Goal: Task Accomplishment & Management: Manage account settings

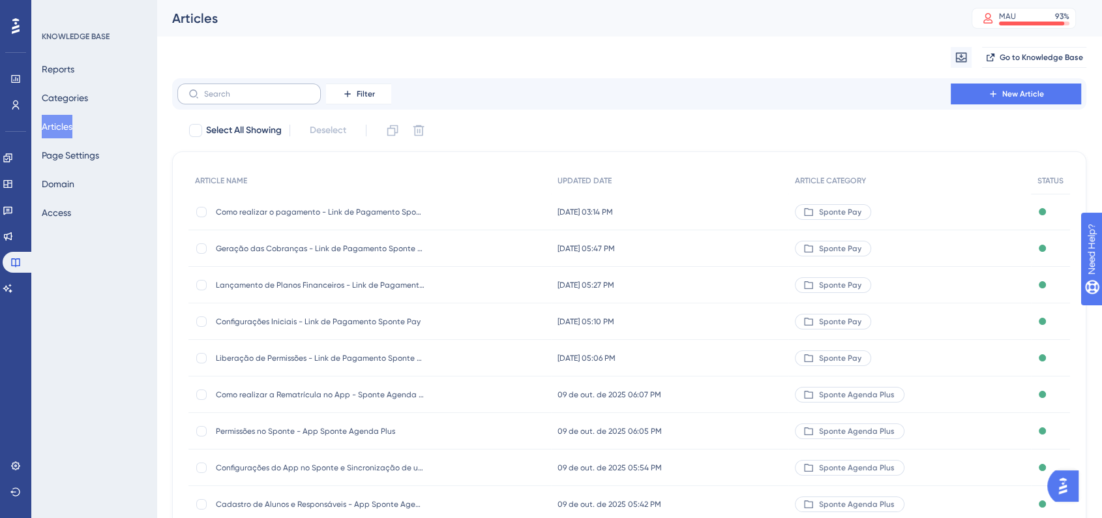
click at [268, 101] on label at bounding box center [248, 93] width 143 height 21
click at [268, 98] on input "text" at bounding box center [257, 93] width 106 height 9
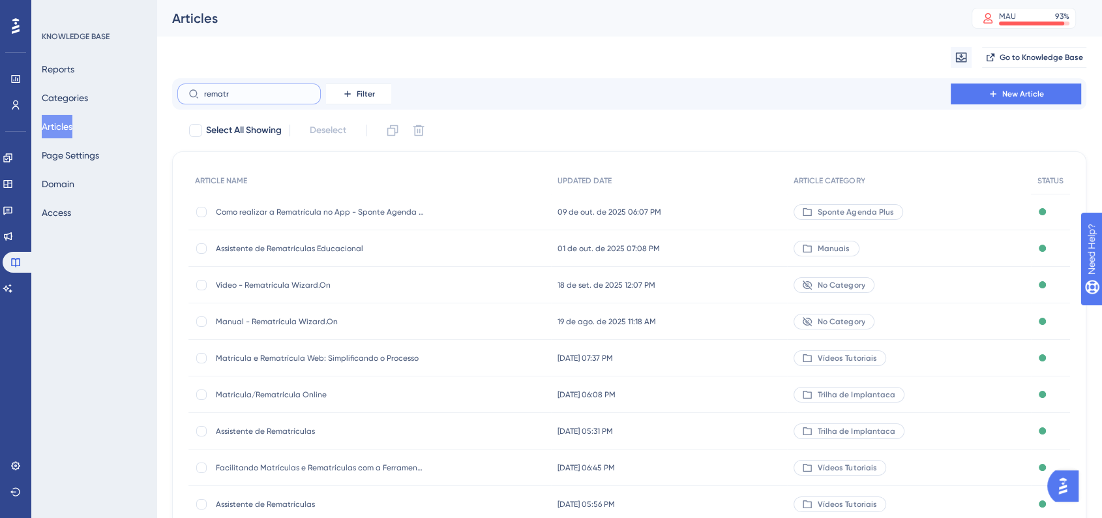
type input "rematri"
checkbox input "true"
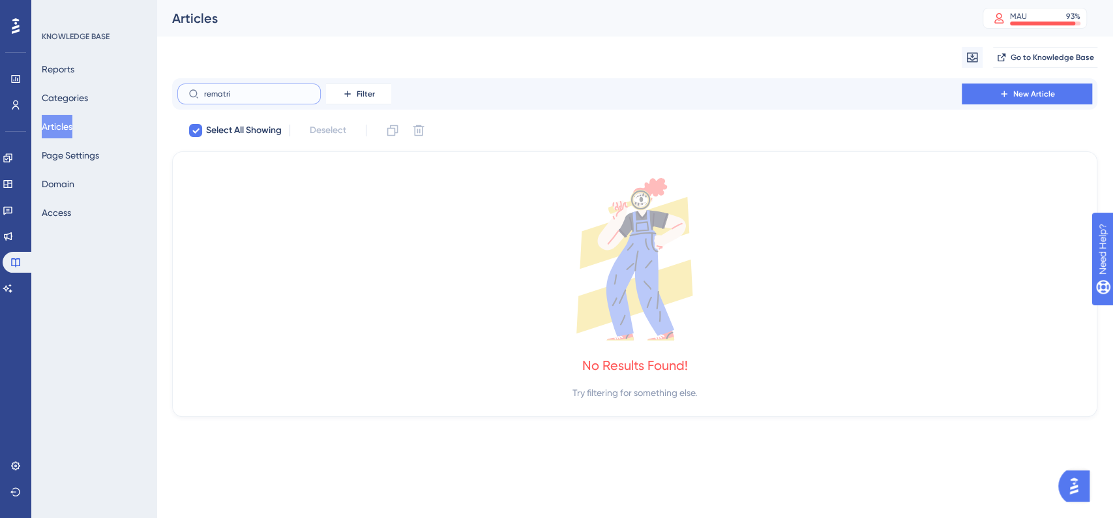
type input "rematr"
checkbox input "false"
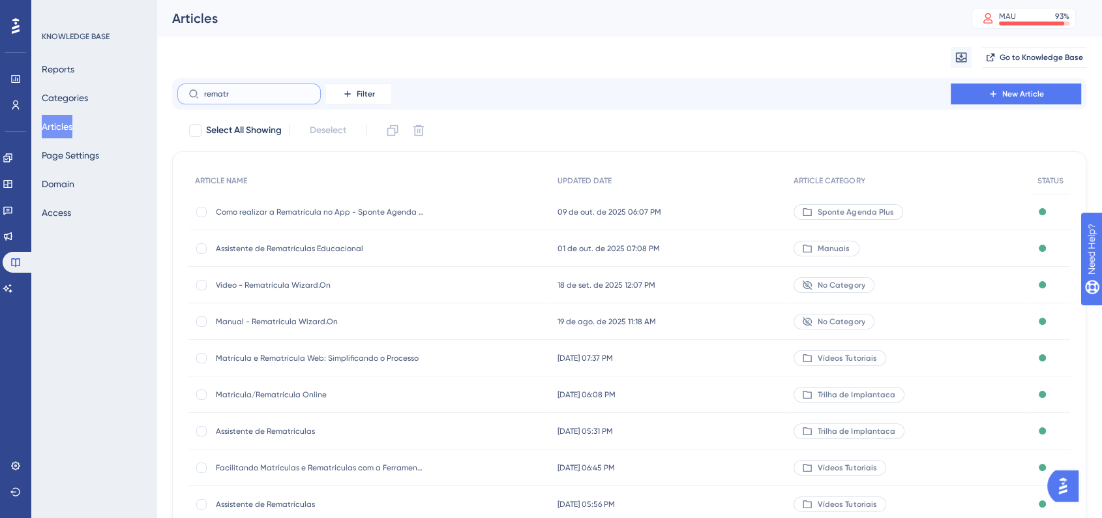
type input "rematr"
click at [396, 205] on div "Como realizar a Rematrícula no App - Sponte Agenda Plus Como realizar a Rematrí…" at bounding box center [320, 212] width 209 height 37
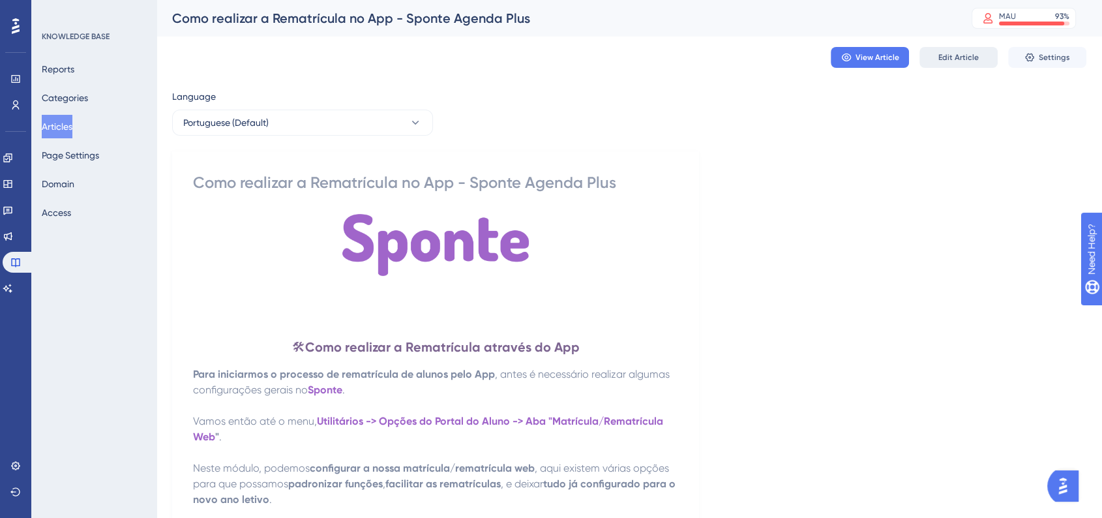
click at [931, 52] on button "Edit Article" at bounding box center [958, 57] width 78 height 21
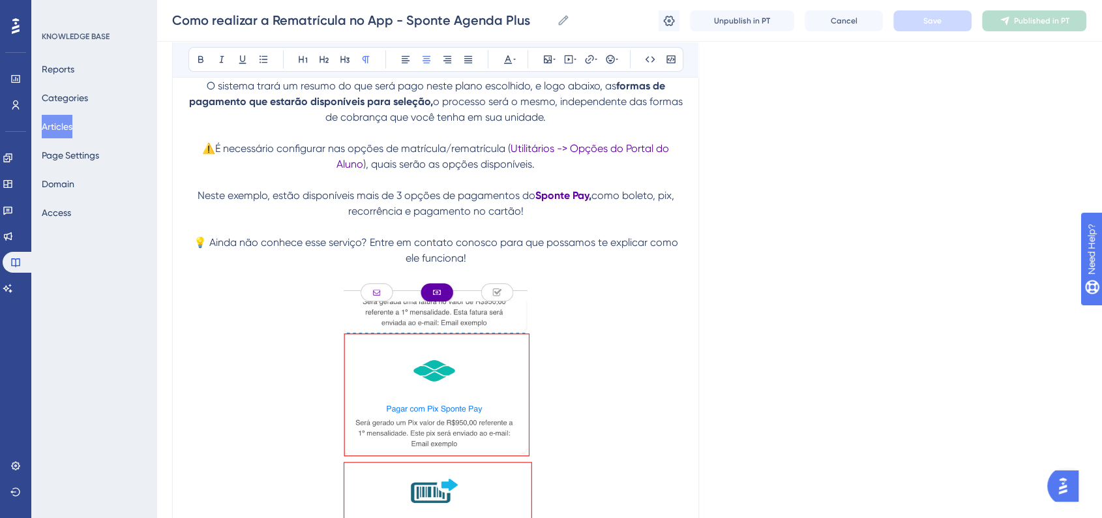
scroll to position [5115, 0]
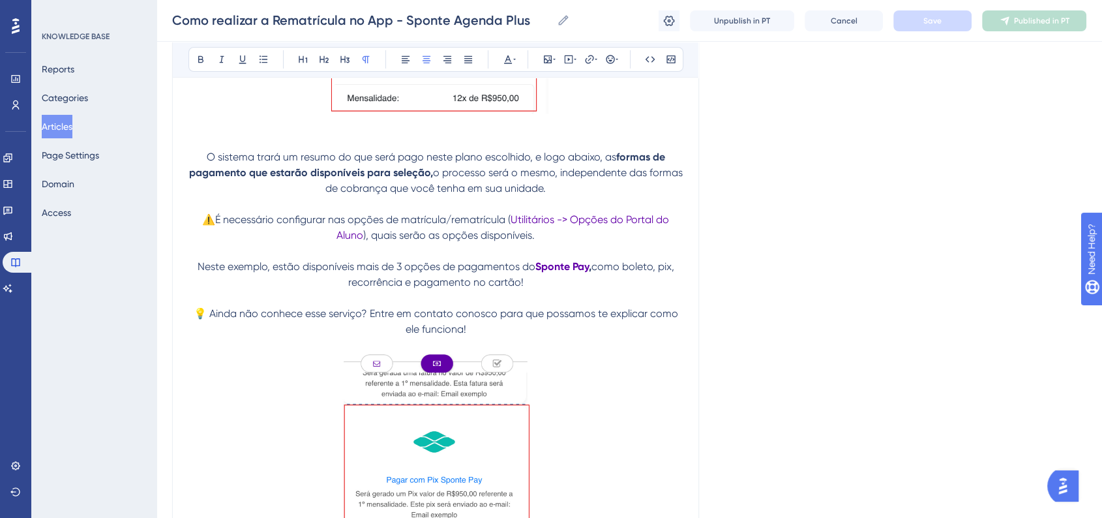
click at [480, 337] on p "💡 Ainda não conhece esse serviço? Entre em contato conosco para que possamos te…" at bounding box center [435, 321] width 494 height 31
drag, startPoint x: 498, startPoint y: 357, endPoint x: 438, endPoint y: 356, distance: 60.0
click at [438, 337] on p "💡 Ainda não conhece esse serviço? Entre em contato conosco para que possamos te…" at bounding box center [435, 321] width 494 height 31
click at [200, 52] on button at bounding box center [201, 59] width 18 height 18
click at [511, 64] on button at bounding box center [508, 59] width 18 height 18
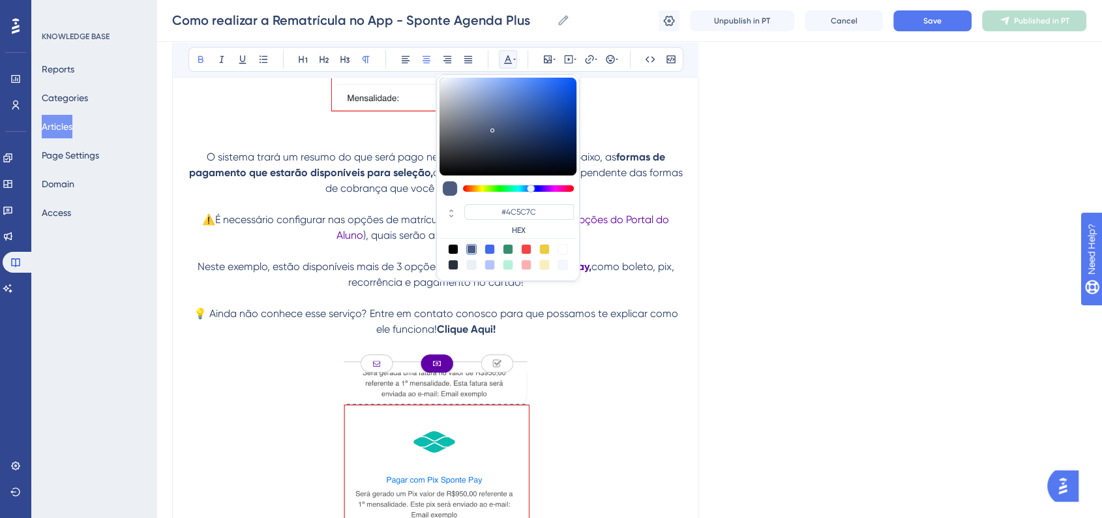
click at [485, 252] on div at bounding box center [490, 249] width 10 height 10
type input "#4169F0"
click at [591, 59] on icon at bounding box center [589, 59] width 10 height 10
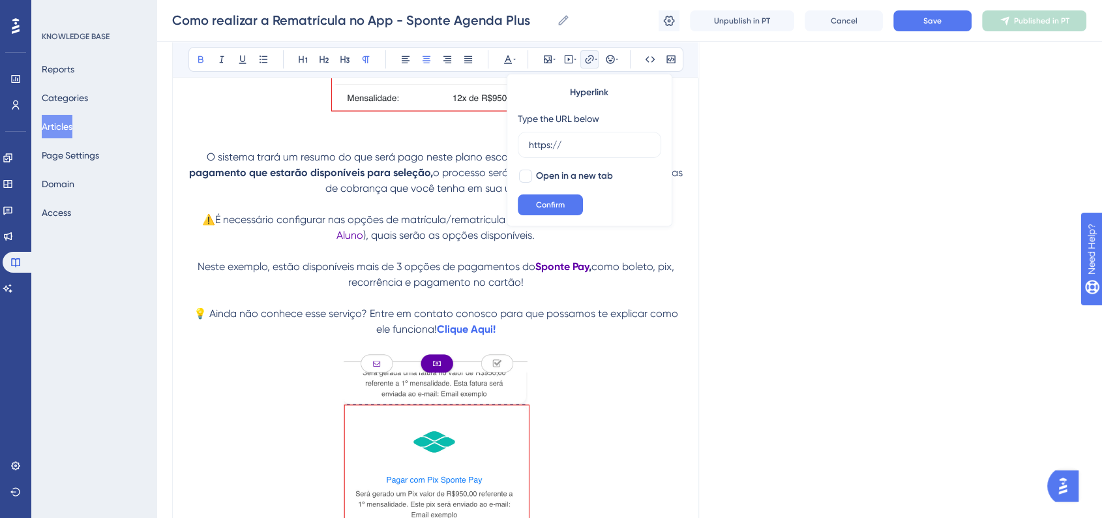
drag, startPoint x: 572, startPoint y: 143, endPoint x: 511, endPoint y: 143, distance: 60.6
click at [511, 143] on div "Hyperlink Type the URL below https:// Open in a new tab Confirm" at bounding box center [590, 150] width 166 height 153
type input "[URL][DOMAIN_NAME]"
click at [521, 175] on div at bounding box center [525, 176] width 13 height 13
checkbox input "true"
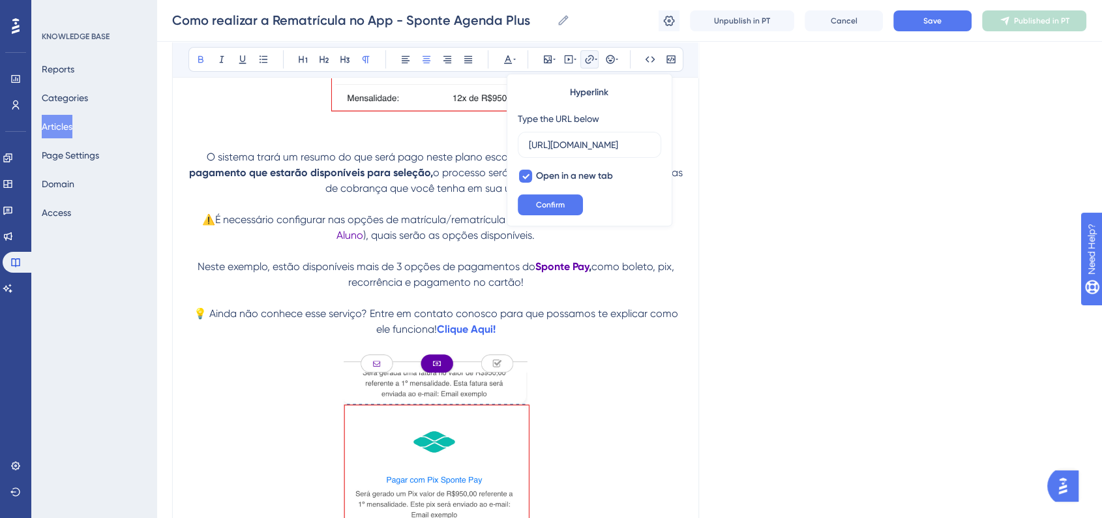
click at [551, 222] on div "Hyperlink Type the URL below https://hubs.la/Q03LTzZ90 Open in a new tab Confirm" at bounding box center [590, 150] width 166 height 153
click at [554, 210] on button "Confirm" at bounding box center [550, 204] width 65 height 21
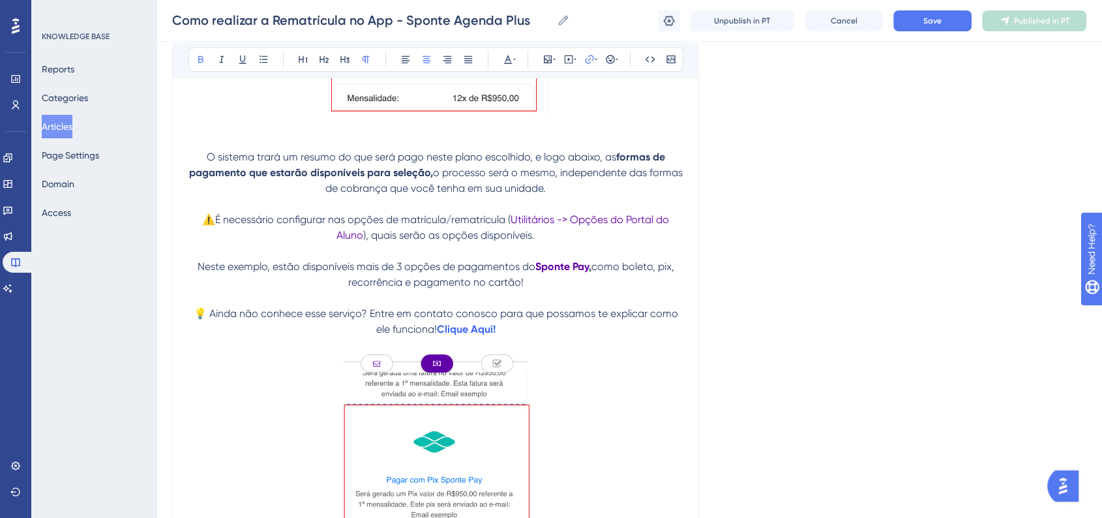
click at [209, 226] on span "⚠️É necessário configurar nas opções de matrícula/rematrícula (" at bounding box center [356, 219] width 308 height 12
copy span "⚠️"
click at [543, 306] on p at bounding box center [435, 298] width 494 height 16
click at [564, 337] on p "💡 Ainda não conhece esse serviço? Entre em contato conosco para que possamos te…" at bounding box center [435, 321] width 494 height 31
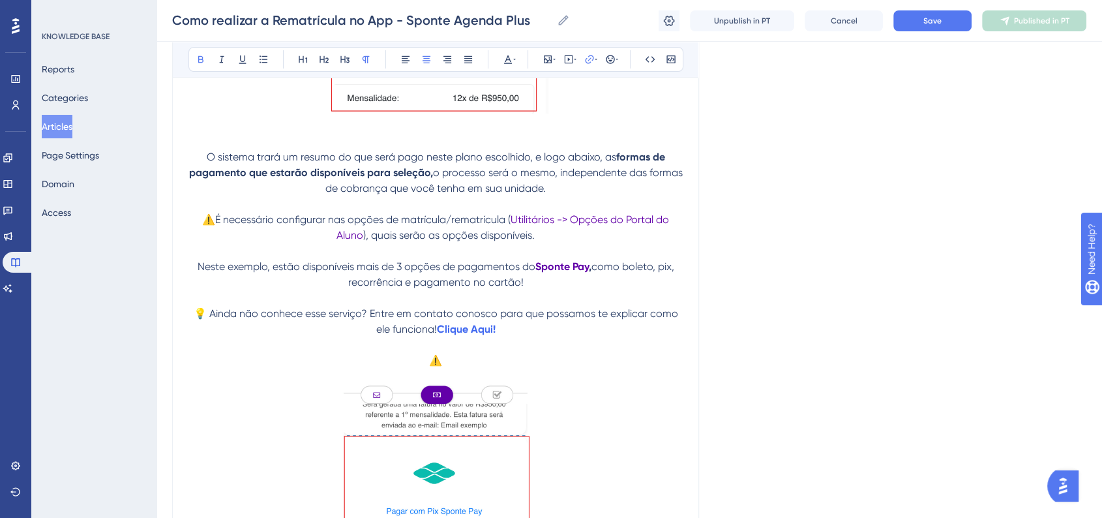
drag, startPoint x: 511, startPoint y: 362, endPoint x: 440, endPoint y: 362, distance: 71.1
click at [440, 337] on p "💡 Ainda não conhece esse serviço? Entre em contato conosco para que possamos te…" at bounding box center [435, 321] width 494 height 31
click at [243, 67] on button at bounding box center [242, 59] width 18 height 18
click at [642, 337] on p "💡 Ainda não conhece esse serviço? Entre em contato conosco para que possamos te…" at bounding box center [435, 321] width 494 height 31
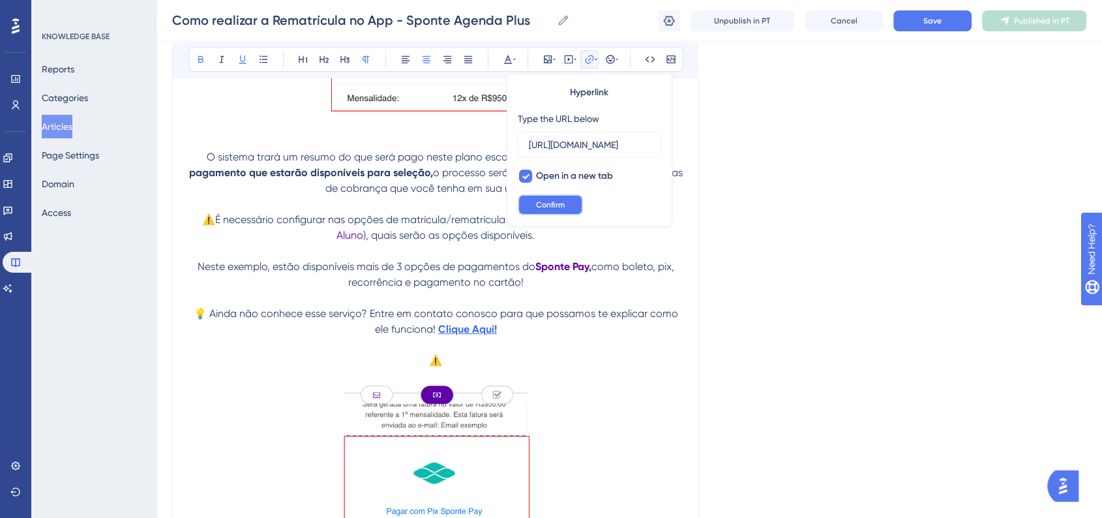
click at [552, 205] on span "Confirm" at bounding box center [550, 205] width 29 height 10
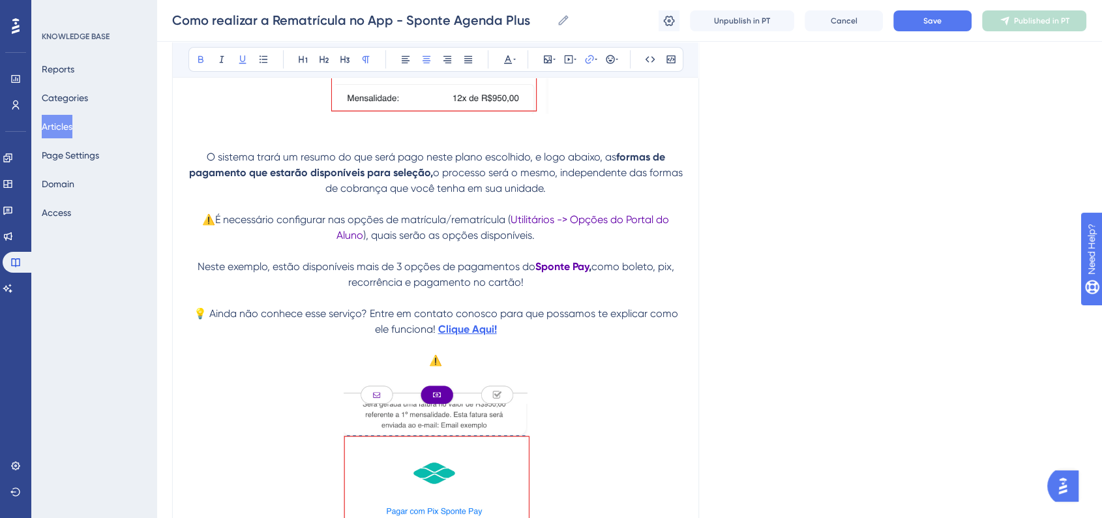
click at [470, 368] on p "⚠️" at bounding box center [435, 361] width 494 height 16
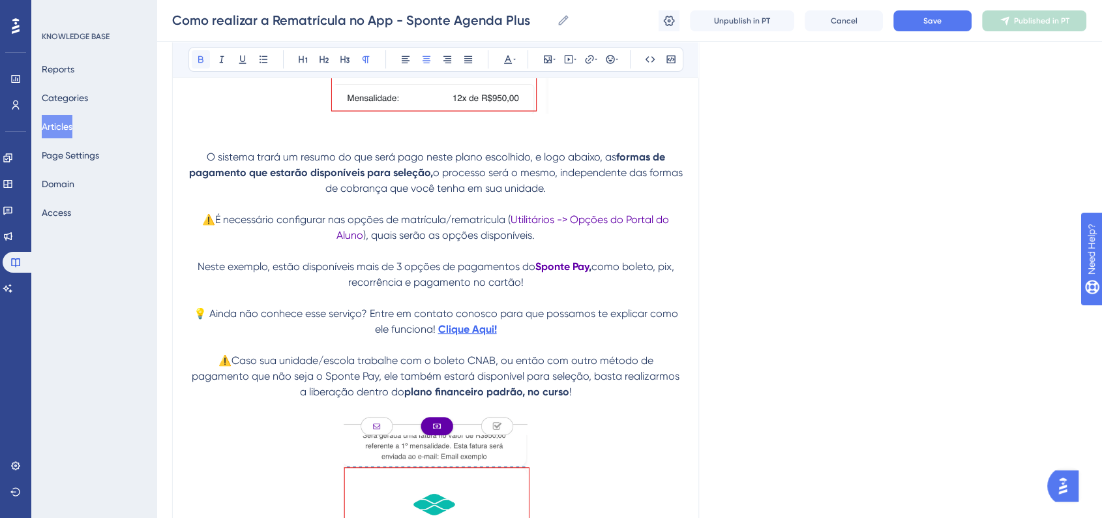
click at [196, 59] on icon at bounding box center [201, 59] width 10 height 10
click at [202, 388] on span "⚠️Caso sua unidade/escola trabalhe com o boleto CNAB, ou então com outro método…" at bounding box center [437, 376] width 490 height 44
drag, startPoint x: 243, startPoint y: 389, endPoint x: 211, endPoint y: 386, distance: 32.1
click at [211, 386] on span "⚠️Obs: Caso sua unidade/escola trabalhe com o boleto CNAB, ou então com outro m…" at bounding box center [437, 376] width 490 height 44
click at [193, 59] on button at bounding box center [201, 59] width 18 height 18
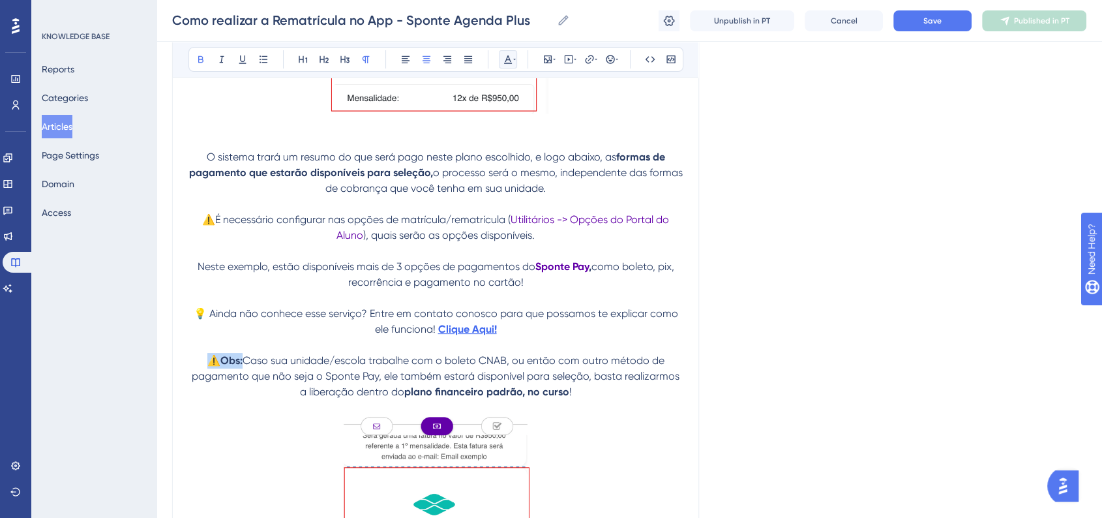
click at [505, 56] on icon at bounding box center [508, 59] width 10 height 10
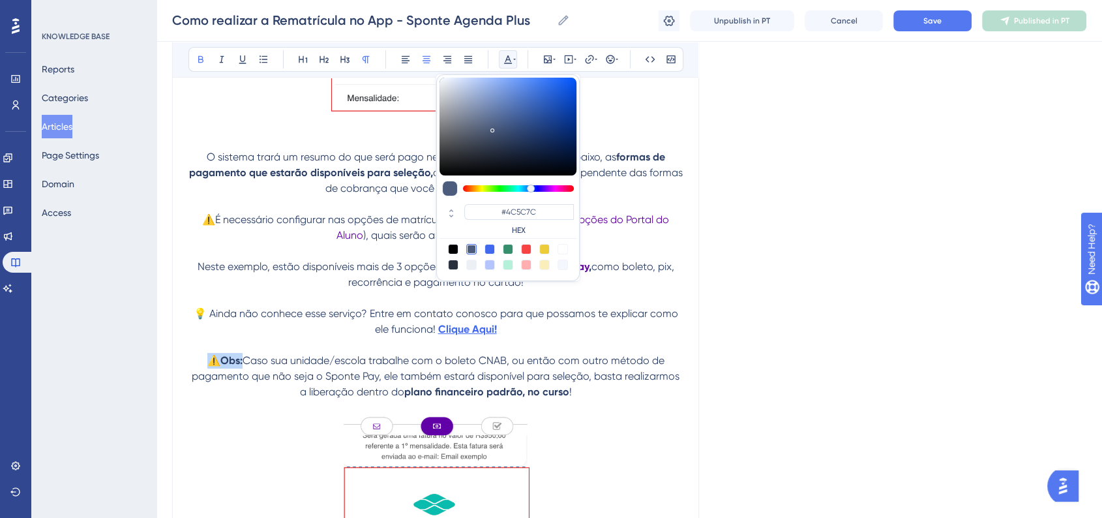
click at [526, 244] on div at bounding box center [526, 249] width 10 height 10
type input "#F84343"
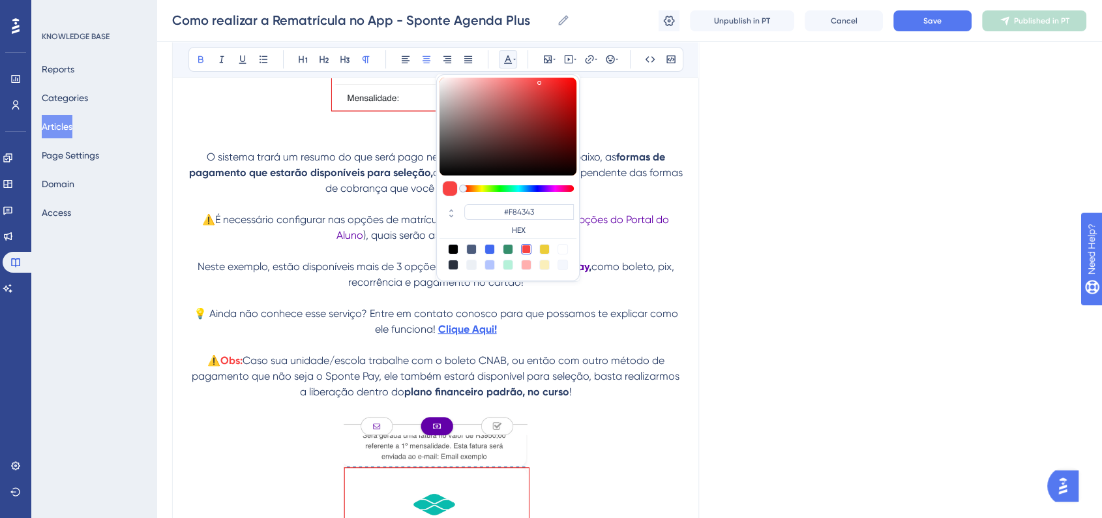
click at [299, 353] on p at bounding box center [435, 345] width 494 height 16
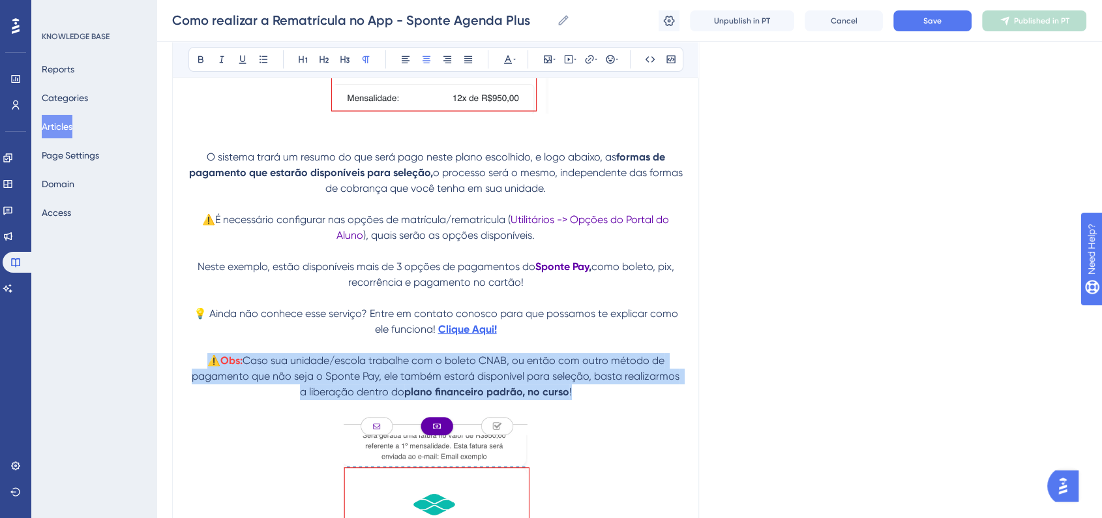
drag, startPoint x: 588, startPoint y: 424, endPoint x: 179, endPoint y: 389, distance: 411.0
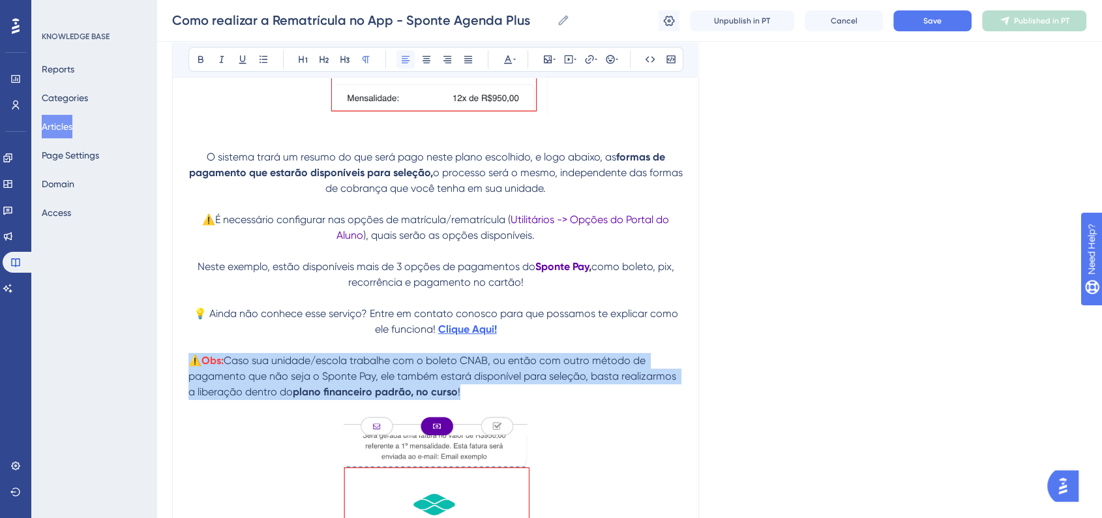
click at [409, 65] on button at bounding box center [405, 59] width 18 height 18
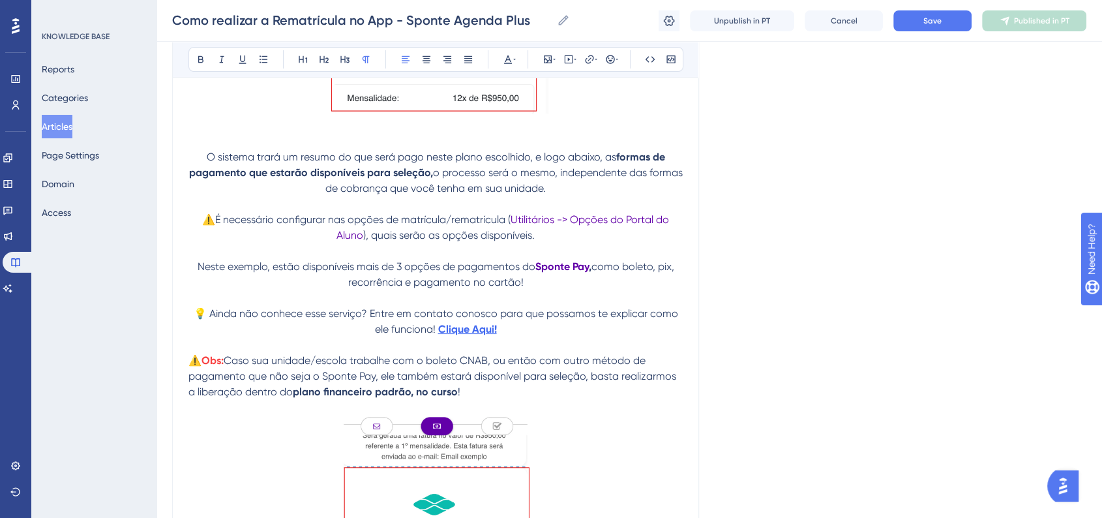
click at [957, 24] on button "Save" at bounding box center [932, 20] width 78 height 21
click at [594, 259] on p at bounding box center [435, 251] width 494 height 16
click at [590, 243] on p "⚠️É necessário configurar nas opções de matrícula/rematrícula ( Utilitários -> …" at bounding box center [435, 227] width 494 height 31
click at [916, 17] on button "Save" at bounding box center [932, 20] width 78 height 21
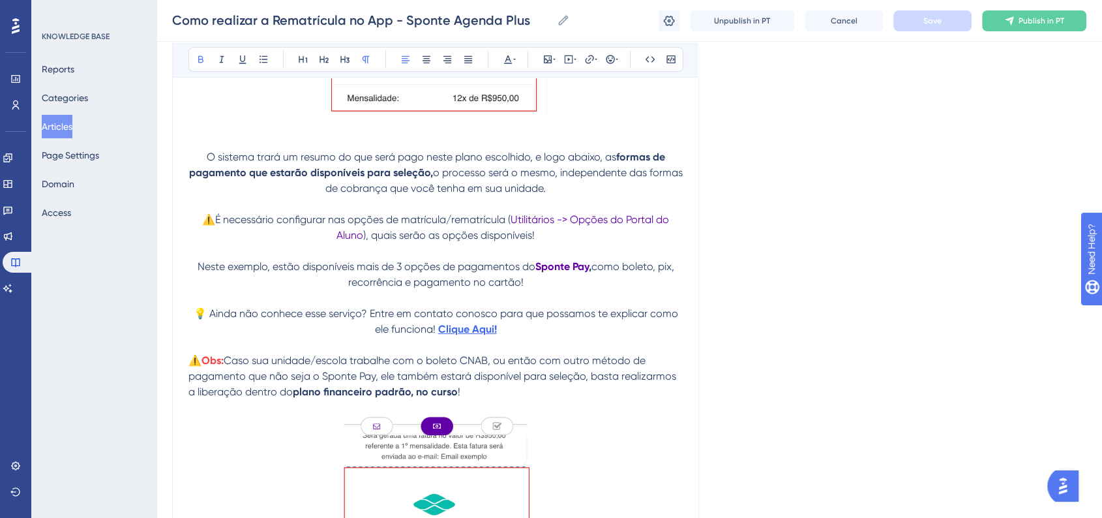
click at [459, 398] on span "!" at bounding box center [459, 391] width 3 height 12
drag, startPoint x: 232, startPoint y: 421, endPoint x: 198, endPoint y: 424, distance: 34.7
click at [198, 398] on span "Caso sua unidade/escola trabalhe com o boleto CNAB, ou então com outro método d…" at bounding box center [433, 376] width 490 height 44
click at [480, 400] on p "⚠️Obs: Caso sua unidade/escola trabalhe com o boleto CNAB, ou então com outro m…" at bounding box center [435, 376] width 494 height 47
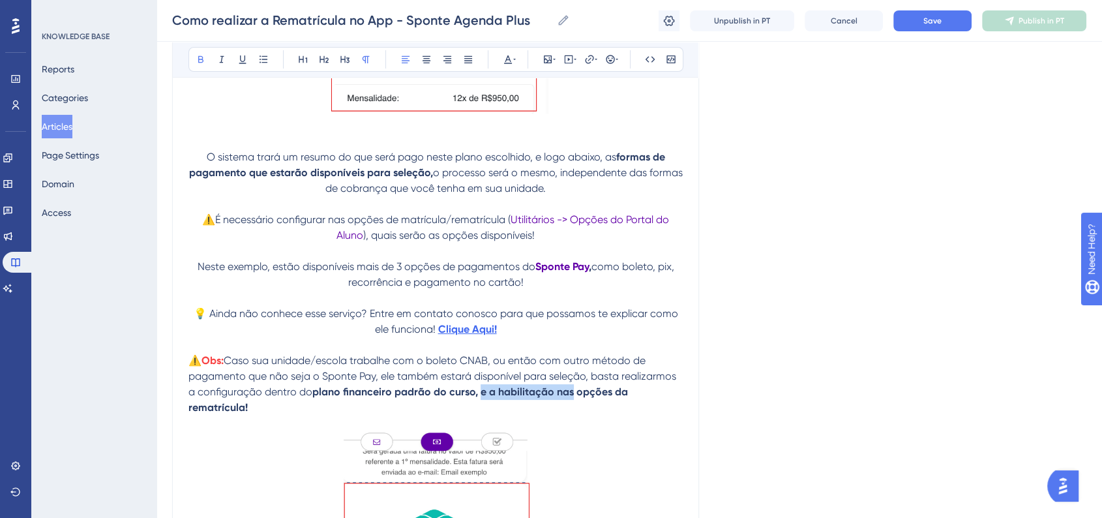
drag, startPoint x: 481, startPoint y: 422, endPoint x: 573, endPoint y: 421, distance: 92.0
click at [573, 413] on strong "plano financeiro padrão do curso, e a habilitação nas opções da rematrícula!" at bounding box center [409, 399] width 442 height 28
click at [198, 59] on icon at bounding box center [200, 59] width 5 height 7
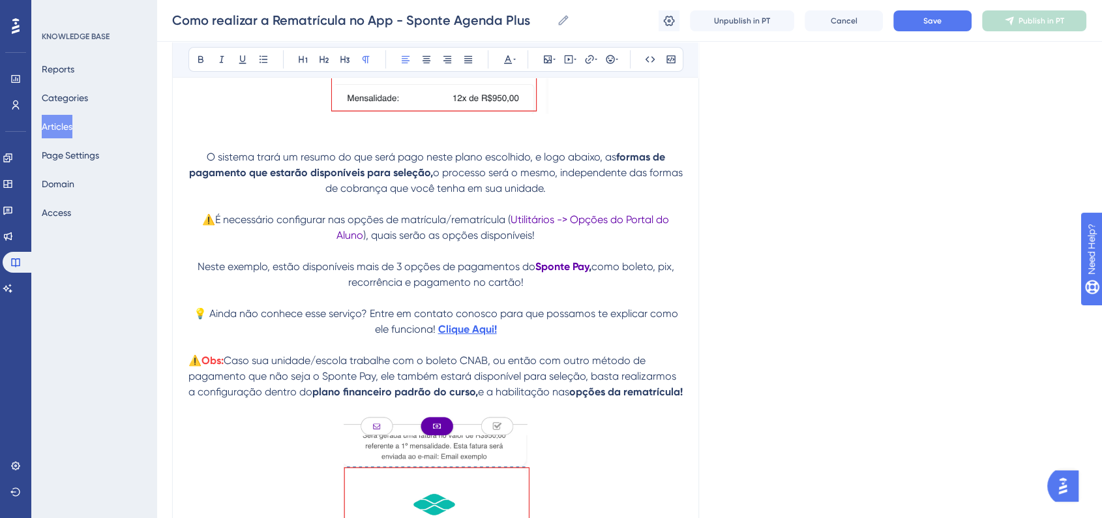
drag, startPoint x: 514, startPoint y: 246, endPoint x: 360, endPoint y: 262, distance: 154.8
click at [360, 241] on span "Utilitários -> Opções do Portal do Aluno" at bounding box center [503, 227] width 335 height 28
copy span "Utilitários -> Opções do Portal do Aluno"
click at [569, 398] on strong "opções da rematrícula!" at bounding box center [625, 391] width 113 height 12
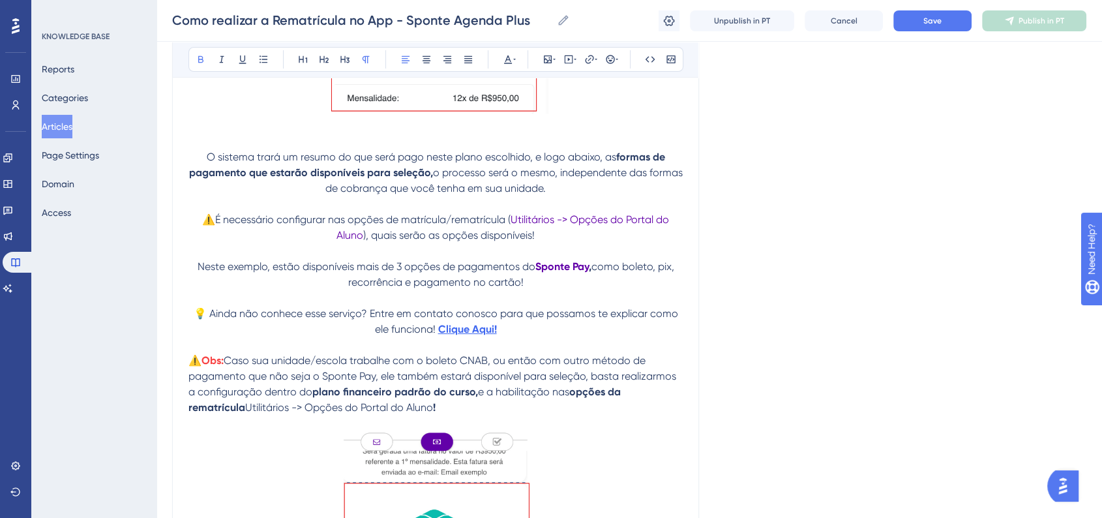
click at [245, 413] on strong "opções da rematrícula" at bounding box center [405, 399] width 435 height 28
click at [380, 413] on span "Utilitários -> Opções do Portal do Aluno" at bounding box center [286, 407] width 188 height 12
click at [250, 415] on p "⚠️Obs: Caso sua unidade/escola trabalhe com o boleto CNAB, ou então com outro m…" at bounding box center [435, 384] width 494 height 63
click at [204, 61] on icon at bounding box center [201, 59] width 10 height 10
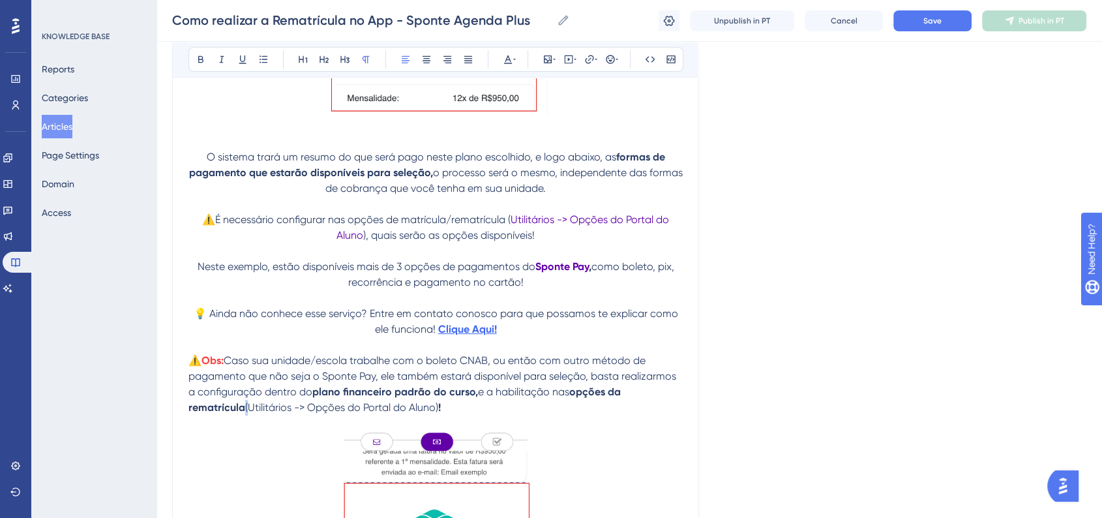
click at [438, 413] on span "(Utilitários -> Opções do Portal do Aluno)" at bounding box center [341, 407] width 193 height 12
copy span "Matrícula/Rematrícula Web"
click at [923, 33] on div "Como realizar a Rematrícula no App - Sponte Agenda Plus Como realizar a Rematrí…" at bounding box center [630, 21] width 946 height 42
click at [912, 28] on button "Save" at bounding box center [932, 20] width 78 height 21
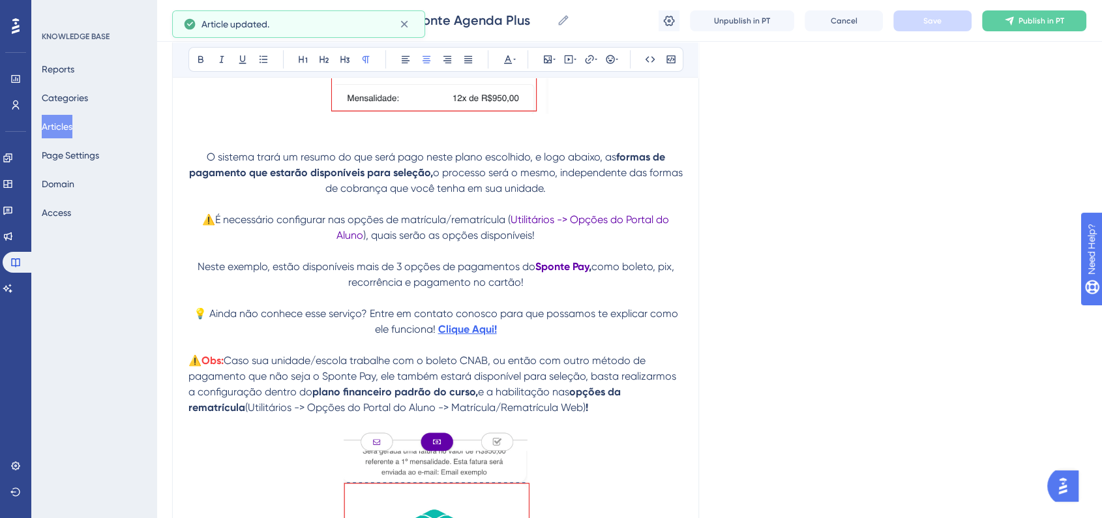
click at [360, 241] on span "Utilitários -> Opções do Portal do Aluno" at bounding box center [503, 227] width 335 height 28
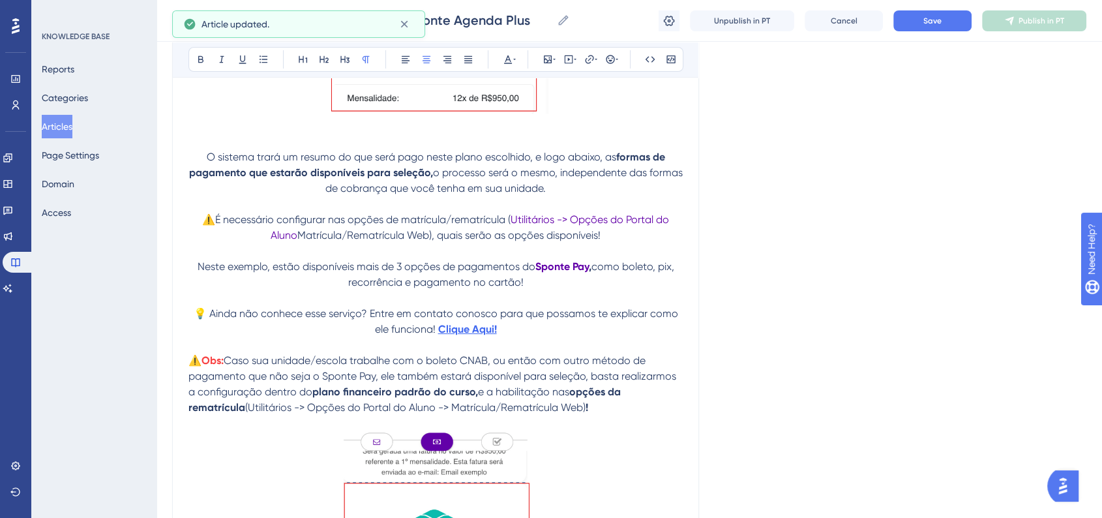
click at [300, 241] on span "Matrícula/Rematrícula Web), quais serão as opções disponíveis!" at bounding box center [448, 235] width 303 height 12
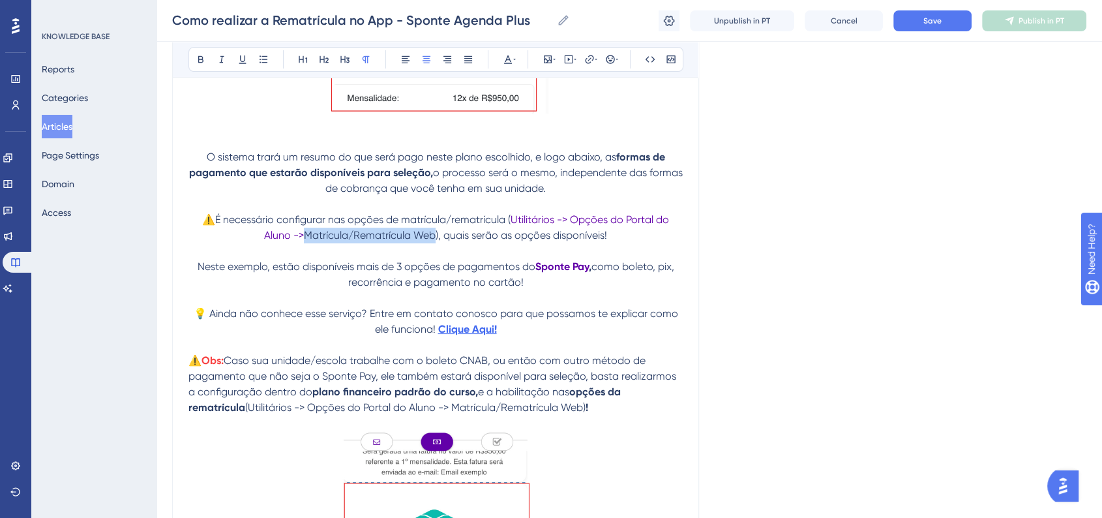
drag, startPoint x: 304, startPoint y: 258, endPoint x: 434, endPoint y: 258, distance: 130.4
click at [434, 241] on span "Matrícula/Rematrícula Web), quais serão as opções disponíveis!" at bounding box center [455, 235] width 303 height 12
click at [511, 60] on icon at bounding box center [508, 59] width 10 height 10
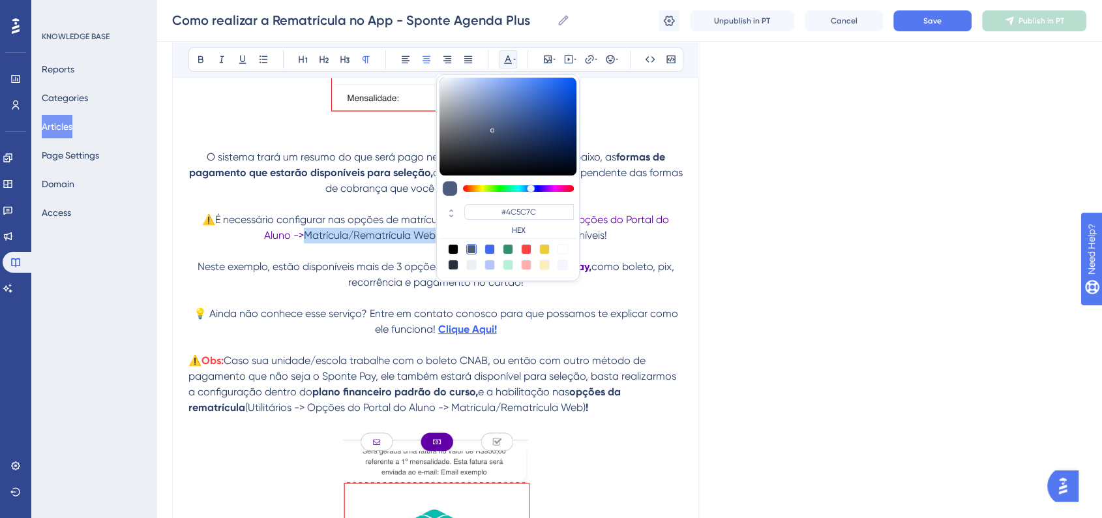
click at [492, 252] on div at bounding box center [490, 249] width 10 height 10
type input "#4169F0"
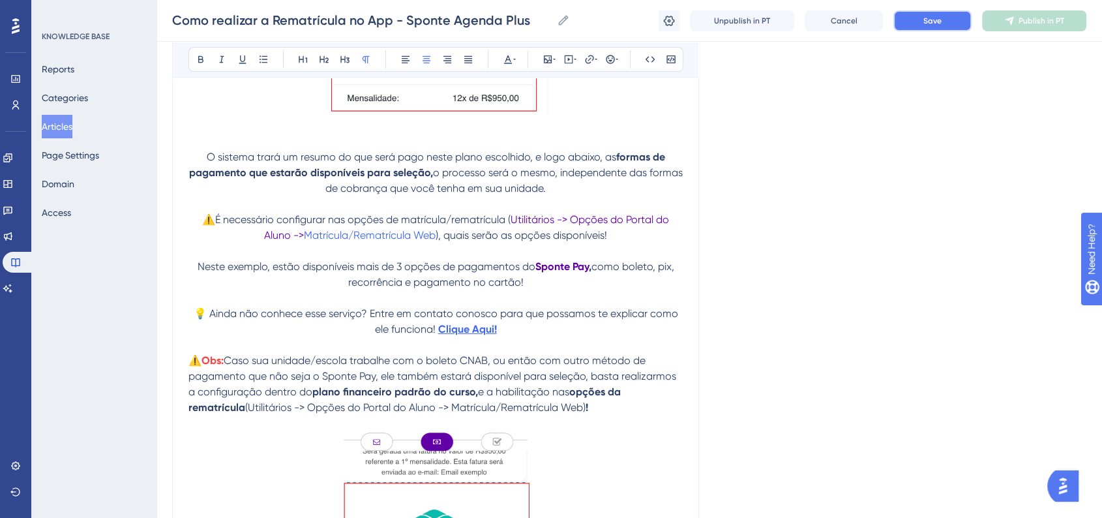
click at [906, 22] on button "Save" at bounding box center [932, 20] width 78 height 21
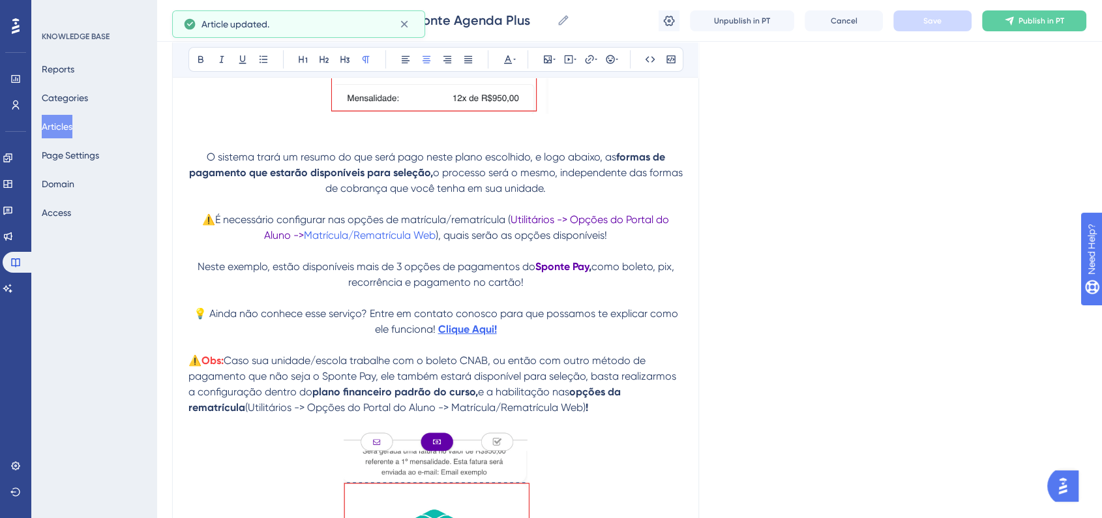
click at [1062, 33] on div "Como realizar a Rematrícula no App - Sponte Agenda Plus Como realizar a Rematrí…" at bounding box center [630, 21] width 946 height 42
click at [1054, 25] on span "Publish in PT" at bounding box center [1042, 21] width 46 height 10
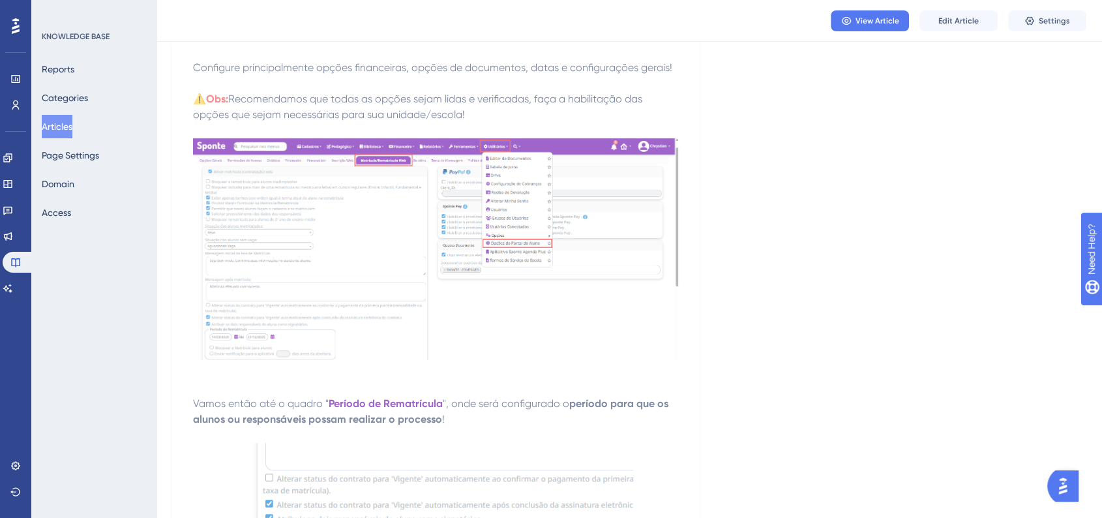
scroll to position [405, 0]
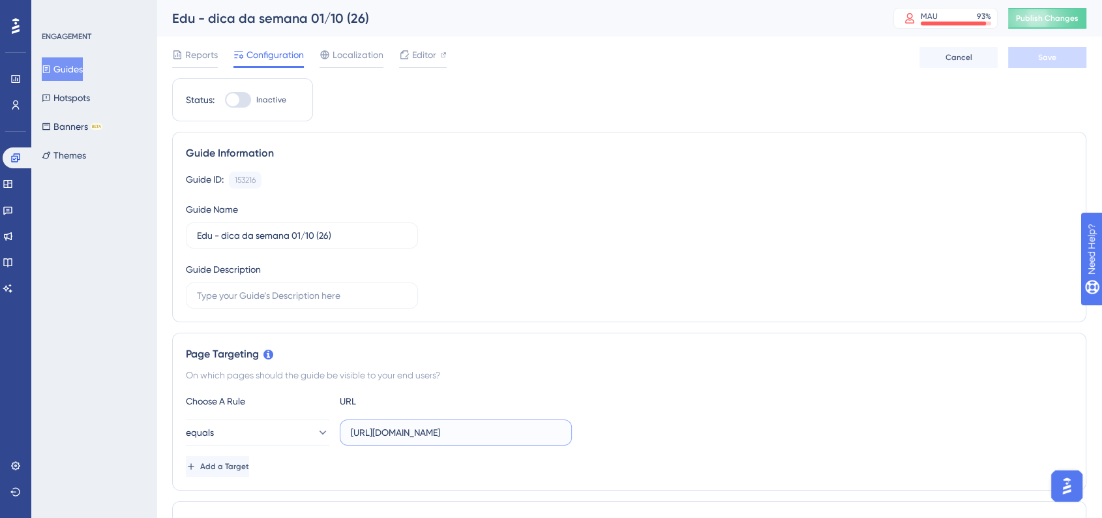
click at [547, 430] on input "[URL][DOMAIN_NAME]" at bounding box center [456, 432] width 210 height 14
click at [489, 416] on div "Choose A Rule URL equals [URL][DOMAIN_NAME] Add a Target" at bounding box center [629, 434] width 887 height 83
click at [492, 421] on label "[URL][DOMAIN_NAME]" at bounding box center [456, 432] width 232 height 26
click at [492, 425] on input "[URL][DOMAIN_NAME]" at bounding box center [456, 432] width 210 height 14
paste input "Aluno"
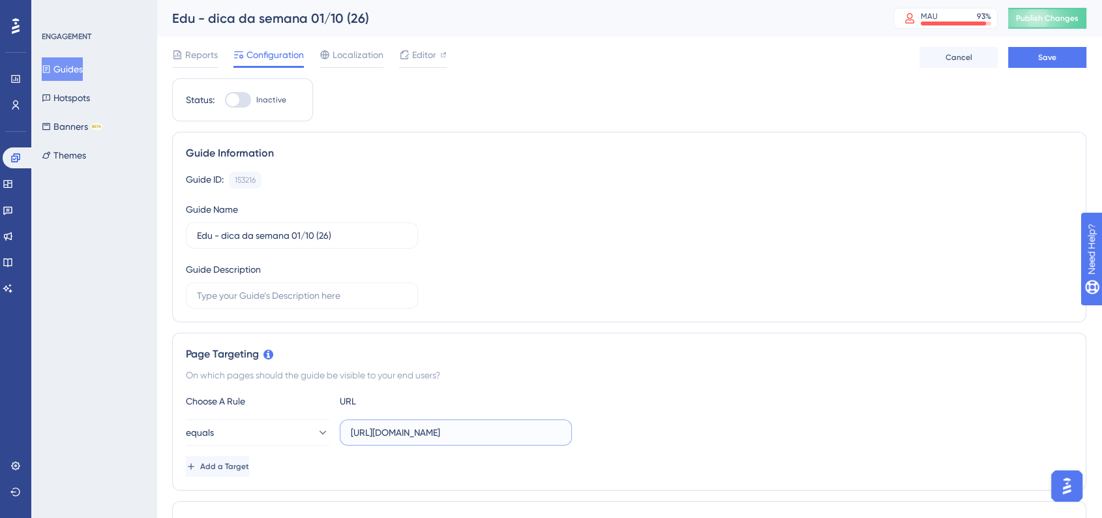
scroll to position [0, 42]
type input "[URL][DOMAIN_NAME]"
click at [651, 421] on div "equals [URL][DOMAIN_NAME]" at bounding box center [629, 432] width 887 height 26
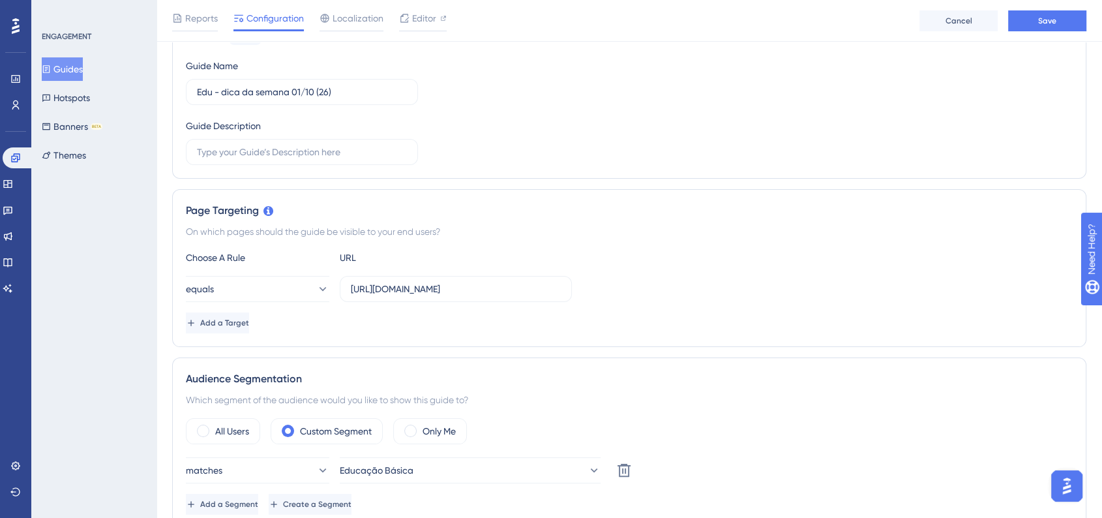
scroll to position [217, 0]
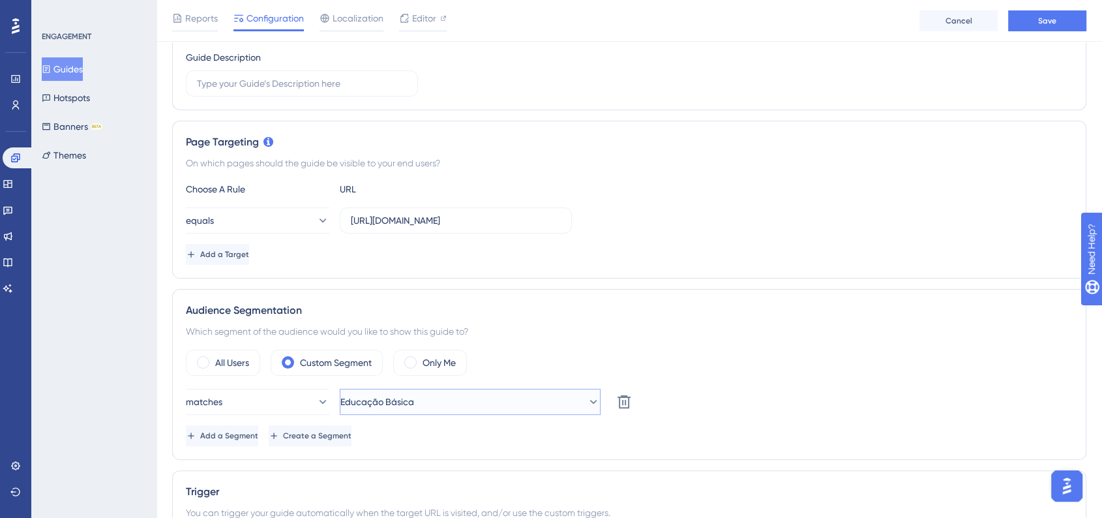
click at [574, 398] on button "Educação Básica" at bounding box center [470, 402] width 261 height 26
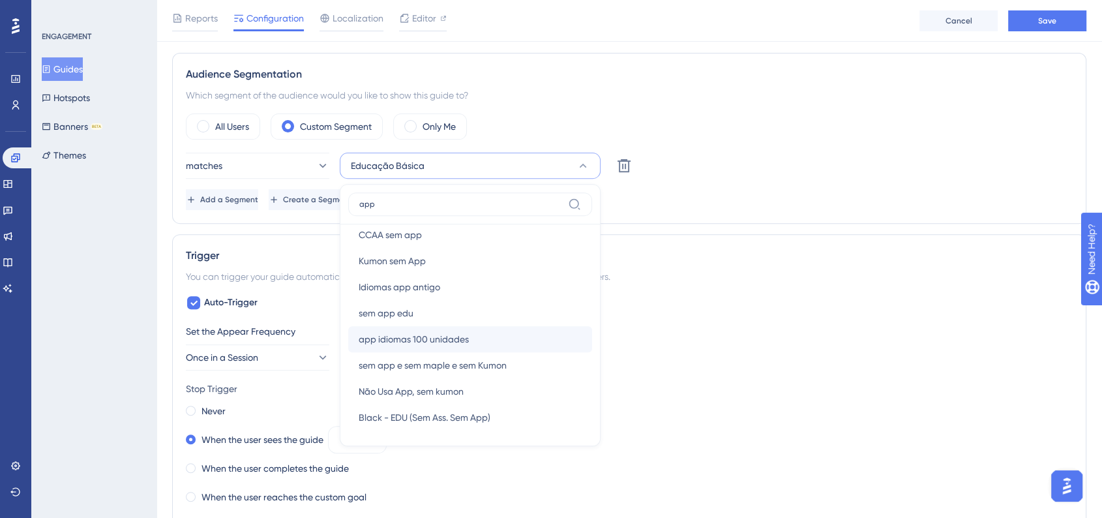
scroll to position [0, 0]
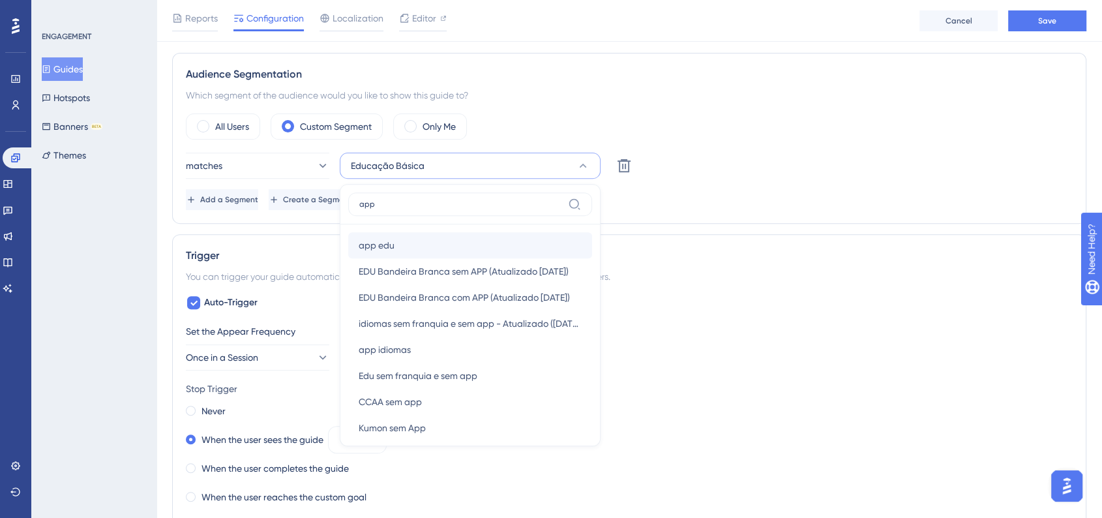
type input "app"
click at [518, 241] on div "app edu app edu" at bounding box center [470, 245] width 223 height 26
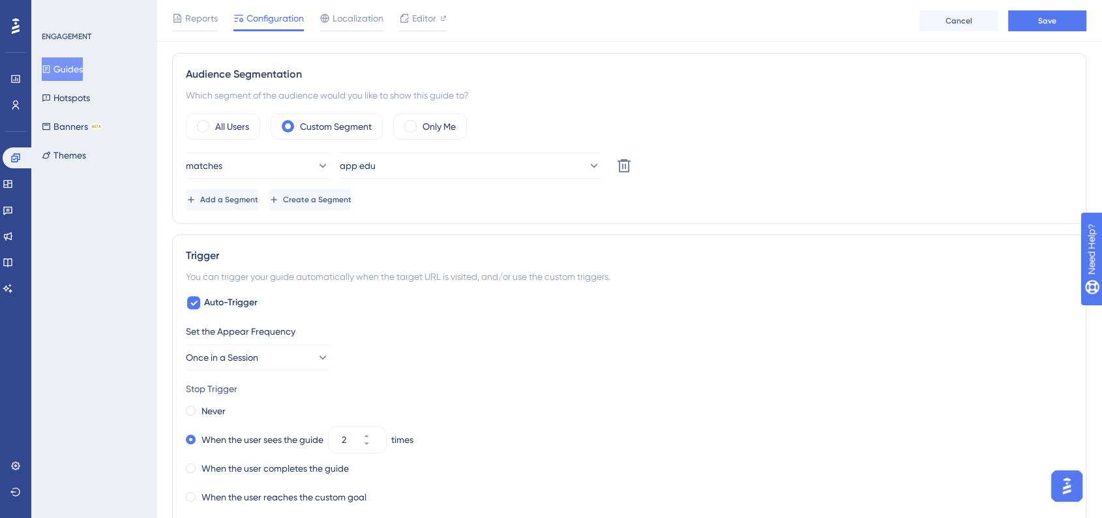
click at [720, 256] on div "Trigger" at bounding box center [629, 256] width 887 height 16
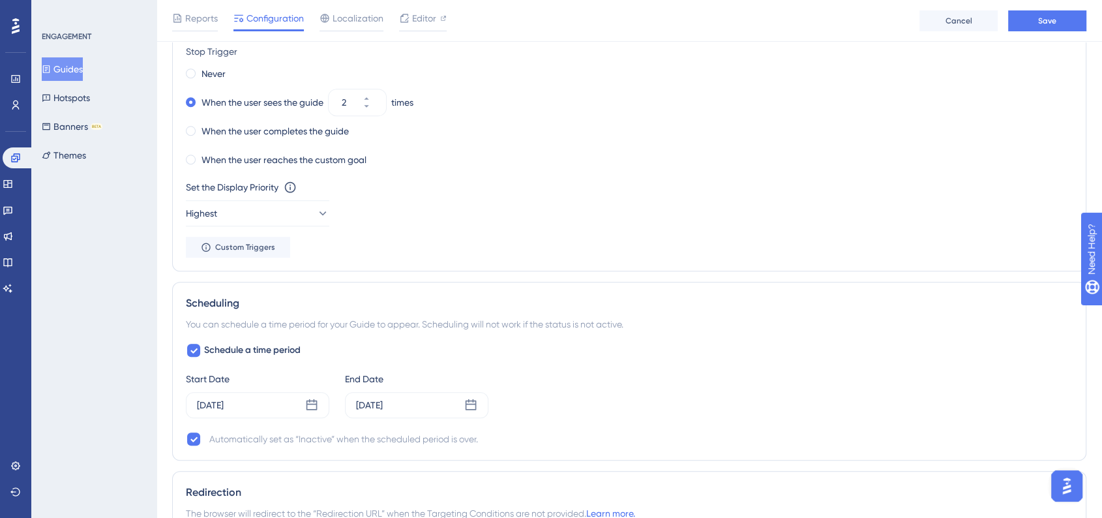
scroll to position [815, 0]
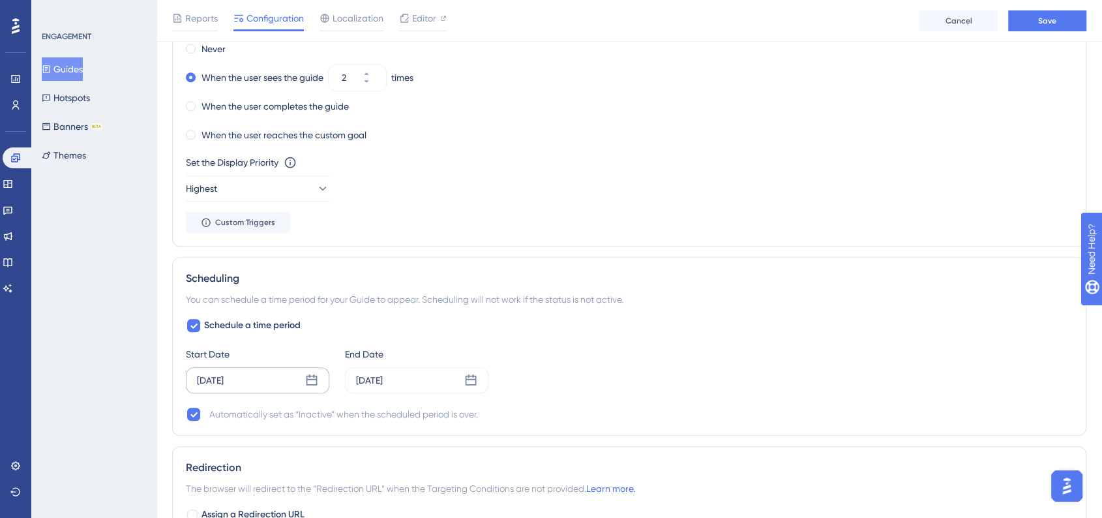
click at [320, 378] on div "[DATE]" at bounding box center [257, 380] width 143 height 26
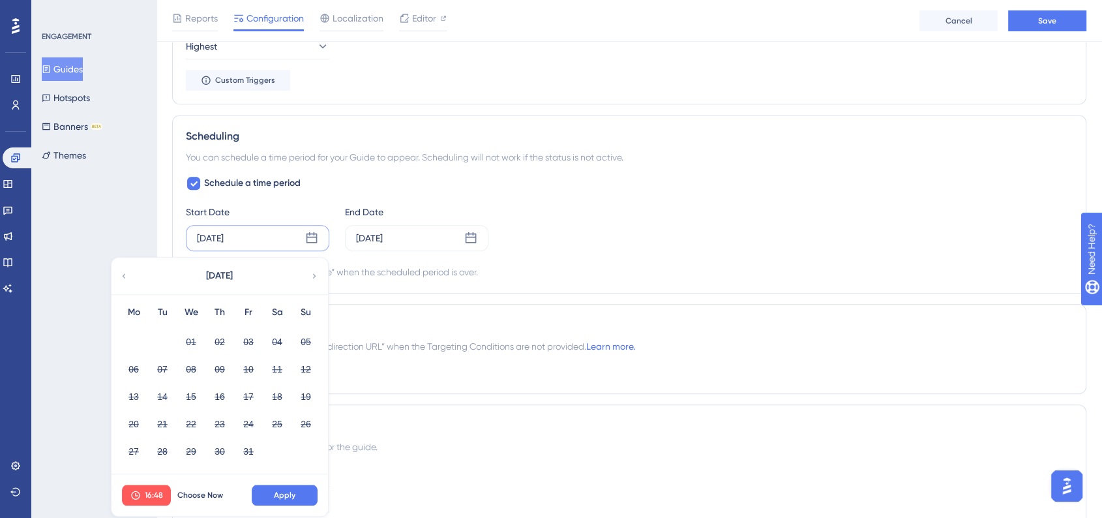
scroll to position [1033, 0]
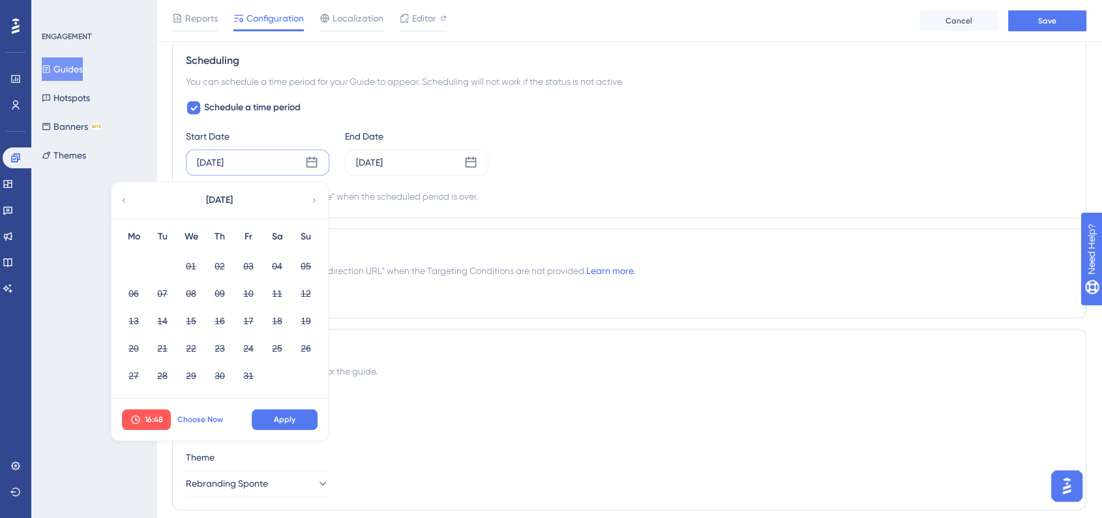
click at [211, 424] on button "Choose Now" at bounding box center [200, 419] width 59 height 21
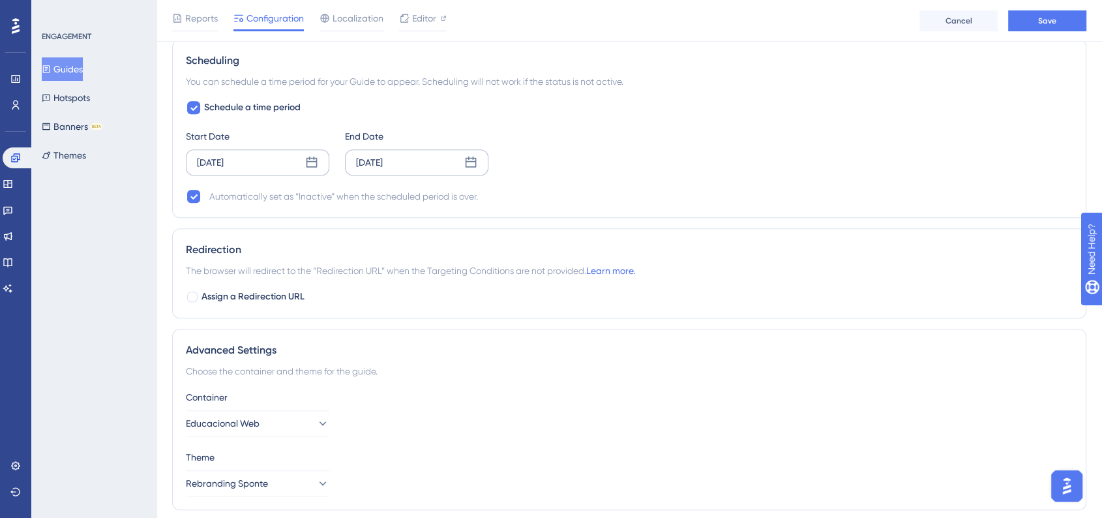
click at [468, 170] on div "[DATE]" at bounding box center [416, 162] width 143 height 26
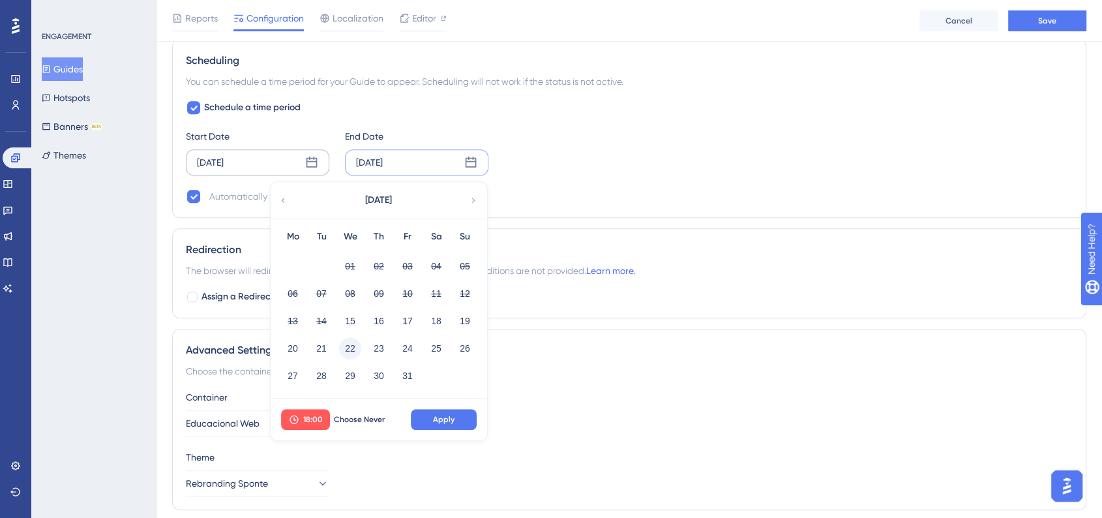
click at [348, 348] on button "22" at bounding box center [350, 348] width 22 height 22
click at [462, 417] on button "Apply" at bounding box center [444, 419] width 66 height 21
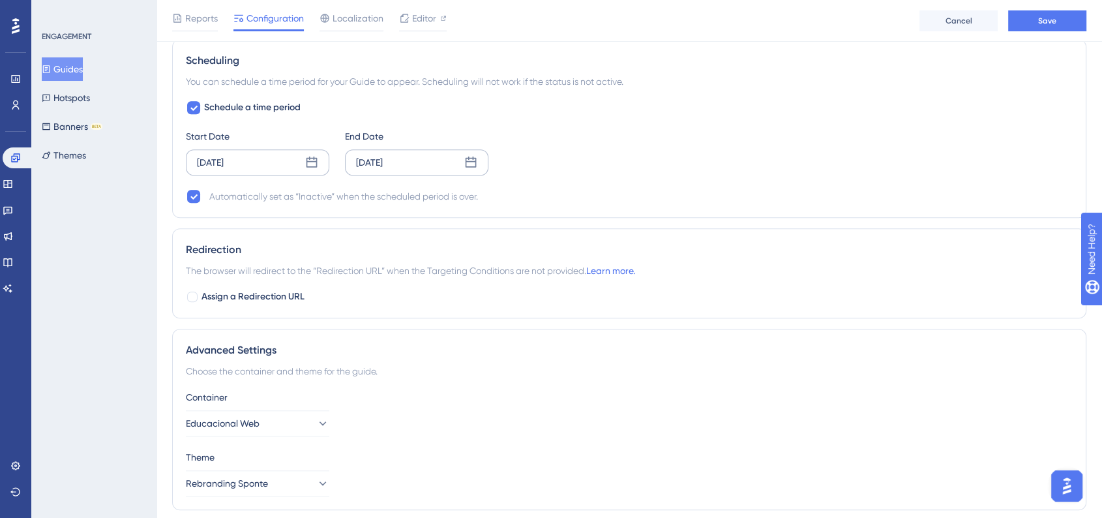
drag, startPoint x: 753, startPoint y: 126, endPoint x: 741, endPoint y: 138, distance: 16.1
click at [753, 126] on div "Schedule a time period Start Date [DATE] End Date [DATE] Automatically set as “…" at bounding box center [629, 152] width 887 height 104
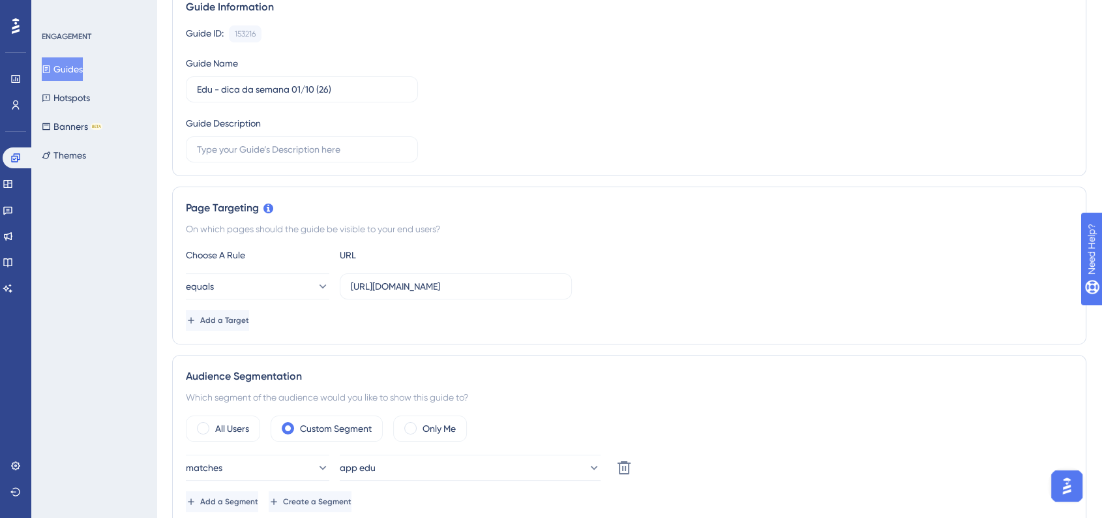
scroll to position [0, 0]
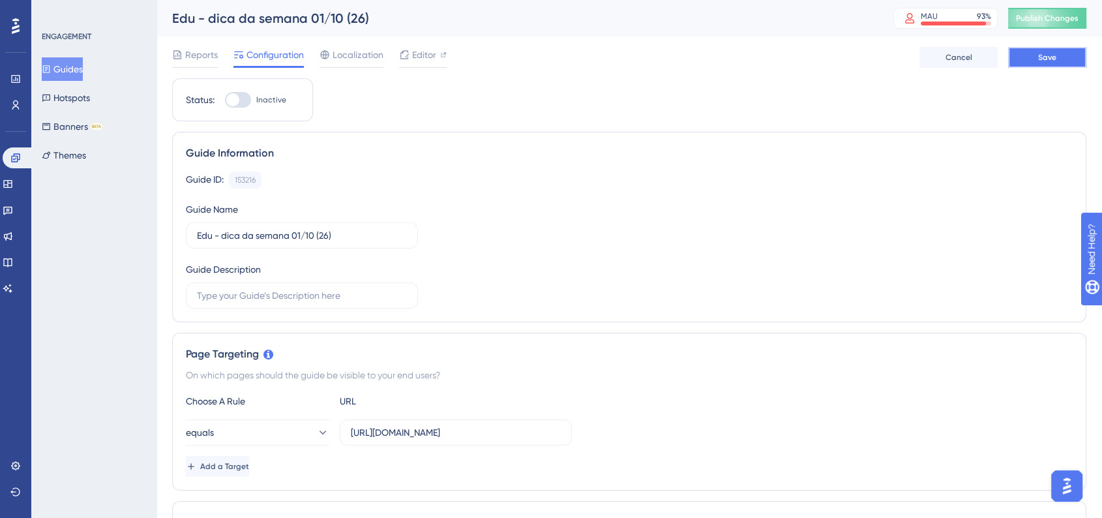
click at [1038, 52] on span "Save" at bounding box center [1047, 57] width 18 height 10
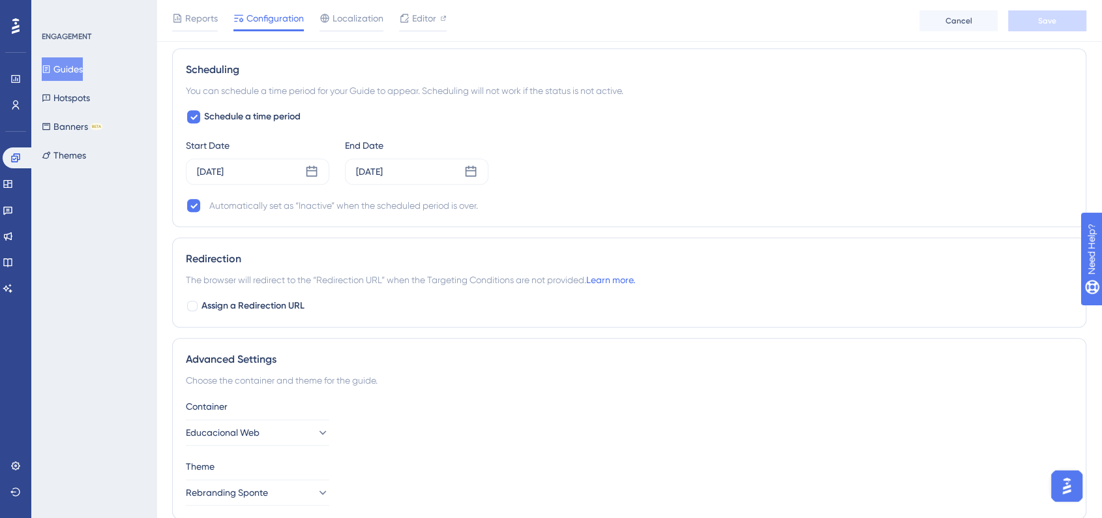
scroll to position [1076, 0]
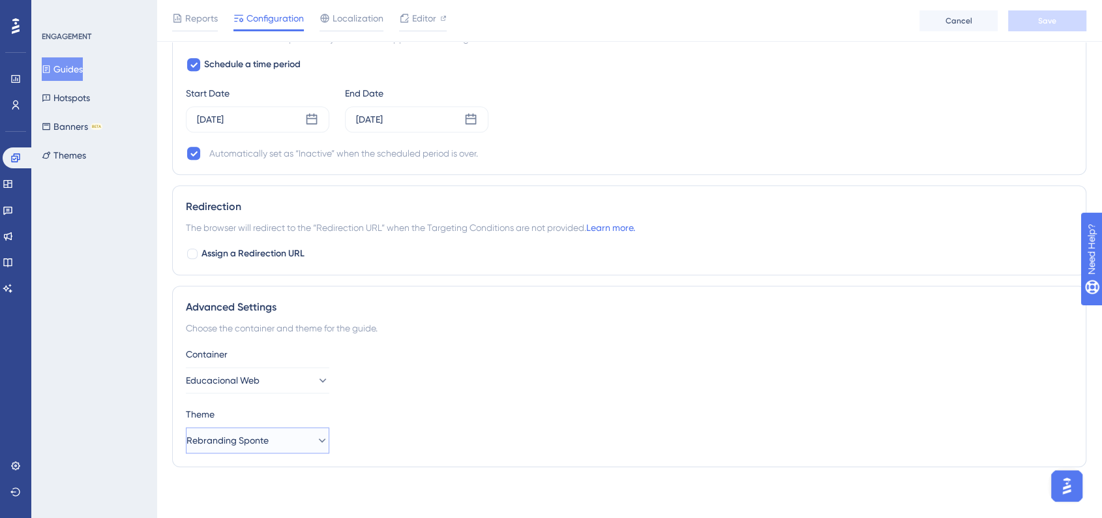
click at [302, 437] on button "Rebranding Sponte" at bounding box center [257, 440] width 143 height 26
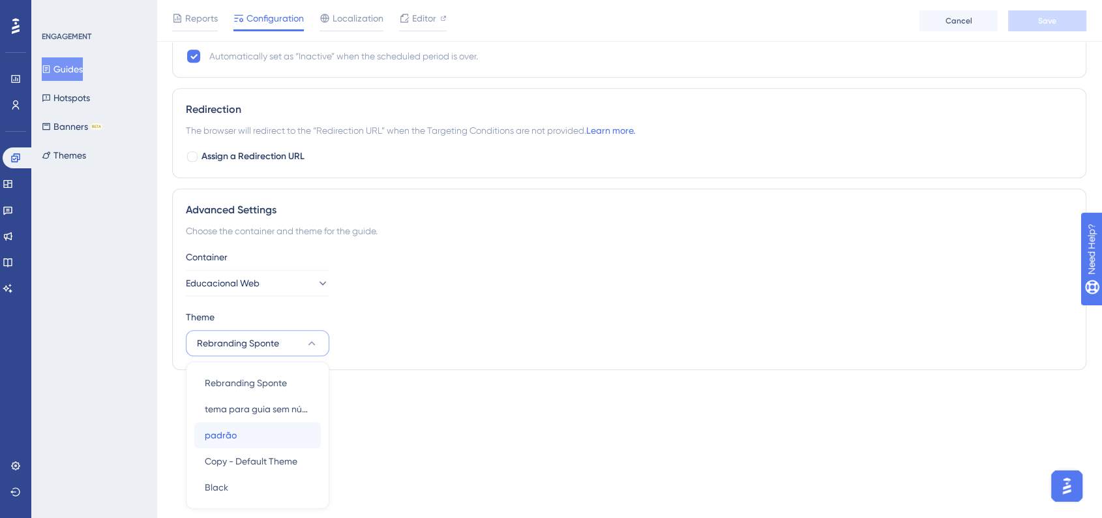
click at [272, 438] on div "padrão padrão" at bounding box center [258, 435] width 106 height 26
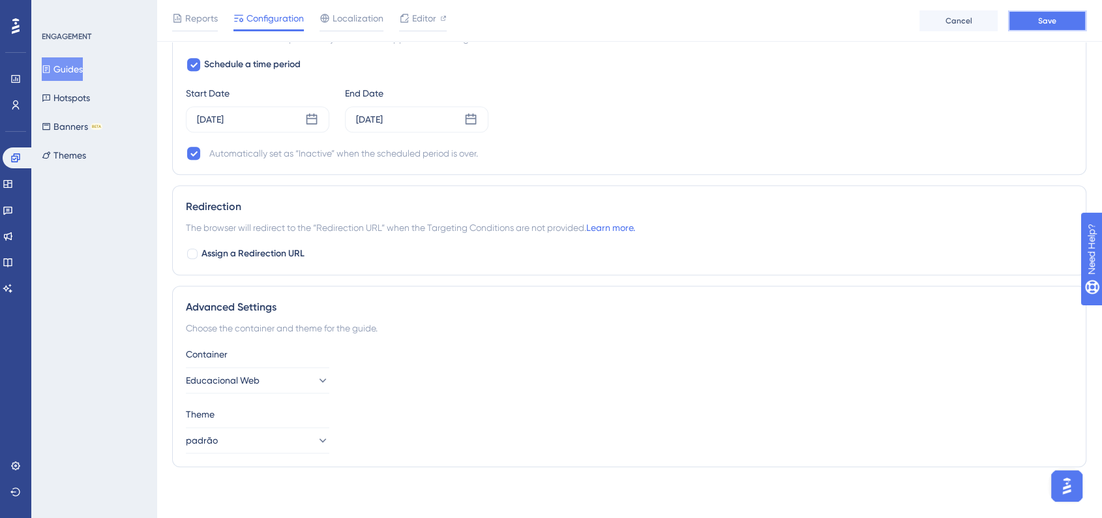
click at [1033, 17] on button "Save" at bounding box center [1047, 20] width 78 height 21
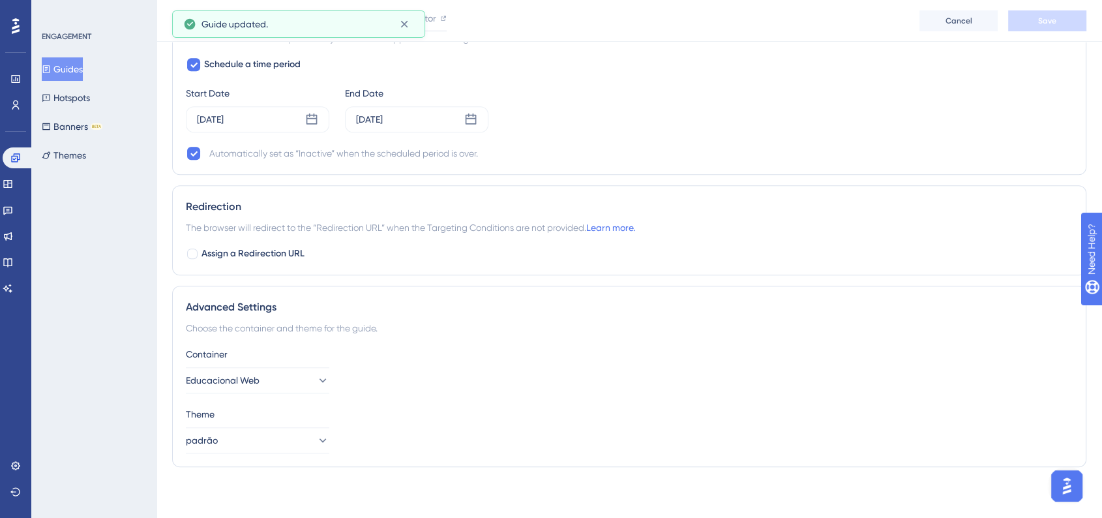
click at [228, 458] on div "Advanced Settings Choose the container and theme for the guide. Container Educa…" at bounding box center [629, 376] width 914 height 181
click at [256, 443] on button "padrão" at bounding box center [257, 440] width 143 height 26
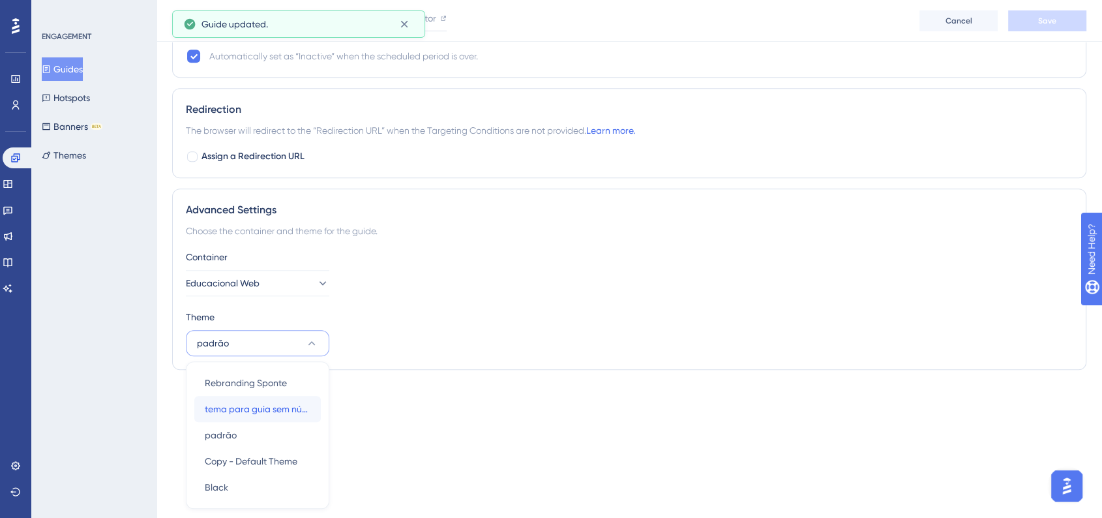
click at [266, 396] on div "tema para guia sem número tema para guia sem número" at bounding box center [258, 409] width 106 height 26
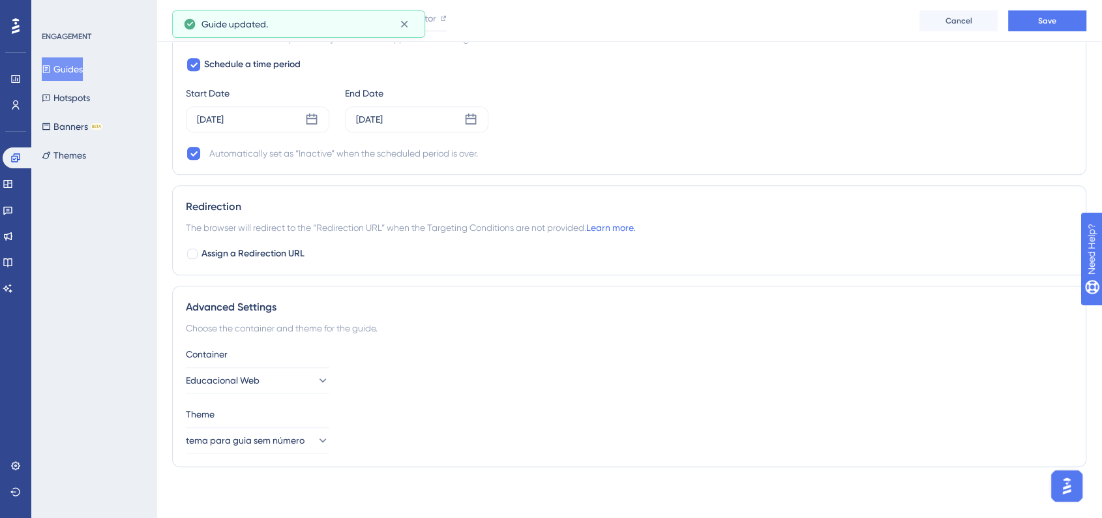
click at [263, 424] on div "Theme tema para guia sem número" at bounding box center [629, 429] width 887 height 47
click at [263, 436] on span "tema para guia sem número" at bounding box center [246, 440] width 119 height 16
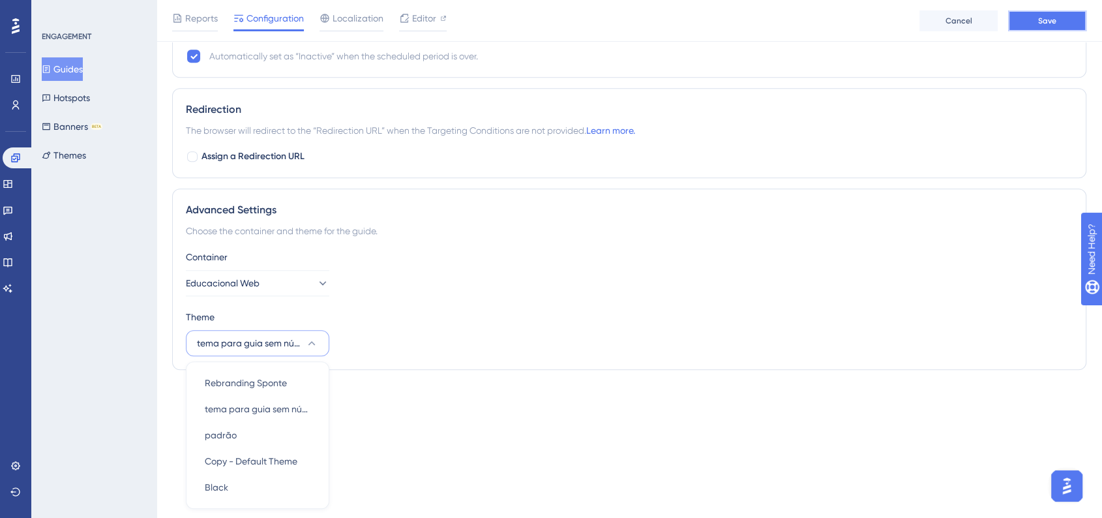
click at [1039, 23] on span "Save" at bounding box center [1047, 21] width 18 height 10
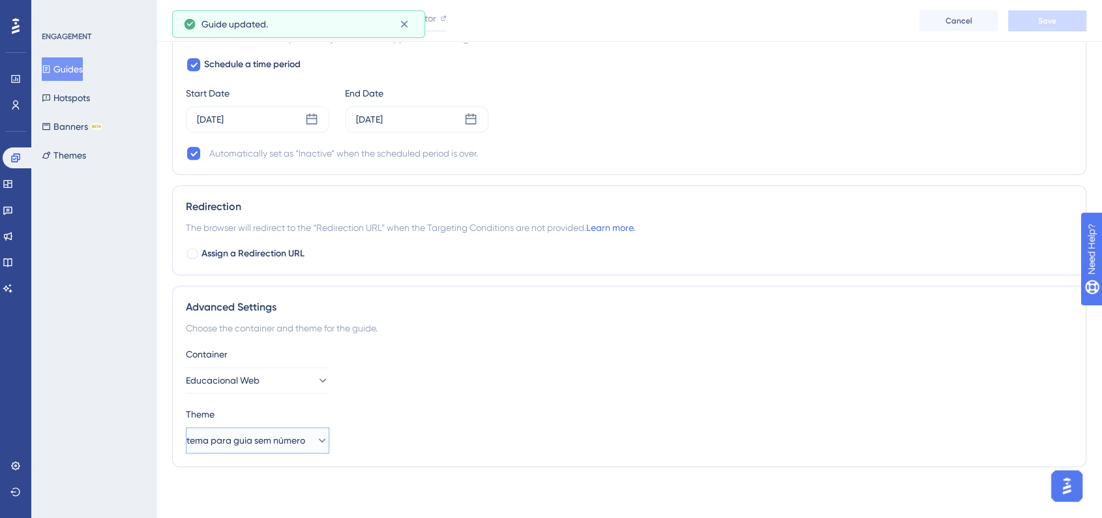
click at [316, 440] on icon at bounding box center [322, 440] width 13 height 13
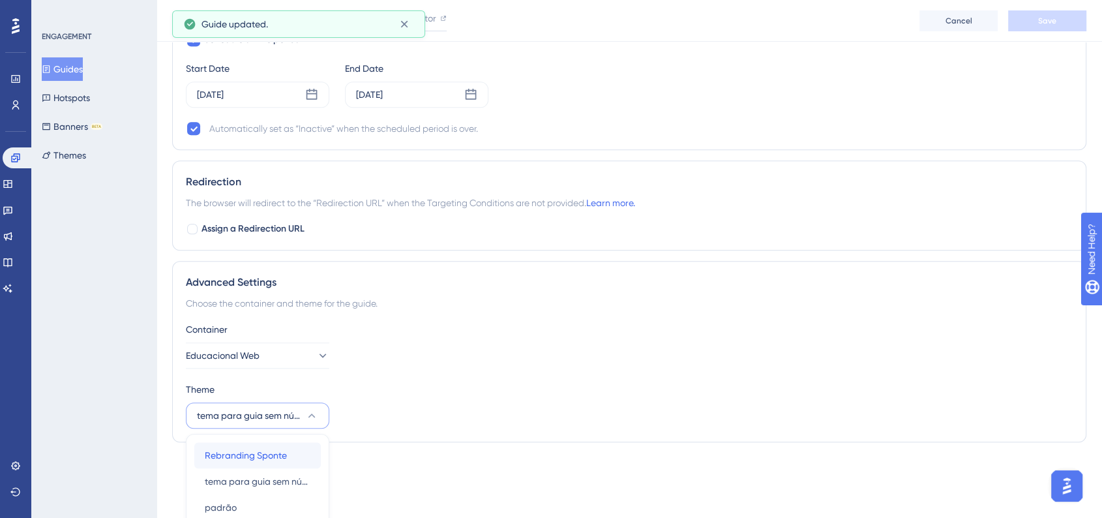
click at [256, 449] on span "Rebranding Sponte" at bounding box center [246, 455] width 82 height 16
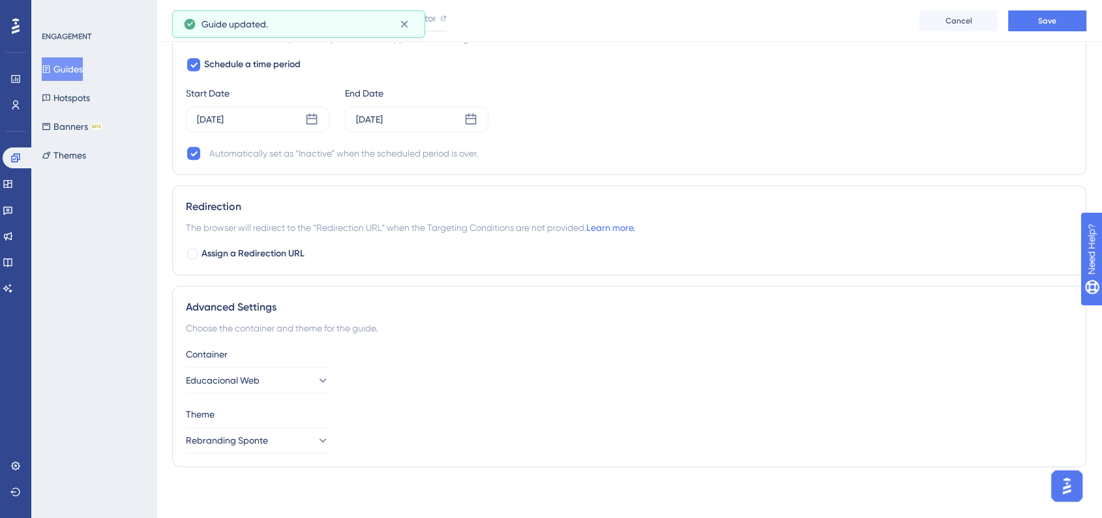
click at [658, 311] on div "Advanced Settings" at bounding box center [629, 307] width 887 height 16
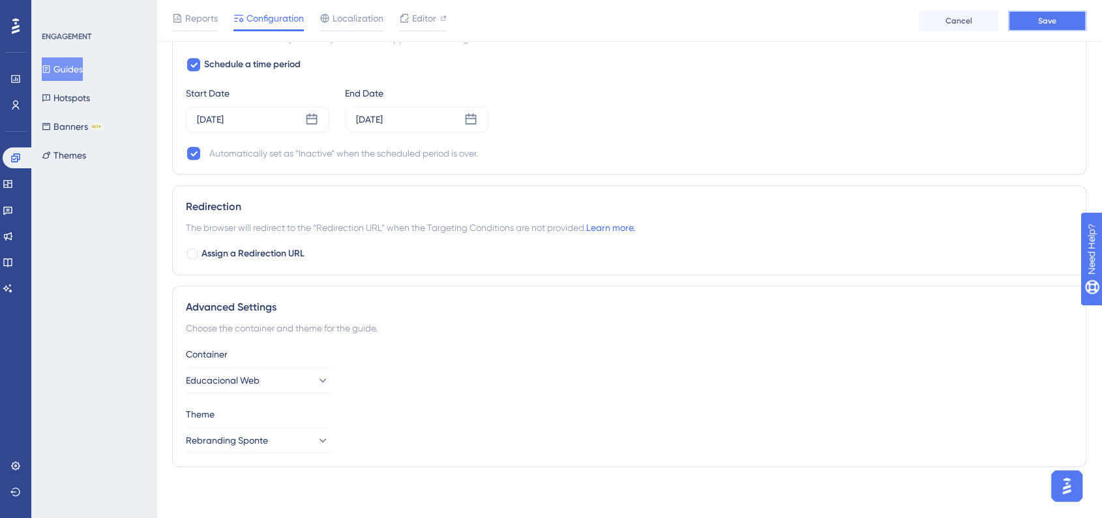
click at [1066, 23] on button "Save" at bounding box center [1047, 20] width 78 height 21
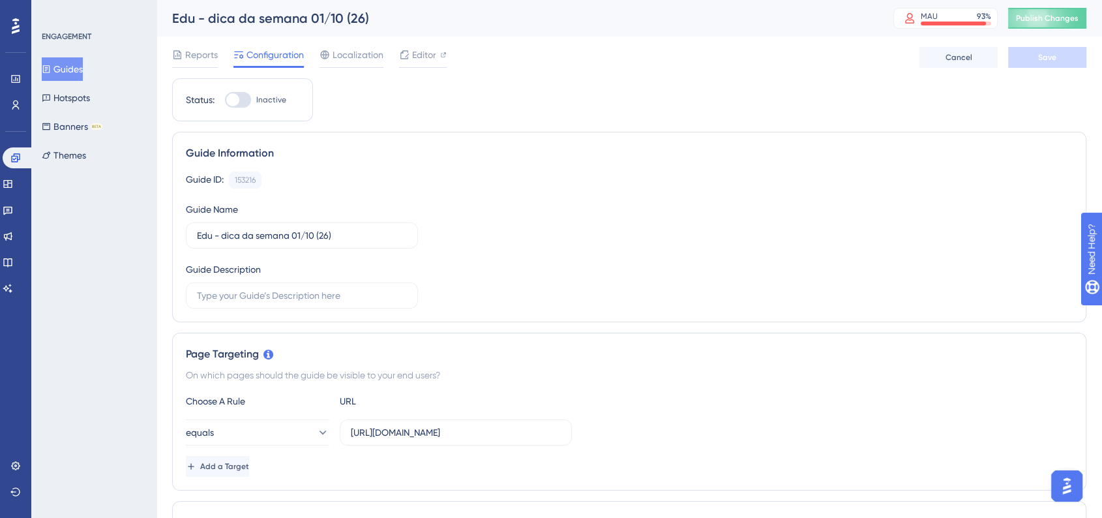
click at [77, 70] on button "Guides" at bounding box center [62, 68] width 41 height 23
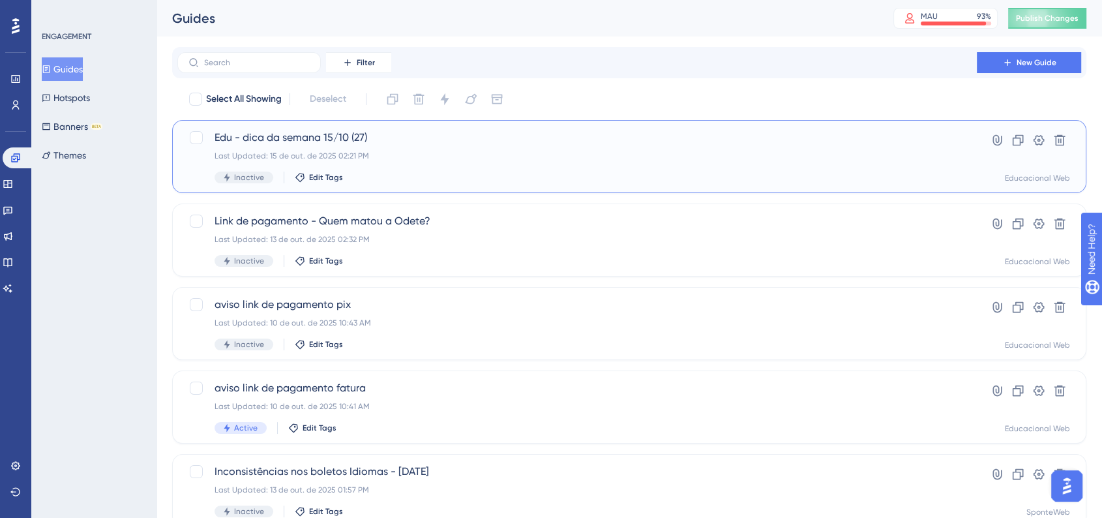
click at [493, 149] on div "Edu - dica da semana 15/10 (27) Last Updated: 15 de out. de 2025 02:21 PM Inact…" at bounding box center [577, 156] width 725 height 53
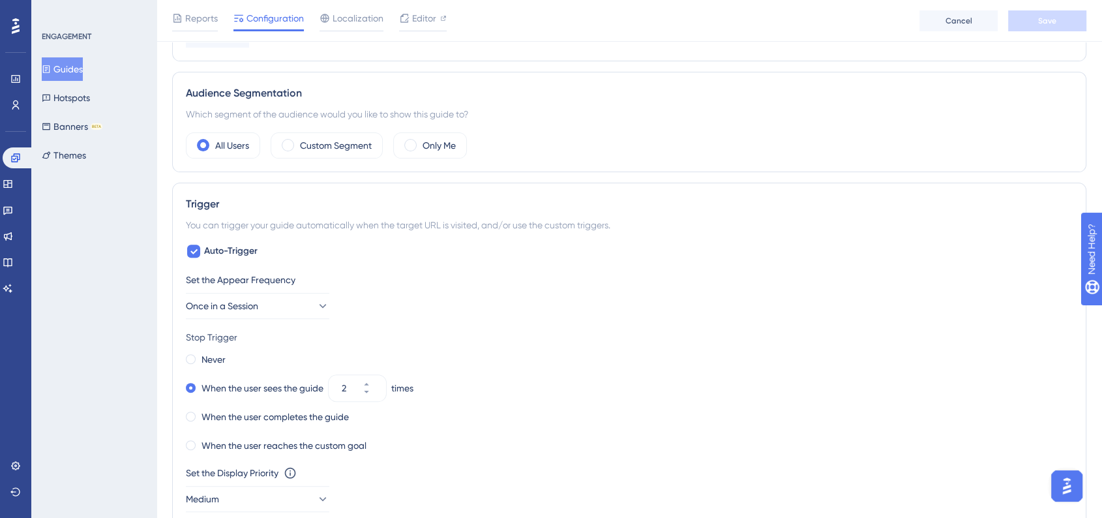
scroll to position [217, 0]
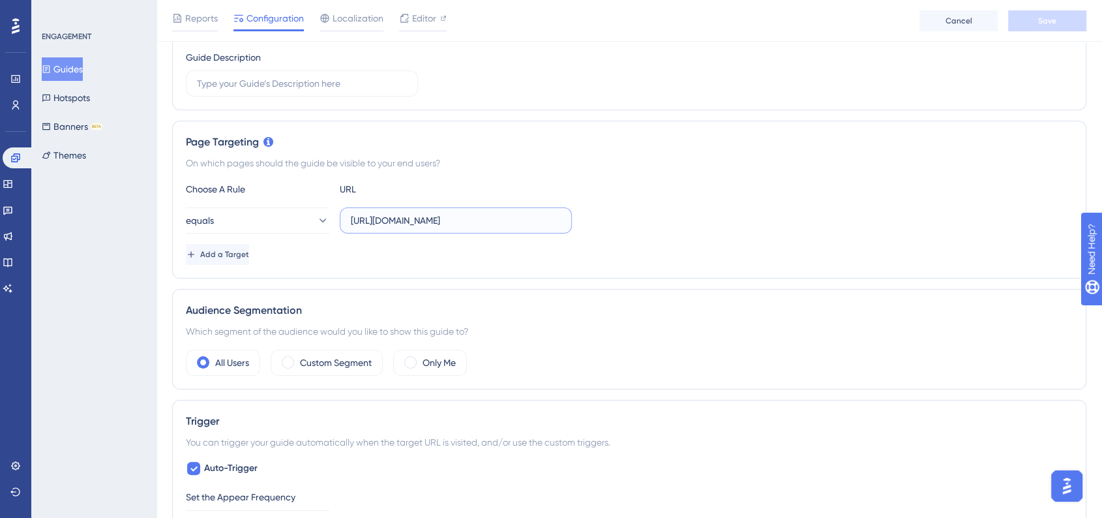
click at [553, 224] on input "[URL][DOMAIN_NAME]" at bounding box center [456, 220] width 210 height 14
click at [685, 216] on div "equals [URL][DOMAIN_NAME]" at bounding box center [629, 220] width 887 height 26
click at [73, 65] on button "Guides" at bounding box center [62, 68] width 41 height 23
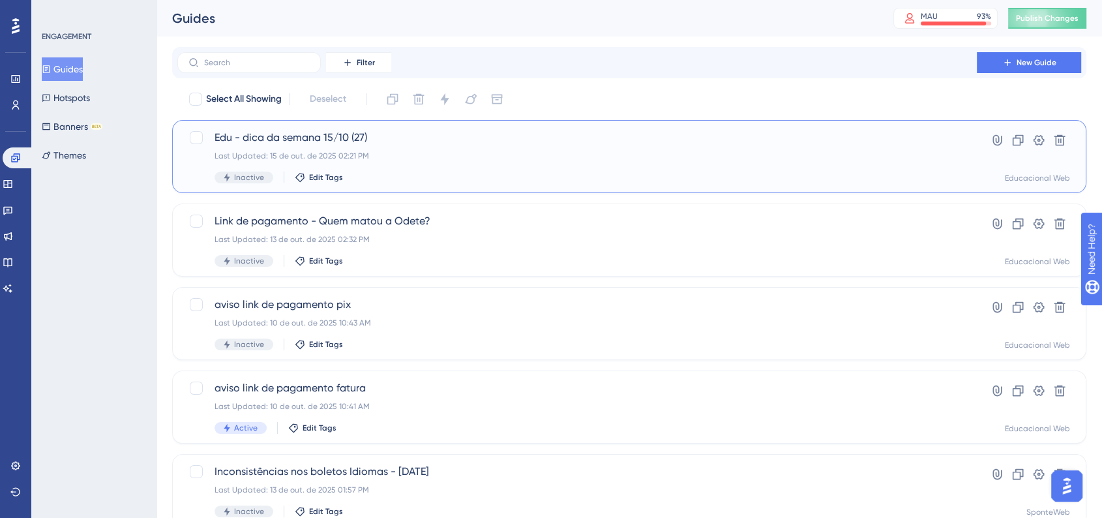
click at [570, 162] on div "Edu - dica da semana 15/10 (27) Last Updated: 15 de out. de 2025 02:21 PM Inact…" at bounding box center [577, 156] width 725 height 53
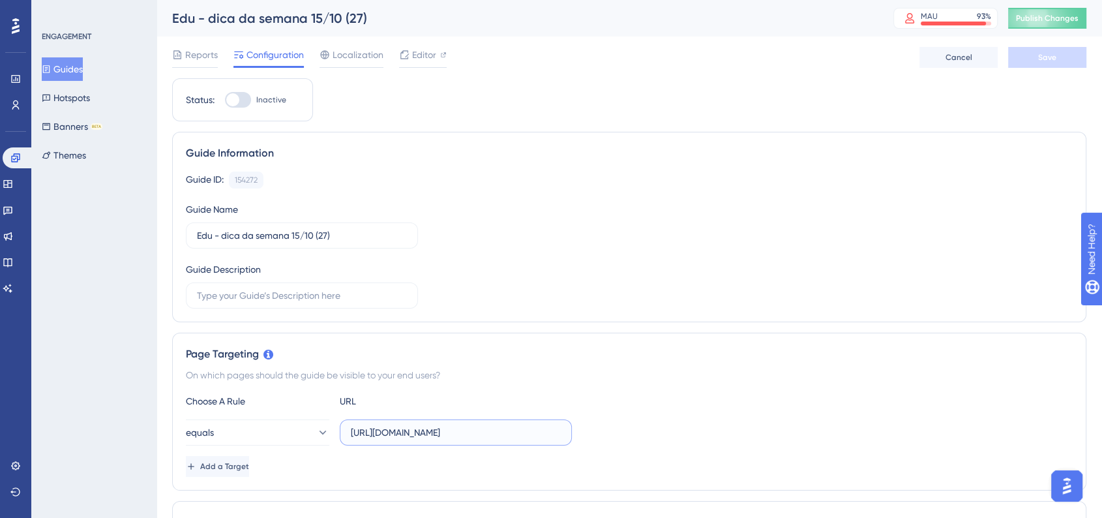
click at [470, 438] on input "[URL][DOMAIN_NAME]" at bounding box center [456, 432] width 210 height 14
paste input "Cad/[PERSON_NAME]"
type input "[URL][DOMAIN_NAME]"
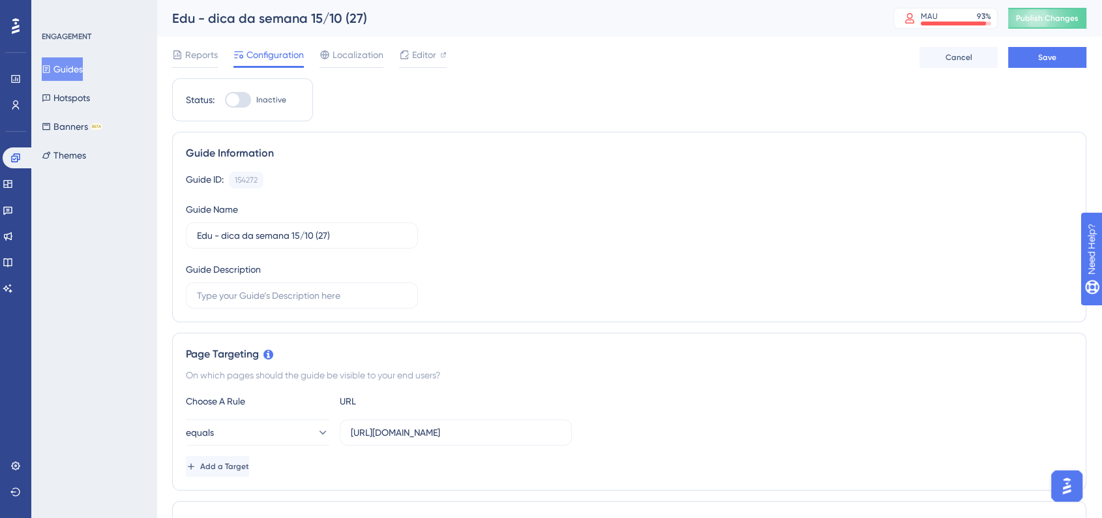
click at [683, 404] on div "Choose A Rule URL" at bounding box center [629, 401] width 887 height 16
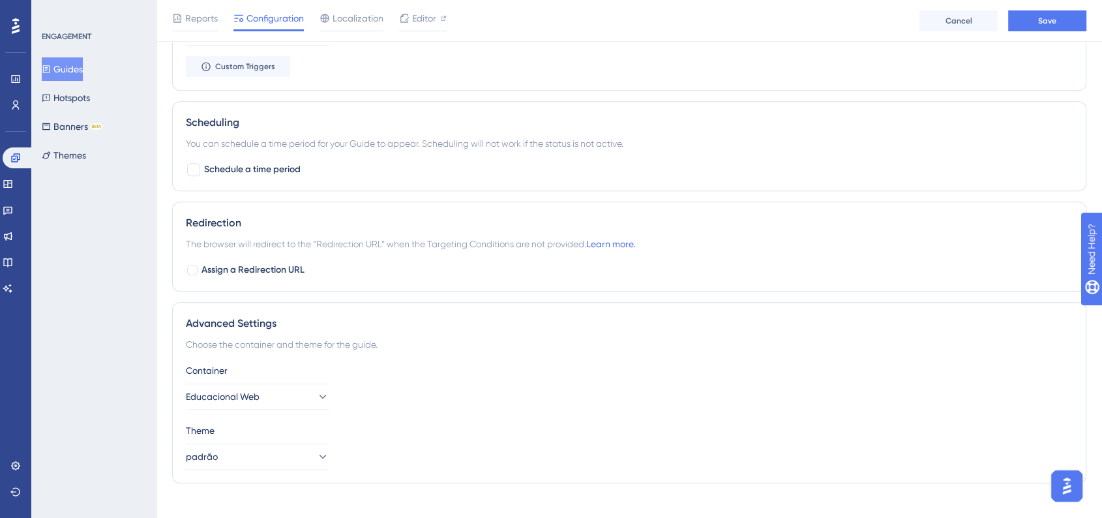
scroll to position [918, 0]
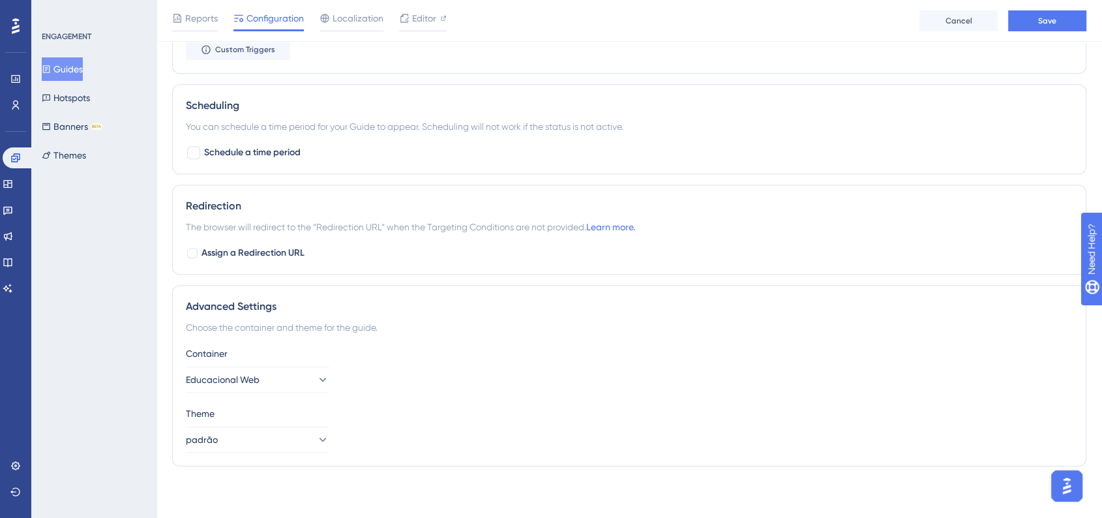
click at [185, 145] on div "Scheduling You can schedule a time period for your Guide to appear. Scheduling …" at bounding box center [629, 129] width 914 height 90
click at [188, 146] on div at bounding box center [193, 152] width 13 height 13
checkbox input "true"
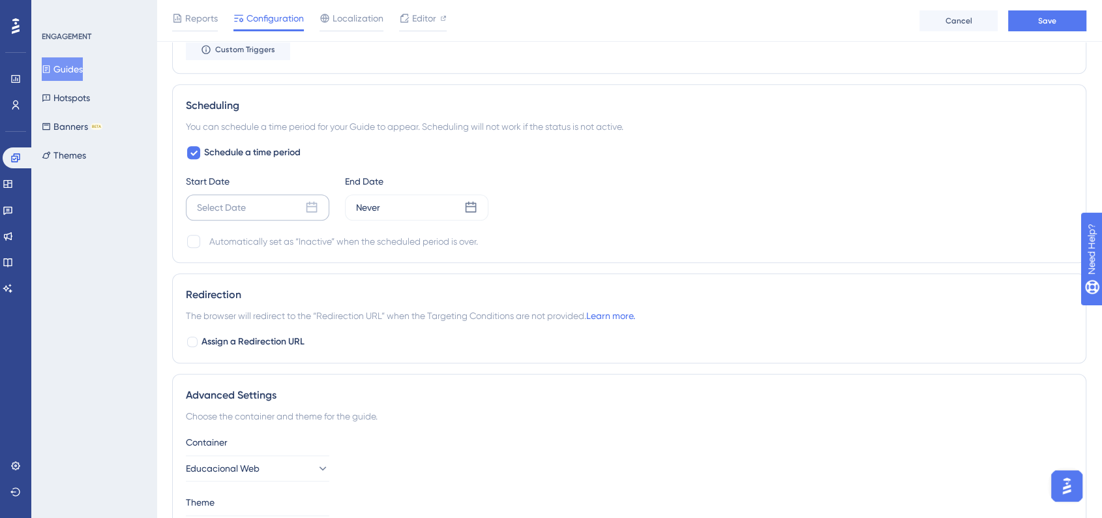
click at [325, 209] on div "Select Date" at bounding box center [257, 207] width 143 height 26
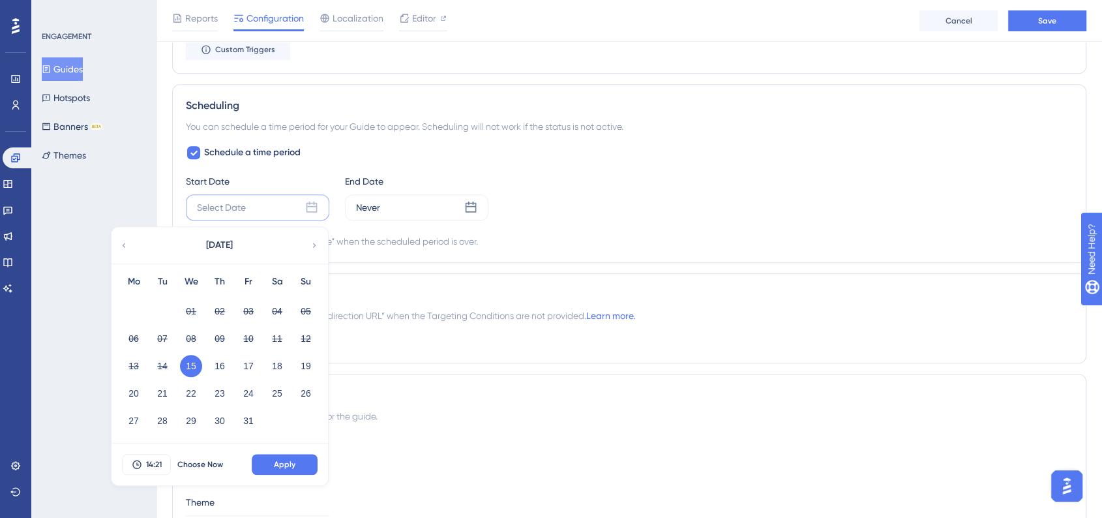
click at [570, 231] on div "Schedule a time period Start Date Select Date [DATE] Mo Tu We Th Fr Sa Su 01 02…" at bounding box center [629, 197] width 887 height 104
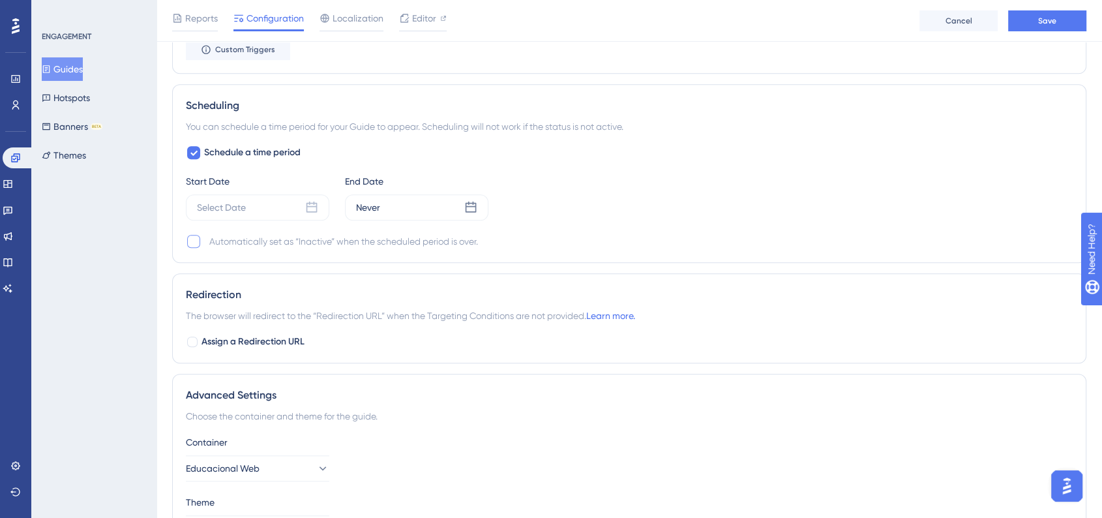
click at [196, 247] on div at bounding box center [194, 241] width 16 height 16
checkbox input "true"
click at [317, 205] on icon at bounding box center [311, 207] width 11 height 11
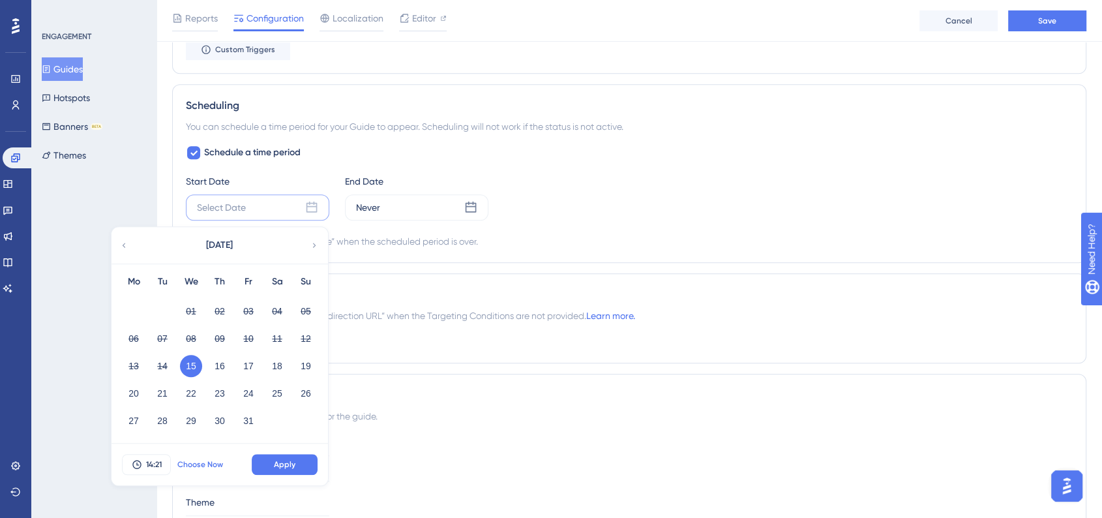
click at [200, 460] on span "Choose Now" at bounding box center [200, 464] width 46 height 10
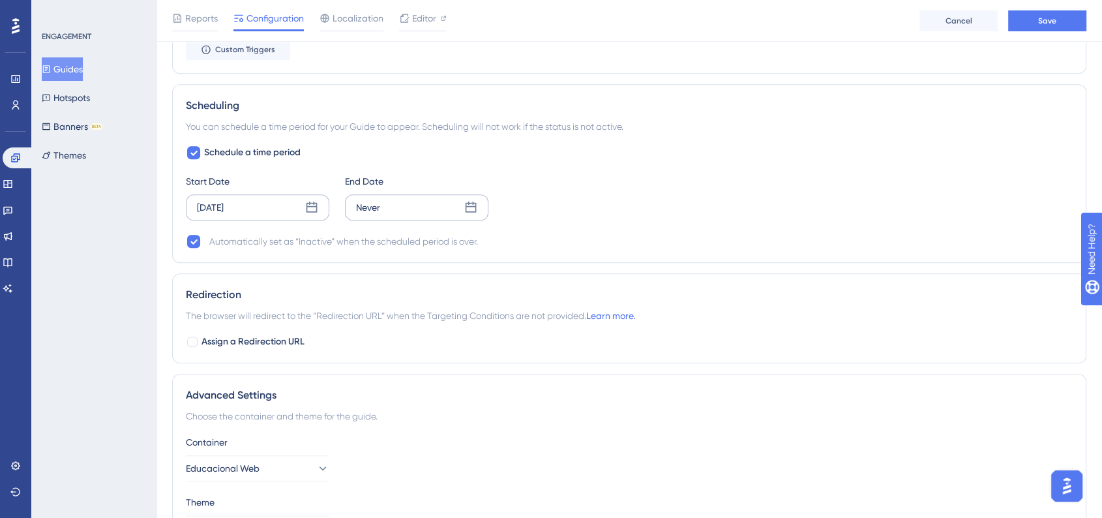
click at [468, 206] on icon at bounding box center [470, 207] width 13 height 13
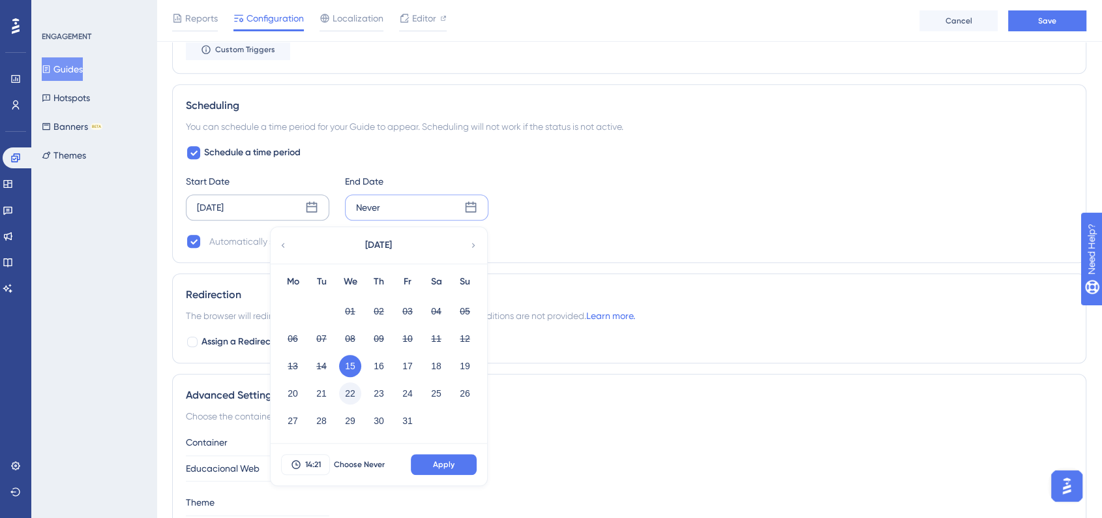
click at [349, 387] on button "22" at bounding box center [350, 393] width 22 height 22
click at [313, 464] on span "14:21" at bounding box center [313, 464] width 16 height 10
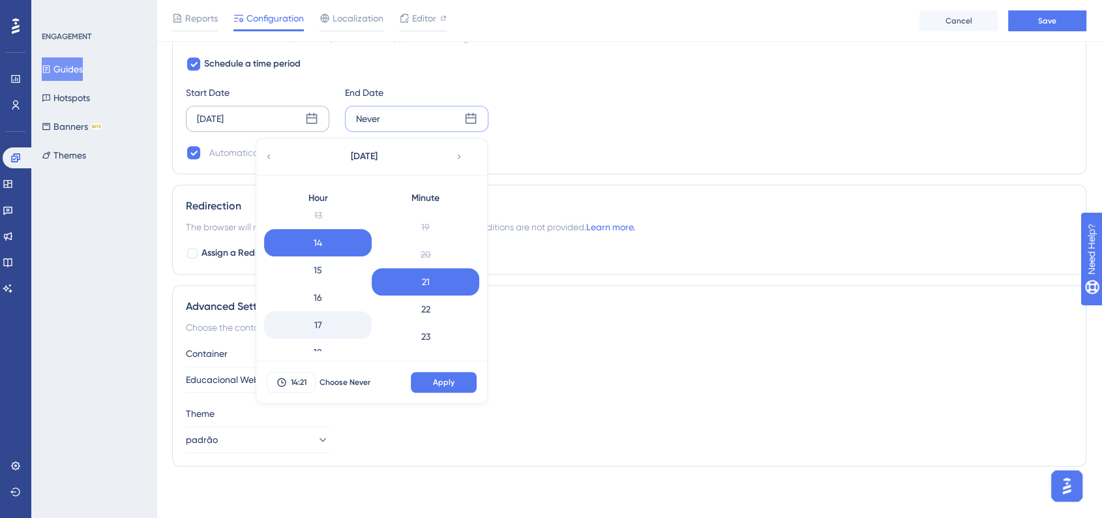
scroll to position [400, 0]
click at [325, 311] on div "18" at bounding box center [318, 318] width 108 height 27
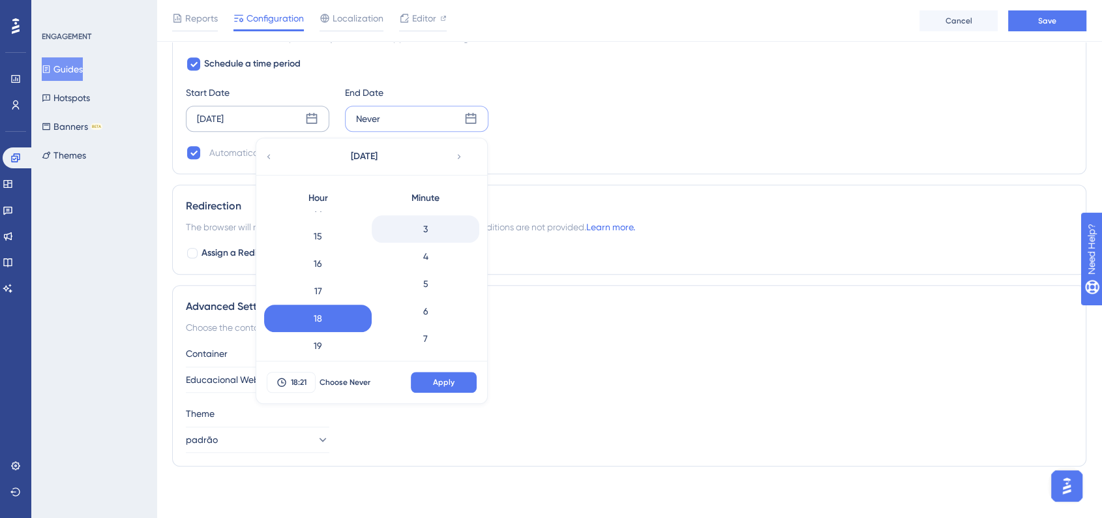
scroll to position [11, 0]
click at [439, 224] on div "0" at bounding box center [426, 213] width 108 height 27
click at [458, 385] on button "Apply" at bounding box center [444, 382] width 66 height 21
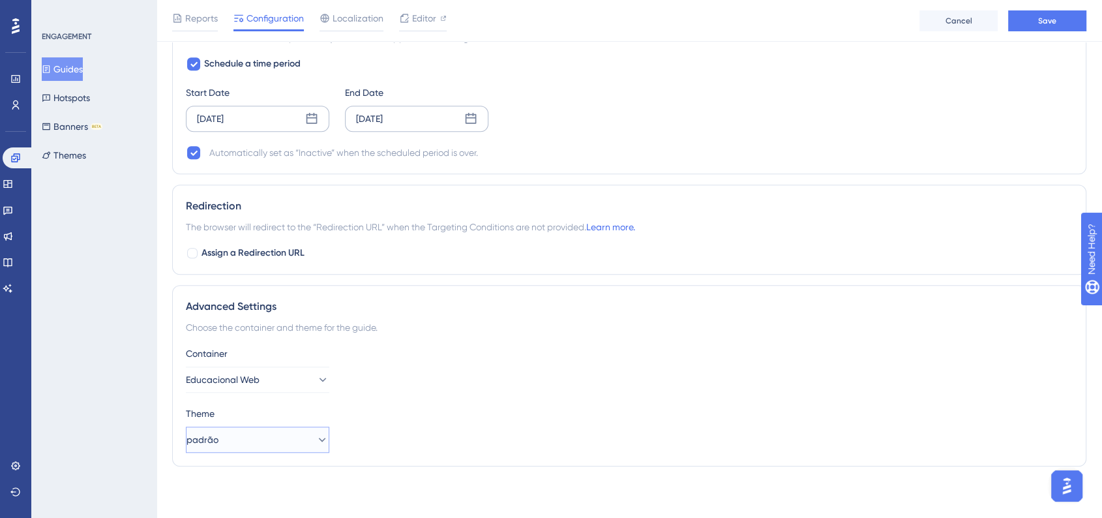
click at [292, 449] on button "padrão" at bounding box center [257, 439] width 143 height 26
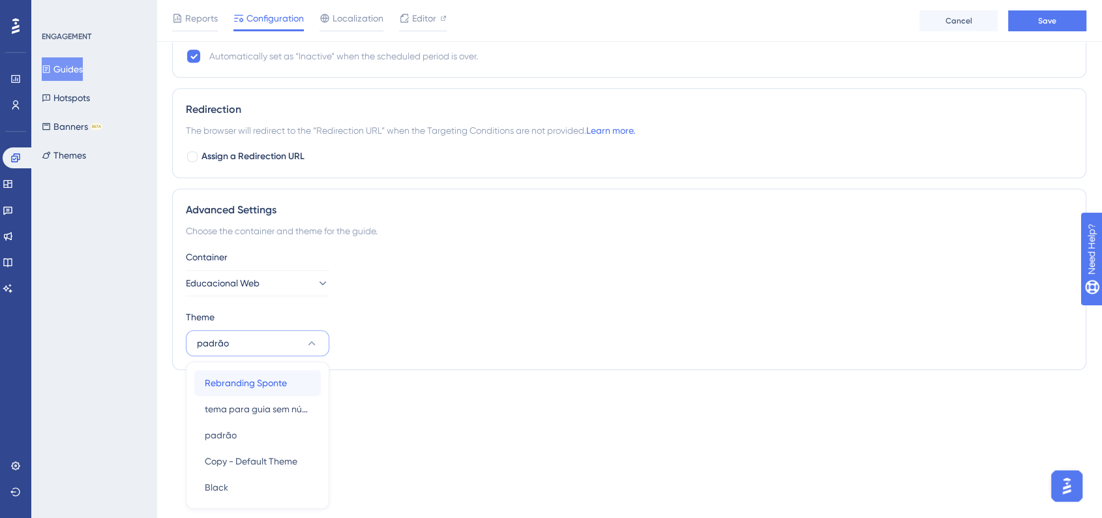
click at [280, 387] on span "Rebranding Sponte" at bounding box center [246, 383] width 82 height 16
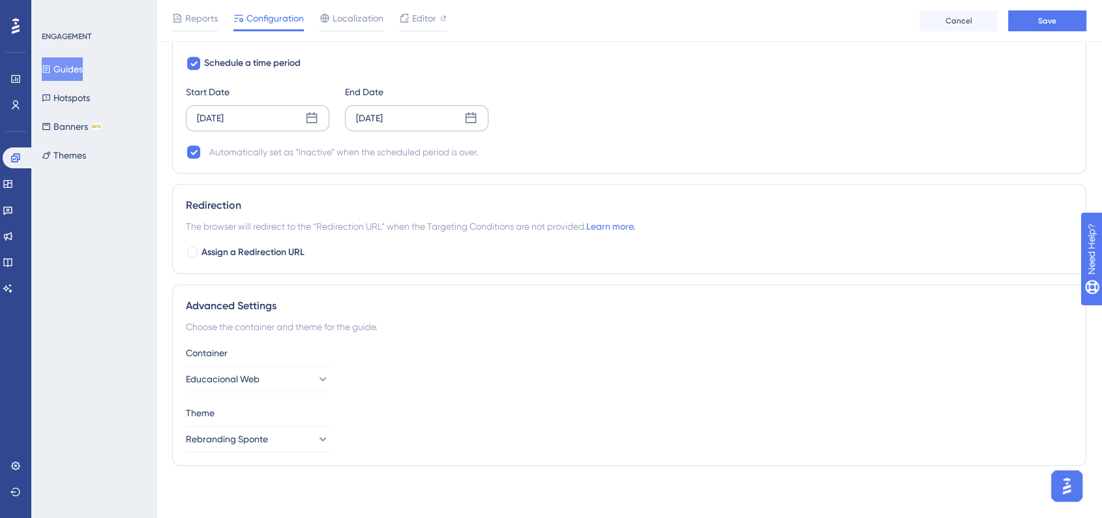
scroll to position [1006, 0]
drag, startPoint x: 621, startPoint y: 335, endPoint x: 849, endPoint y: 332, distance: 228.3
click at [621, 335] on div "Advanced Settings Choose the container and theme for the guide. Container Educa…" at bounding box center [629, 375] width 914 height 181
click at [1051, 16] on span "Save" at bounding box center [1047, 21] width 18 height 10
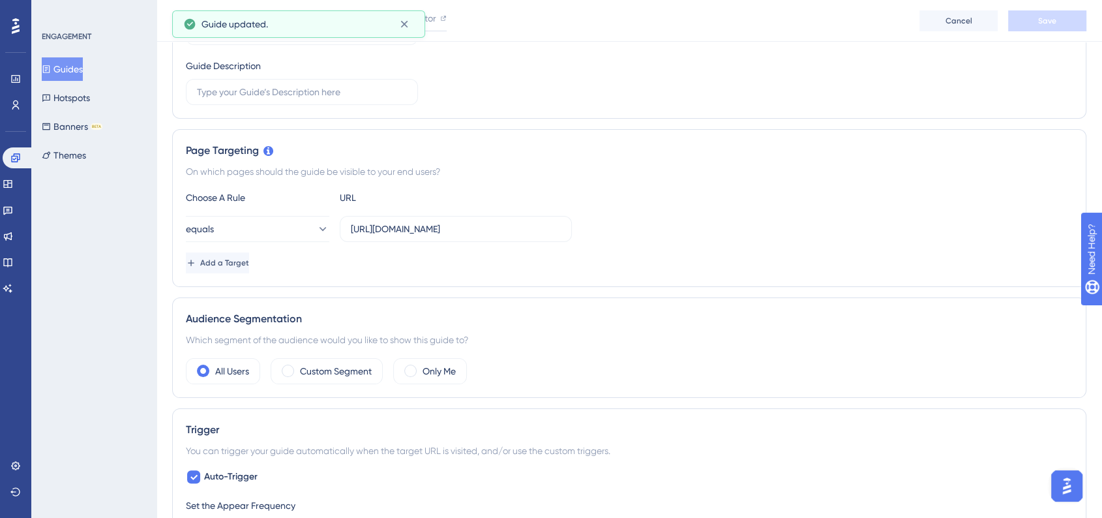
scroll to position [0, 0]
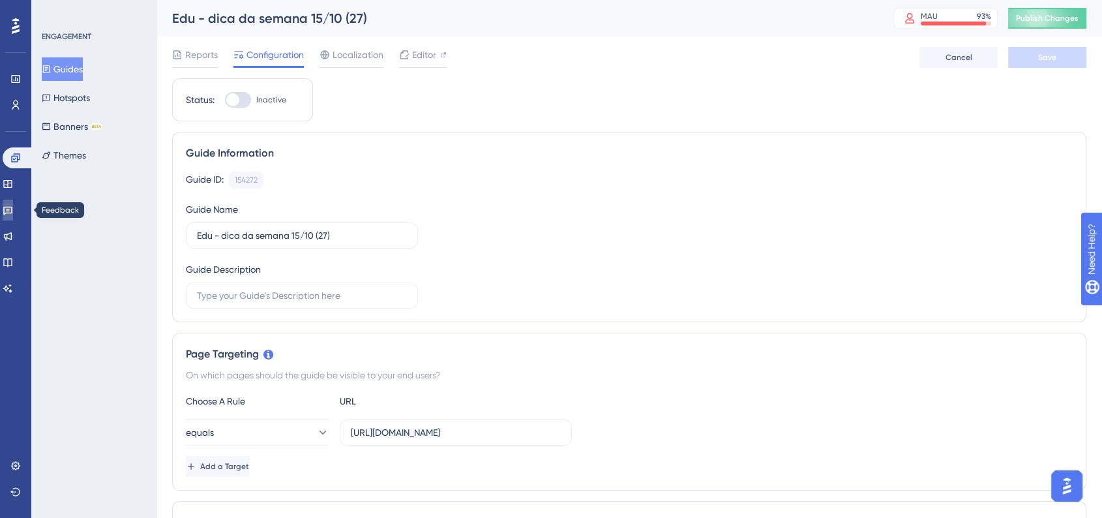
click at [13, 211] on icon at bounding box center [8, 210] width 10 height 10
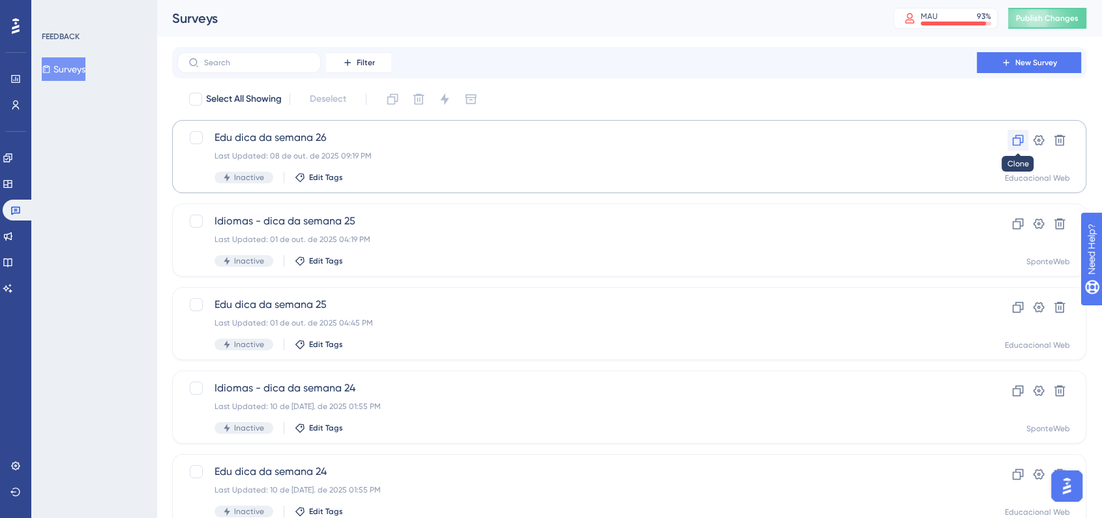
click at [1021, 140] on icon at bounding box center [1017, 140] width 13 height 13
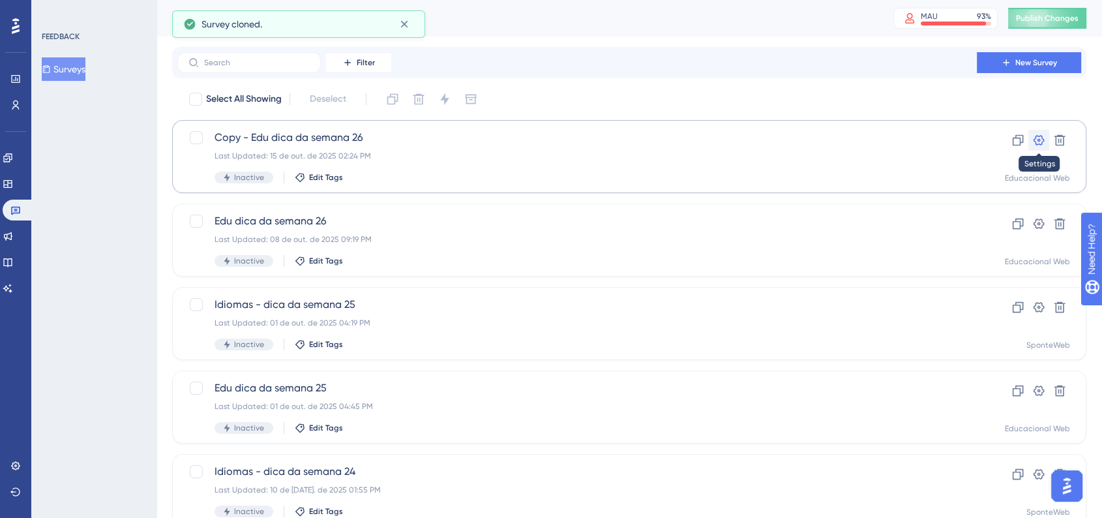
click at [1043, 138] on icon at bounding box center [1038, 140] width 13 height 13
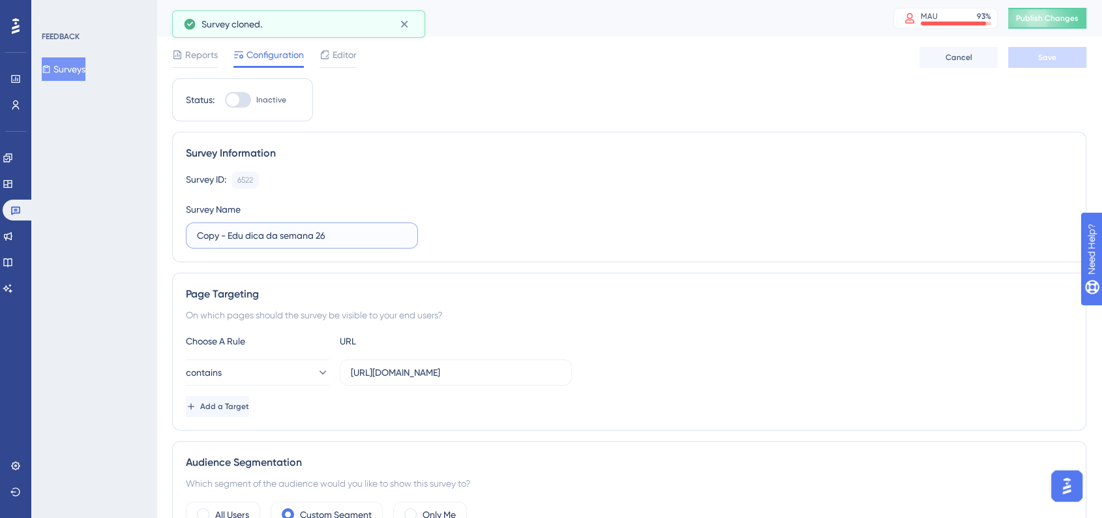
drag, startPoint x: 226, startPoint y: 234, endPoint x: 168, endPoint y: 238, distance: 58.2
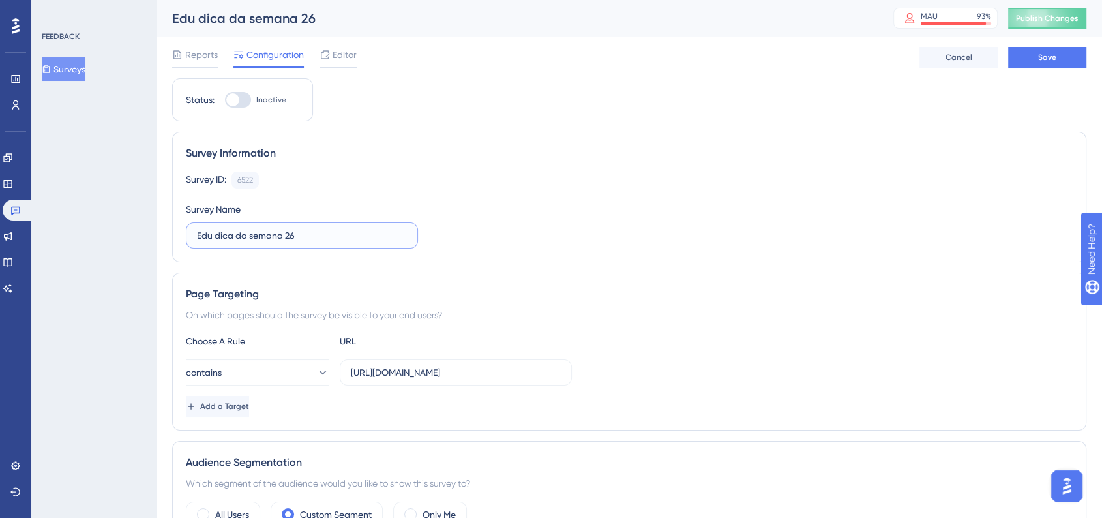
drag, startPoint x: 299, startPoint y: 229, endPoint x: 291, endPoint y: 233, distance: 8.7
click at [291, 233] on input "Edu dica da semana 26" at bounding box center [302, 235] width 210 height 14
type input "Edu dica da semana 27 ([DATE])"
click at [672, 185] on div "Survey ID: 6522 Copy" at bounding box center [629, 180] width 887 height 17
click at [1034, 46] on div "Reports Configuration Editor Cancel Save" at bounding box center [629, 58] width 914 height 42
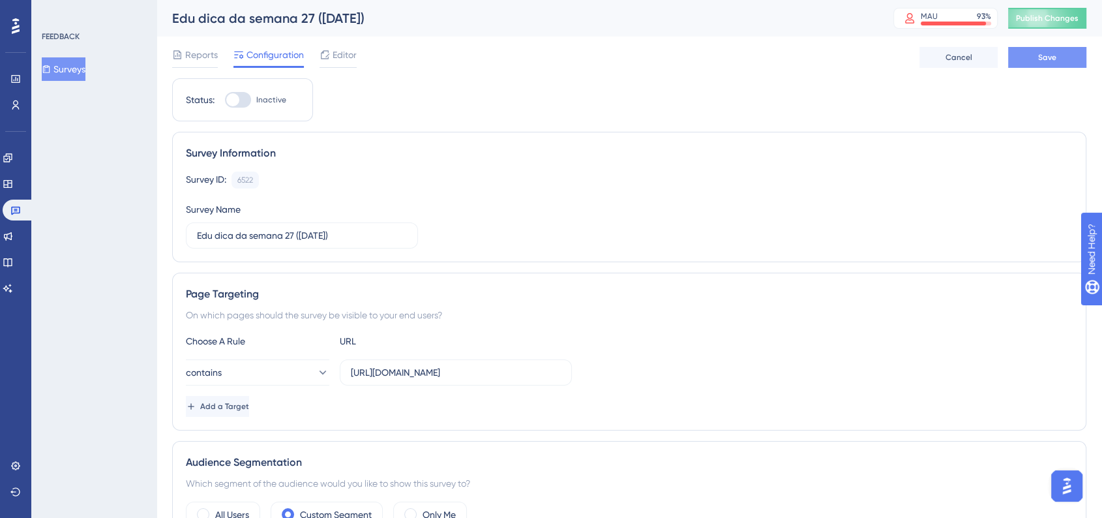
click at [1037, 52] on button "Save" at bounding box center [1047, 57] width 78 height 21
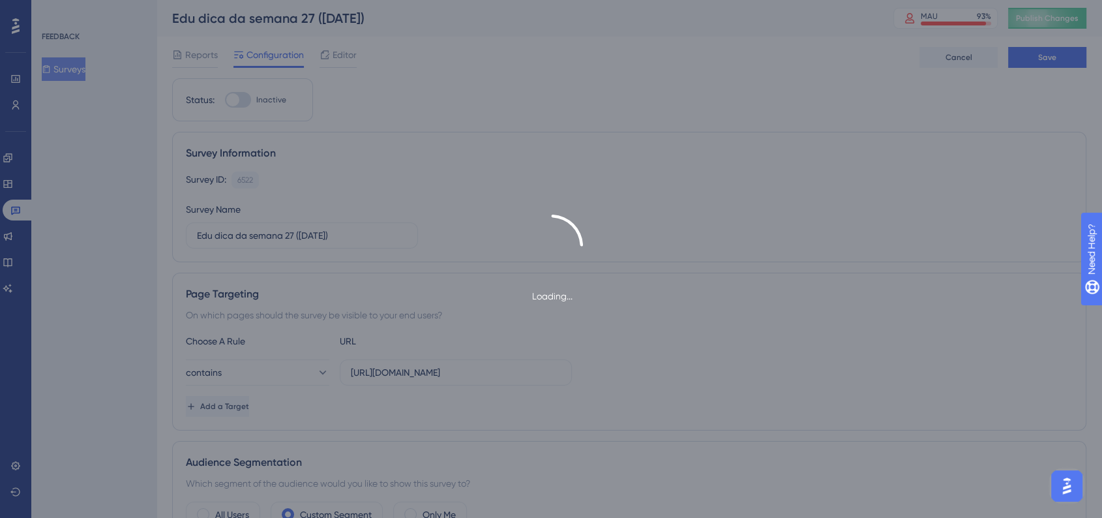
click at [728, 280] on div "Loading..." at bounding box center [551, 259] width 1102 height 89
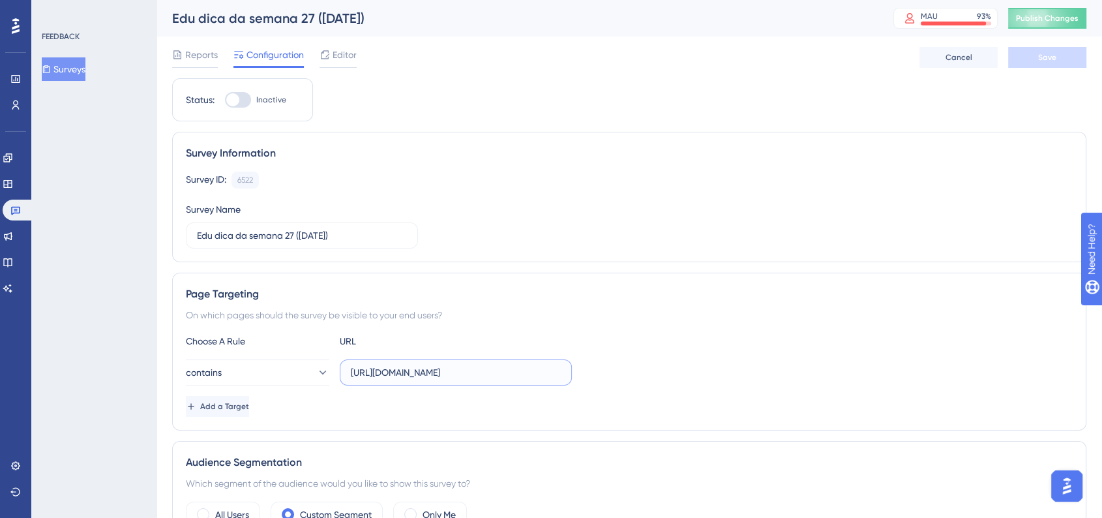
click at [447, 371] on input "[URL][DOMAIN_NAME]" at bounding box center [456, 372] width 210 height 14
paste input "Cad/Aluno"
type input "[URL][DOMAIN_NAME]"
click at [684, 368] on div "contains [URL][DOMAIN_NAME]" at bounding box center [629, 372] width 887 height 26
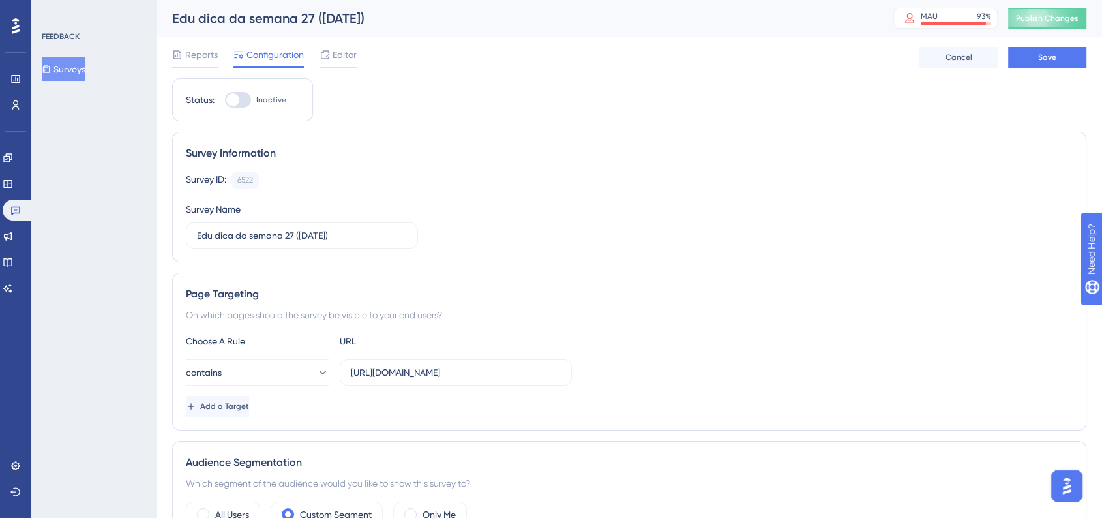
scroll to position [0, 0]
click at [316, 370] on icon at bounding box center [322, 372] width 13 height 13
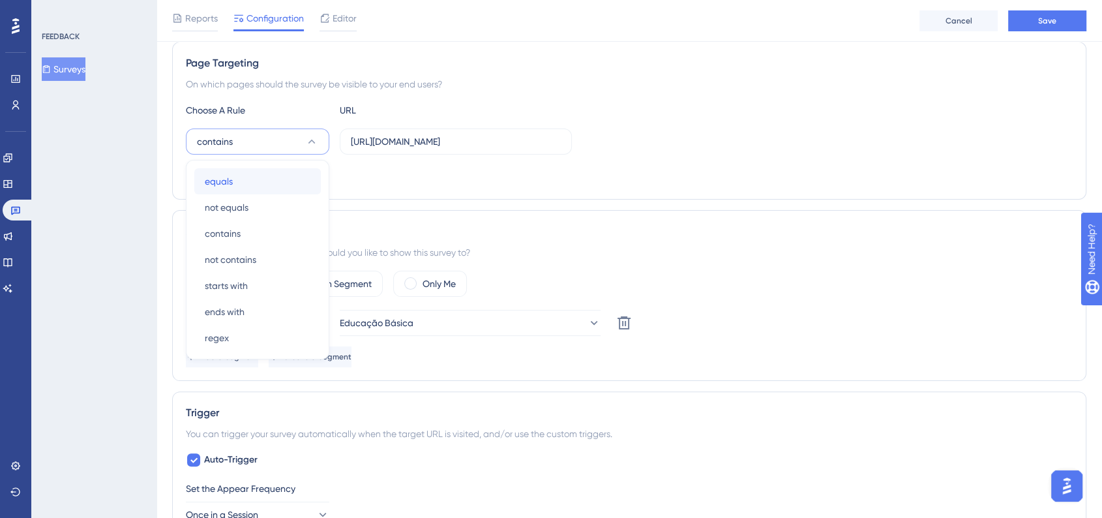
click at [260, 188] on div "equals equals" at bounding box center [258, 181] width 106 height 26
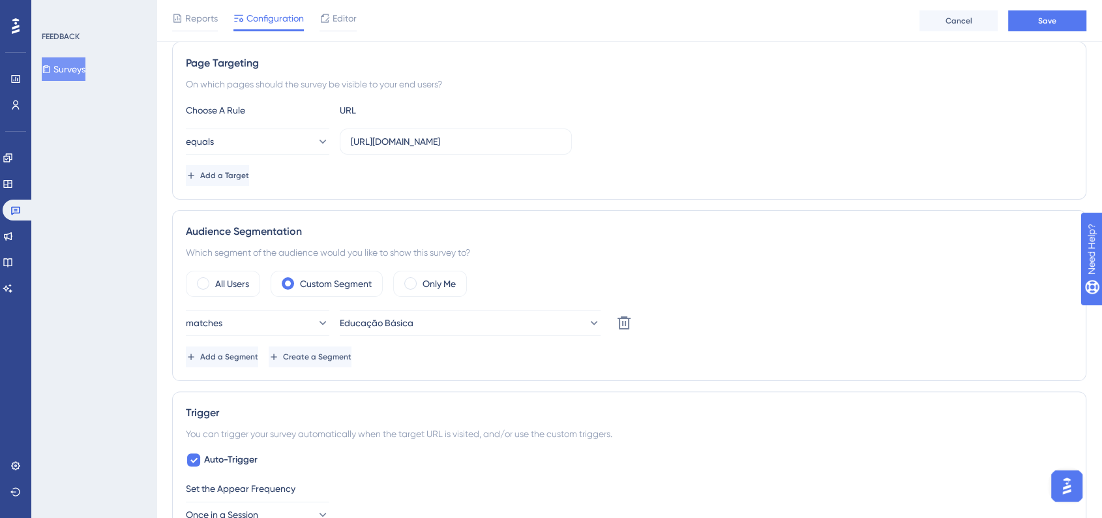
click at [710, 187] on div "Page Targeting On which pages should the survey be visible to your end users? C…" at bounding box center [629, 121] width 914 height 158
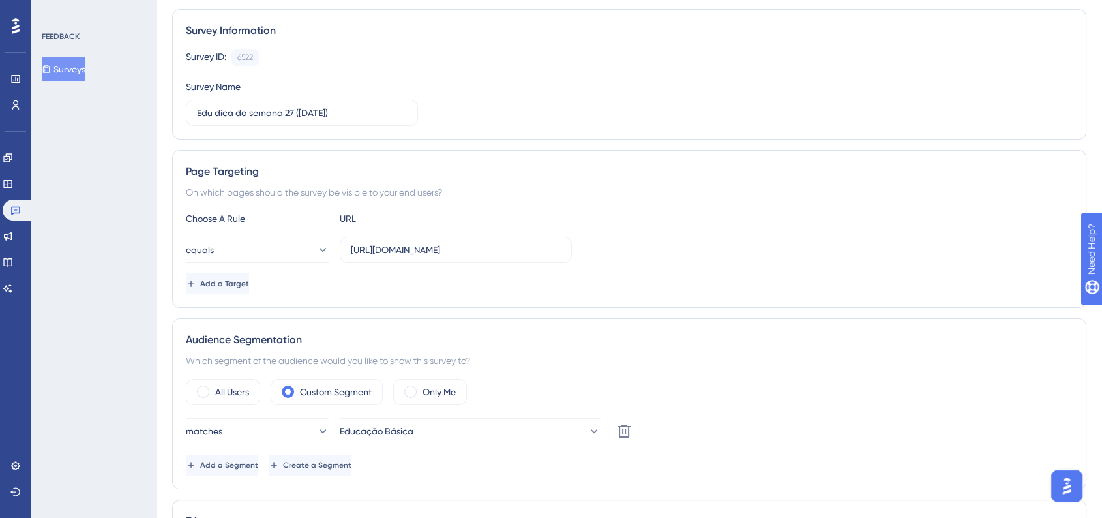
scroll to position [19, 0]
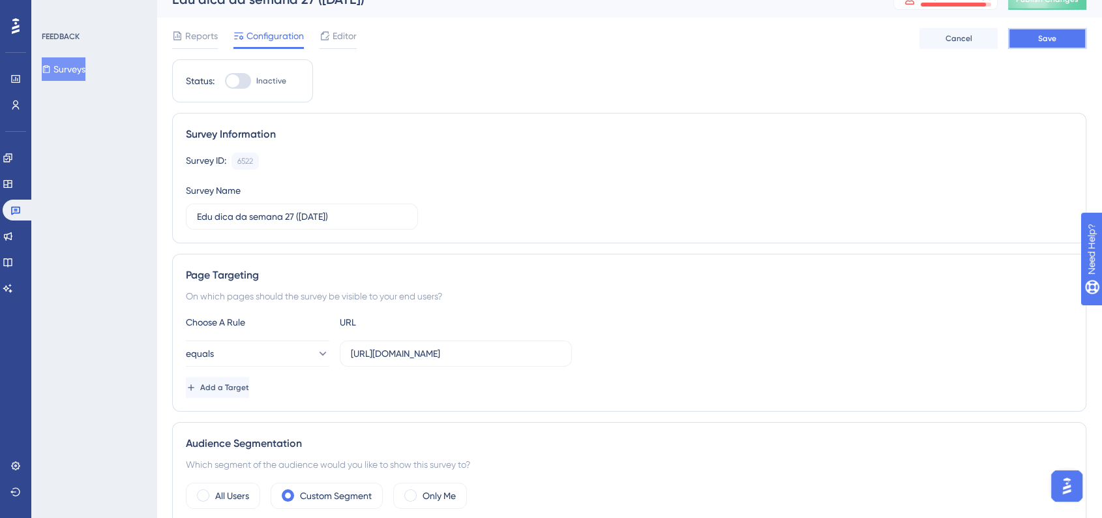
click at [1059, 43] on button "Save" at bounding box center [1047, 38] width 78 height 21
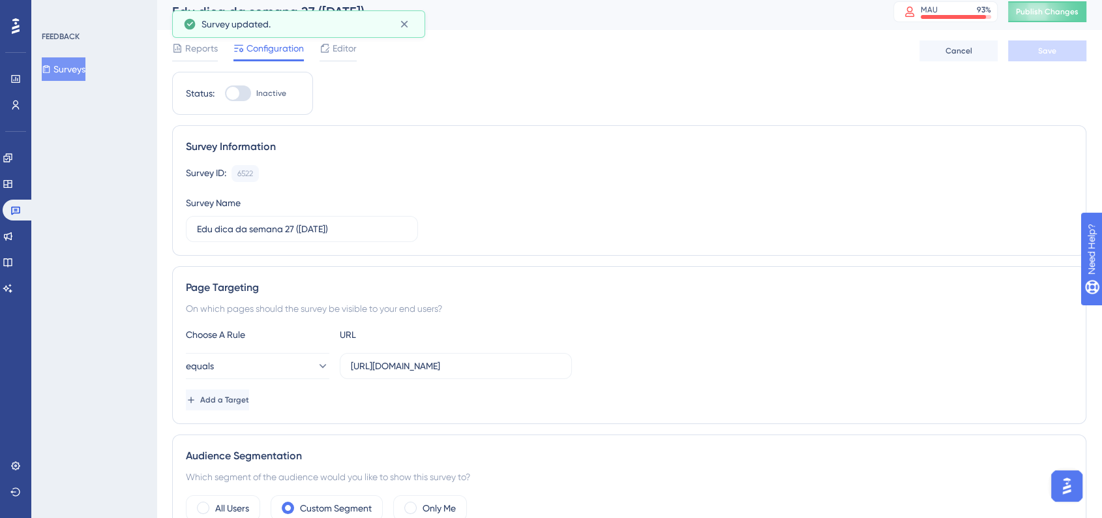
scroll to position [0, 0]
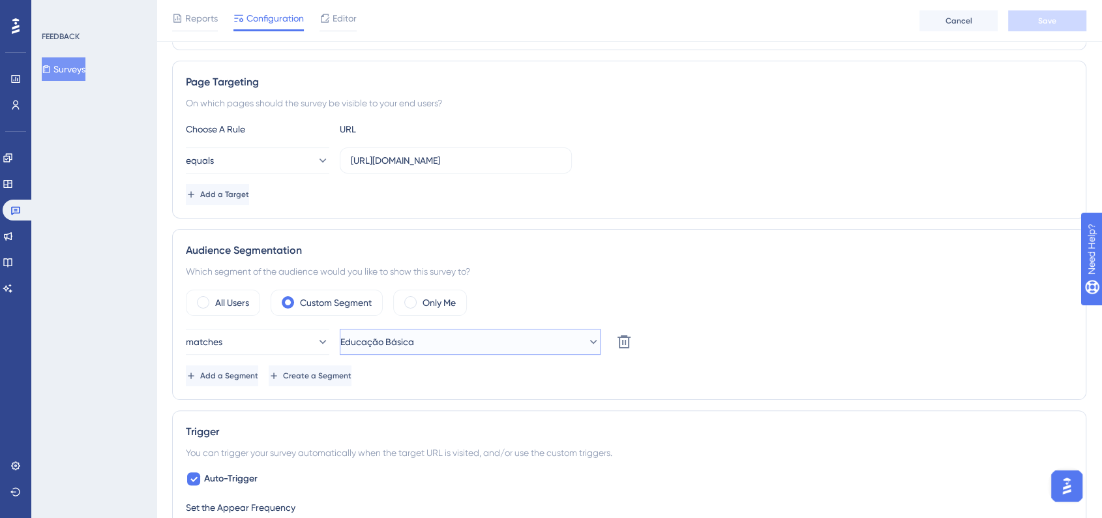
click at [576, 331] on button "Educação Básica" at bounding box center [470, 342] width 261 height 26
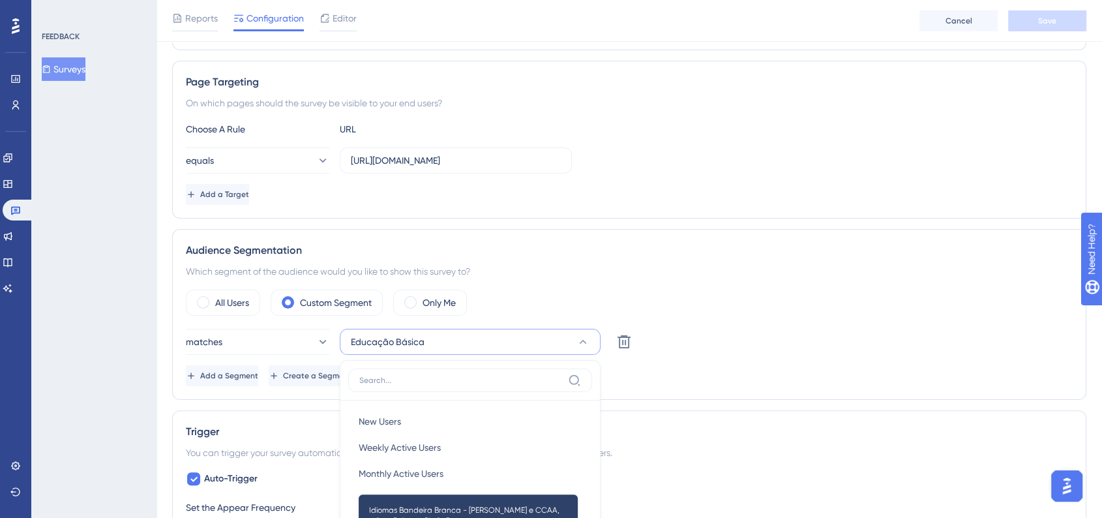
scroll to position [438, 0]
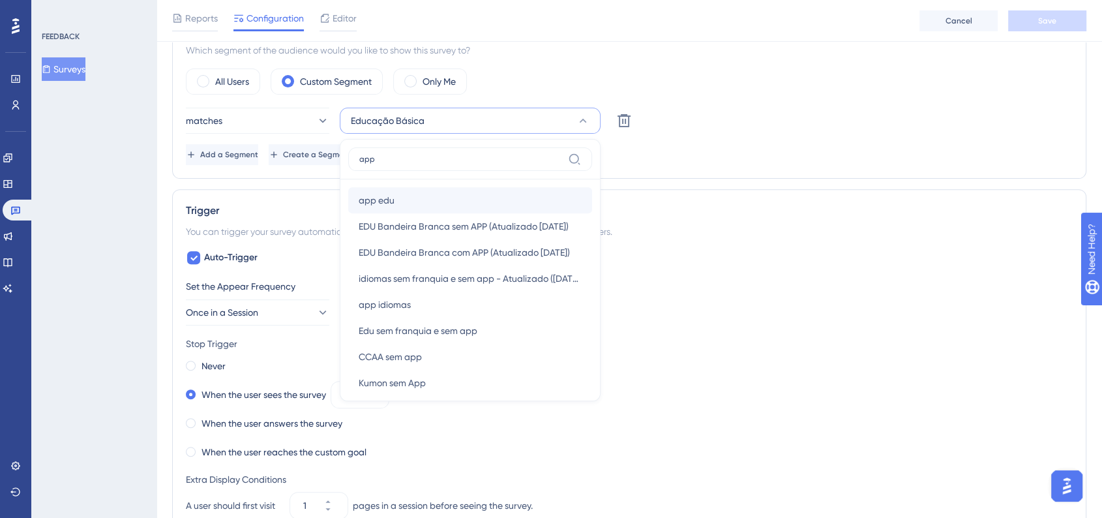
type input "app"
click at [427, 187] on div "app edu app edu" at bounding box center [470, 200] width 223 height 26
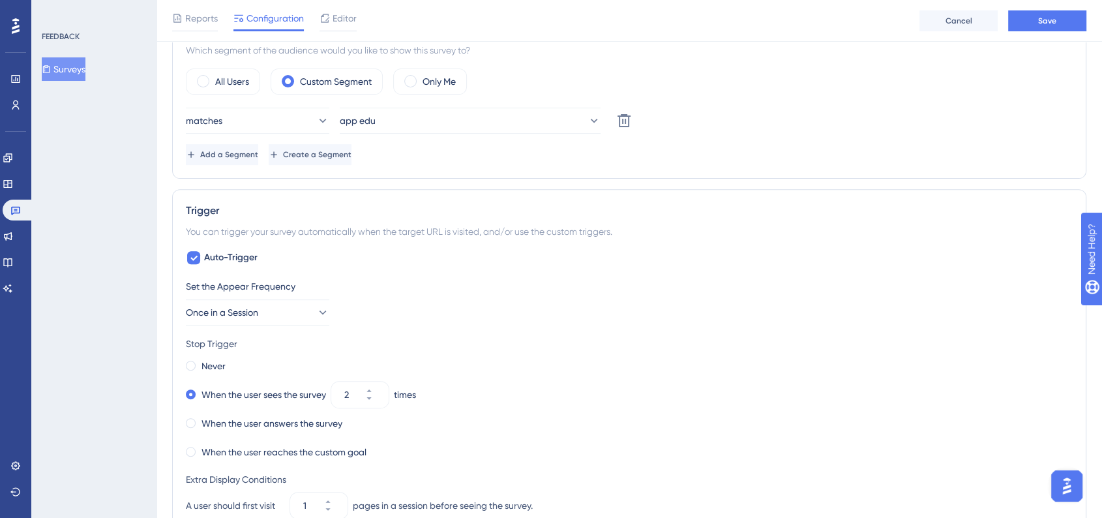
click at [843, 190] on div "Trigger You can trigger your survey automatically when the target URL is visite…" at bounding box center [629, 437] width 914 height 497
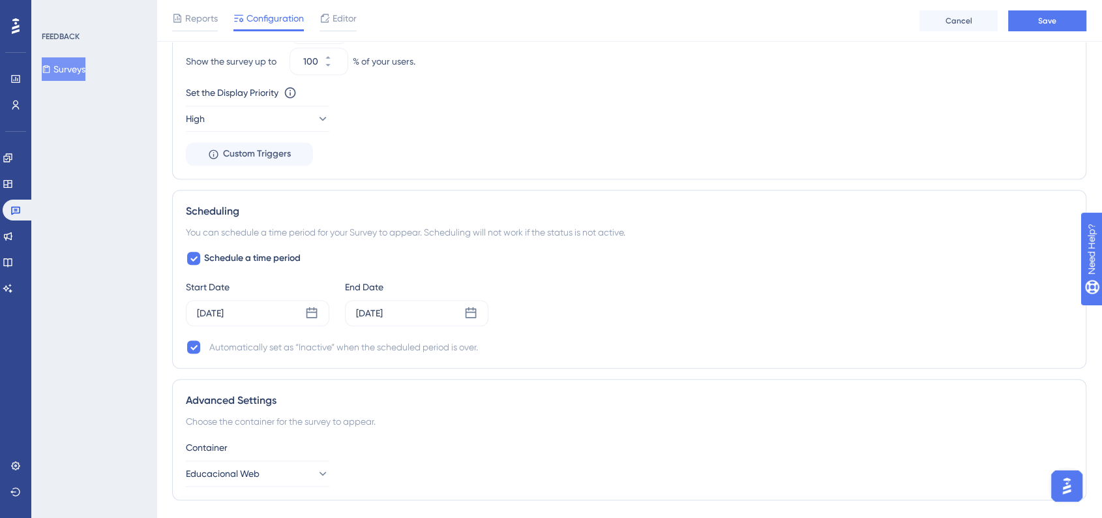
scroll to position [946, 0]
click at [306, 306] on icon at bounding box center [311, 312] width 13 height 13
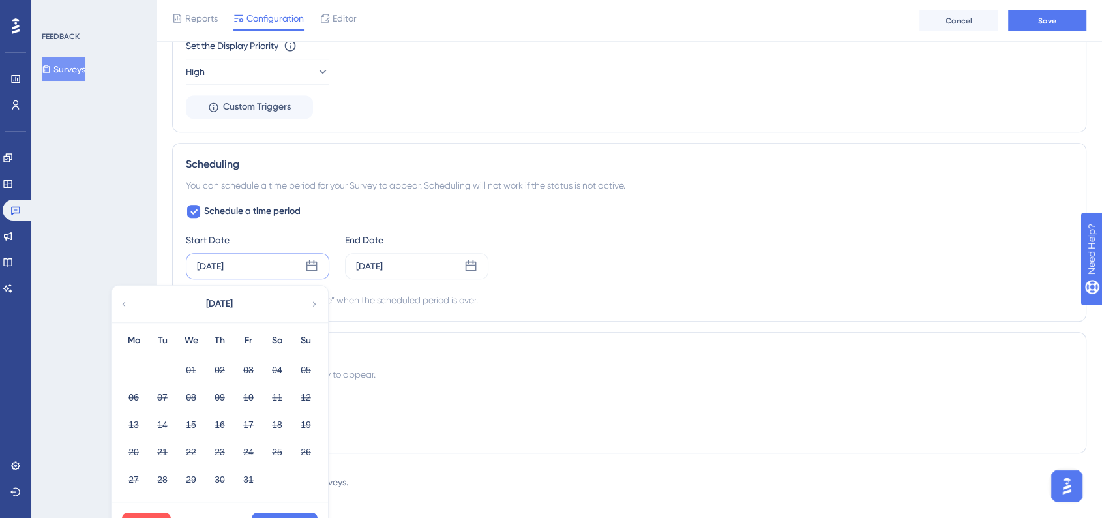
scroll to position [1017, 0]
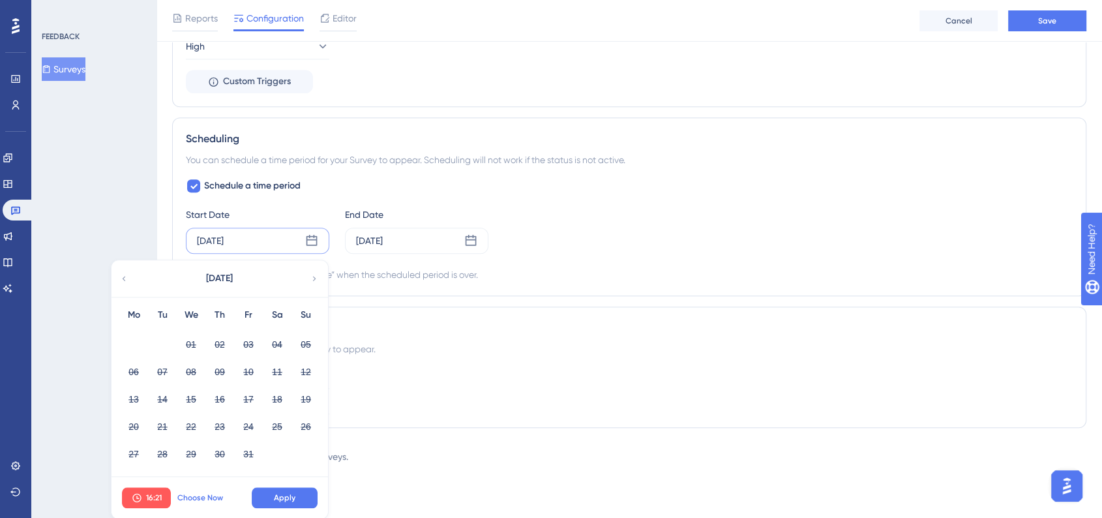
click at [212, 494] on span "Choose Now" at bounding box center [200, 497] width 46 height 10
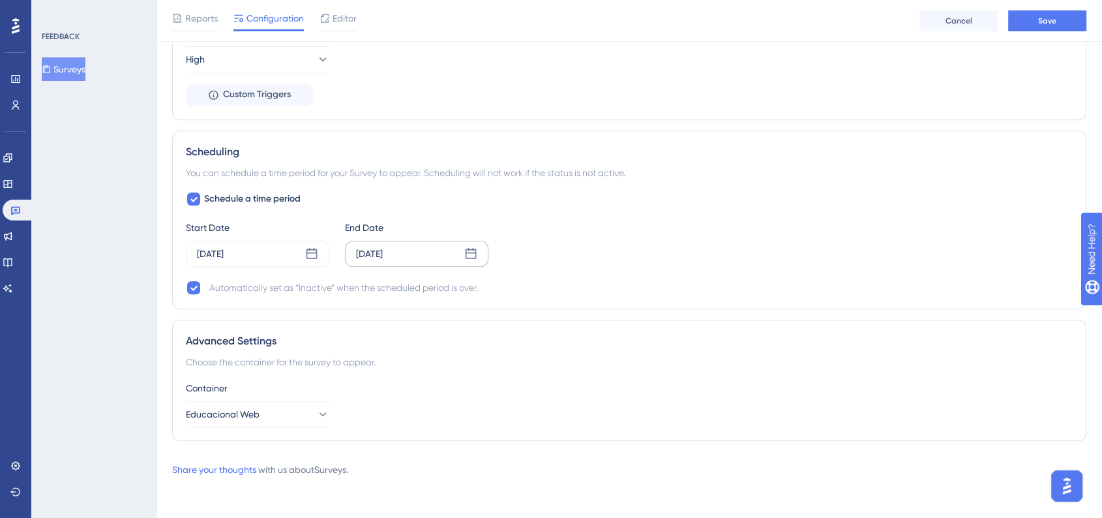
click at [475, 256] on icon at bounding box center [470, 253] width 13 height 13
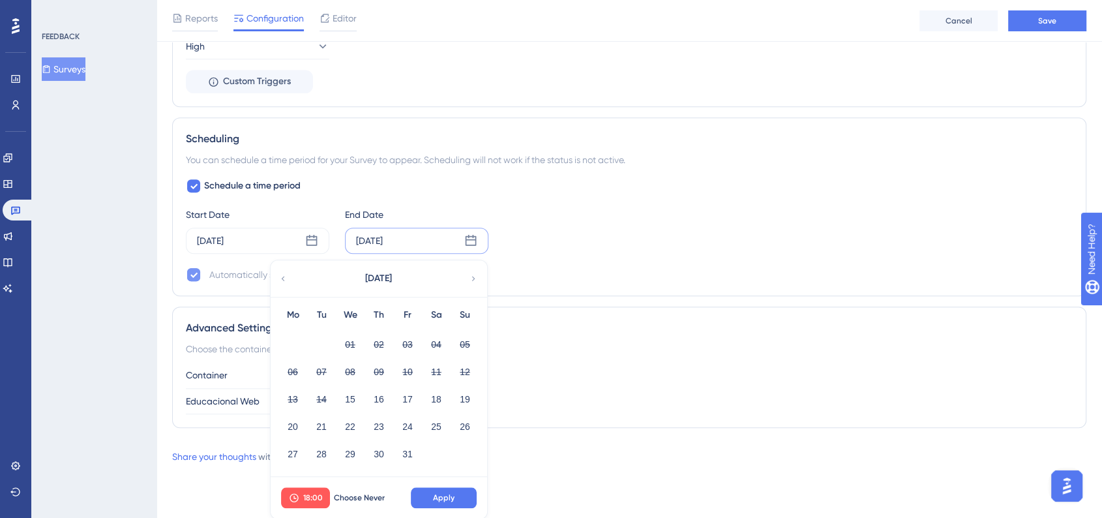
click at [191, 278] on icon at bounding box center [194, 274] width 8 height 10
checkbox input "false"
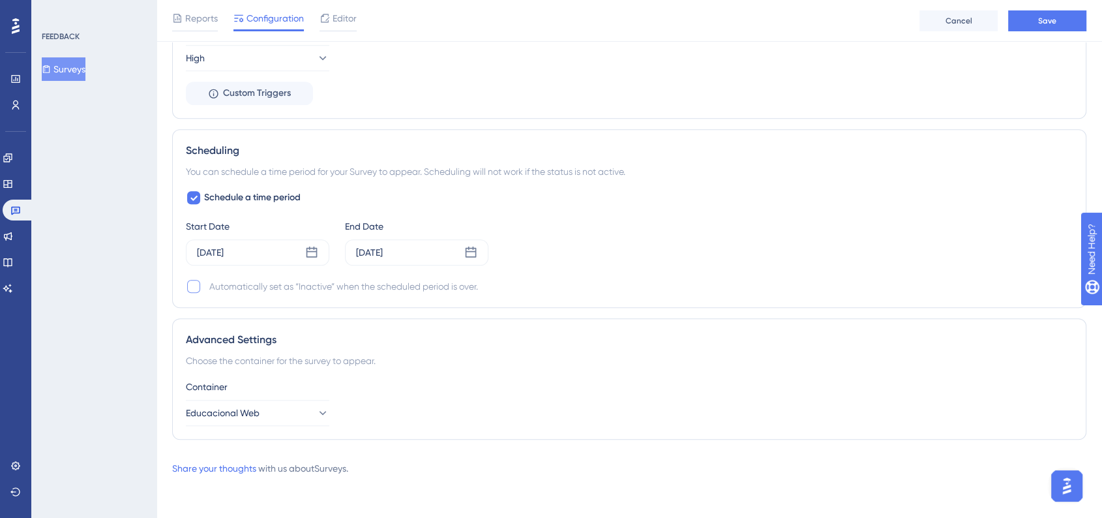
scroll to position [1004, 0]
click at [755, 274] on div "Schedule a time period Start Date [DATE] End Date [DATE] Automatically set as “…" at bounding box center [629, 243] width 887 height 104
click at [201, 194] on div at bounding box center [194, 199] width 16 height 16
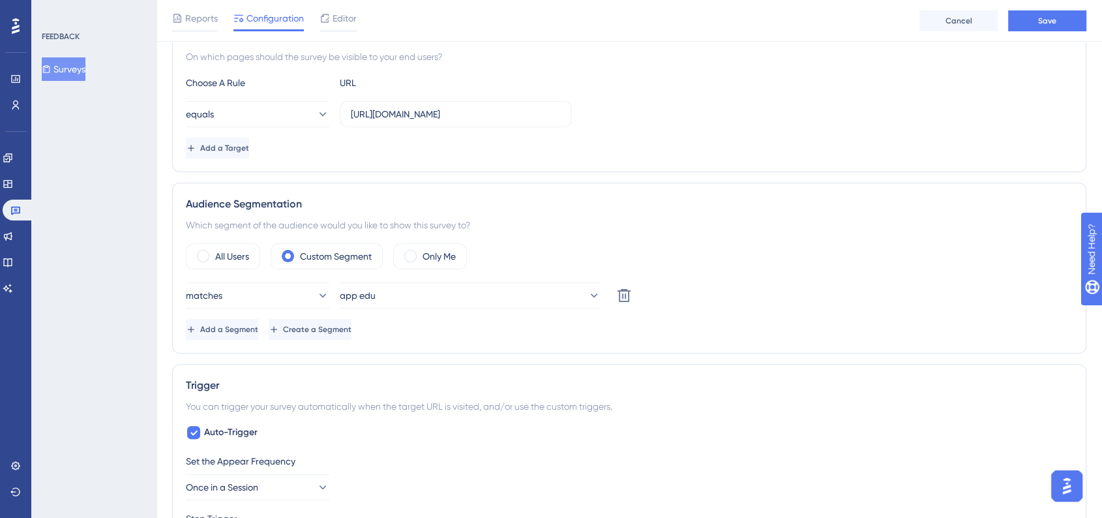
scroll to position [0, 0]
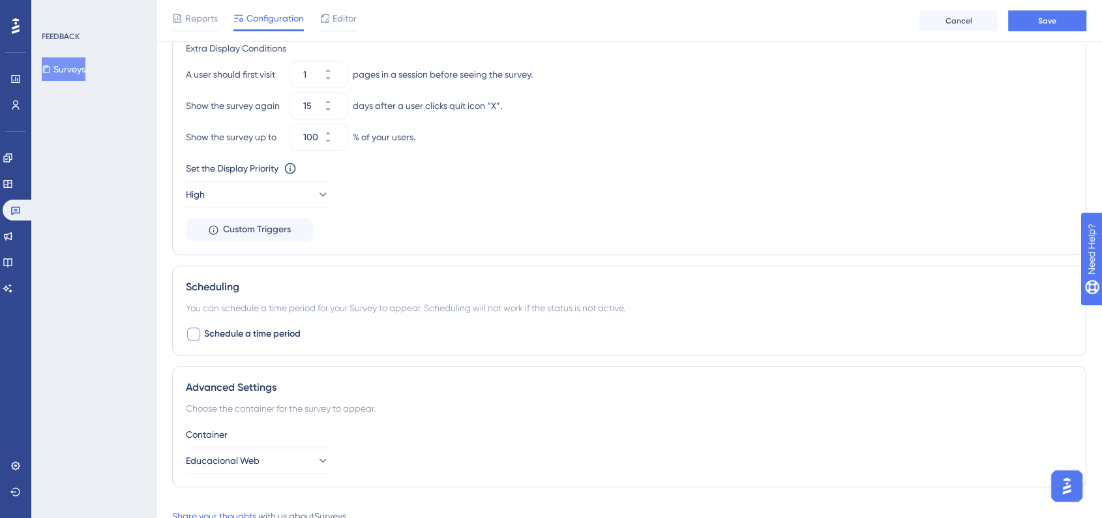
click at [203, 333] on label "Schedule a time period" at bounding box center [243, 334] width 115 height 16
checkbox input "true"
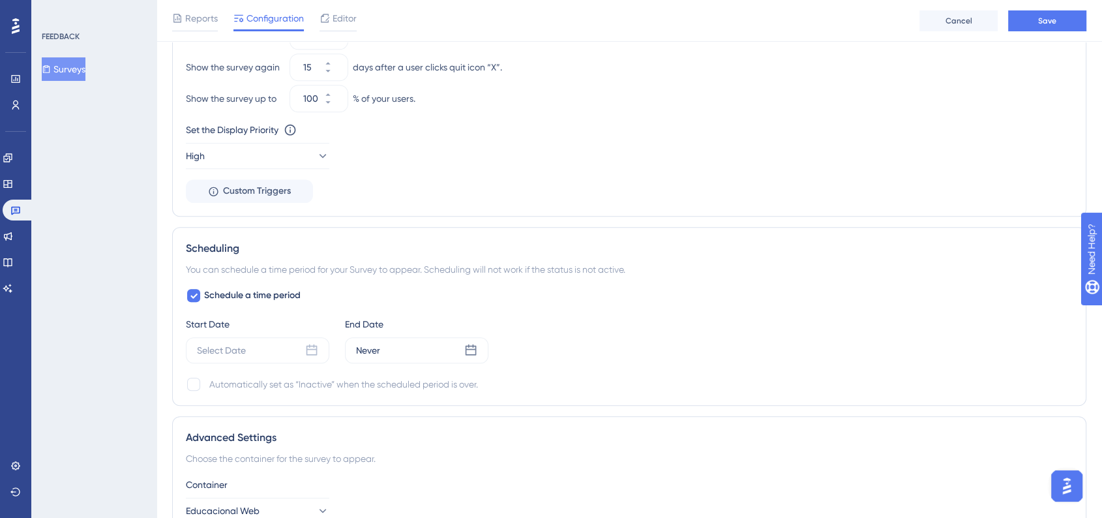
scroll to position [942, 0]
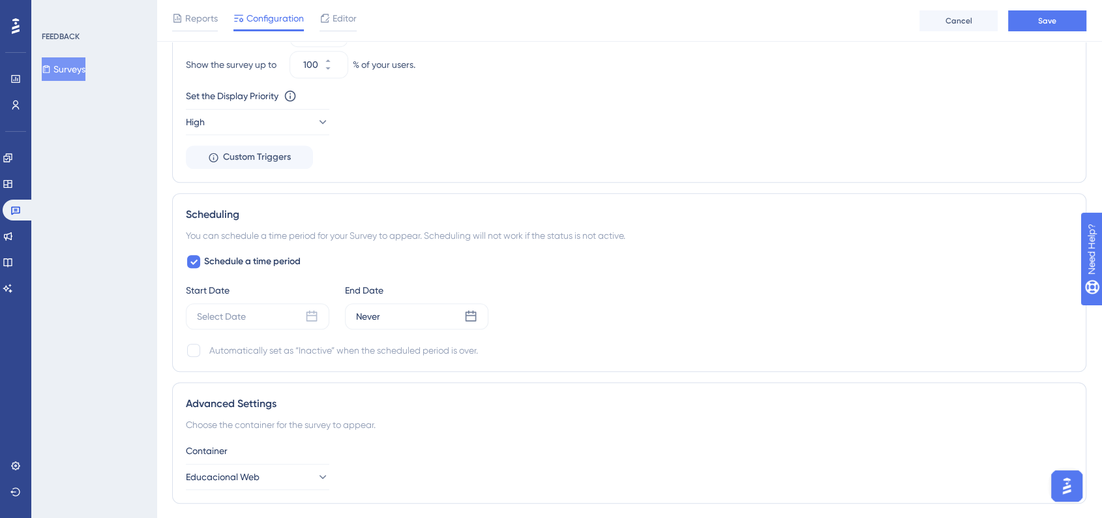
click at [194, 349] on div at bounding box center [193, 350] width 13 height 13
checkbox input "true"
click at [314, 311] on icon at bounding box center [311, 315] width 11 height 11
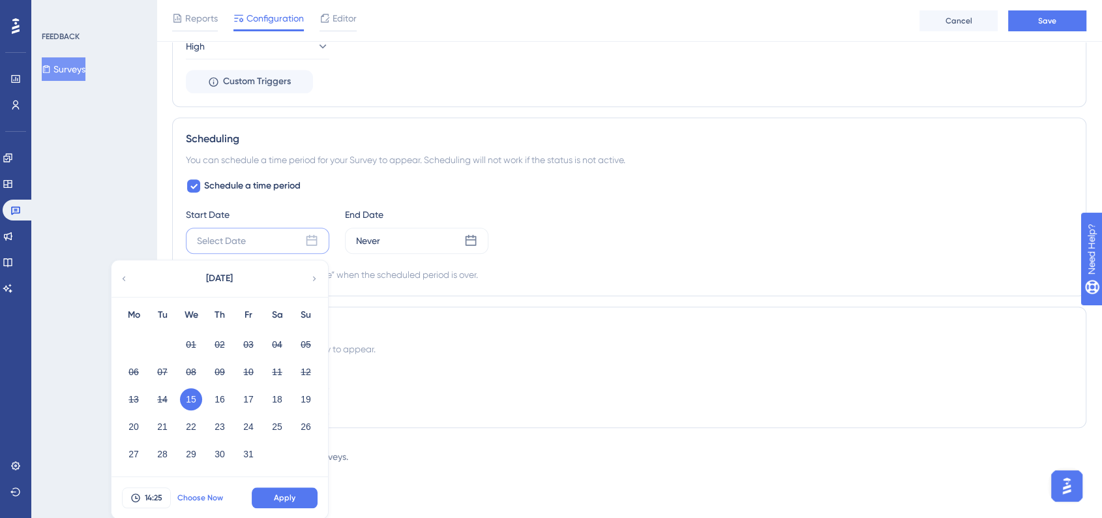
click at [200, 497] on span "Choose Now" at bounding box center [200, 497] width 46 height 10
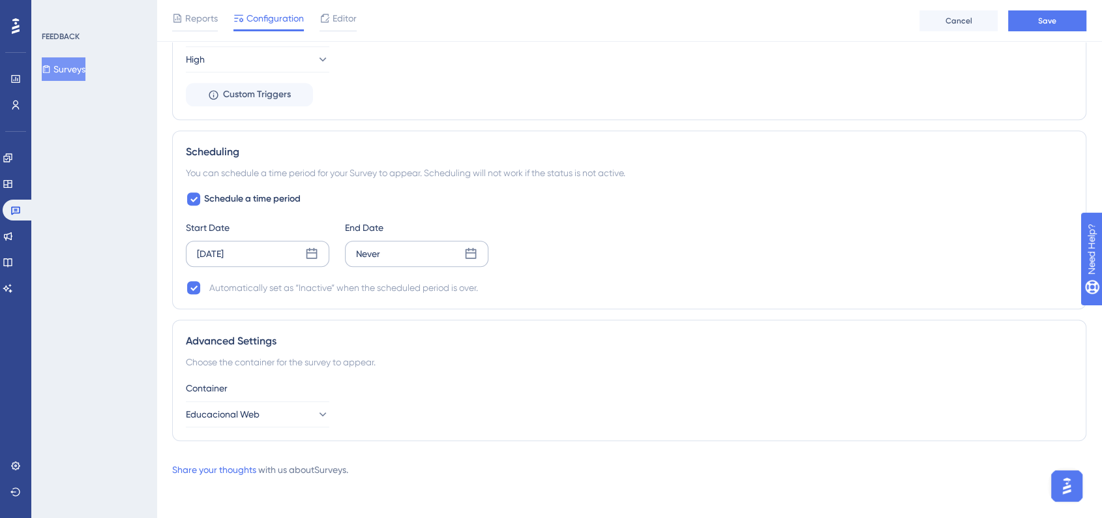
click at [466, 251] on icon at bounding box center [471, 253] width 11 height 11
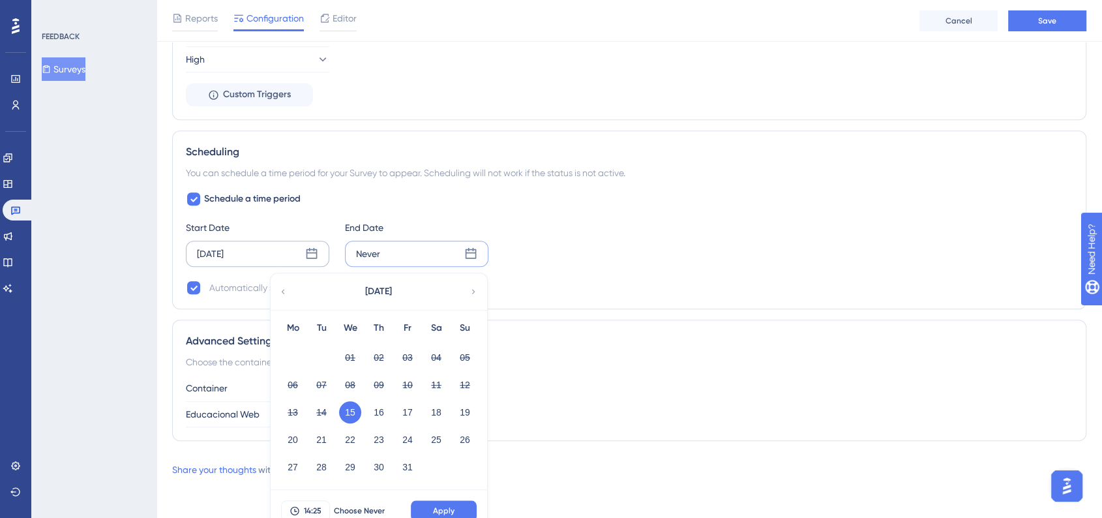
scroll to position [1017, 0]
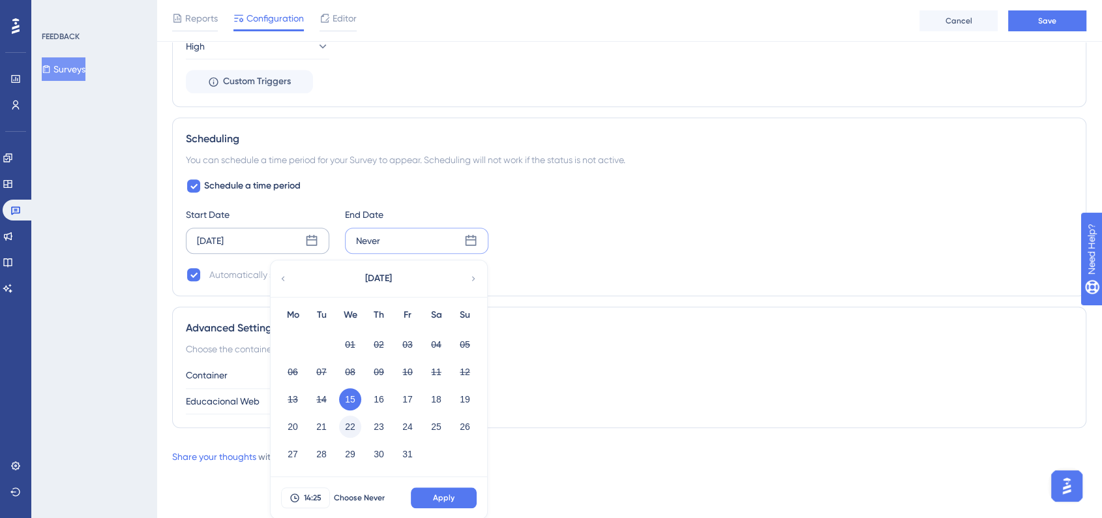
click at [343, 426] on button "22" at bounding box center [350, 426] width 22 height 22
click at [318, 490] on button "14:25" at bounding box center [305, 497] width 49 height 21
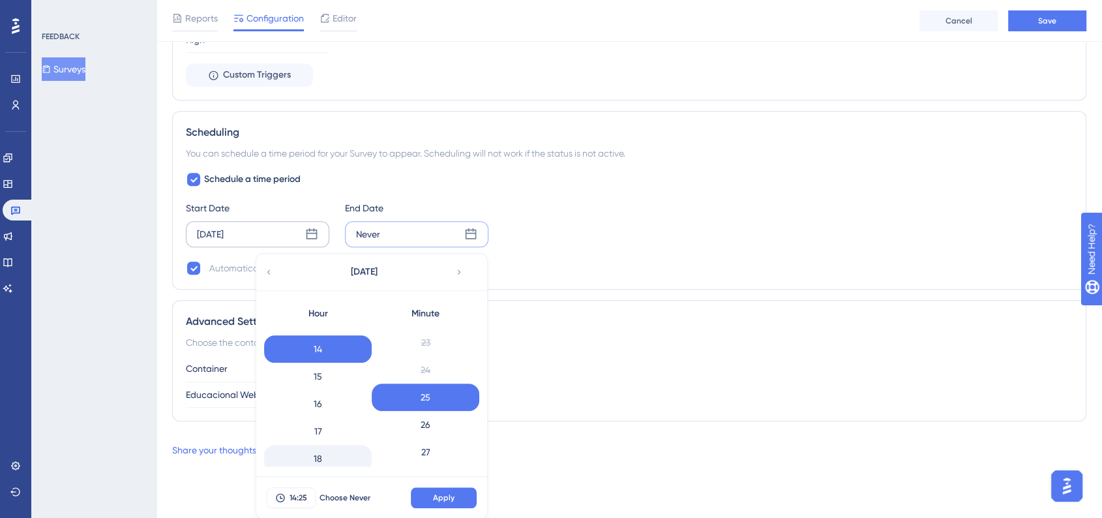
scroll to position [400, 0]
click at [334, 436] on div "18" at bounding box center [318, 433] width 108 height 27
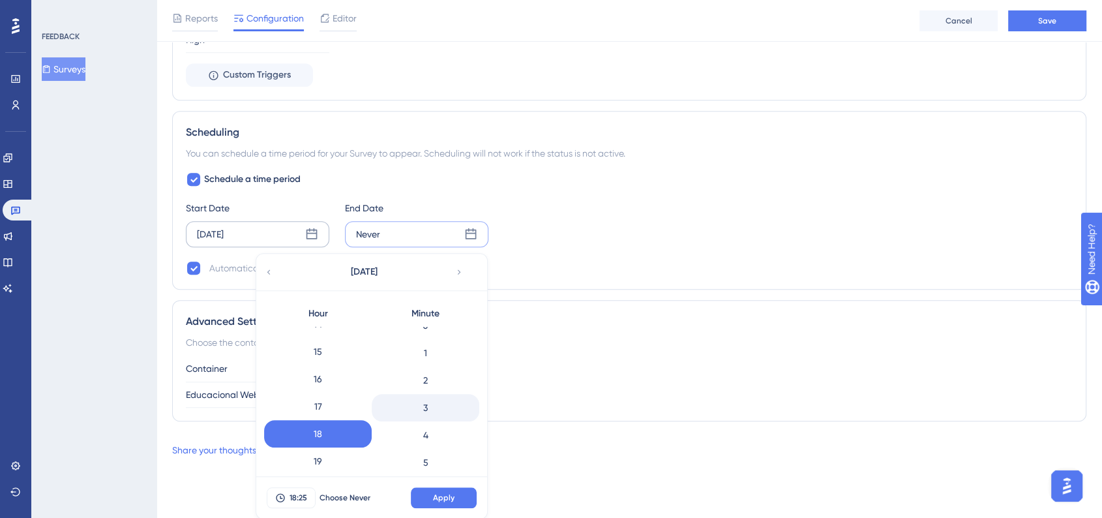
scroll to position [0, 0]
click at [442, 338] on div "0" at bounding box center [426, 340] width 108 height 27
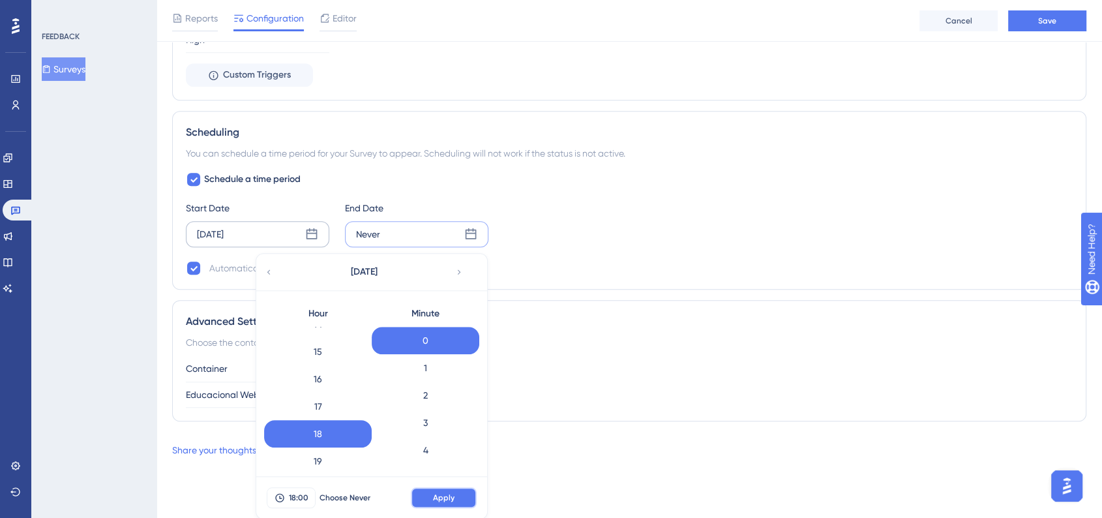
click at [457, 496] on button "Apply" at bounding box center [444, 497] width 66 height 21
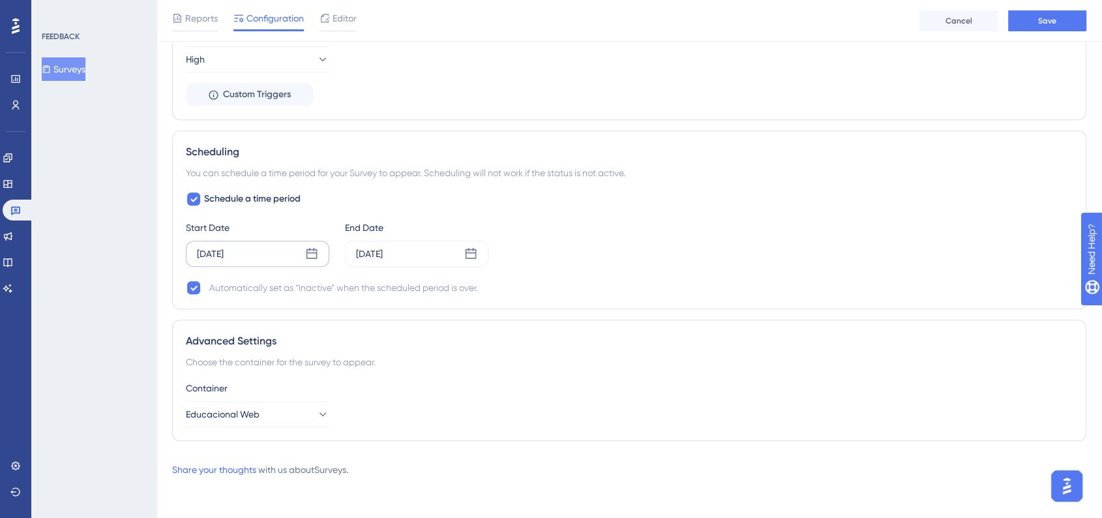
click at [739, 326] on div "Advanced Settings Choose the container for the survey to appear. Container Educ…" at bounding box center [629, 380] width 914 height 121
click at [1044, 22] on span "Save" at bounding box center [1047, 21] width 18 height 10
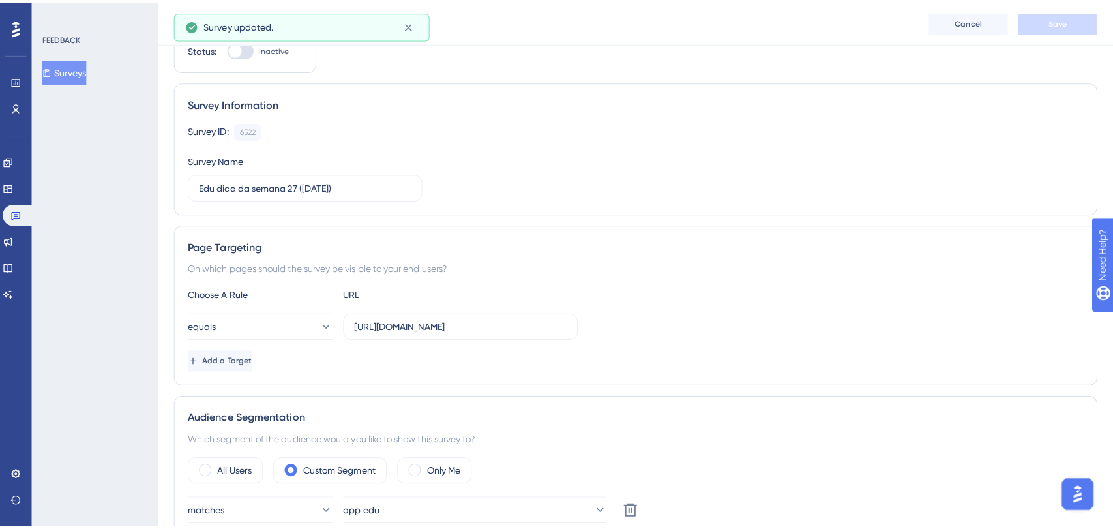
scroll to position [0, 0]
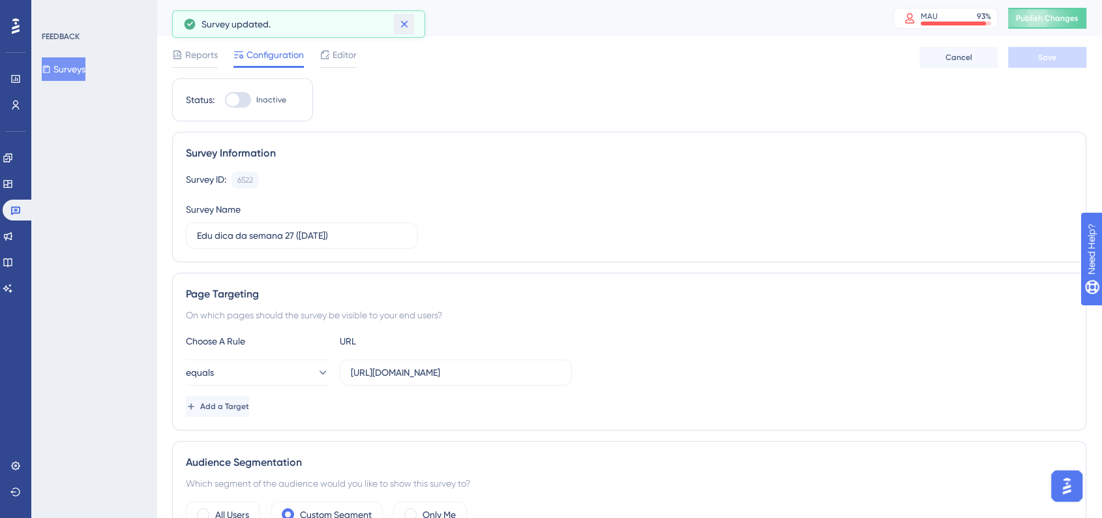
click at [411, 25] on button at bounding box center [404, 24] width 20 height 21
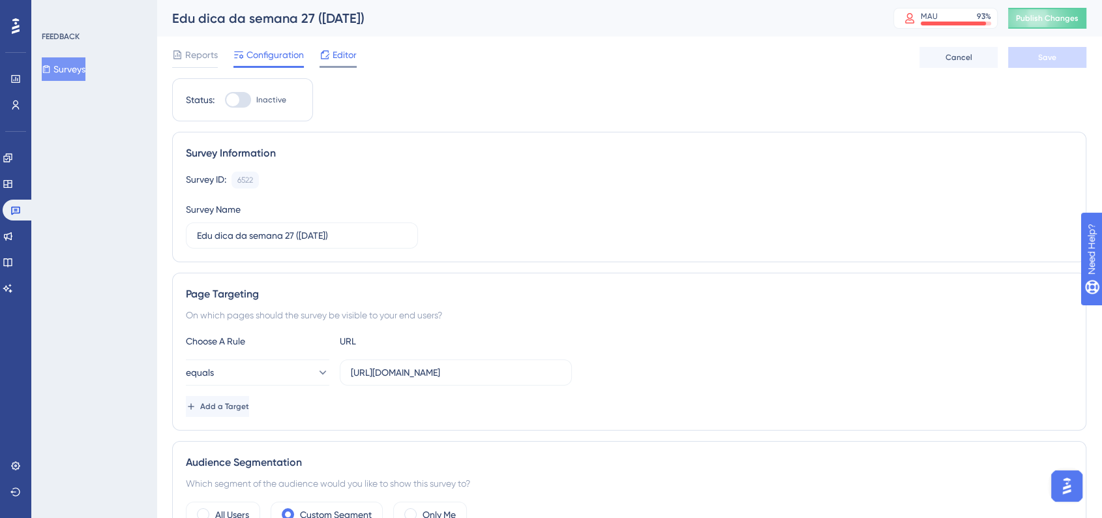
click at [350, 63] on div "Editor" at bounding box center [338, 57] width 37 height 21
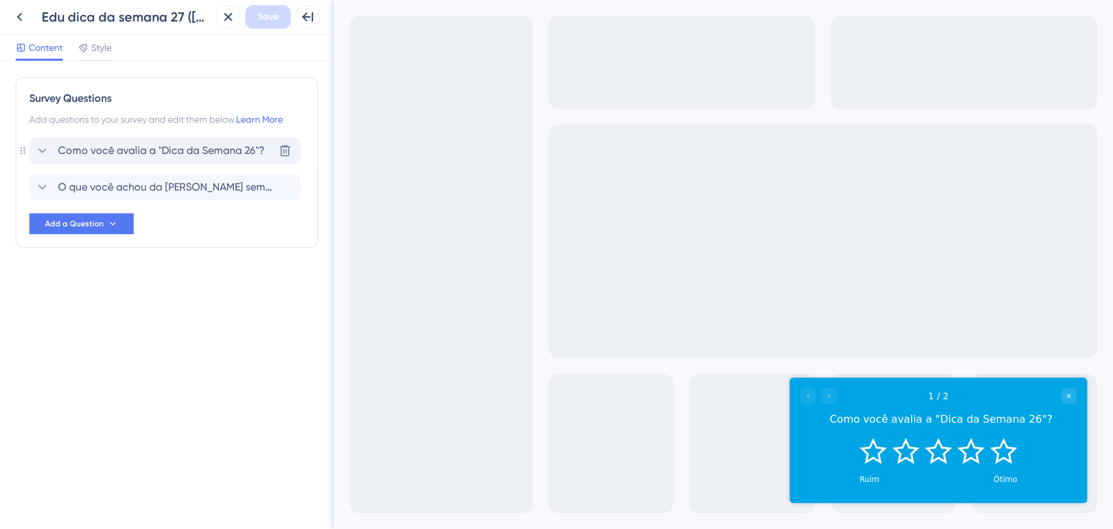
click at [247, 154] on span "Como você avalia a "Dica da Semana 26"?" at bounding box center [161, 151] width 207 height 16
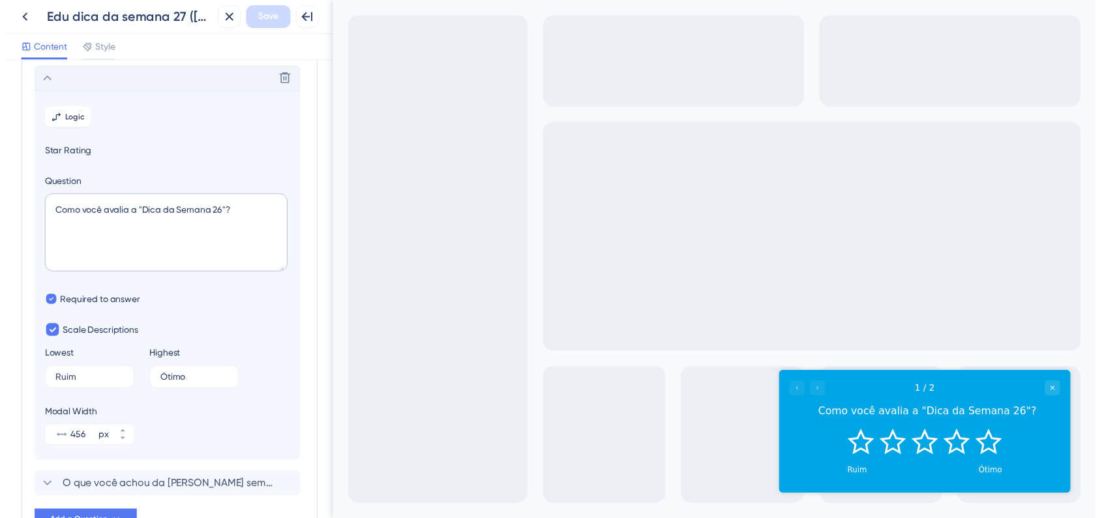
scroll to position [77, 0]
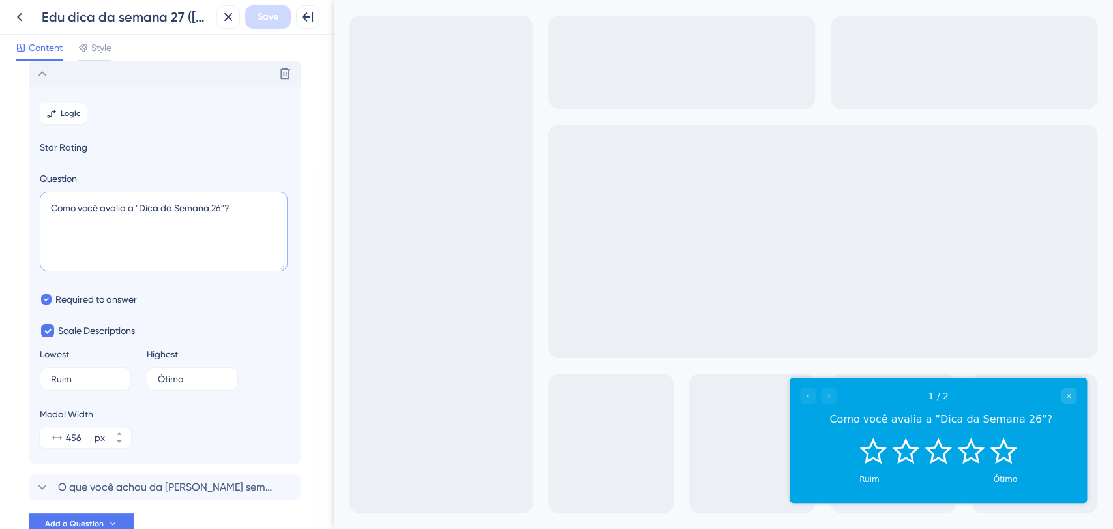
click at [220, 210] on textarea "Como você avalia a "Dica da Semana 26"?" at bounding box center [164, 232] width 248 height 80
type textarea "Como você avalia a "Dica da Semana 27"?"
click at [451, 121] on div "Exit Full Screen" at bounding box center [723, 264] width 779 height 529
click at [260, 16] on span "Save" at bounding box center [268, 17] width 21 height 16
click at [832, 398] on div at bounding box center [818, 395] width 37 height 16
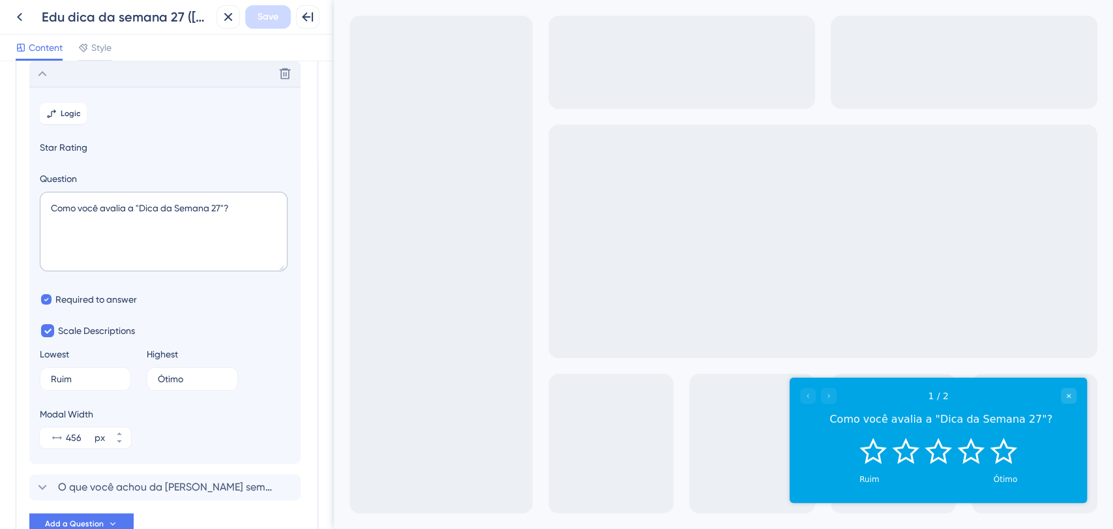
click at [813, 398] on div at bounding box center [818, 395] width 37 height 16
click at [826, 398] on div at bounding box center [818, 395] width 37 height 16
drag, startPoint x: 826, startPoint y: 398, endPoint x: 860, endPoint y: 400, distance: 33.9
click at [826, 399] on div at bounding box center [818, 395] width 37 height 16
click at [947, 419] on div "Como você avalia a "Dica da Semana 27"?" at bounding box center [940, 419] width 271 height 16
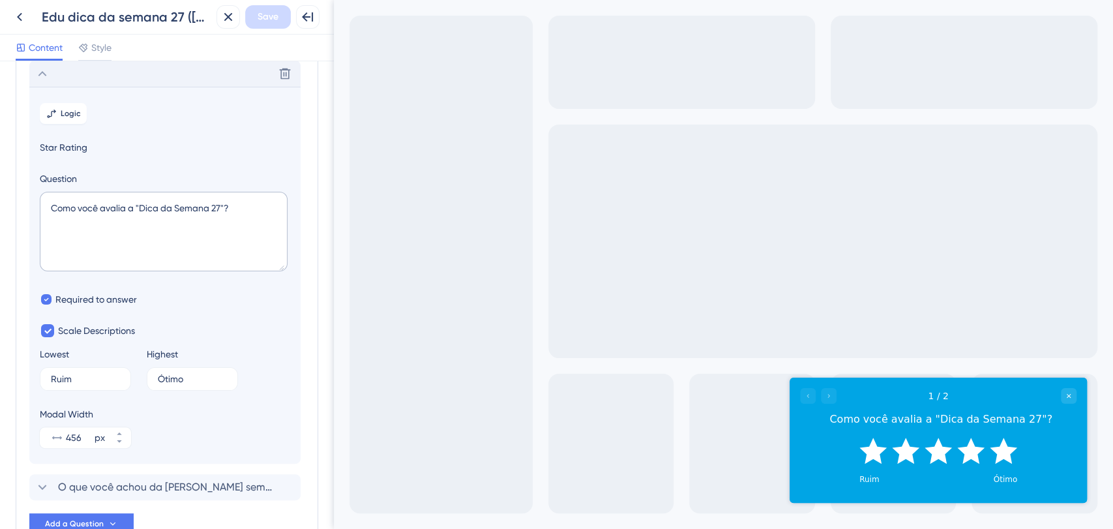
click at [1006, 458] on icon "Rate 5 star" at bounding box center [1003, 450] width 27 height 26
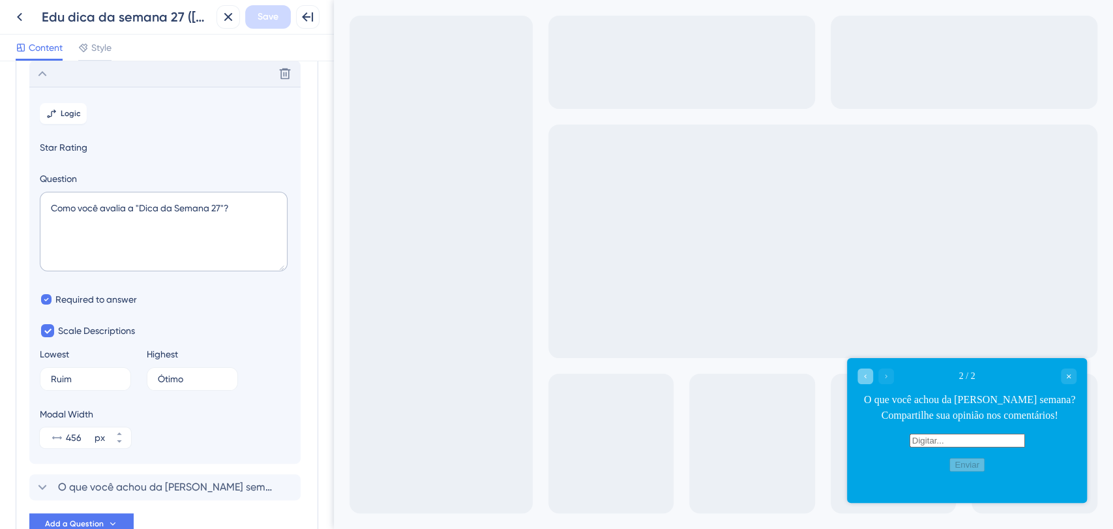
click at [864, 371] on div "Go to Question 1" at bounding box center [866, 376] width 16 height 16
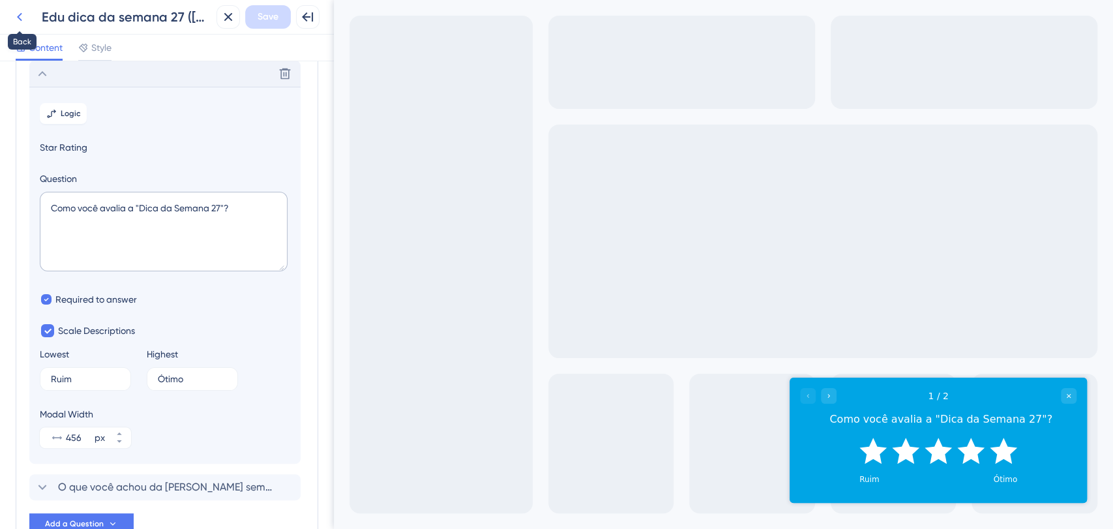
click at [30, 10] on button at bounding box center [19, 16] width 23 height 23
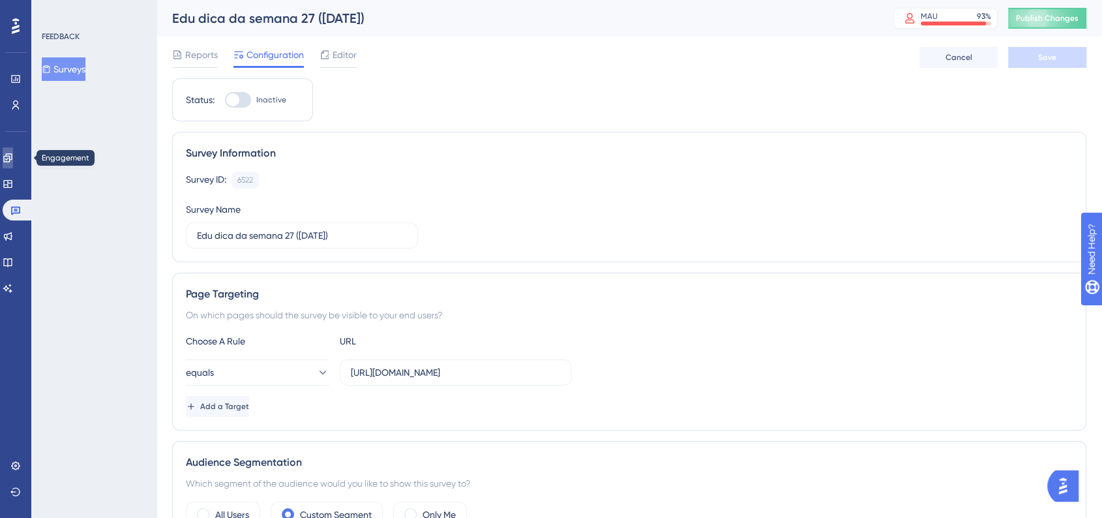
click at [13, 160] on icon at bounding box center [8, 158] width 10 height 10
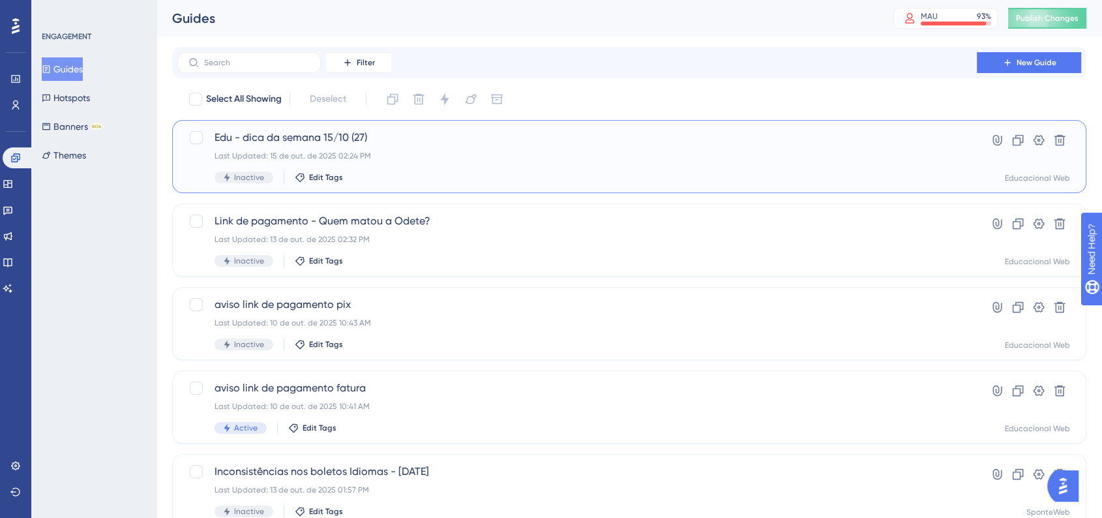
click at [429, 160] on div "Last Updated: 15 de out. de 2025 02:24 PM" at bounding box center [577, 156] width 725 height 10
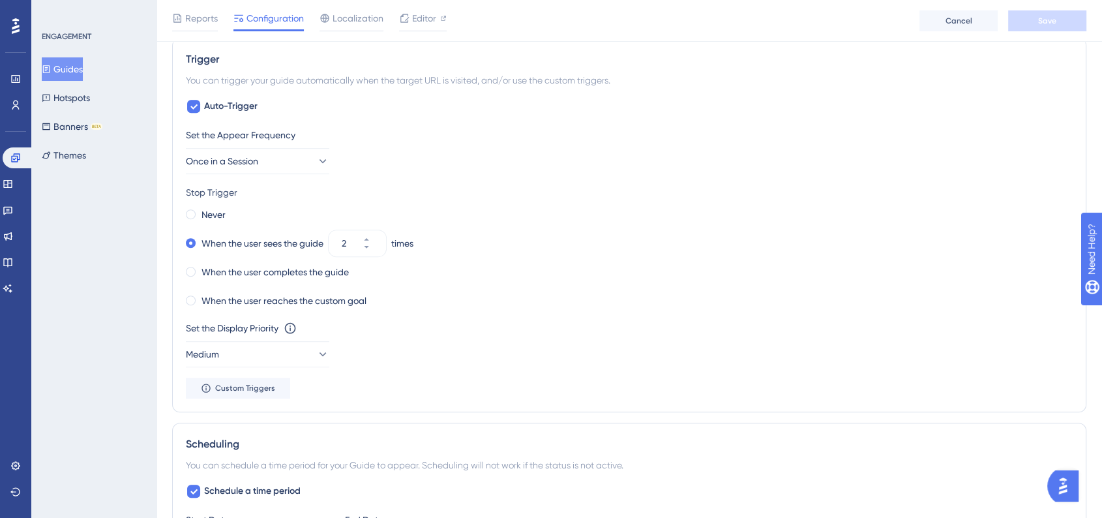
scroll to position [1006, 0]
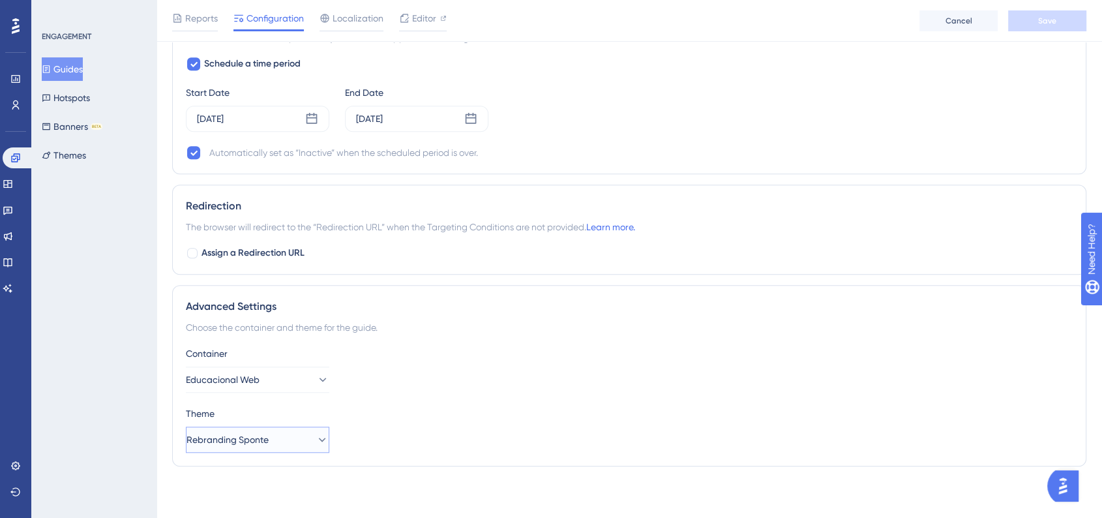
click at [306, 447] on button "Rebranding Sponte" at bounding box center [257, 439] width 143 height 26
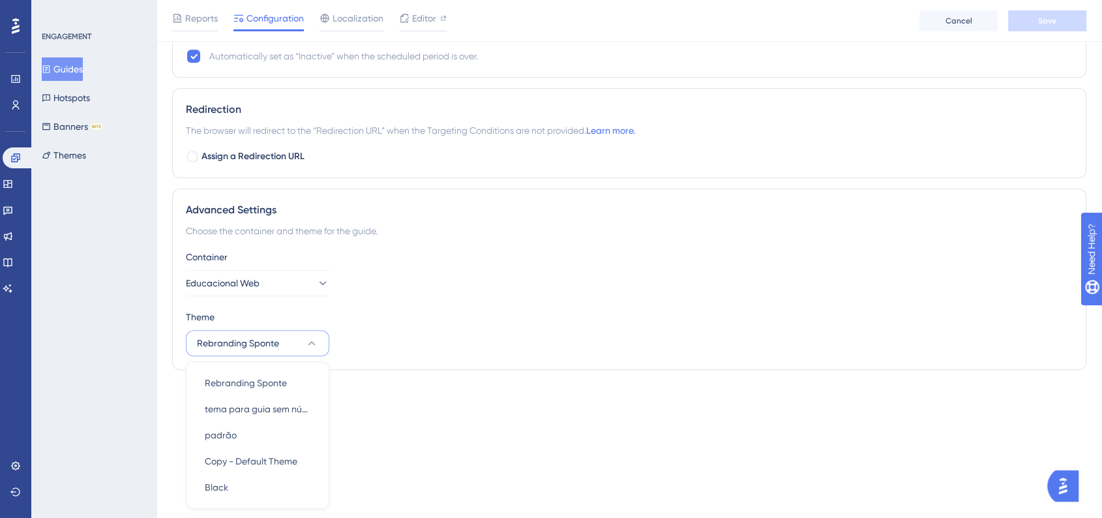
click at [255, 440] on div "padrão padrão" at bounding box center [258, 435] width 106 height 26
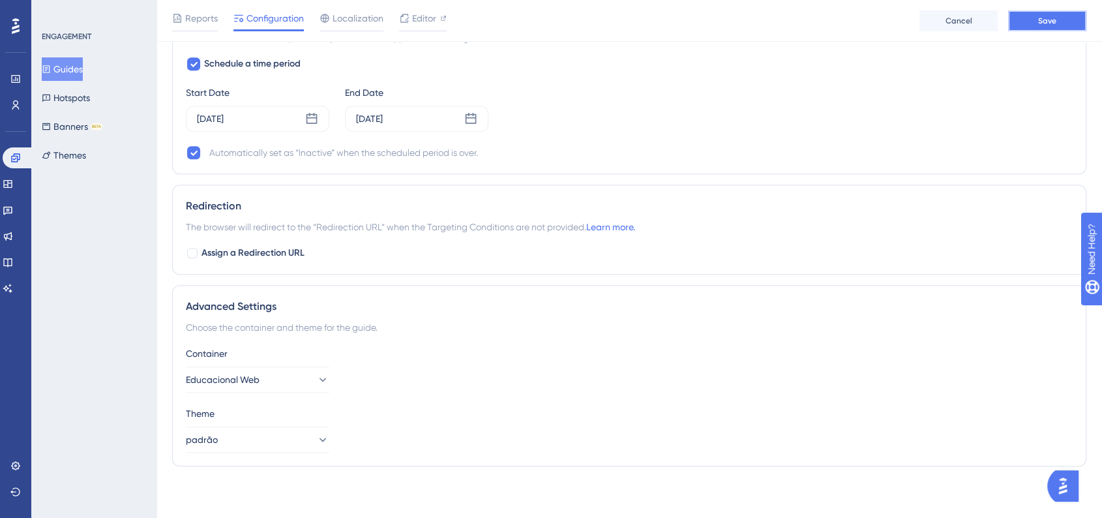
click at [1036, 25] on button "Save" at bounding box center [1047, 20] width 78 height 21
click at [318, 432] on button "padrão" at bounding box center [257, 439] width 143 height 26
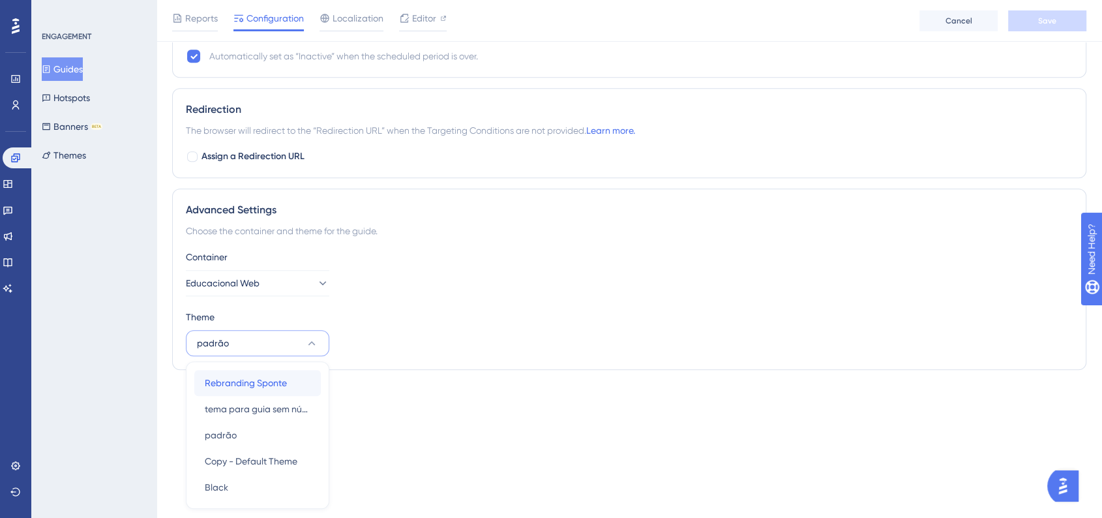
click at [268, 381] on span "Rebranding Sponte" at bounding box center [246, 383] width 82 height 16
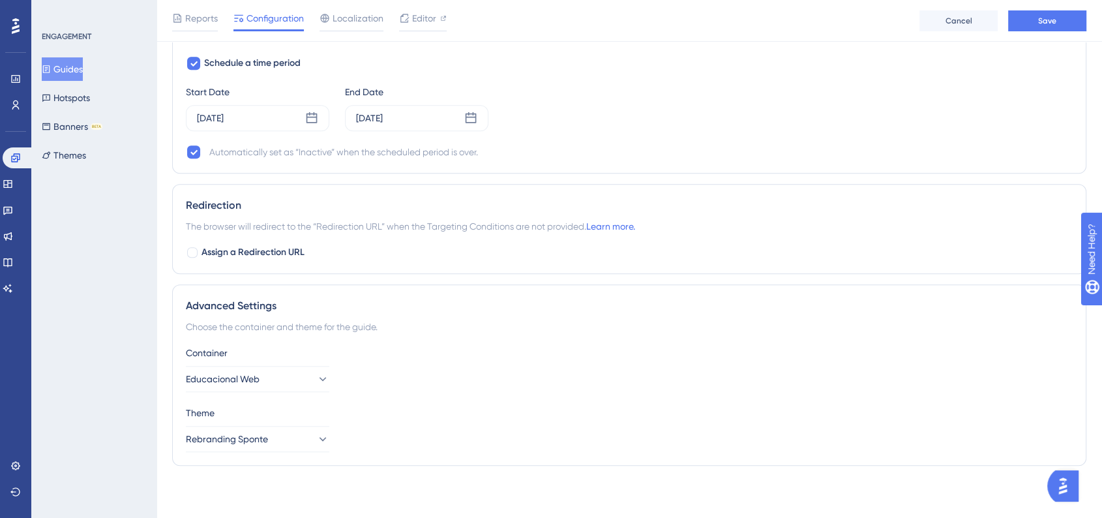
scroll to position [1006, 0]
click at [1034, 29] on button "Save" at bounding box center [1047, 20] width 78 height 21
click at [297, 429] on button "Rebranding Sponte" at bounding box center [257, 439] width 143 height 26
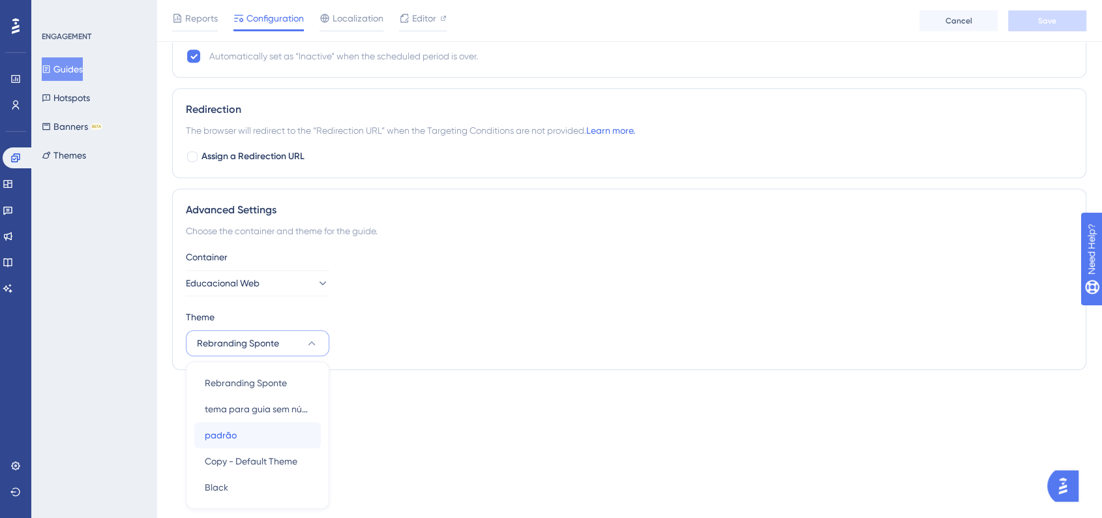
click at [271, 440] on div "padrão padrão" at bounding box center [258, 435] width 106 height 26
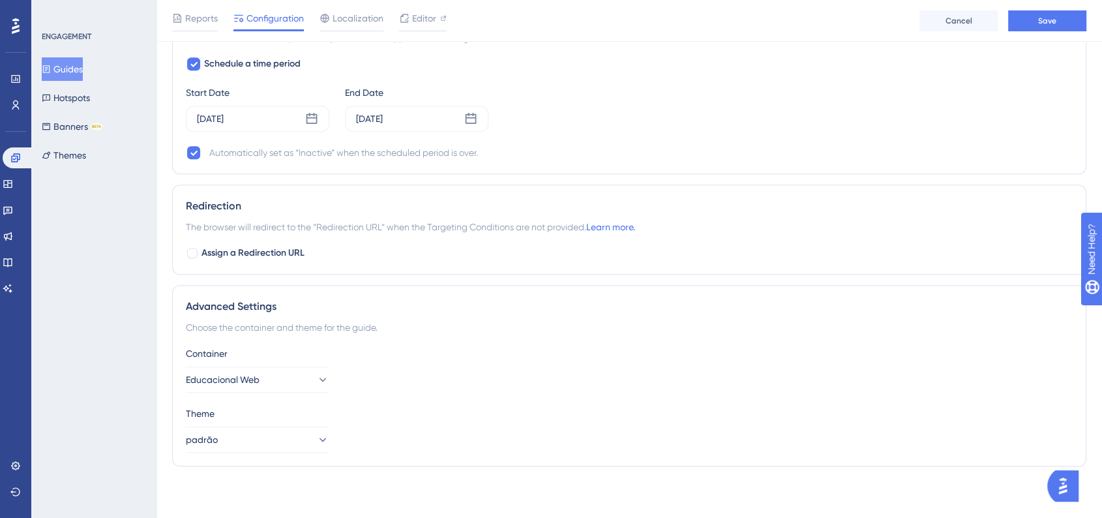
click at [1039, 37] on div "Reports Configuration Localization Editor Cancel Save" at bounding box center [630, 21] width 946 height 42
click at [1045, 26] on button "Save" at bounding box center [1047, 20] width 78 height 21
click at [316, 433] on icon at bounding box center [322, 439] width 13 height 13
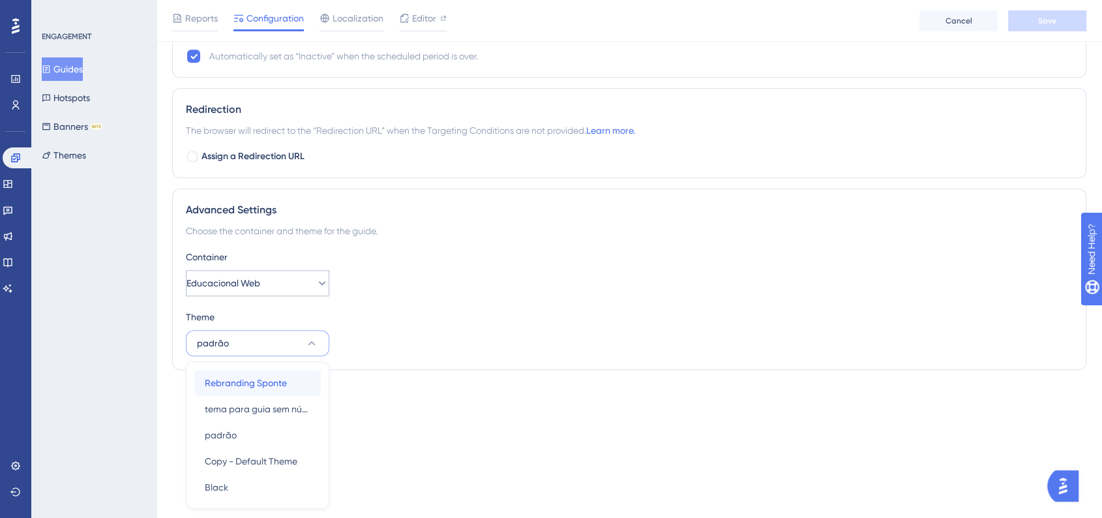
click at [269, 385] on span "Rebranding Sponte" at bounding box center [246, 383] width 82 height 16
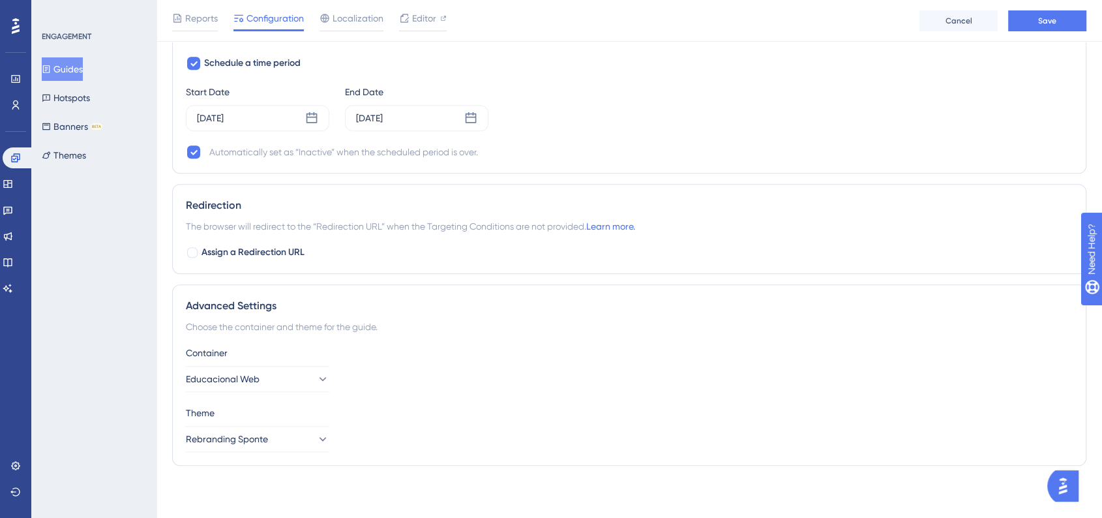
scroll to position [1006, 0]
click at [1026, 22] on button "Save" at bounding box center [1047, 20] width 78 height 21
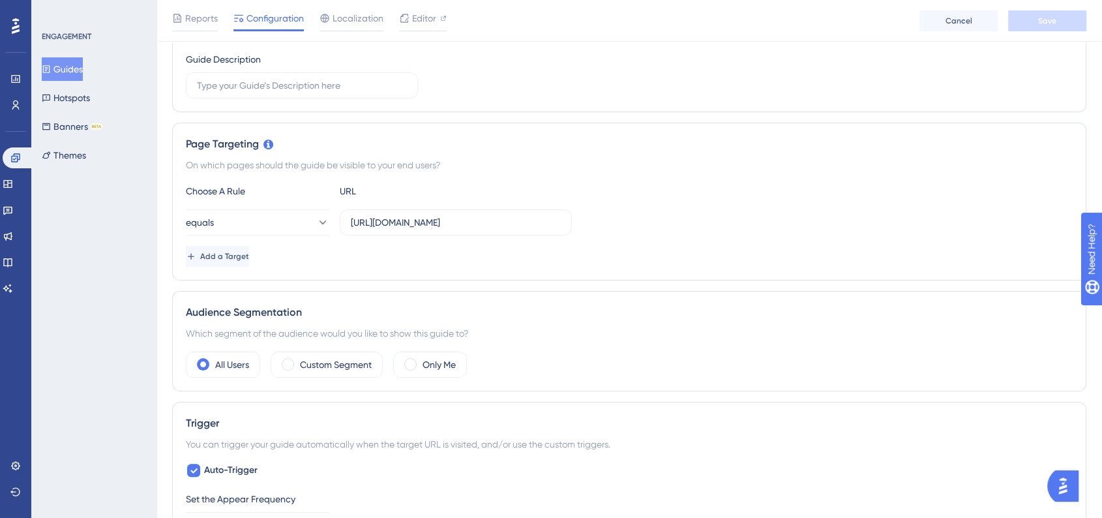
scroll to position [0, 0]
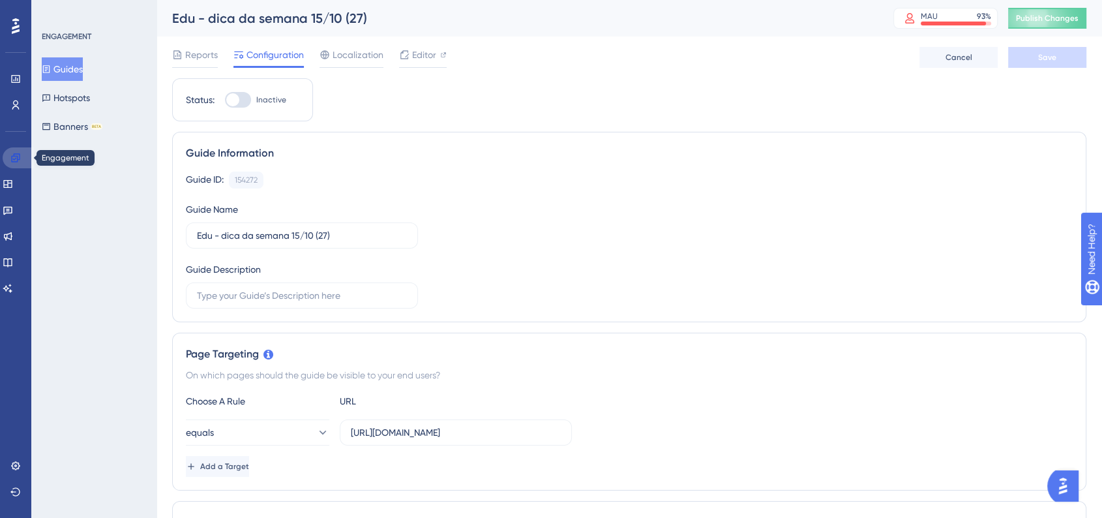
click at [23, 158] on link at bounding box center [18, 157] width 31 height 21
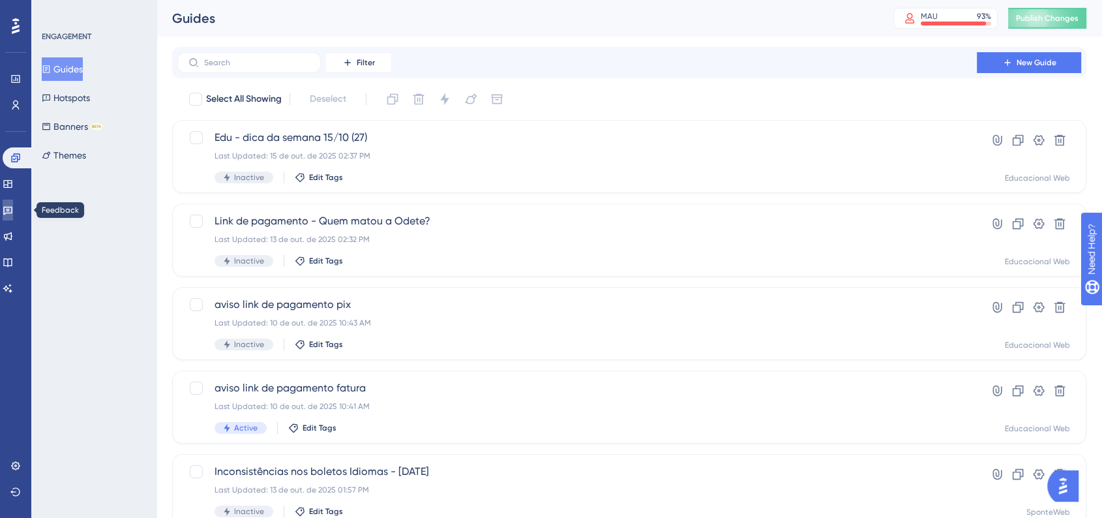
click at [13, 216] on link at bounding box center [8, 210] width 10 height 21
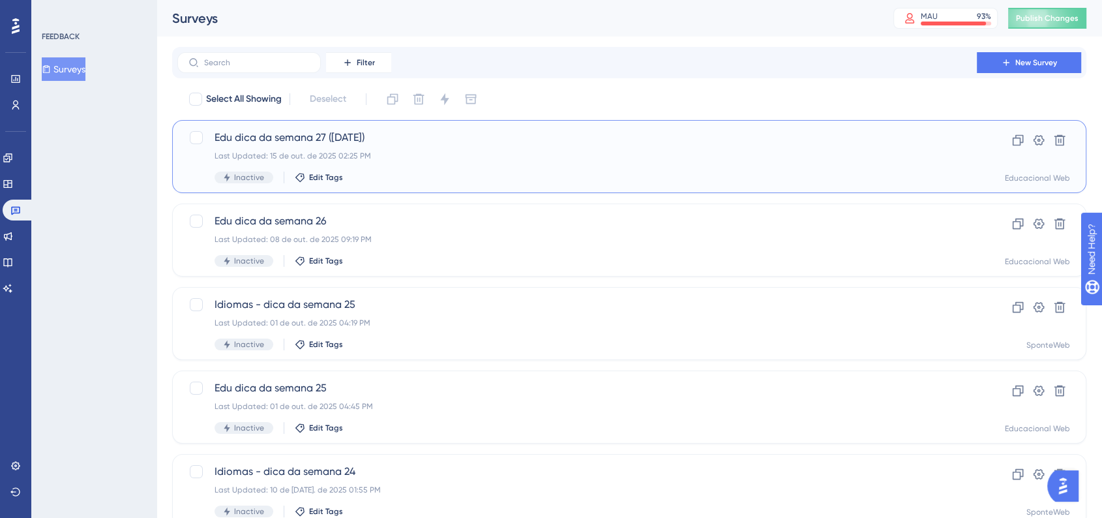
click at [392, 155] on div "Last Updated: 15 de out. de 2025 02:25 PM" at bounding box center [577, 156] width 725 height 10
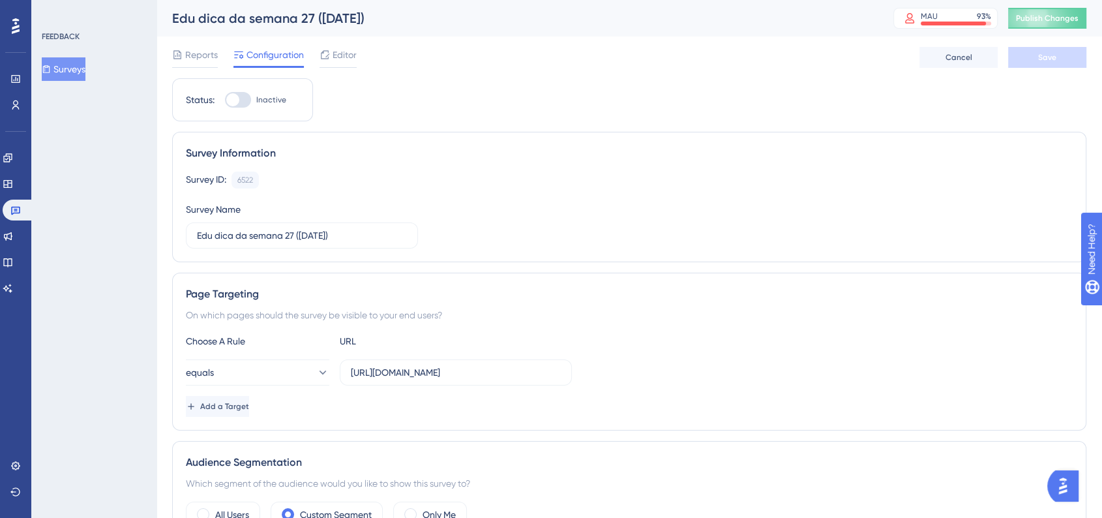
click at [12, 145] on div "Engagement Widgets Feedback Product Updates Knowledge Base AI Assistant" at bounding box center [16, 206] width 26 height 183
click at [13, 147] on link at bounding box center [8, 157] width 10 height 21
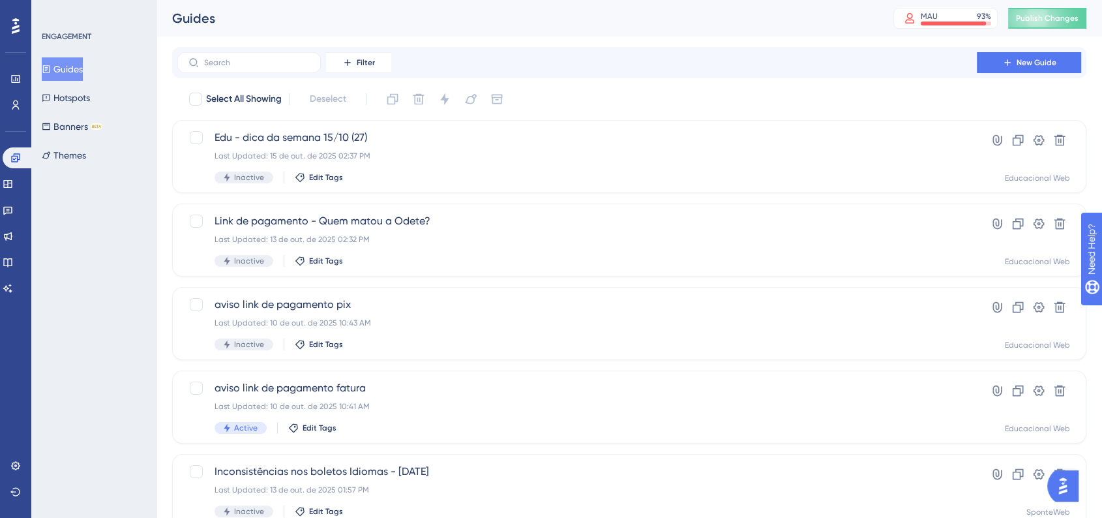
click at [142, 257] on div "ENGAGEMENT Guides Hotspots Banners BETA Themes" at bounding box center [93, 259] width 125 height 518
click at [11, 104] on icon at bounding box center [15, 105] width 10 height 10
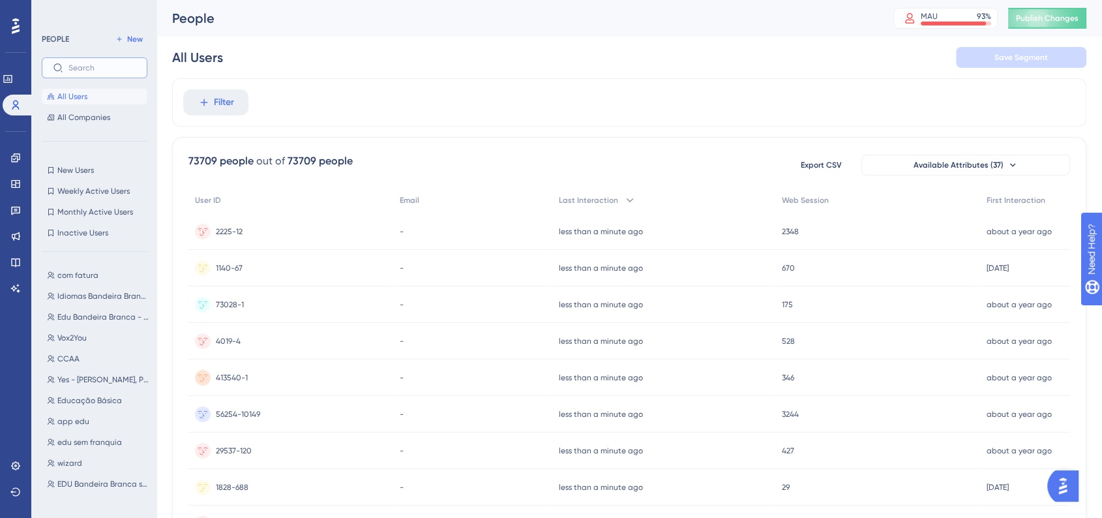
click at [89, 65] on input "text" at bounding box center [102, 67] width 68 height 9
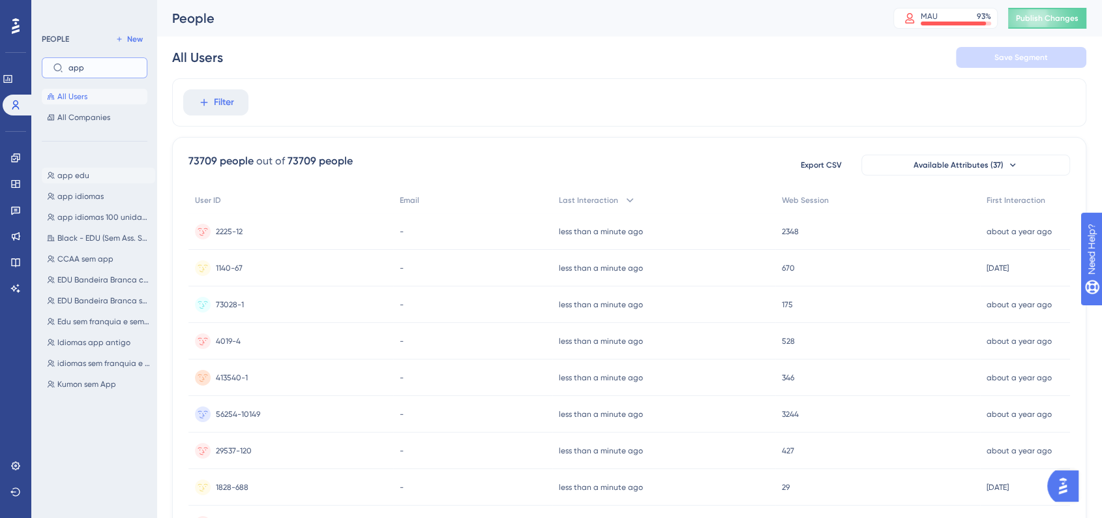
type input "app"
click at [77, 180] on span "app edu" at bounding box center [73, 175] width 32 height 10
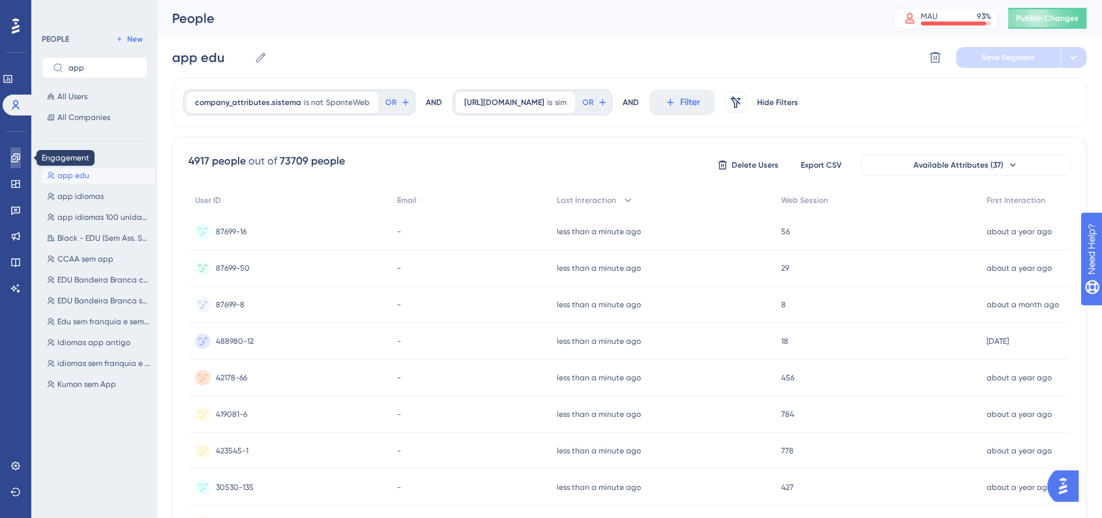
click at [16, 153] on icon at bounding box center [15, 158] width 10 height 10
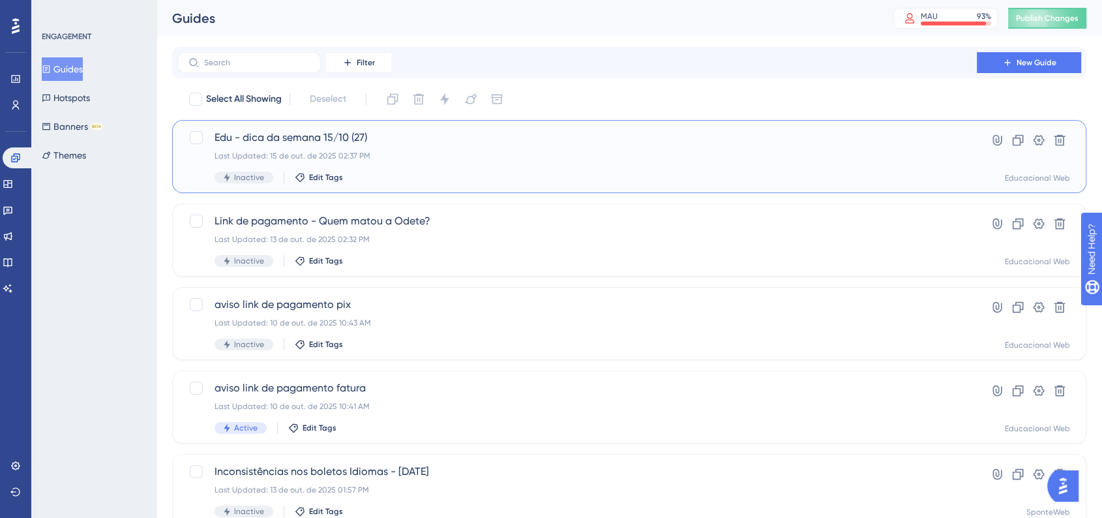
click at [293, 147] on div "Edu - dica da semana 15/10 (27) Last Updated: 15 de out. de 2025 02:37 PM Inact…" at bounding box center [577, 156] width 725 height 53
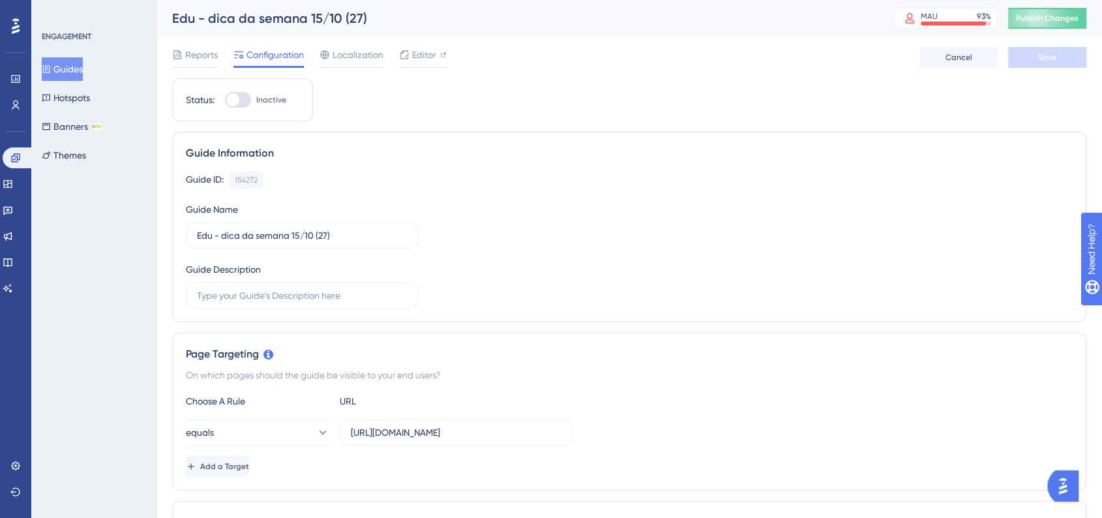
click at [245, 100] on div at bounding box center [238, 100] width 26 height 16
click at [225, 100] on input "Inactive" at bounding box center [224, 100] width 1 height 1
checkbox input "true"
click at [1041, 56] on span "Save" at bounding box center [1047, 57] width 18 height 10
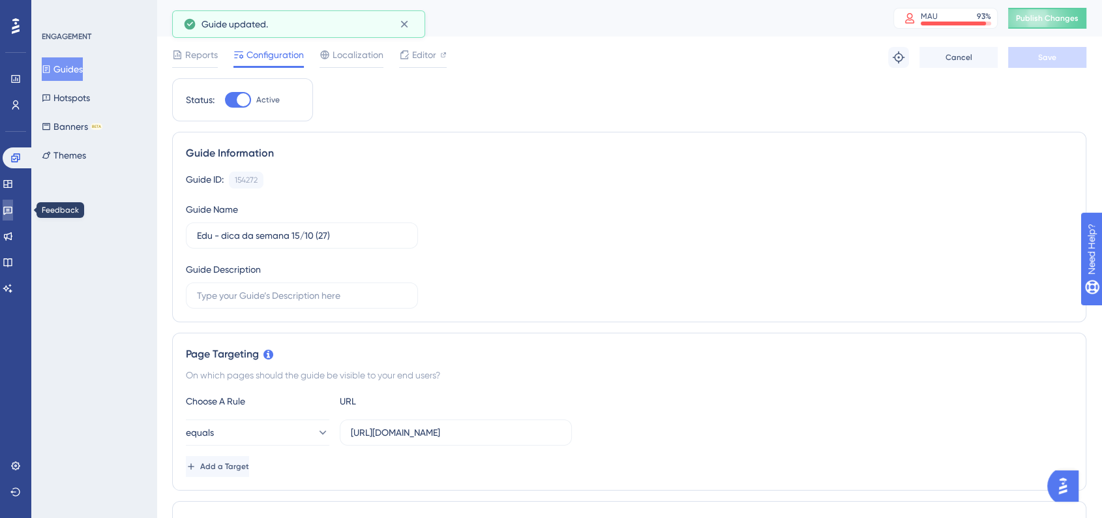
click at [13, 213] on icon at bounding box center [8, 210] width 10 height 10
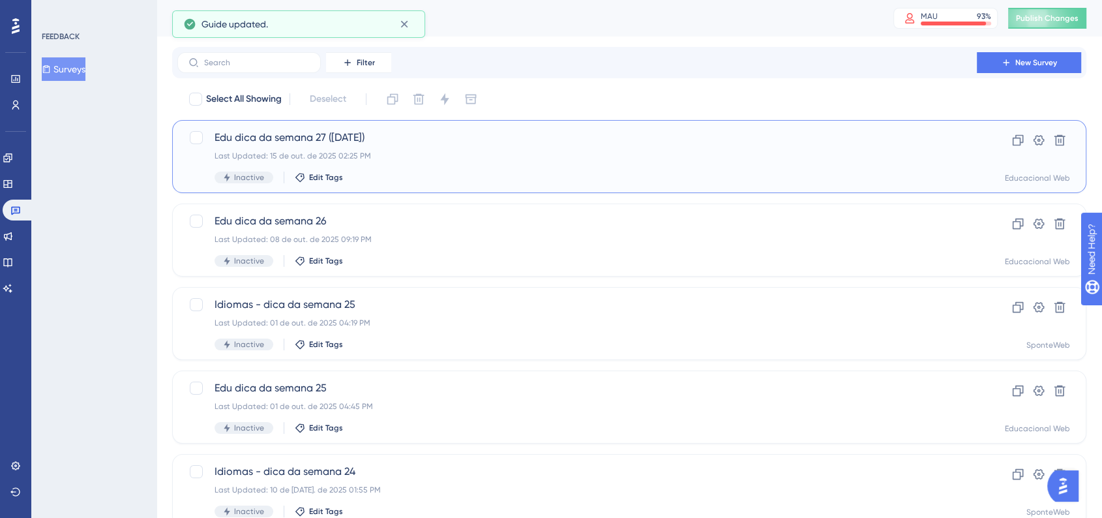
click at [287, 142] on span "Edu dica da semana 27 ([DATE])" at bounding box center [577, 138] width 725 height 16
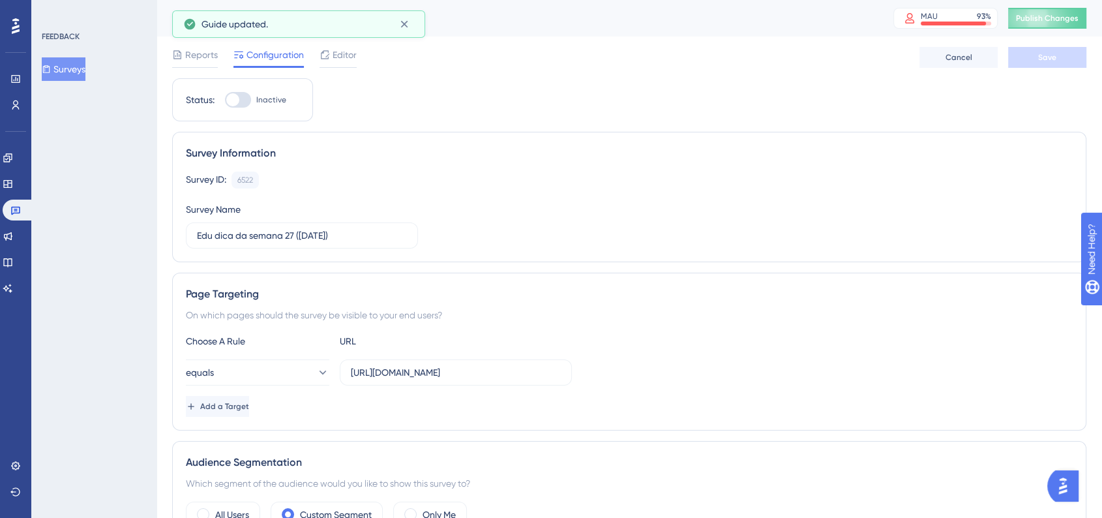
click at [238, 104] on div at bounding box center [238, 100] width 26 height 16
click at [225, 100] on input "Inactive" at bounding box center [224, 100] width 1 height 1
checkbox input "true"
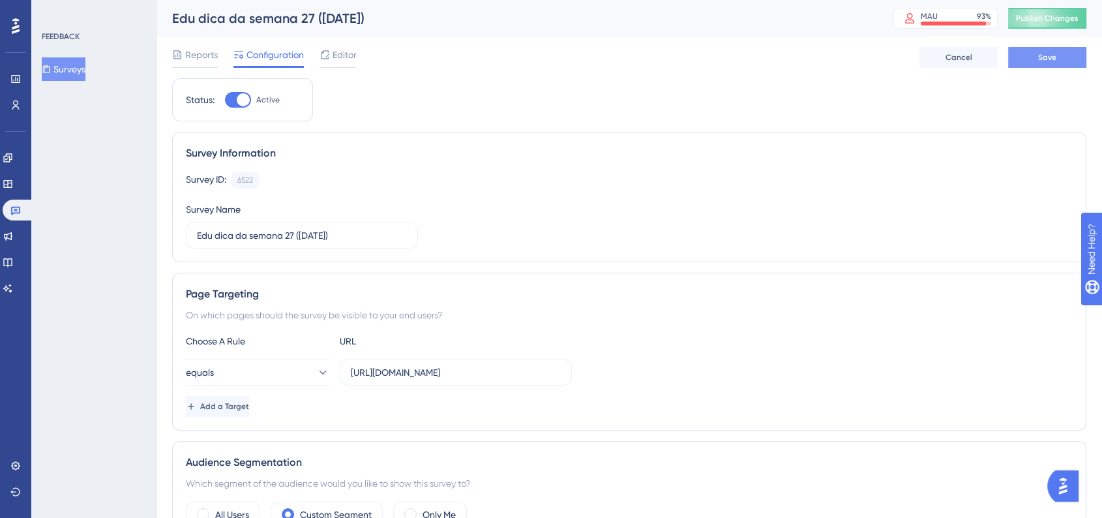
click at [1028, 57] on button "Save" at bounding box center [1047, 57] width 78 height 21
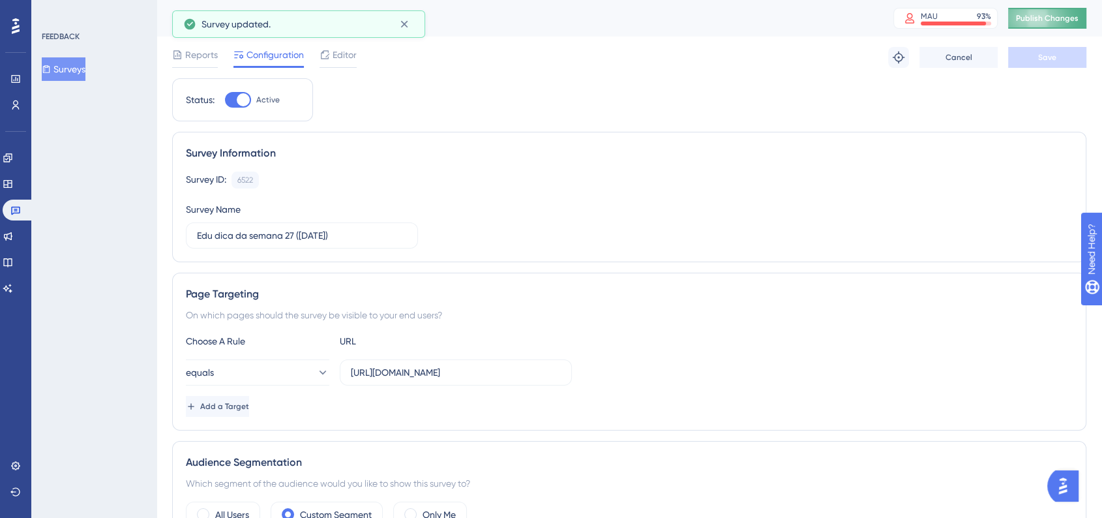
click at [1057, 29] on div "Edu dica da semana 27 ([DATE]) MAU 93 % Click to see add-on and upgrade options…" at bounding box center [630, 18] width 946 height 37
click at [1058, 22] on span "Publish Changes" at bounding box center [1047, 18] width 63 height 10
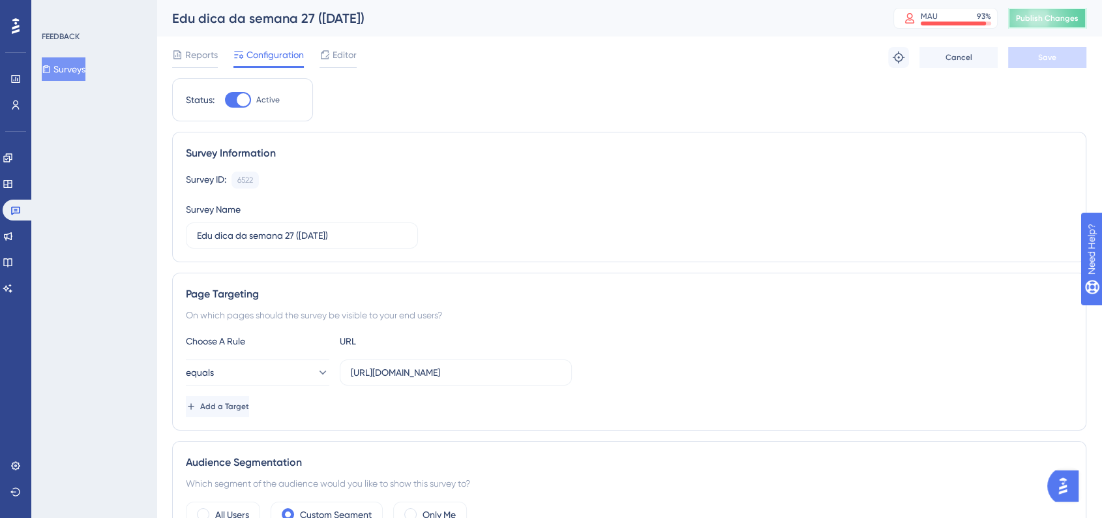
click at [1060, 24] on button "Publish Changes" at bounding box center [1047, 18] width 78 height 21
click at [1043, 20] on span "Publish Changes" at bounding box center [1047, 18] width 63 height 10
click at [13, 257] on icon at bounding box center [8, 262] width 10 height 10
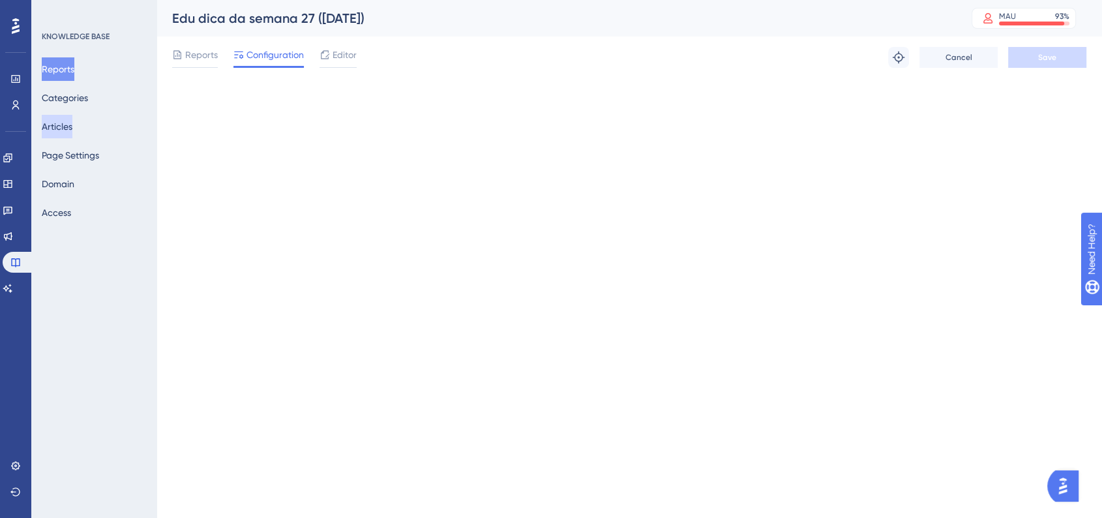
click at [72, 125] on button "Articles" at bounding box center [57, 126] width 31 height 23
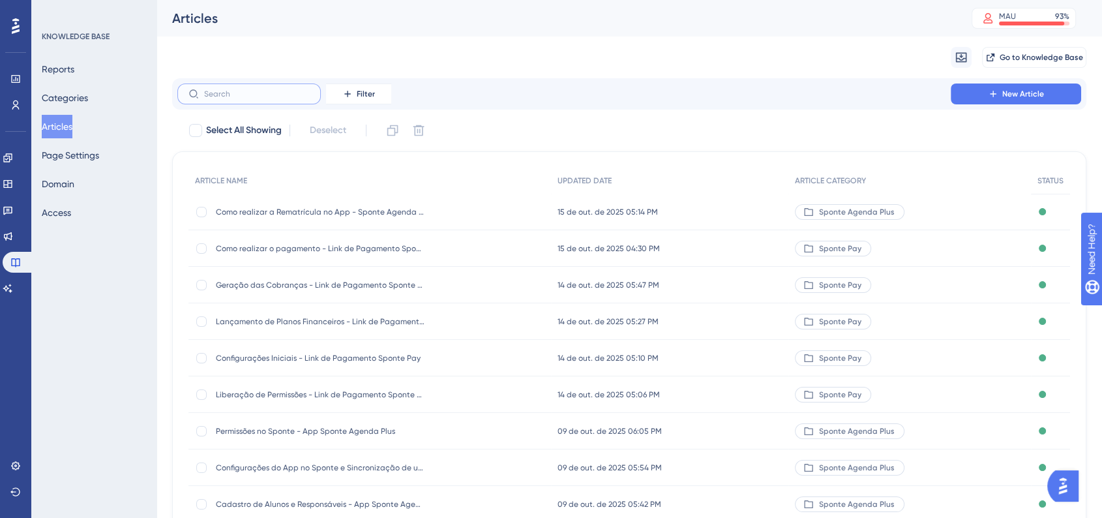
click at [246, 90] on input "text" at bounding box center [257, 93] width 106 height 9
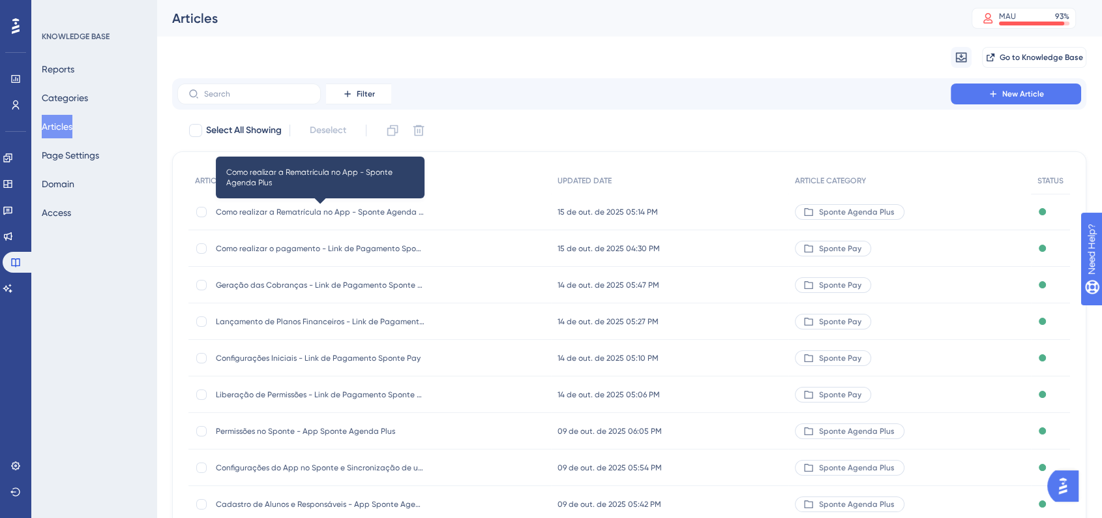
click at [301, 208] on span "Como realizar a Rematrícula no App - Sponte Agenda Plus" at bounding box center [320, 212] width 209 height 10
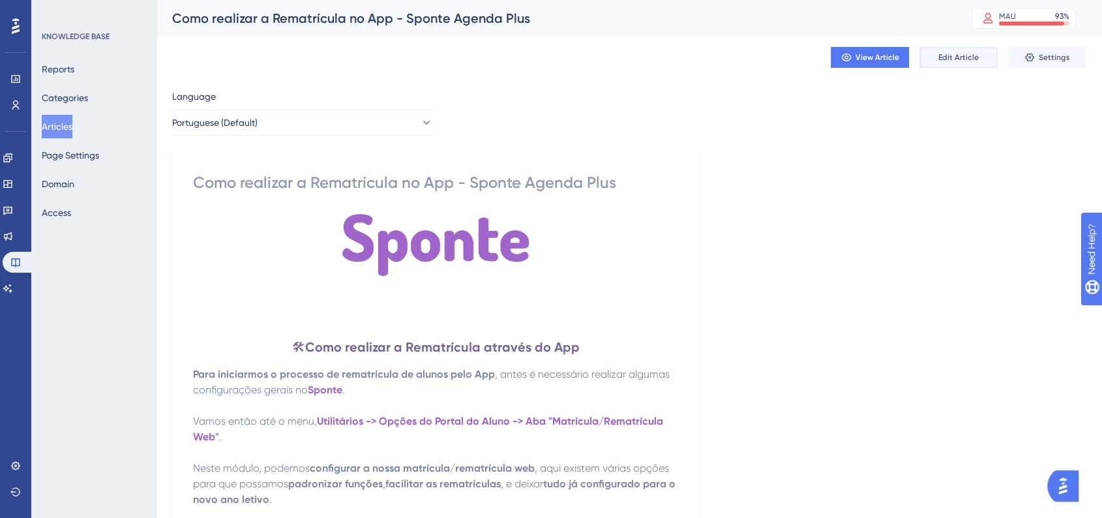
click at [958, 55] on span "Edit Article" at bounding box center [958, 57] width 40 height 10
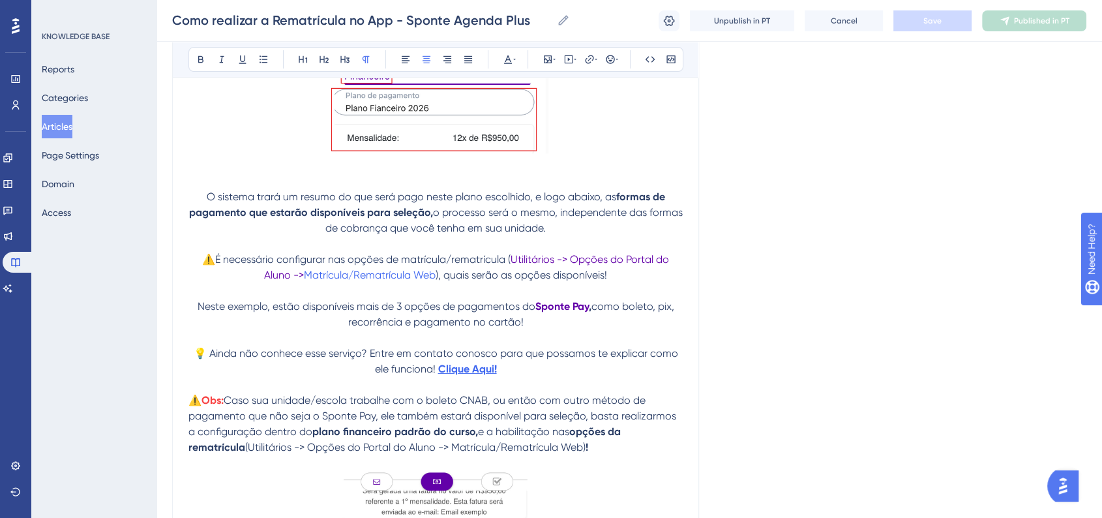
scroll to position [5123, 0]
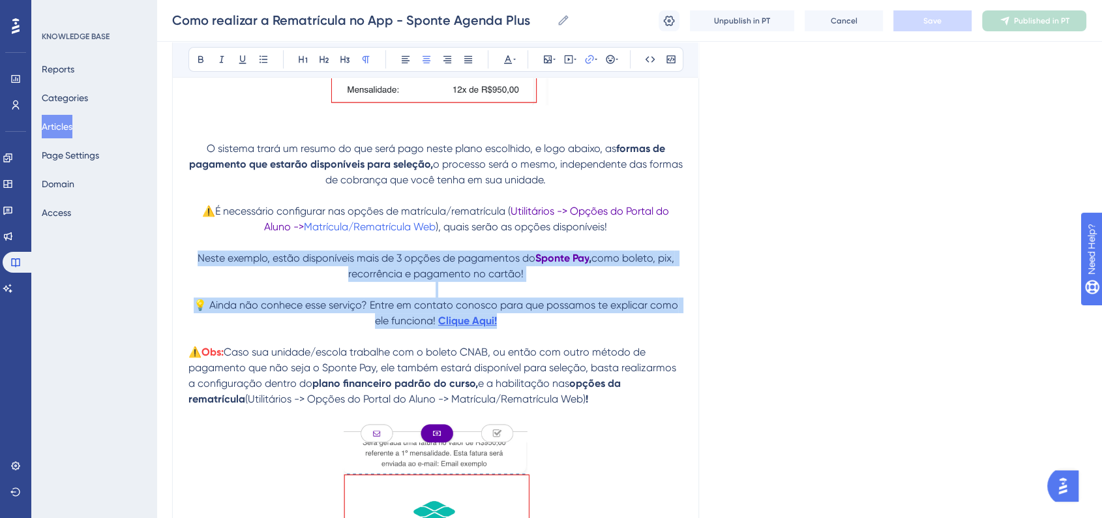
drag, startPoint x: 194, startPoint y: 282, endPoint x: 502, endPoint y: 351, distance: 315.6
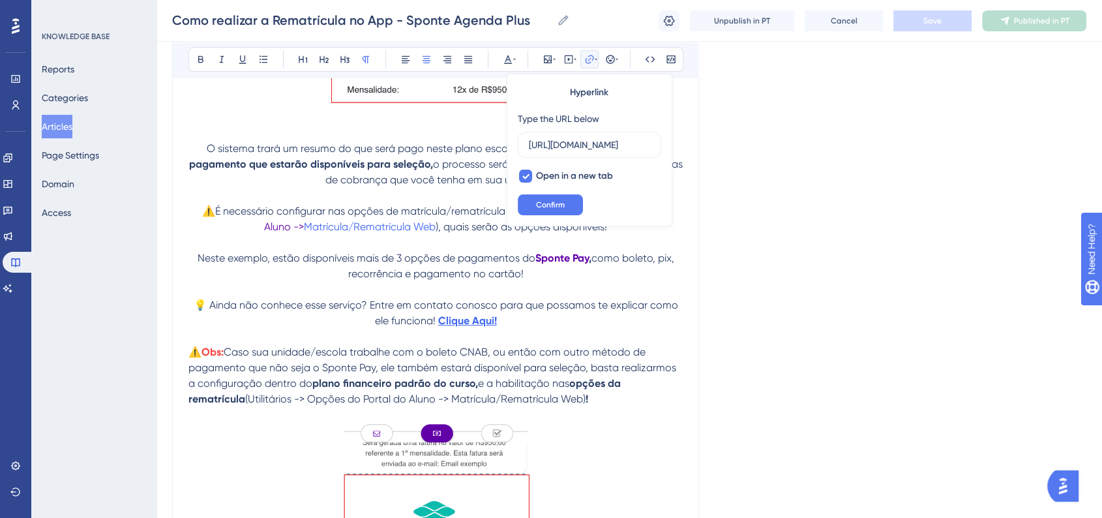
click at [621, 250] on p at bounding box center [435, 243] width 494 height 16
click at [627, 235] on p "⚠️É necessário configurar nas opções de matrícula/rematrícula ( Utilitários -> …" at bounding box center [435, 218] width 494 height 31
click at [624, 235] on p "⚠️É necessário configurar nas opções de matrícula/rematrícula ( Utilitários -> …" at bounding box center [435, 218] width 494 height 31
click at [623, 235] on p "⚠️É necessário configurar nas opções de matrícula/rematrícula ( Utilitários -> …" at bounding box center [435, 218] width 494 height 31
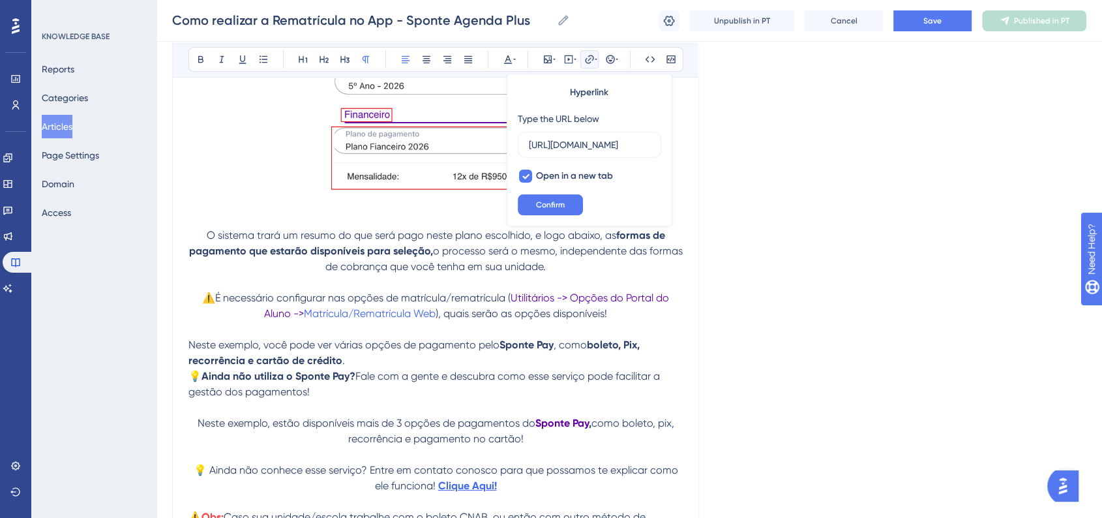
scroll to position [5050, 0]
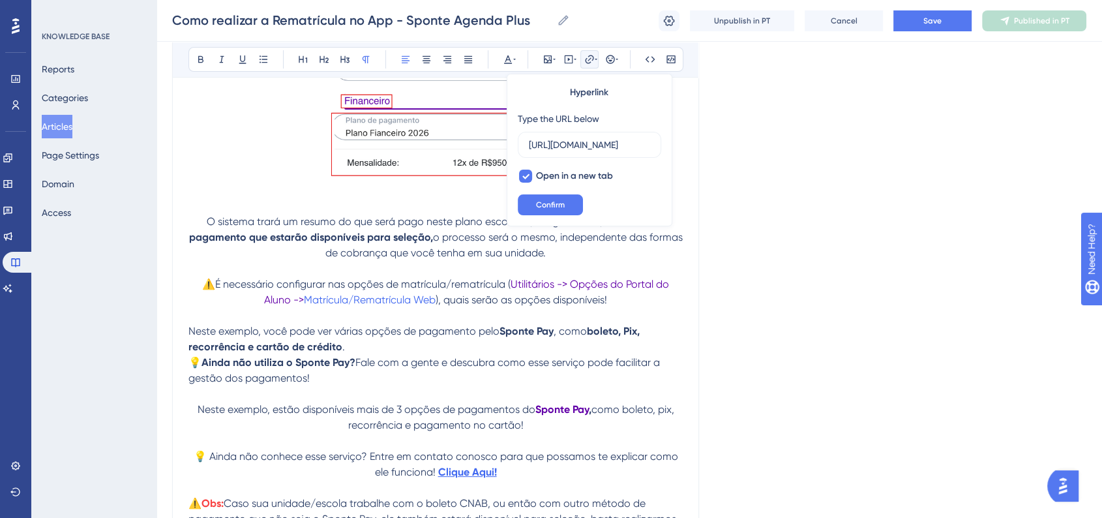
click at [258, 337] on span "Neste exemplo, você pode ver várias opções de pagamento pelo" at bounding box center [343, 331] width 311 height 12
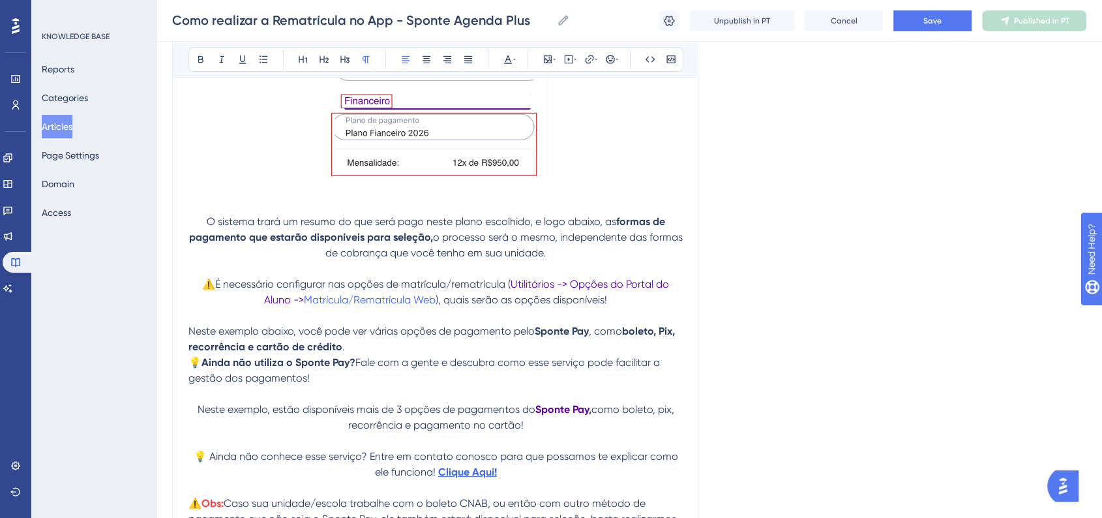
click at [355, 355] on p "Neste exemplo abaixo, você pode ver várias opções de pagamento pelo Sponte Pay …" at bounding box center [435, 338] width 494 height 31
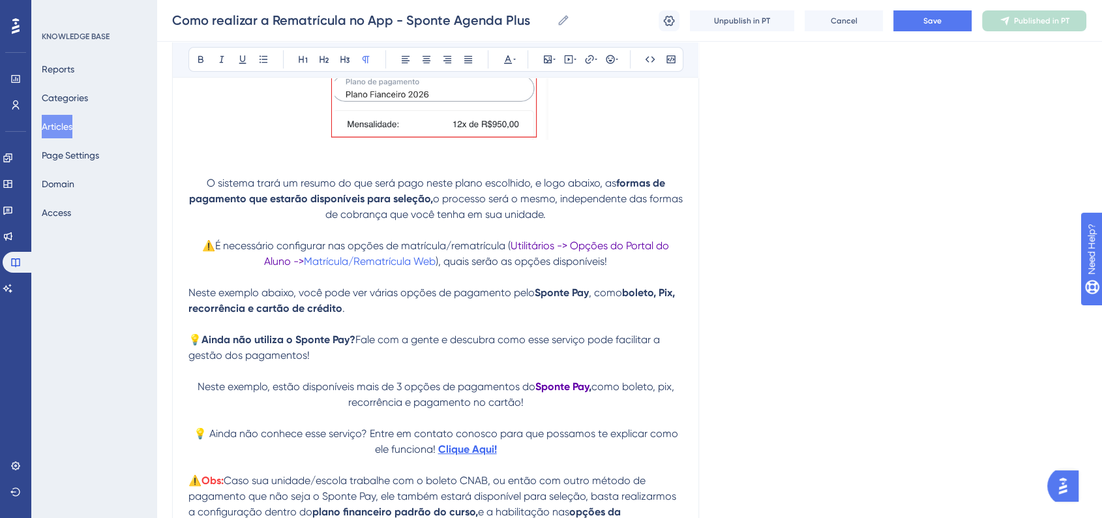
scroll to position [5123, 0]
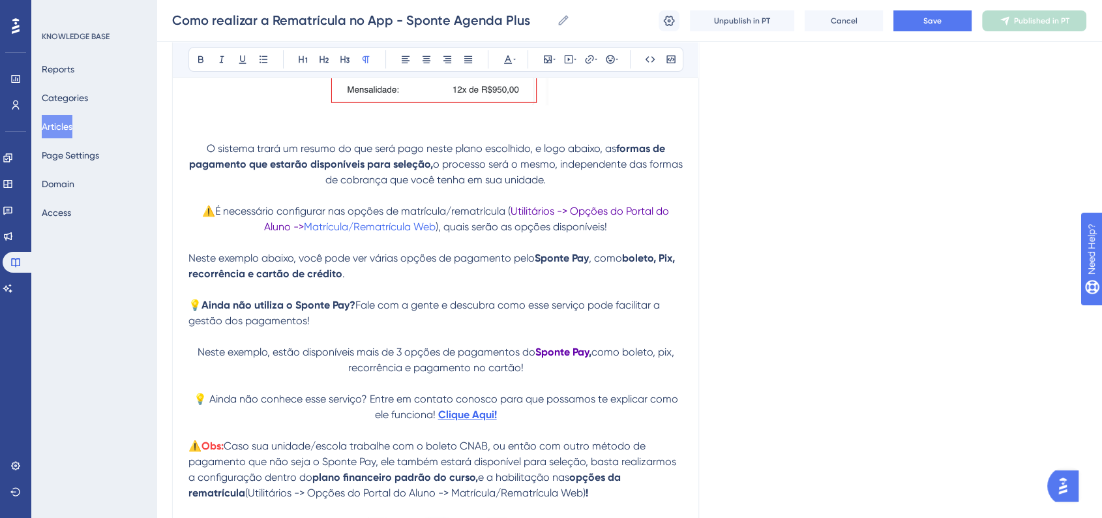
click at [338, 329] on p "💡 Ainda não utiliza o Sponte Pay? Fale com a gente e descubra como esse serviço…" at bounding box center [435, 312] width 494 height 31
click at [331, 329] on p "💡 Ainda não utiliza o Sponte Pay? Fale com a gente e descubra como esse serviço…" at bounding box center [435, 312] width 494 height 31
drag, startPoint x: 460, startPoint y: 349, endPoint x: 332, endPoint y: 350, distance: 127.8
click at [332, 329] on p "💡 Ainda não utiliza o Sponte Pay? Fale com a gente e descubra como esse serviço…" at bounding box center [435, 312] width 494 height 31
click at [508, 59] on icon at bounding box center [508, 59] width 10 height 10
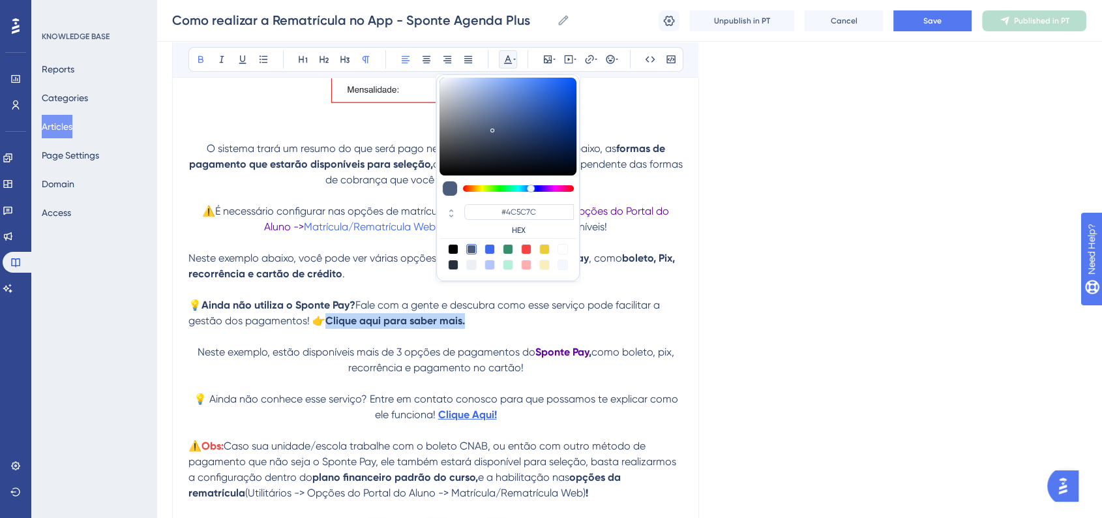
click at [490, 246] on div at bounding box center [490, 249] width 10 height 10
type input "#4169F0"
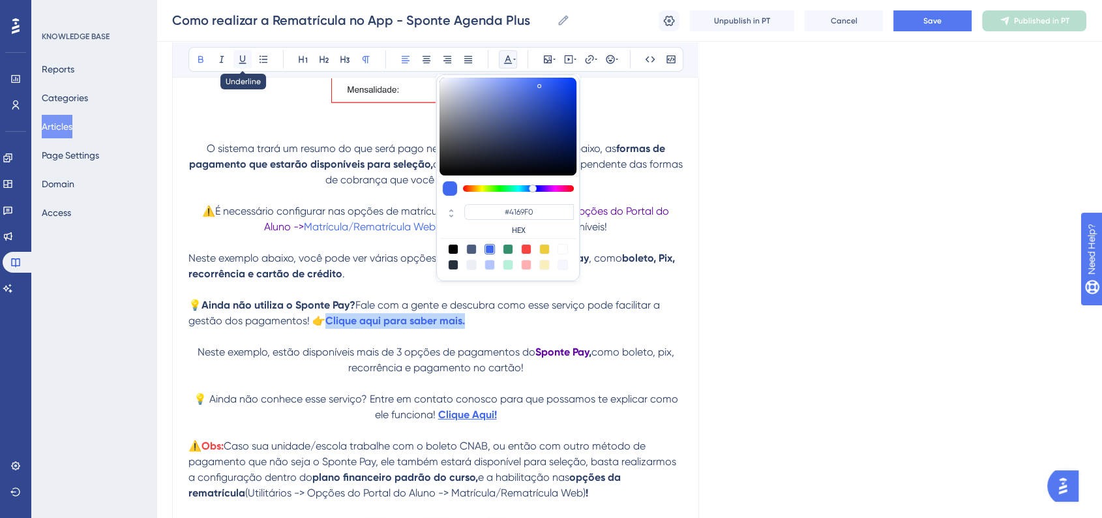
click at [240, 61] on icon at bounding box center [242, 59] width 10 height 10
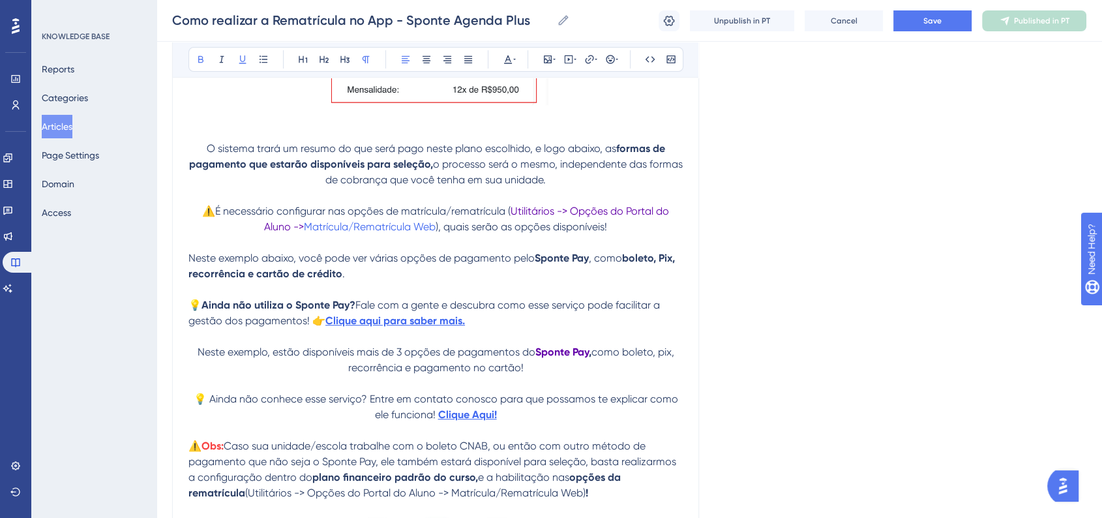
click at [504, 423] on p "💡 Ainda não conhece esse serviço? Entre em contato conosco para que possamos te…" at bounding box center [435, 406] width 494 height 31
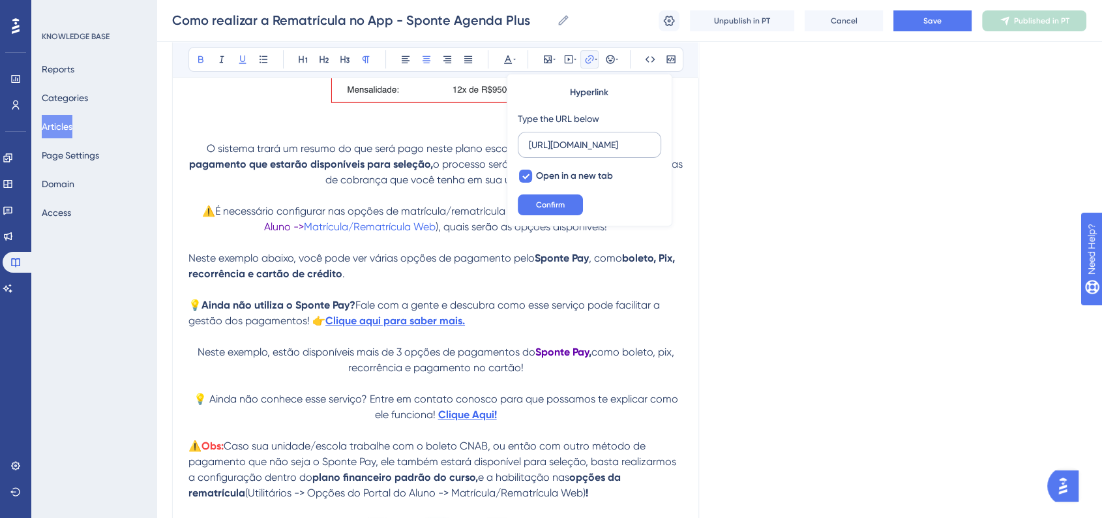
click at [604, 142] on input "[URL][DOMAIN_NAME]" at bounding box center [589, 145] width 121 height 14
drag, startPoint x: 470, startPoint y: 350, endPoint x: 330, endPoint y: 354, distance: 139.6
click at [330, 329] on p "💡 Ainda não utiliza o Sponte Pay? Fale com a gente e descubra como esse serviço…" at bounding box center [435, 312] width 494 height 31
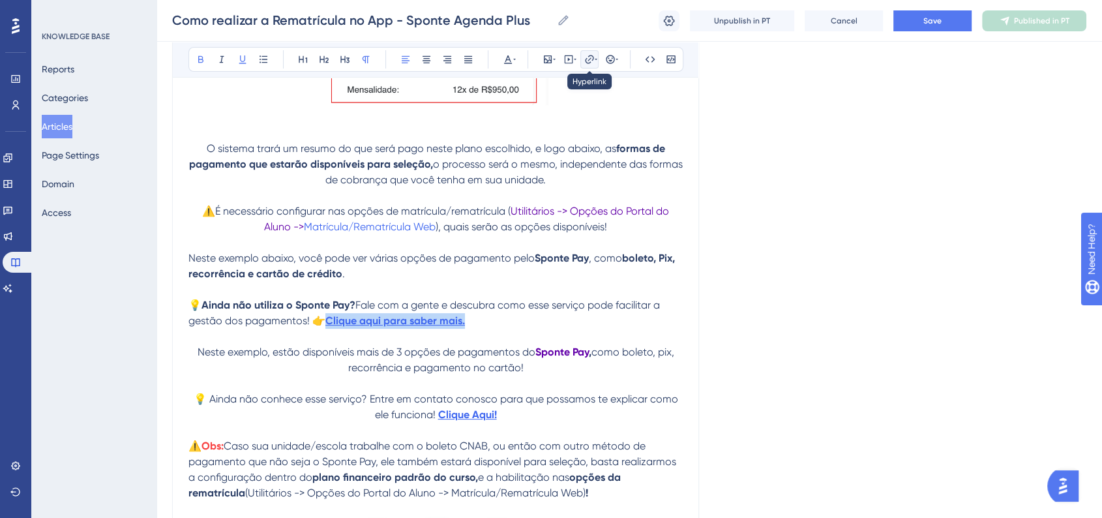
click at [589, 60] on icon at bounding box center [589, 59] width 10 height 10
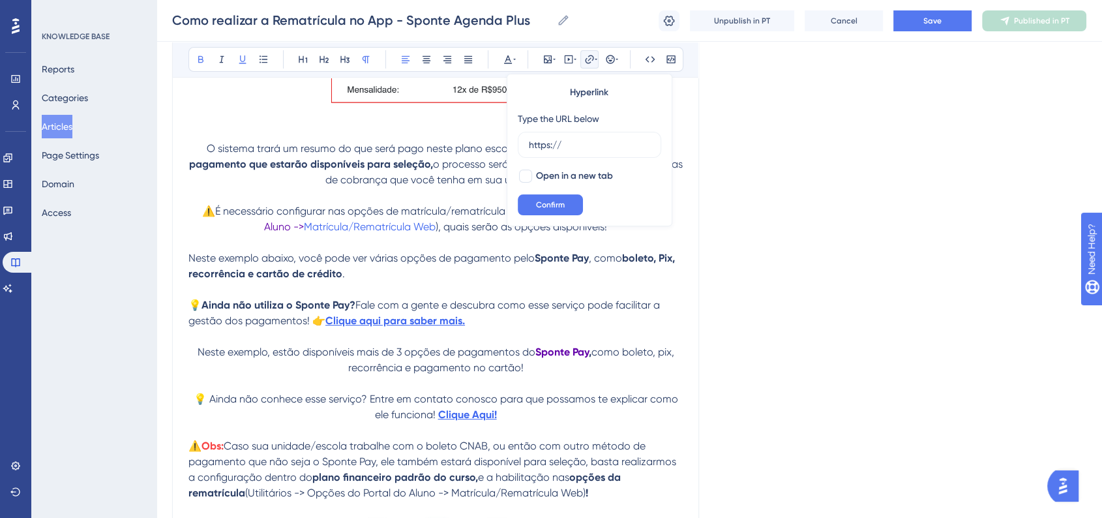
drag, startPoint x: 548, startPoint y: 143, endPoint x: 514, endPoint y: 143, distance: 33.9
click at [514, 143] on div "Hyperlink Type the URL below https:// Open in a new tab Confirm" at bounding box center [590, 150] width 166 height 153
type input "[URL][DOMAIN_NAME]"
click at [524, 173] on div at bounding box center [525, 176] width 13 height 13
checkbox input "true"
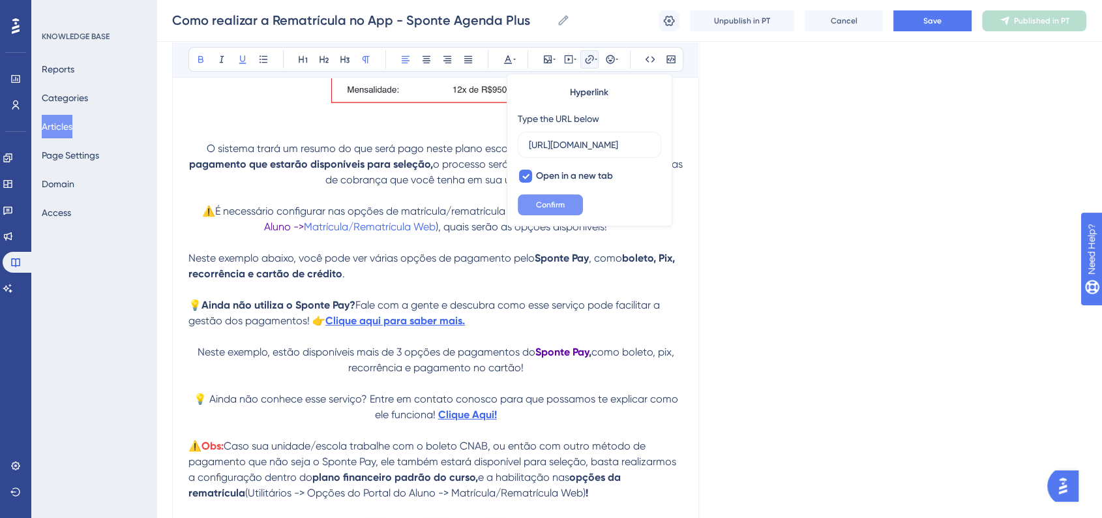
click at [552, 204] on span "Confirm" at bounding box center [550, 205] width 29 height 10
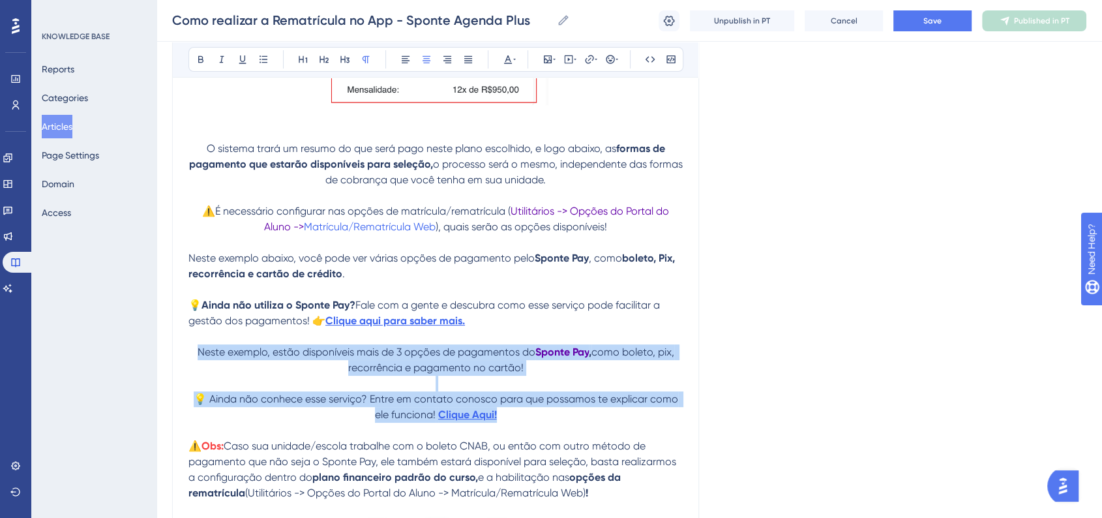
drag, startPoint x: 531, startPoint y: 445, endPoint x: 193, endPoint y: 383, distance: 343.3
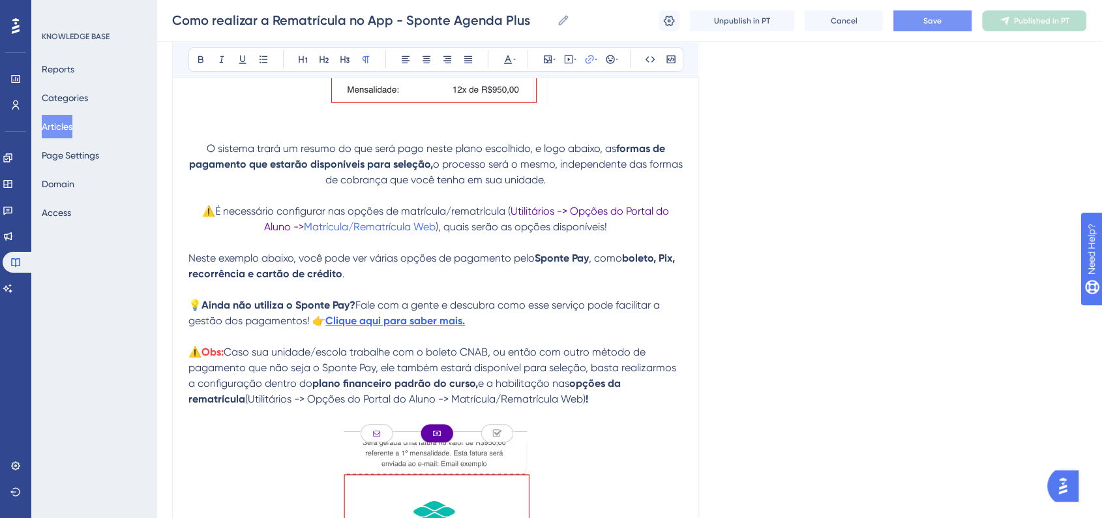
click at [944, 17] on button "Save" at bounding box center [932, 20] width 78 height 21
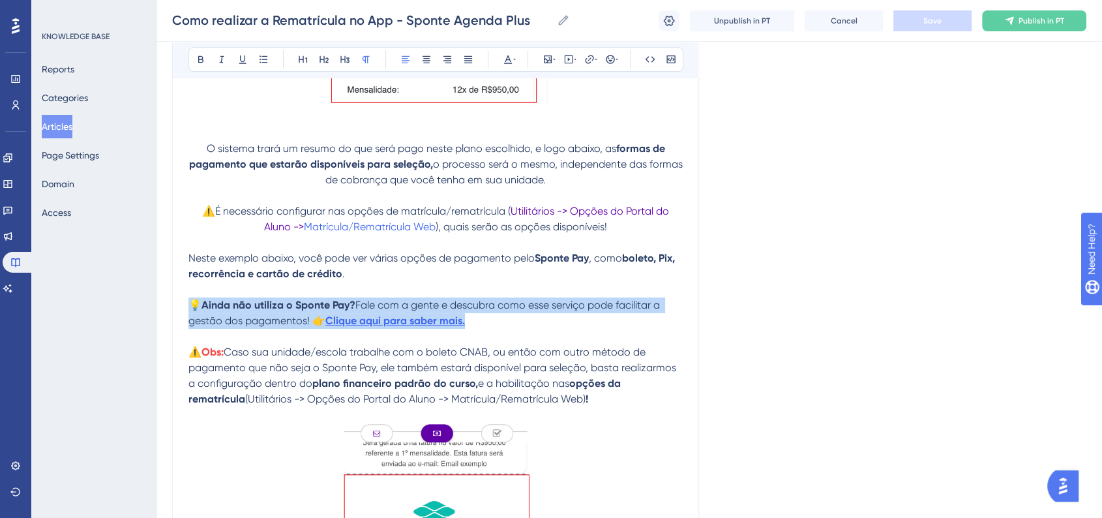
drag, startPoint x: 489, startPoint y: 350, endPoint x: 188, endPoint y: 339, distance: 301.5
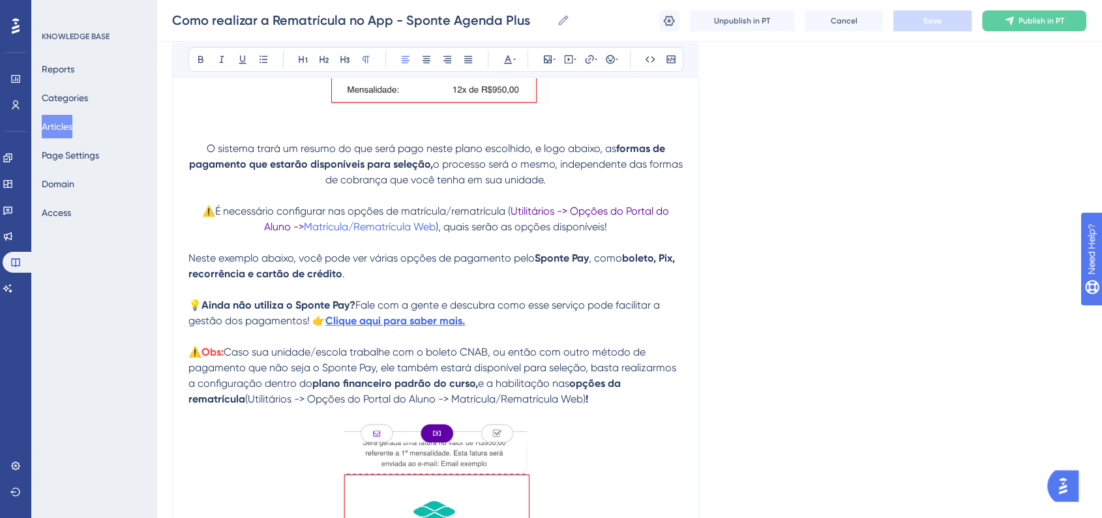
drag, startPoint x: 231, startPoint y: 331, endPoint x: 864, endPoint y: 235, distance: 640.4
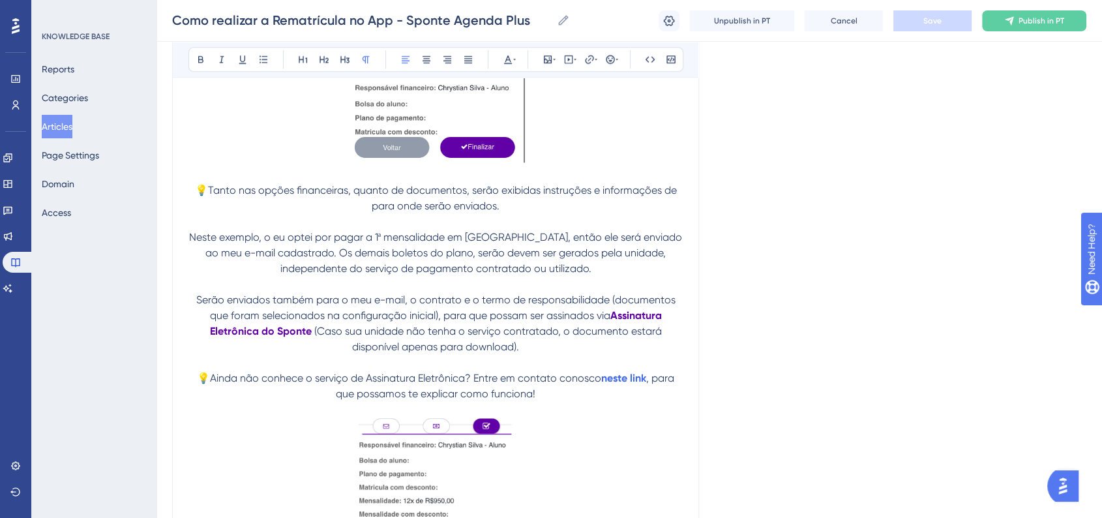
scroll to position [6282, 0]
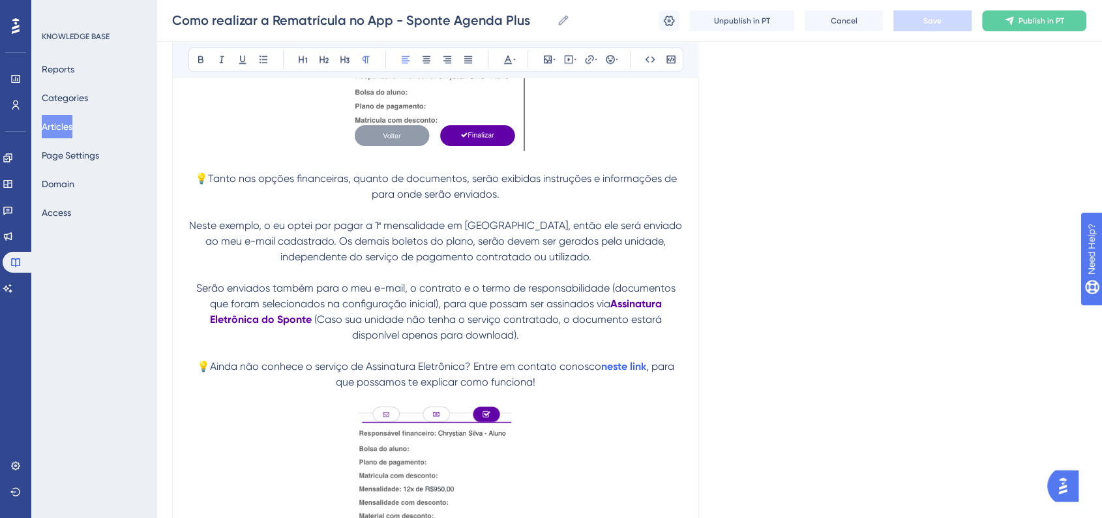
click at [369, 390] on p "💡Ainda não conhece o serviço de Assinatura Eletrônica? Entre em contato conosco…" at bounding box center [435, 374] width 494 height 31
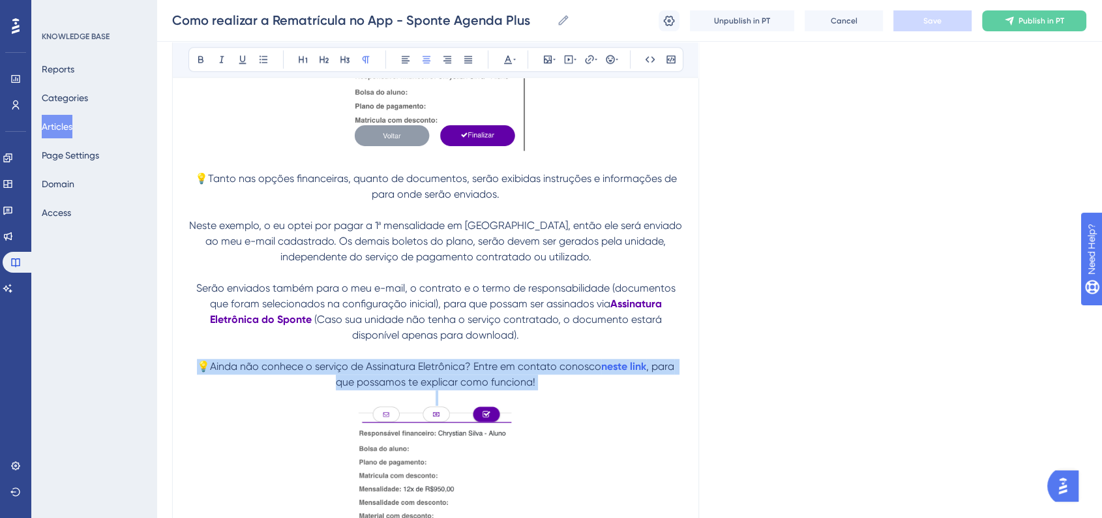
click at [369, 390] on p "💡Ainda não conhece o serviço de Assinatura Eletrônica? Entre em contato conosco…" at bounding box center [435, 374] width 494 height 31
copy p "💡Ainda não conhece o serviço de Assinatura Eletrônica? Entre em contato conosco…"
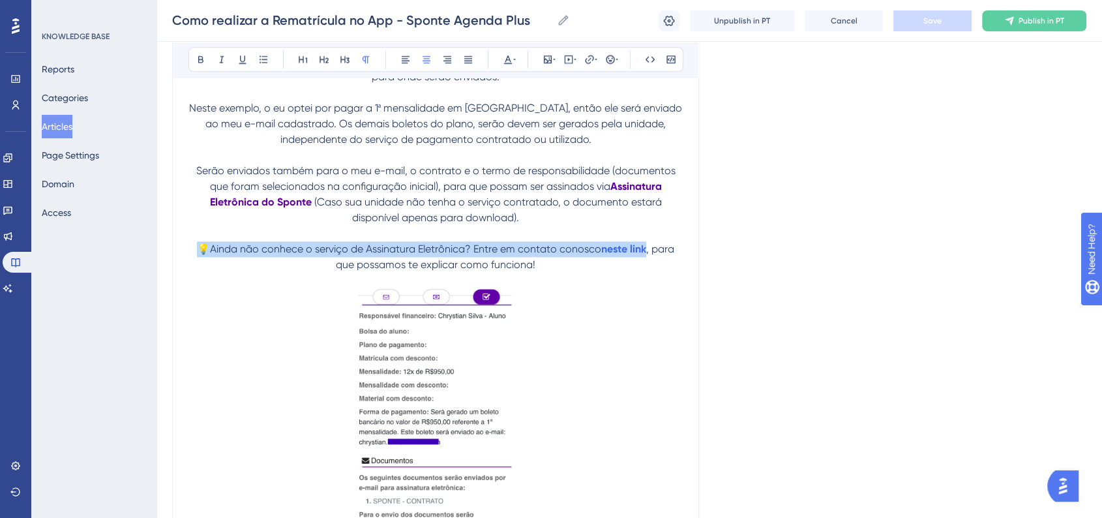
scroll to position [6354, 0]
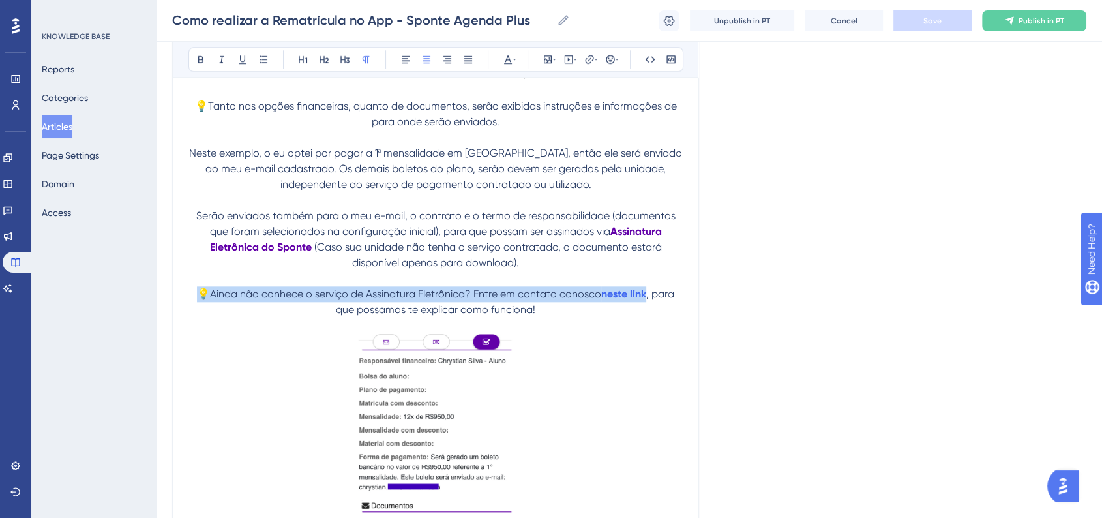
click at [538, 333] on p at bounding box center [435, 326] width 494 height 16
drag, startPoint x: 543, startPoint y: 347, endPoint x: 202, endPoint y: 324, distance: 341.8
click at [202, 318] on p "💡Ainda não conhece o serviço de Assinatura Eletrônica? Entre em contato conosco…" at bounding box center [435, 301] width 494 height 31
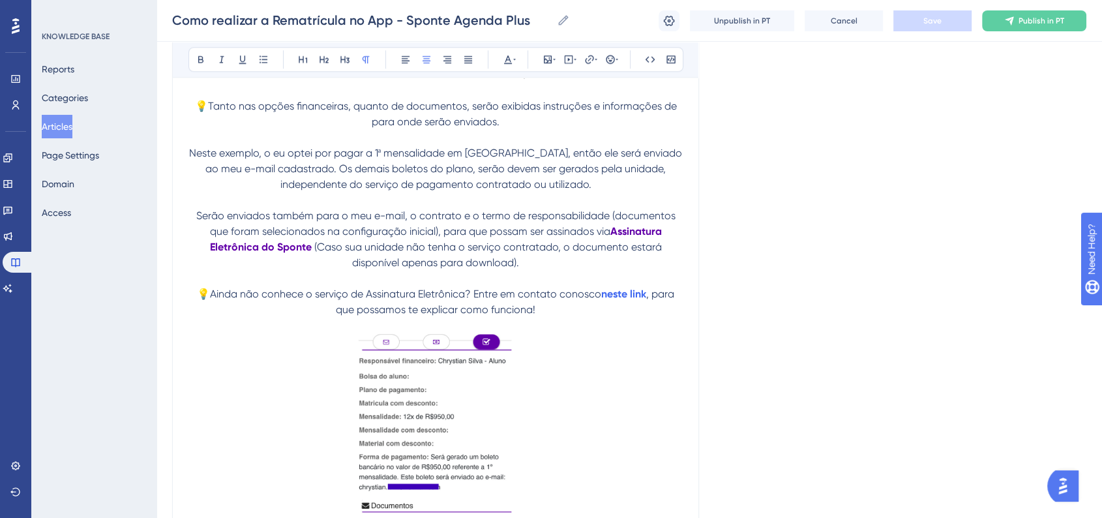
click at [550, 271] on p "Serão enviados também para o meu e-mail, o contrato e o termo de responsabilida…" at bounding box center [435, 239] width 494 height 63
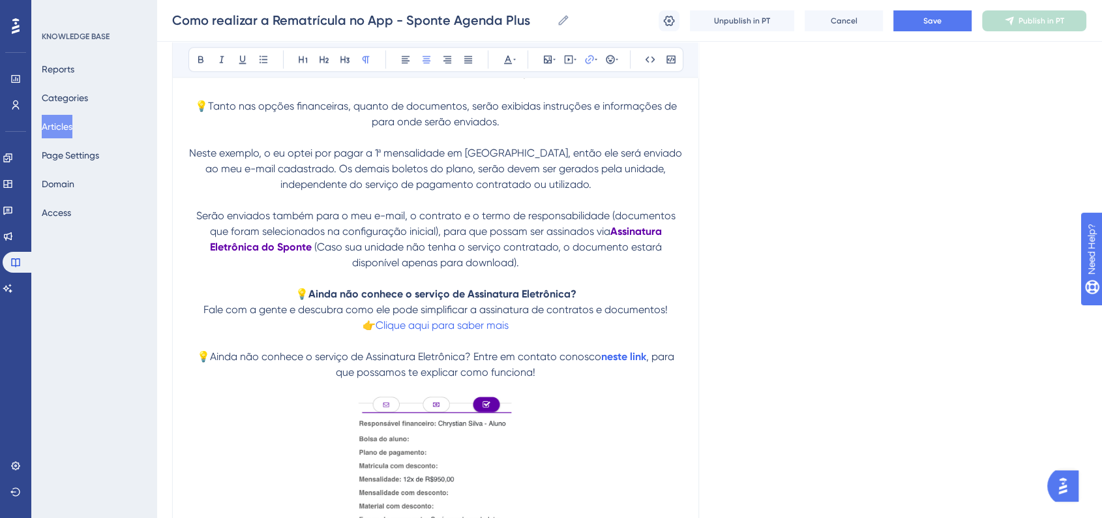
click at [323, 300] on strong "Ainda não conhece o serviço de Assinatura Eletrônica?" at bounding box center [442, 294] width 268 height 12
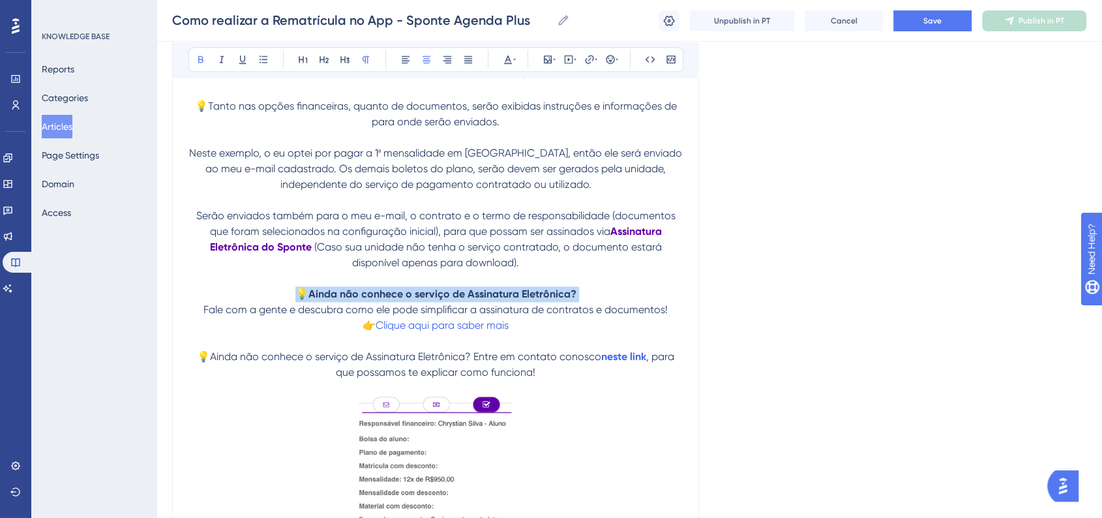
click at [323, 300] on strong "Ainda não conhece o serviço de Assinatura Eletrônica?" at bounding box center [442, 294] width 268 height 12
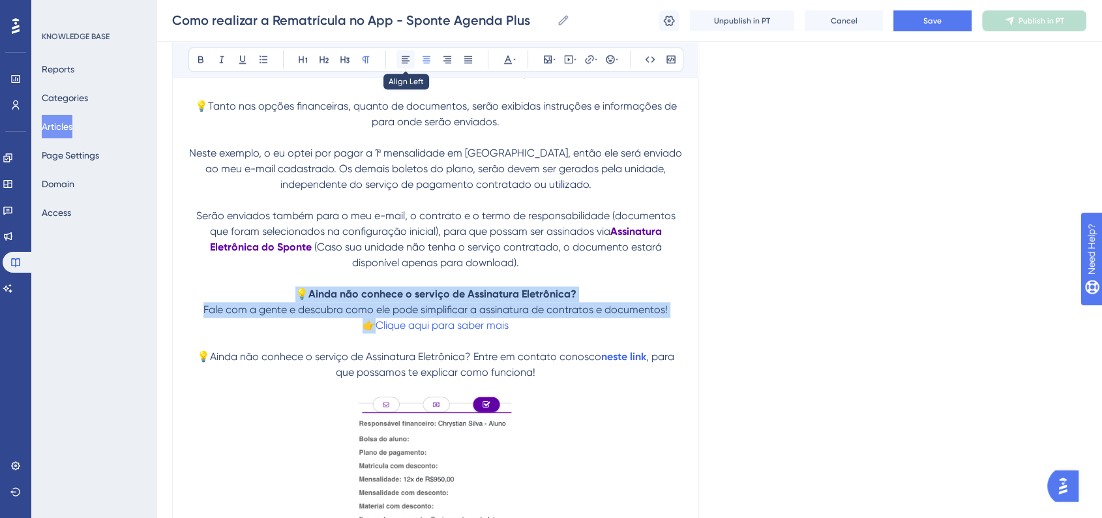
click at [403, 54] on icon at bounding box center [405, 59] width 10 height 10
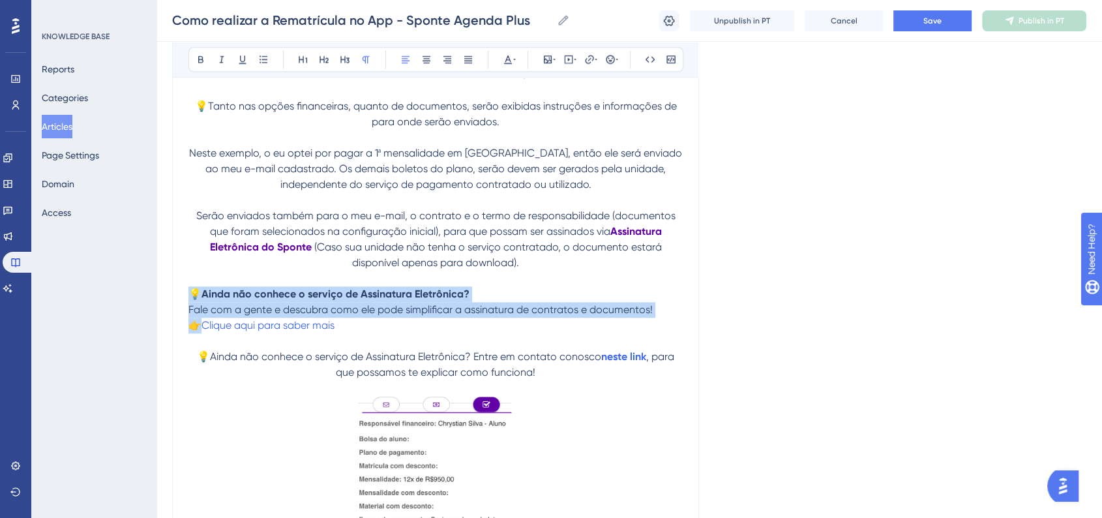
click at [301, 300] on strong "Ainda não conhece o serviço de Assinatura Eletrônica?" at bounding box center [336, 294] width 268 height 12
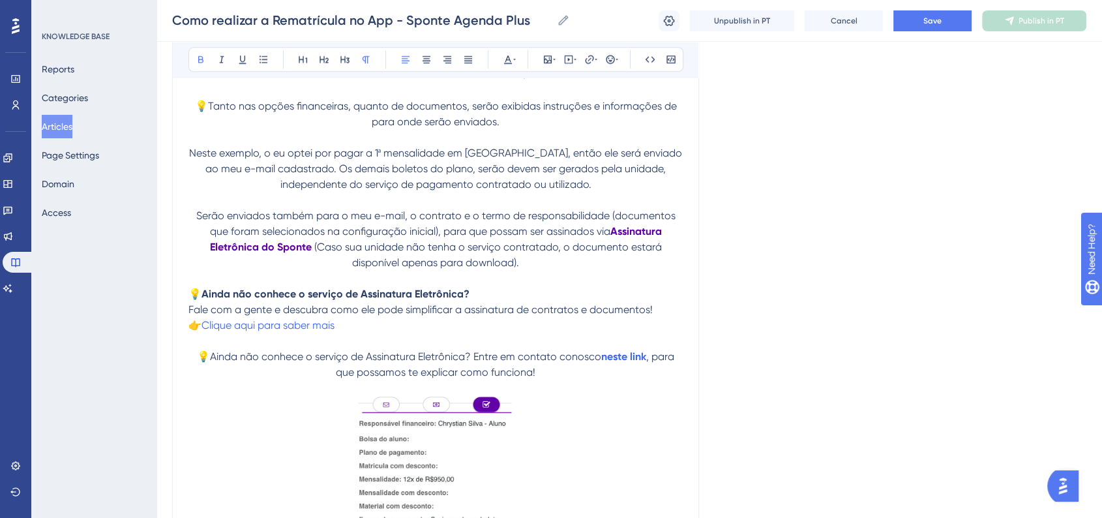
click at [483, 325] on p "💡 Ainda não conhece o serviço de Assinatura Eletrônica? Fale com a gente e desc…" at bounding box center [435, 309] width 494 height 47
click at [190, 331] on span "👉" at bounding box center [194, 325] width 13 height 12
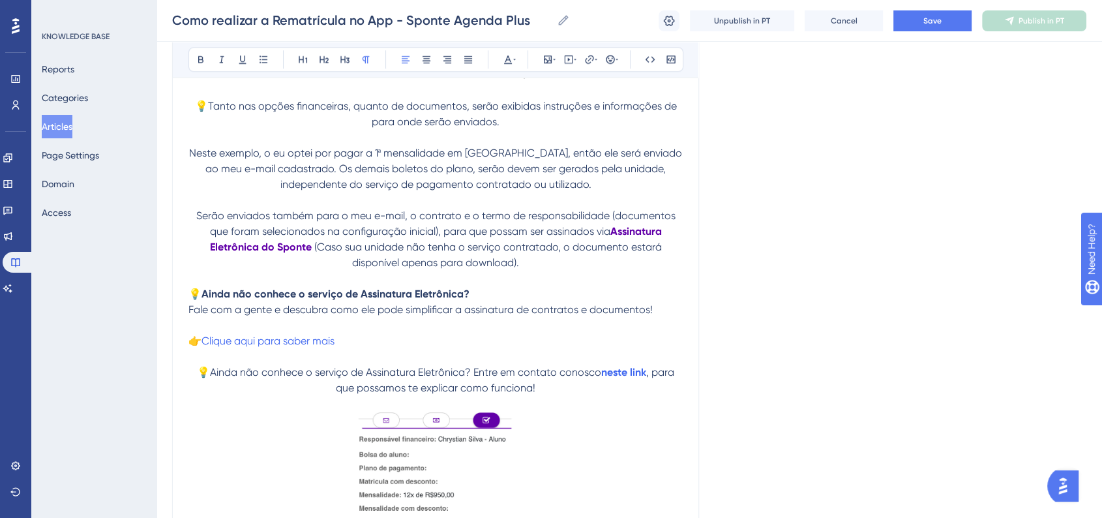
click at [256, 300] on strong "Ainda não conhece o serviço de Assinatura Eletrônica?" at bounding box center [336, 294] width 268 height 12
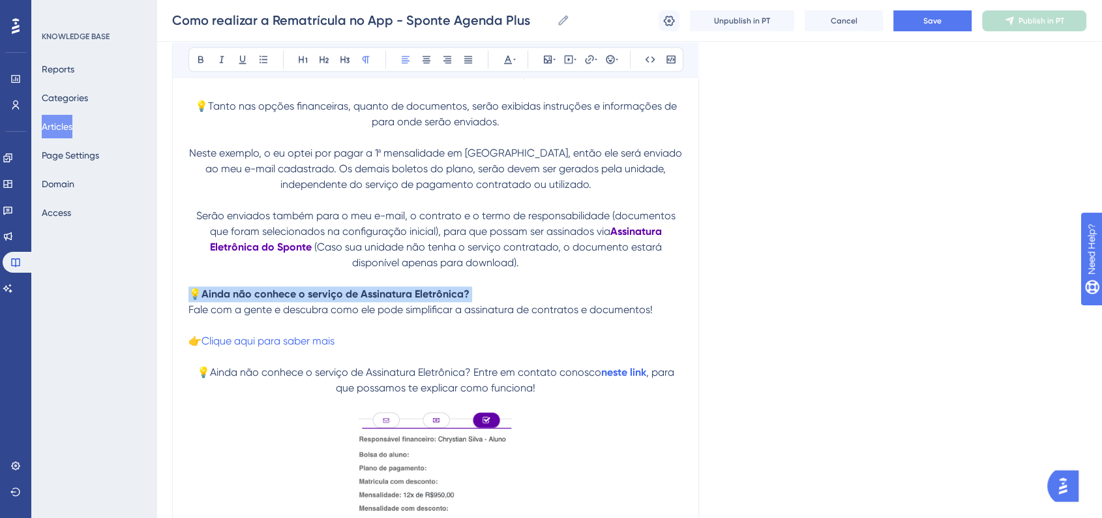
click at [256, 300] on strong "Ainda não conhece o serviço de Assinatura Eletrônica?" at bounding box center [336, 294] width 268 height 12
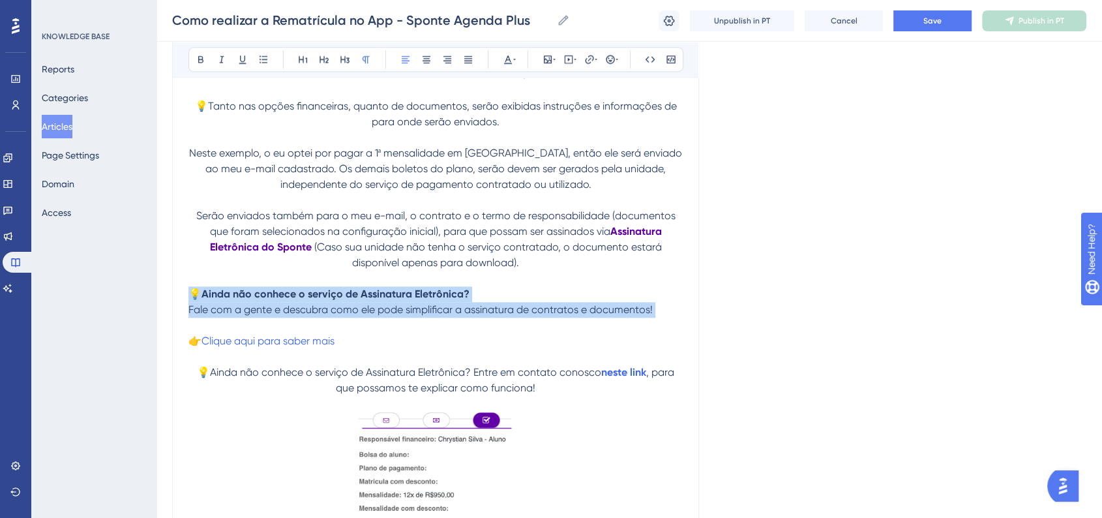
click at [265, 300] on strong "Ainda não conhece o serviço de Assinatura Eletrônica?" at bounding box center [336, 294] width 268 height 12
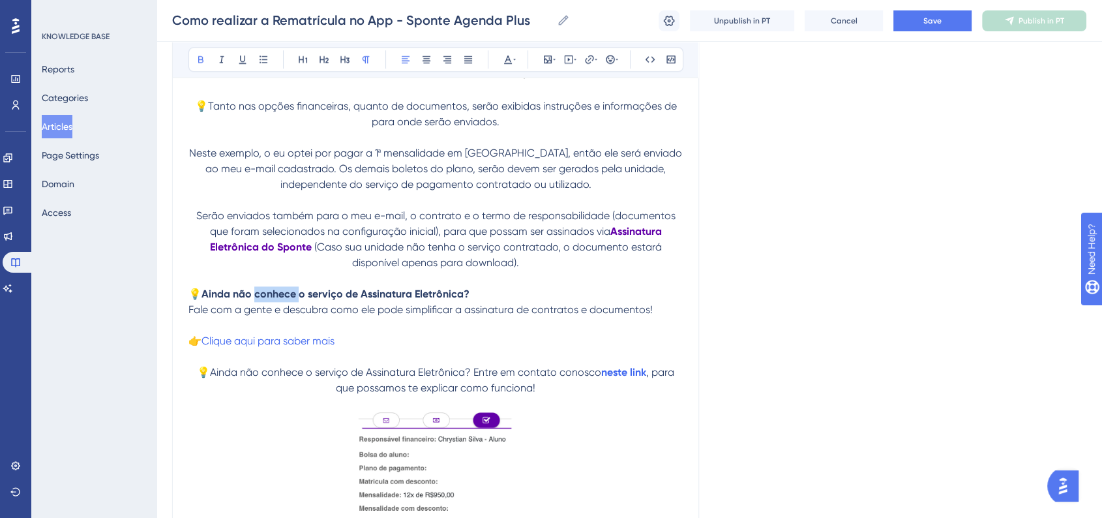
click at [265, 300] on strong "Ainda não conhece o serviço de Assinatura Eletrônica?" at bounding box center [336, 294] width 268 height 12
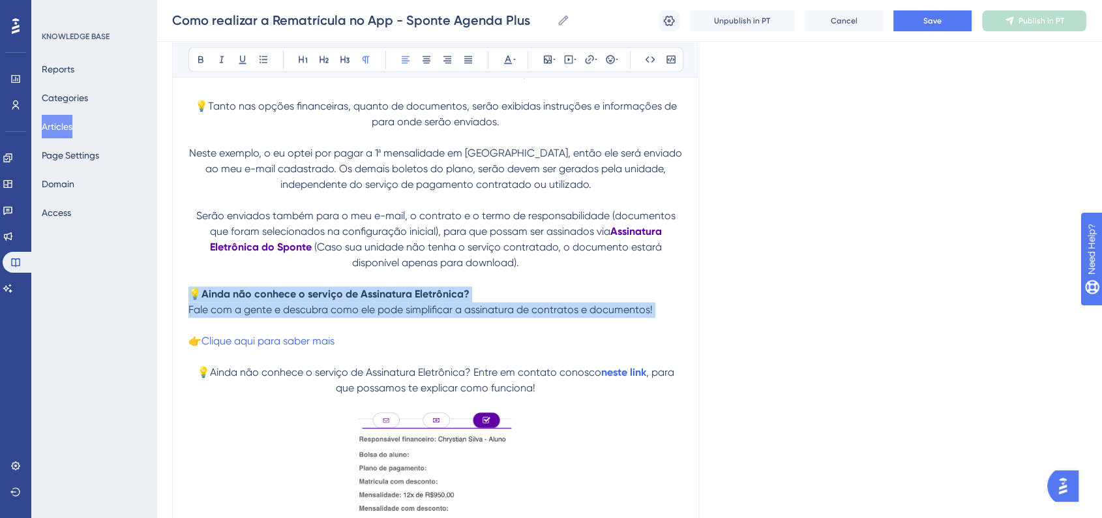
click at [275, 300] on strong "Ainda não conhece o serviço de Assinatura Eletrônica?" at bounding box center [336, 294] width 268 height 12
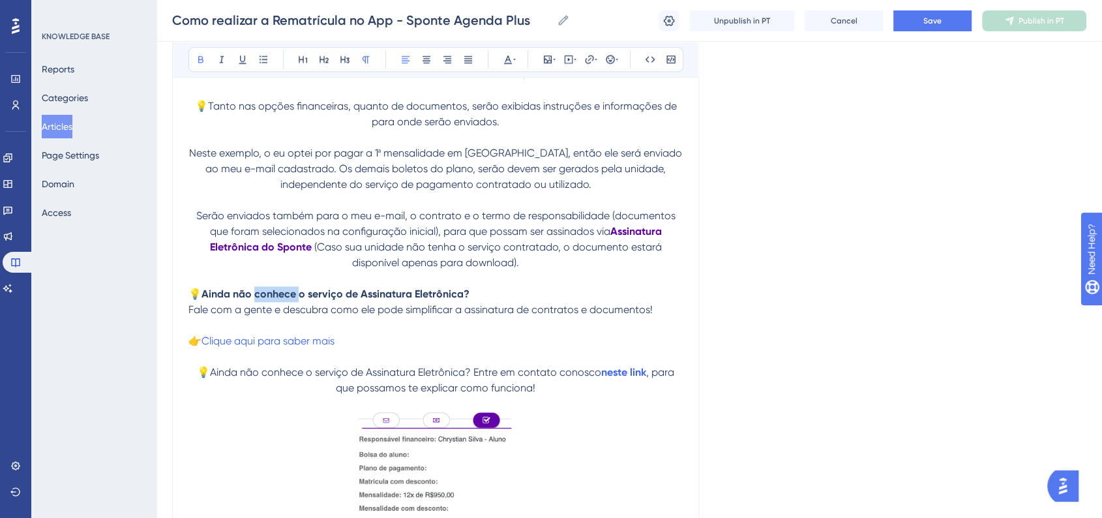
click at [275, 300] on strong "Ainda não conhece o serviço de Assinatura Eletrônica?" at bounding box center [336, 294] width 268 height 12
click at [280, 300] on strong "Ainda não conhece o serviço de Assinatura Eletrônica?" at bounding box center [336, 294] width 268 height 12
drag, startPoint x: 473, startPoint y: 321, endPoint x: 192, endPoint y: 325, distance: 280.4
click at [192, 325] on p "💡 Ainda não conhece o serviço de Assinatura Eletrônica? Fale com a gente e desc…" at bounding box center [435, 309] width 494 height 47
click at [424, 57] on icon at bounding box center [426, 59] width 10 height 10
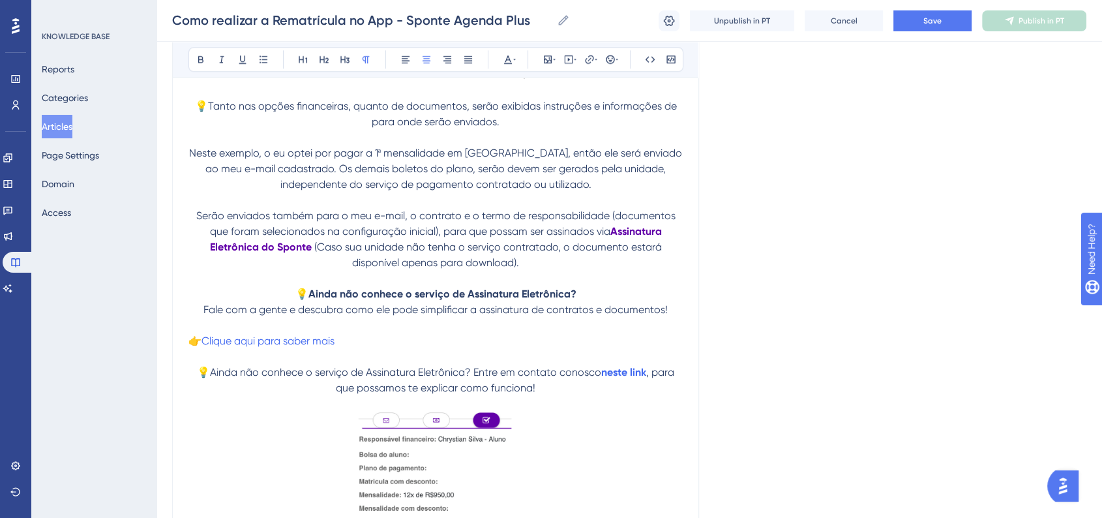
click at [937, 24] on span "Save" at bounding box center [932, 21] width 18 height 10
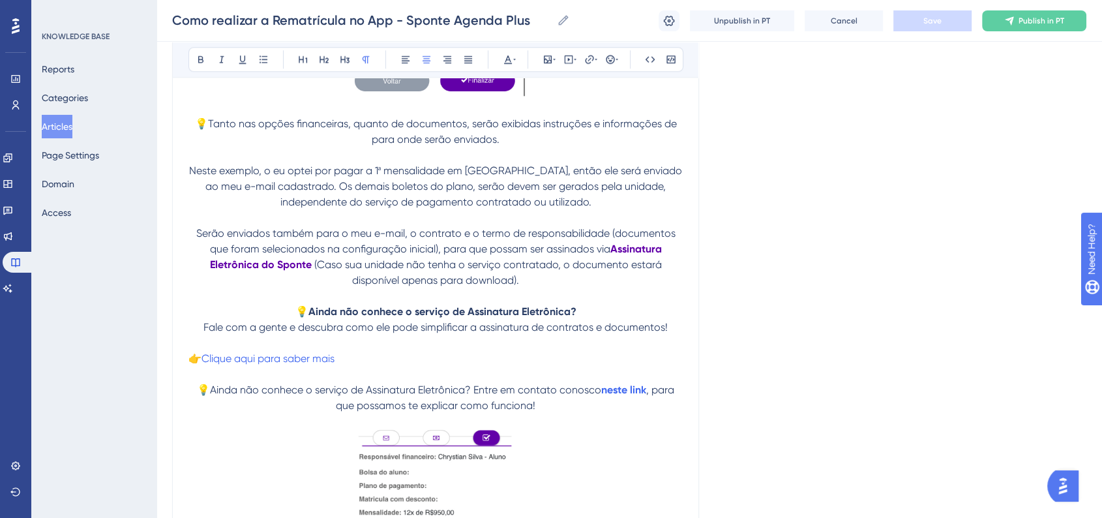
scroll to position [6427, 0]
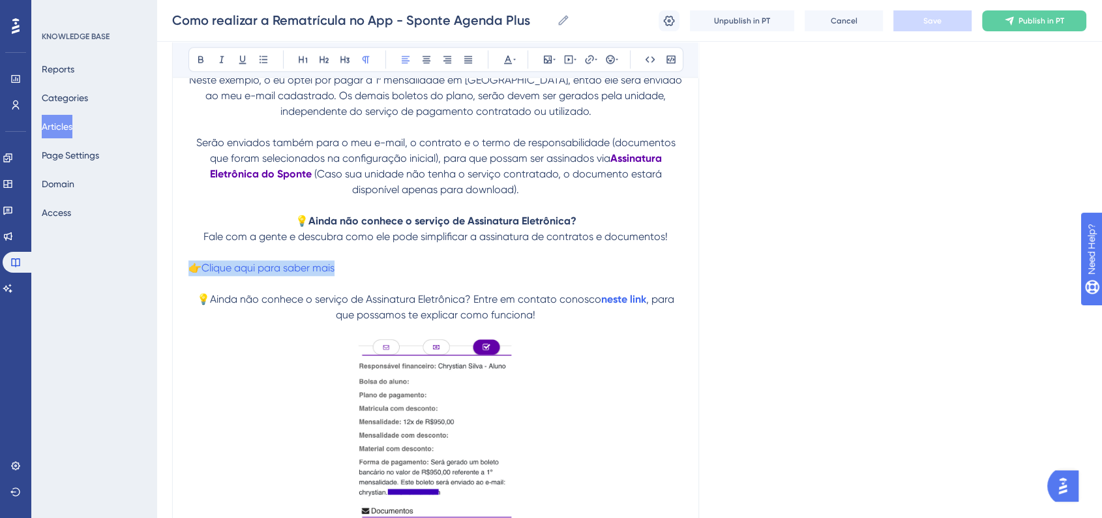
drag, startPoint x: 352, startPoint y: 303, endPoint x: 193, endPoint y: 299, distance: 159.1
click at [193, 276] on p "👉 Clique aqui para saber mais" at bounding box center [435, 268] width 494 height 16
click at [188, 274] on span "👉" at bounding box center [194, 267] width 13 height 12
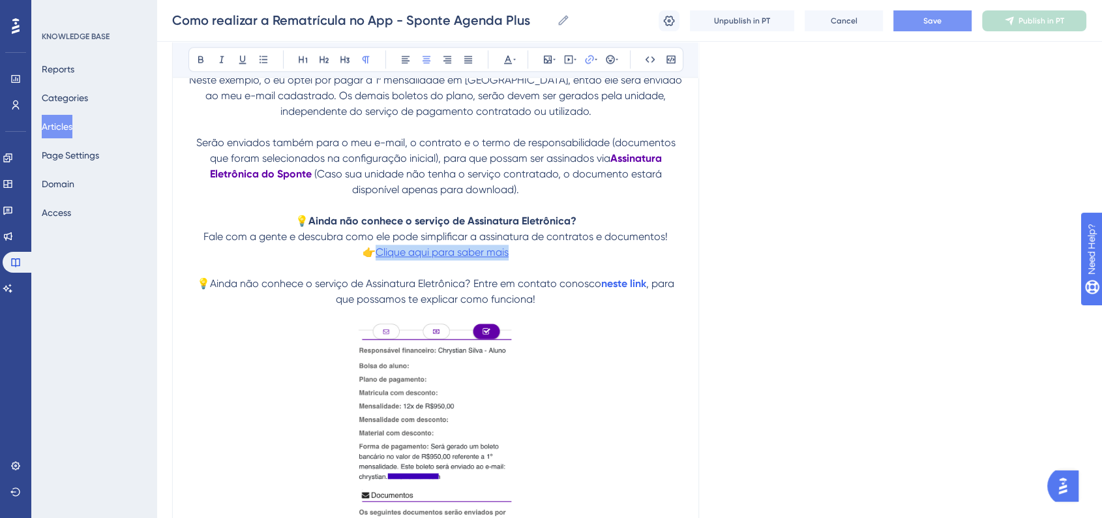
drag, startPoint x: 487, startPoint y: 289, endPoint x: 377, endPoint y: 291, distance: 110.2
click at [377, 260] on p "💡 Ainda não conhece o serviço de Assinatura Eletrônica? Fale com a gente e desc…" at bounding box center [435, 236] width 494 height 47
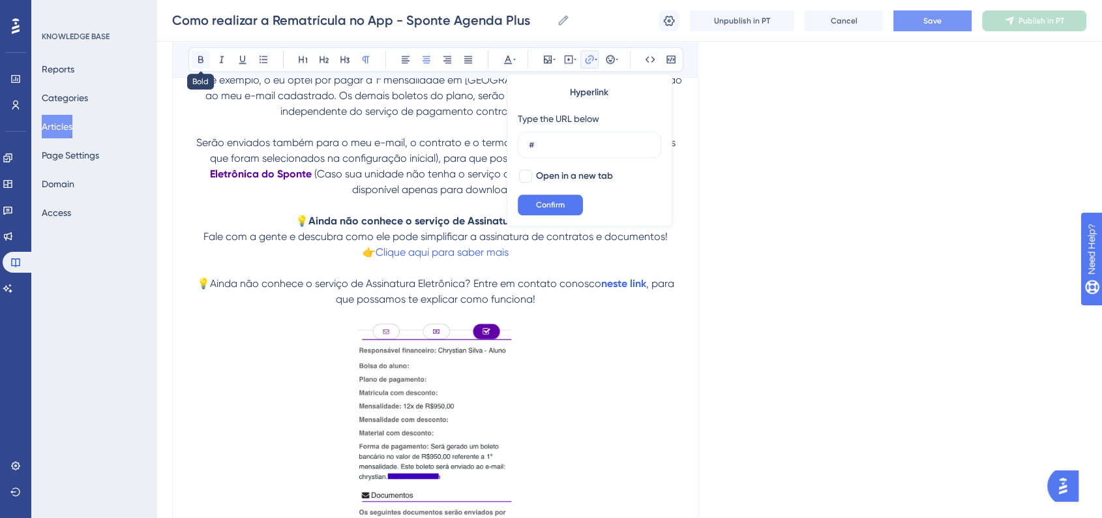
click at [198, 56] on icon at bounding box center [200, 59] width 5 height 7
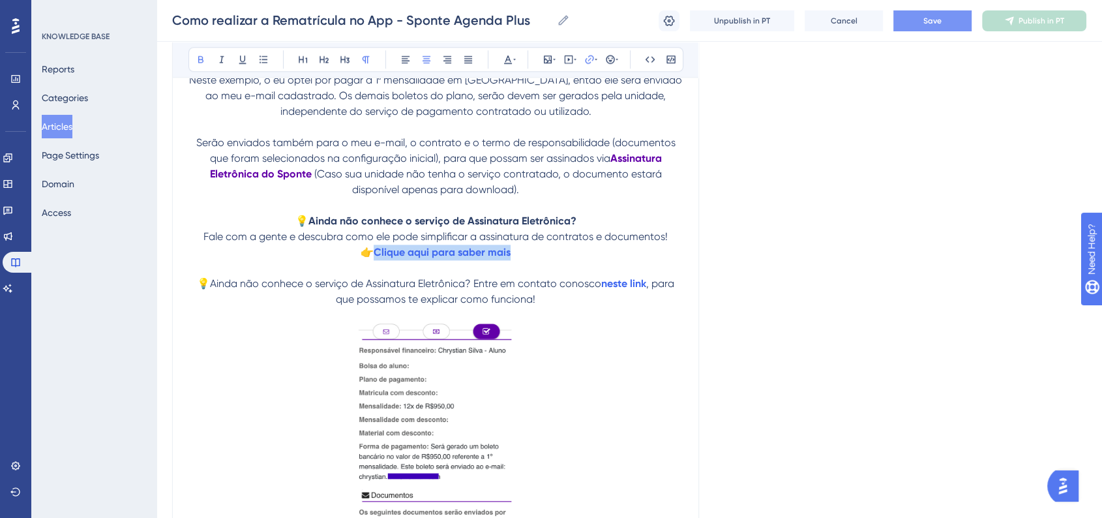
click at [621, 243] on span "Fale com a gente e descubra como ele pode simplificar a assinatura de contratos…" at bounding box center [435, 236] width 464 height 12
drag, startPoint x: 524, startPoint y: 291, endPoint x: 378, endPoint y: 286, distance: 146.8
click at [378, 260] on p "💡 Ainda não conhece o serviço de Assinatura Eletrônica? Fale com a gente e desc…" at bounding box center [435, 236] width 494 height 47
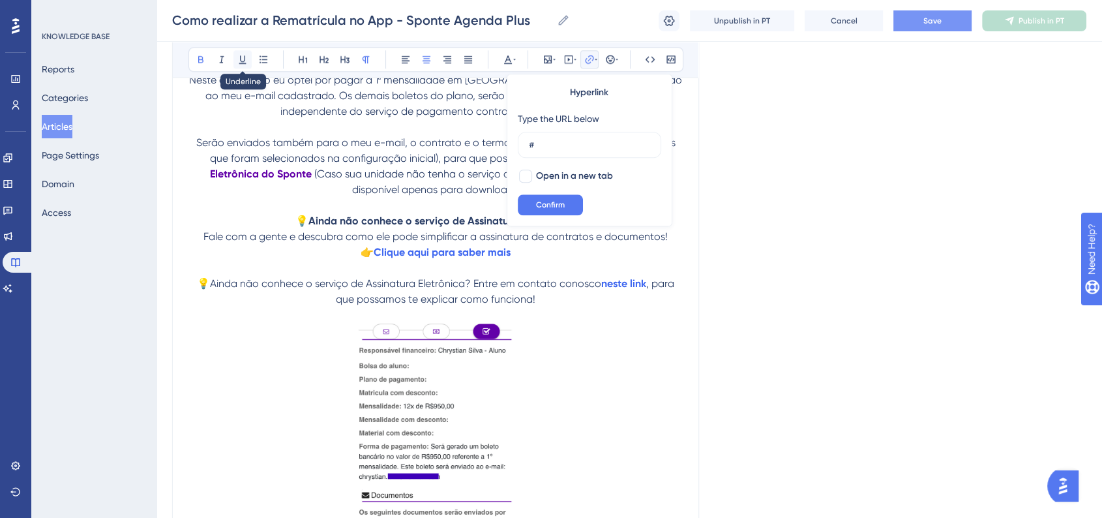
click at [241, 59] on icon at bounding box center [242, 59] width 10 height 10
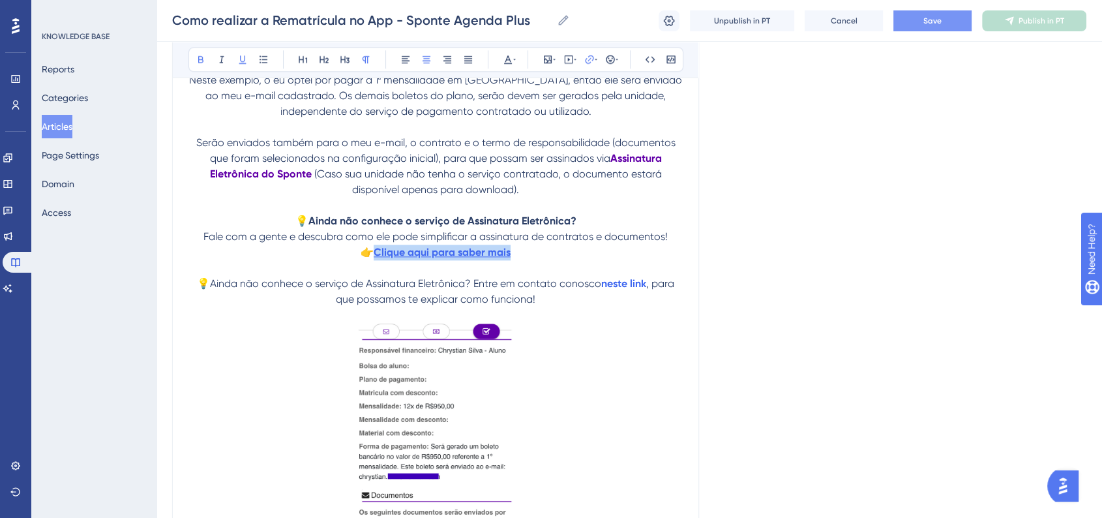
click at [621, 290] on strong "neste link" at bounding box center [623, 283] width 45 height 12
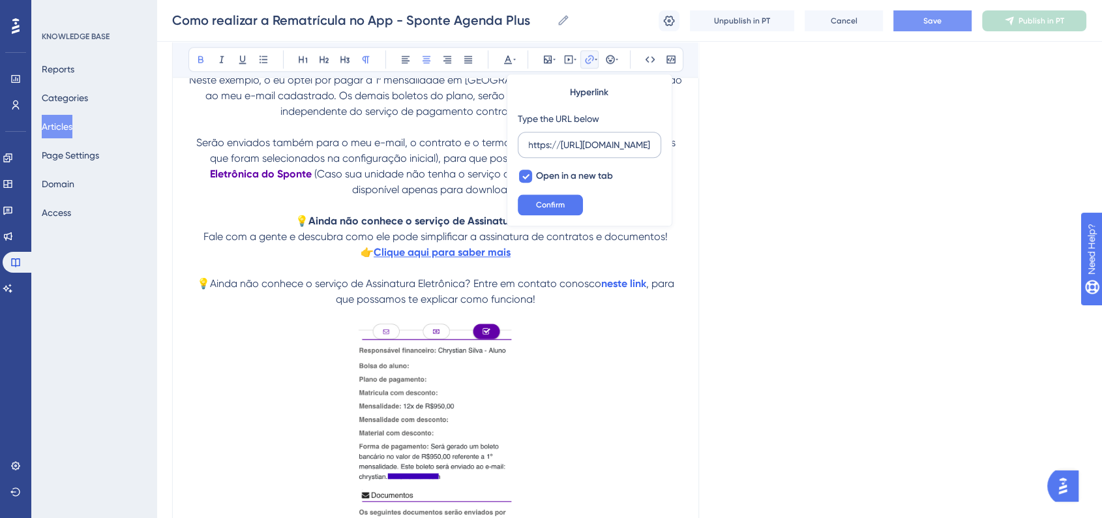
click at [599, 154] on label "https://[URL][DOMAIN_NAME]" at bounding box center [589, 145] width 143 height 26
click at [599, 152] on input "https://[URL][DOMAIN_NAME]" at bounding box center [589, 145] width 121 height 14
click at [599, 154] on label "https://[URL][DOMAIN_NAME]" at bounding box center [589, 145] width 143 height 26
click at [599, 152] on input "https://[URL][DOMAIN_NAME]" at bounding box center [589, 145] width 121 height 14
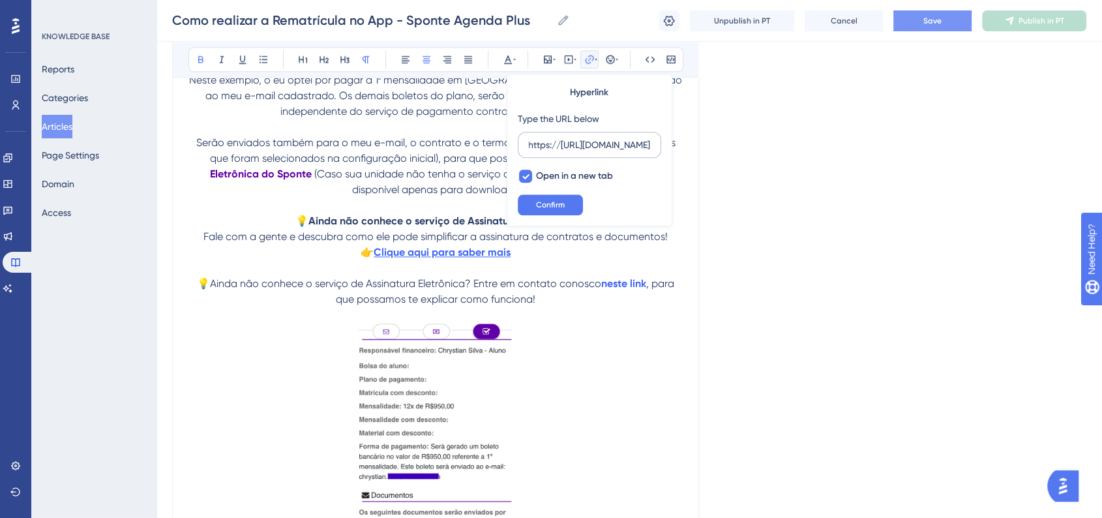
click at [599, 154] on label "https://[URL][DOMAIN_NAME]" at bounding box center [589, 145] width 143 height 26
click at [599, 152] on input "https://[URL][DOMAIN_NAME]" at bounding box center [589, 145] width 121 height 14
click at [605, 142] on input "https://[URL][DOMAIN_NAME]" at bounding box center [589, 145] width 121 height 14
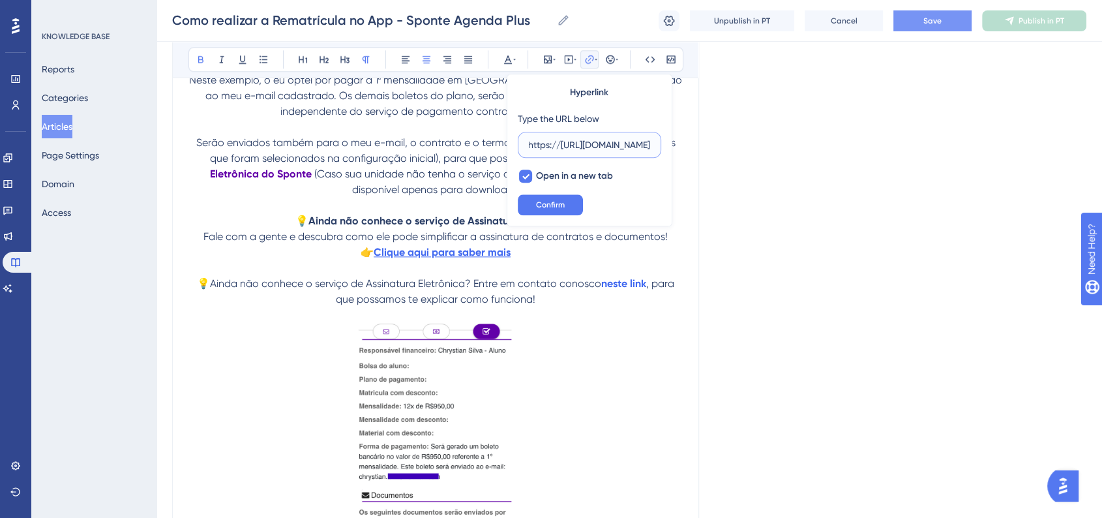
click at [605, 142] on input "https://[URL][DOMAIN_NAME]" at bounding box center [589, 145] width 121 height 14
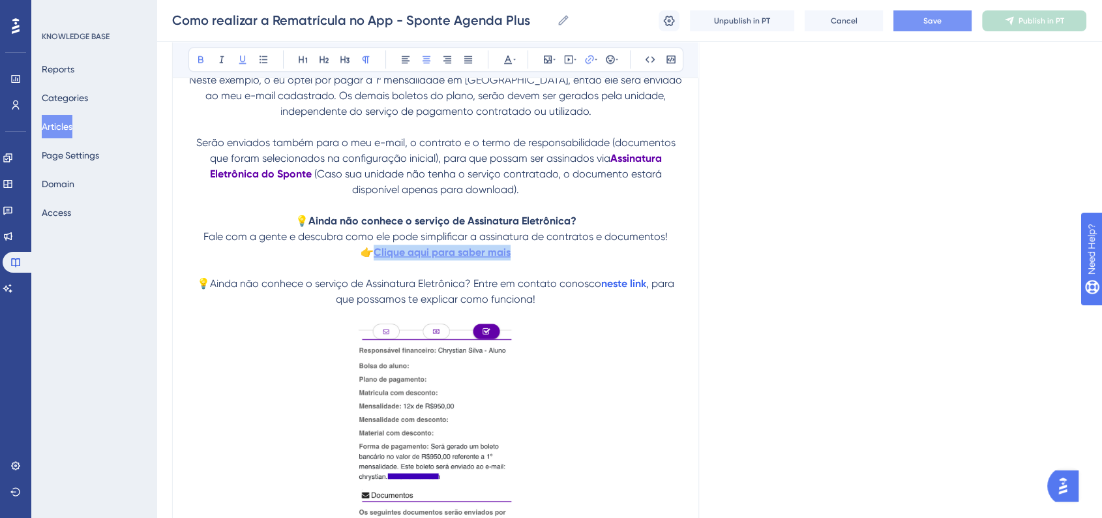
drag, startPoint x: 525, startPoint y: 291, endPoint x: 378, endPoint y: 289, distance: 147.4
click at [378, 260] on p "💡 Ainda não conhece o serviço de Assinatura Eletrônica? Fale com a gente e desc…" at bounding box center [435, 236] width 494 height 47
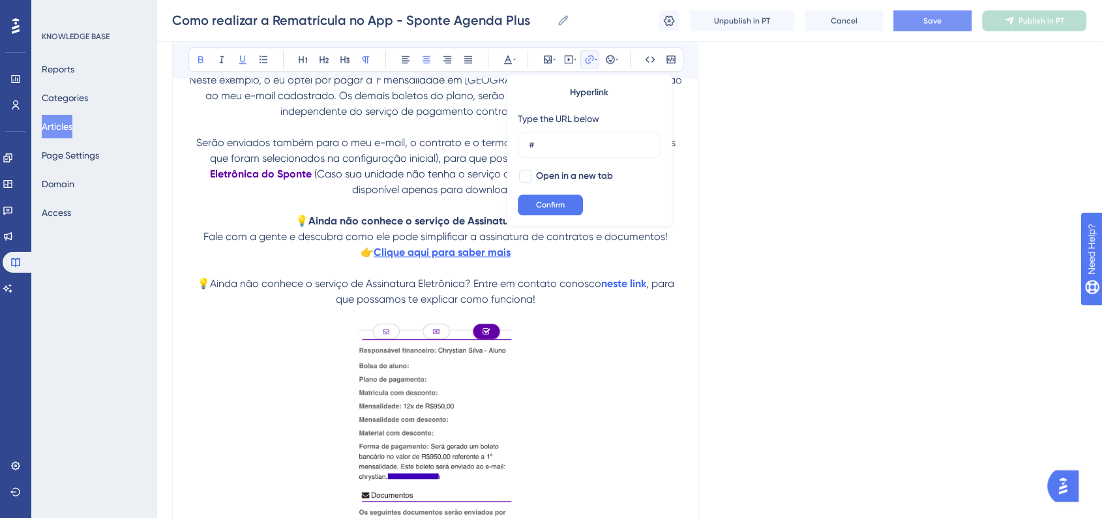
drag, startPoint x: 541, startPoint y: 145, endPoint x: 514, endPoint y: 146, distance: 26.7
click at [514, 146] on div "Hyperlink Type the URL below # Open in a new tab Confirm" at bounding box center [590, 150] width 166 height 153
type input "[URL][DOMAIN_NAME]"
click at [522, 176] on div at bounding box center [525, 176] width 13 height 13
click at [552, 210] on button "Confirm" at bounding box center [550, 204] width 65 height 21
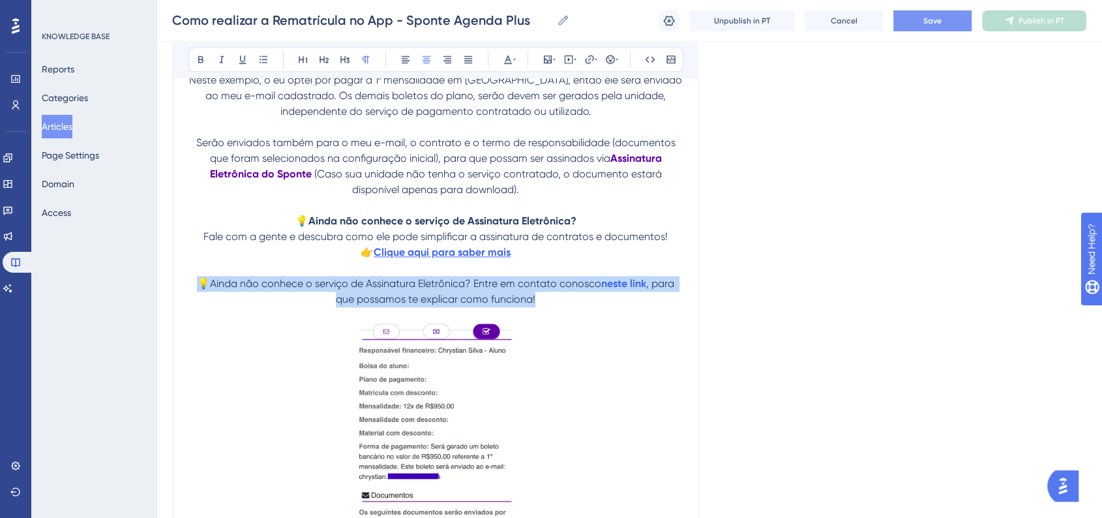
drag, startPoint x: 545, startPoint y: 333, endPoint x: 200, endPoint y: 318, distance: 345.3
click at [200, 307] on p "💡Ainda não conhece o serviço de Assinatura Eletrônica? Entre em contato conosco…" at bounding box center [435, 291] width 494 height 31
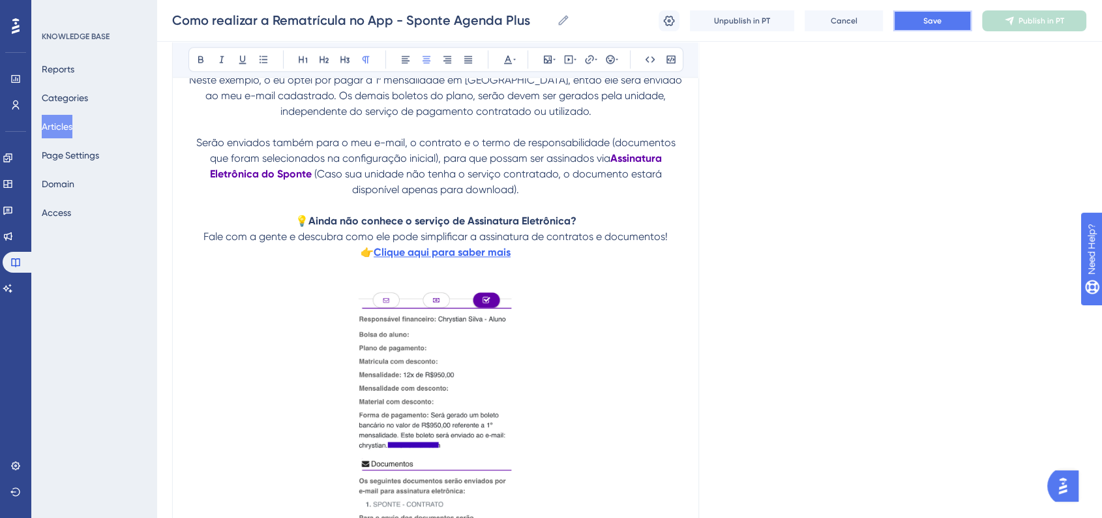
click at [916, 20] on button "Save" at bounding box center [932, 20] width 78 height 21
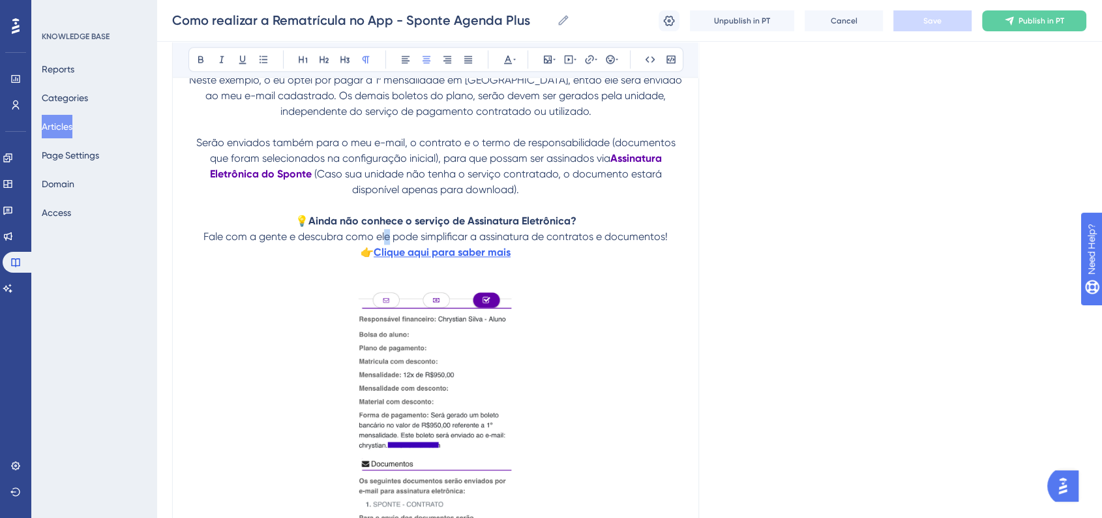
click at [387, 243] on span "Fale com a gente e descubra como ele pode simplificar a assinatura de contratos…" at bounding box center [435, 236] width 464 height 12
click at [920, 15] on button "Save" at bounding box center [932, 20] width 78 height 21
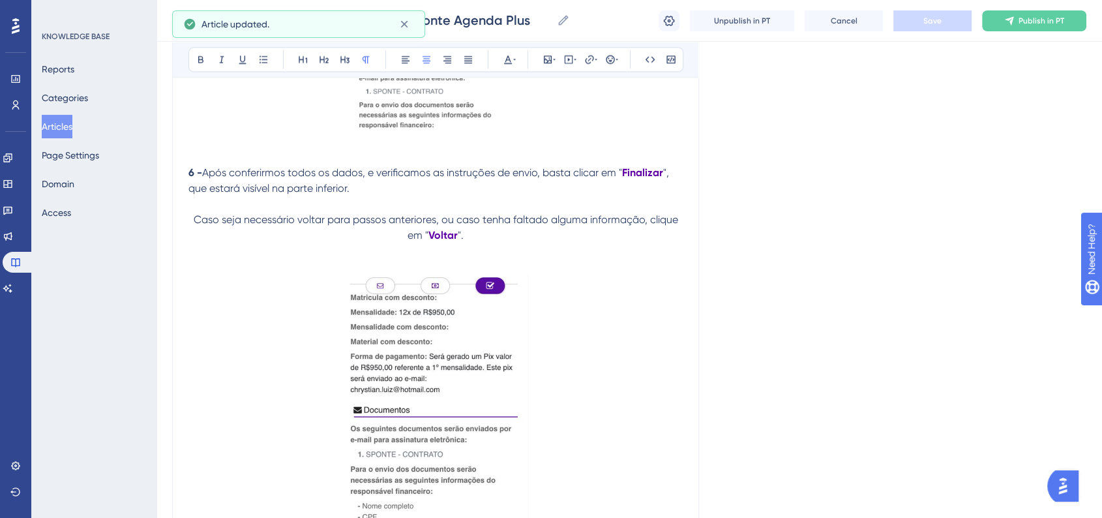
scroll to position [6789, 0]
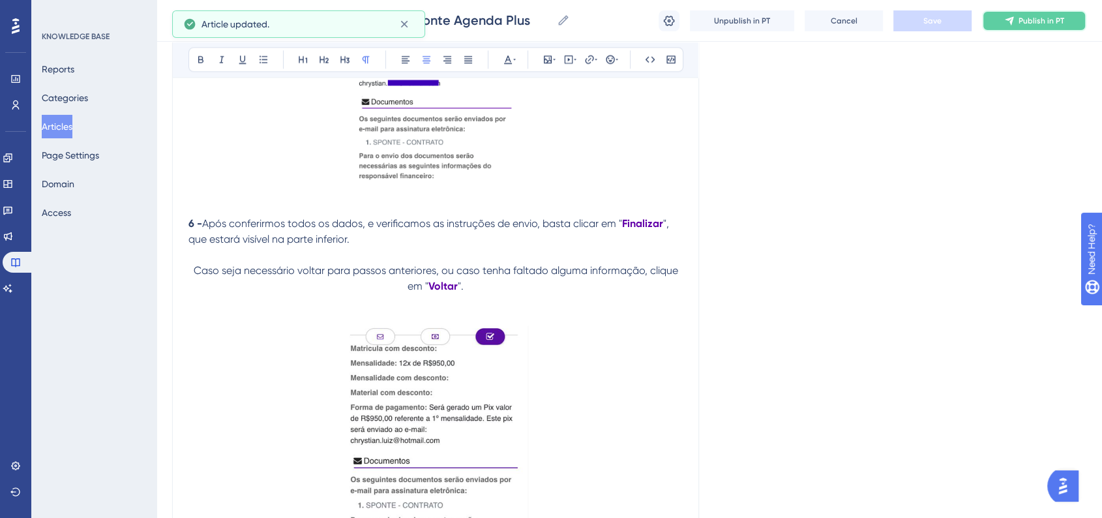
click at [1049, 20] on span "Publish in PT" at bounding box center [1042, 21] width 46 height 10
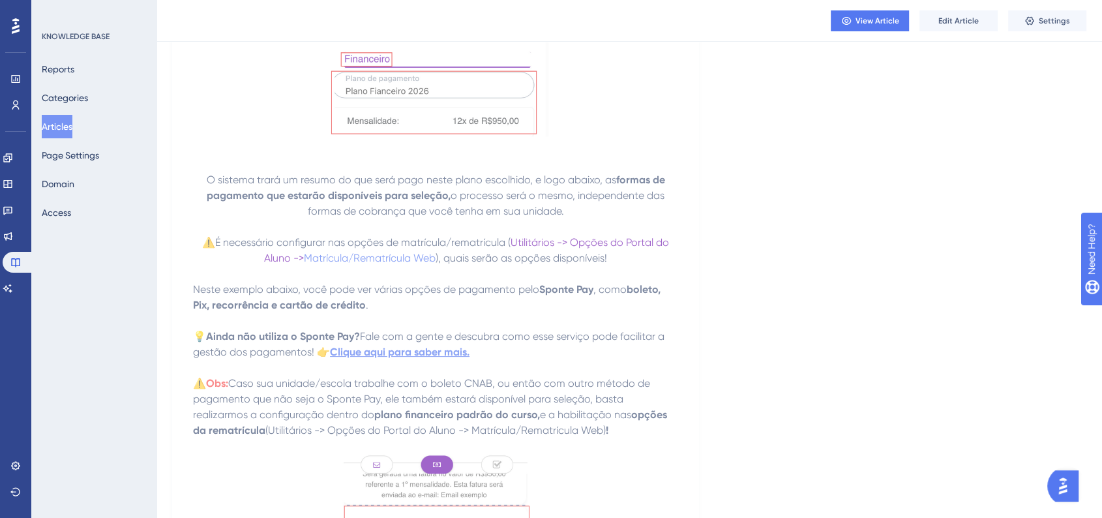
scroll to position [5050, 0]
click at [12, 160] on icon at bounding box center [7, 157] width 8 height 8
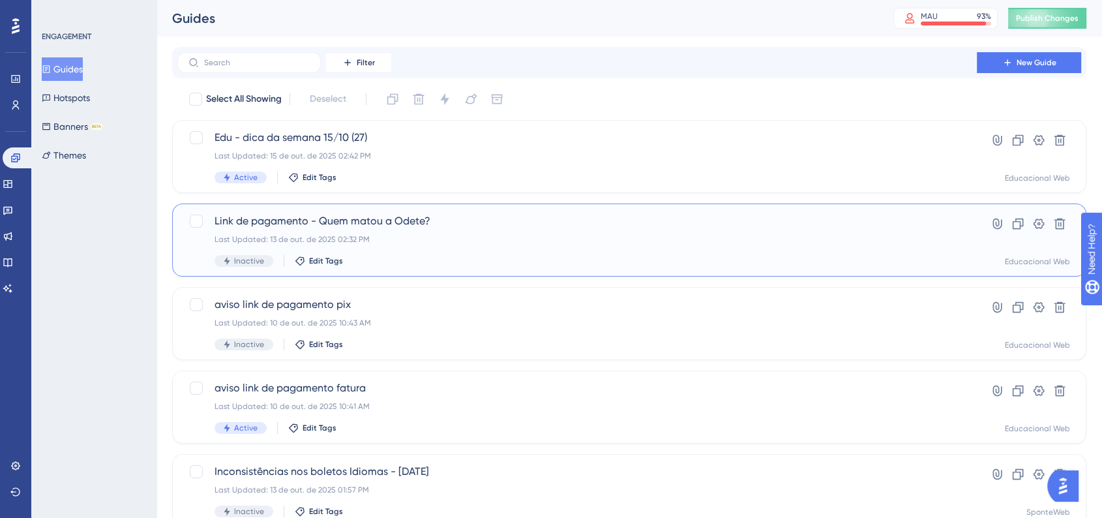
click at [411, 231] on div "Link de pagamento - Quem matou a [PERSON_NAME]? Last Updated: 13 de out. de 202…" at bounding box center [577, 239] width 725 height 53
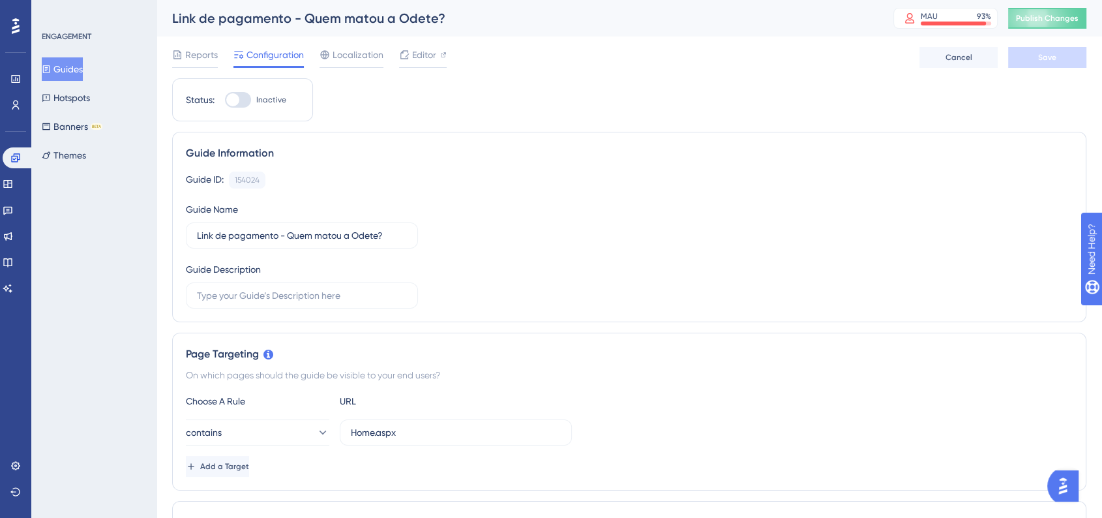
scroll to position [217, 0]
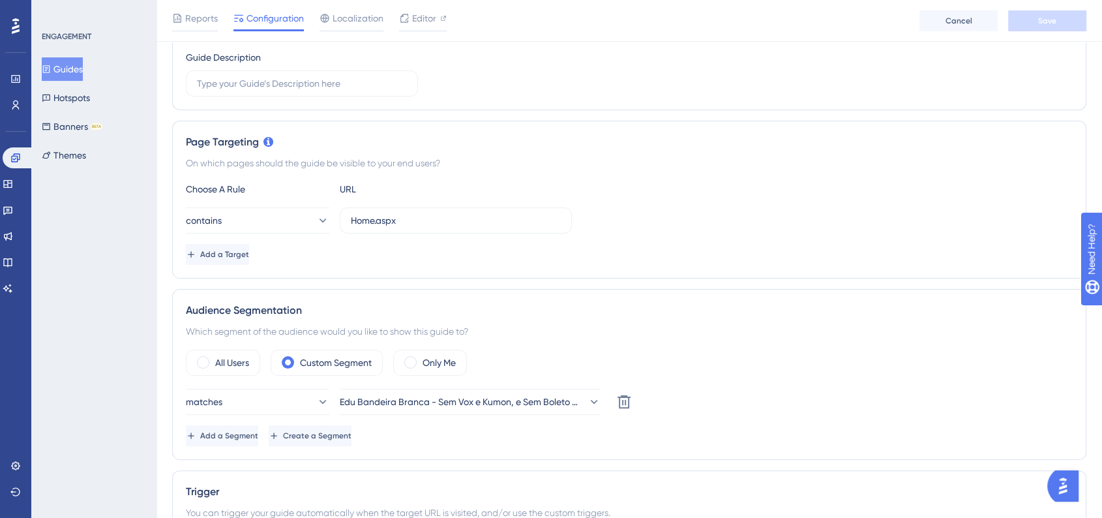
click at [114, 243] on div "ENGAGEMENT Guides Hotspots Banners BETA Themes" at bounding box center [93, 259] width 125 height 518
click at [10, 107] on link at bounding box center [15, 105] width 10 height 21
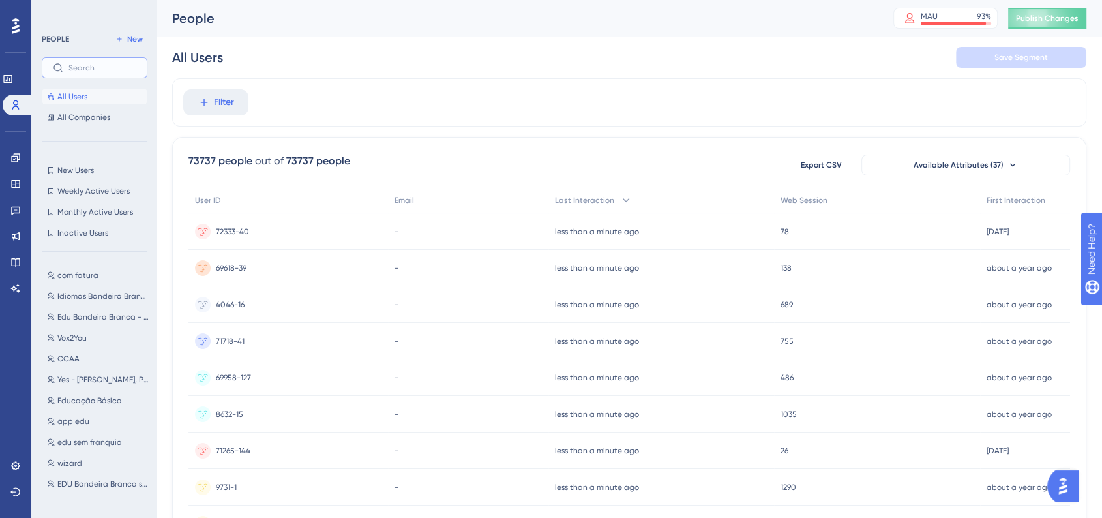
click at [93, 70] on input "text" at bounding box center [102, 67] width 68 height 9
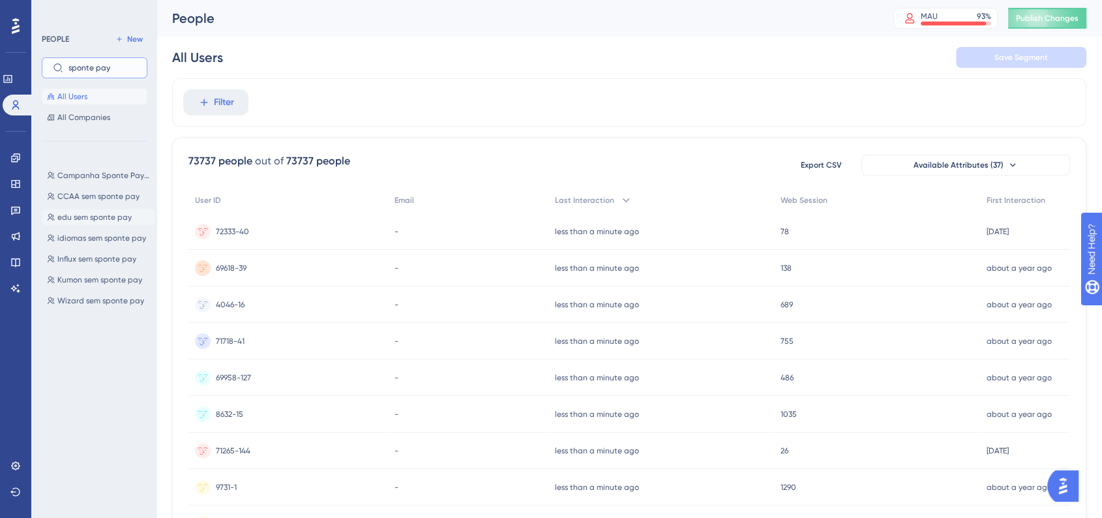
type input "sponte pay"
click at [93, 218] on span "edu sem sponte pay" at bounding box center [94, 217] width 74 height 10
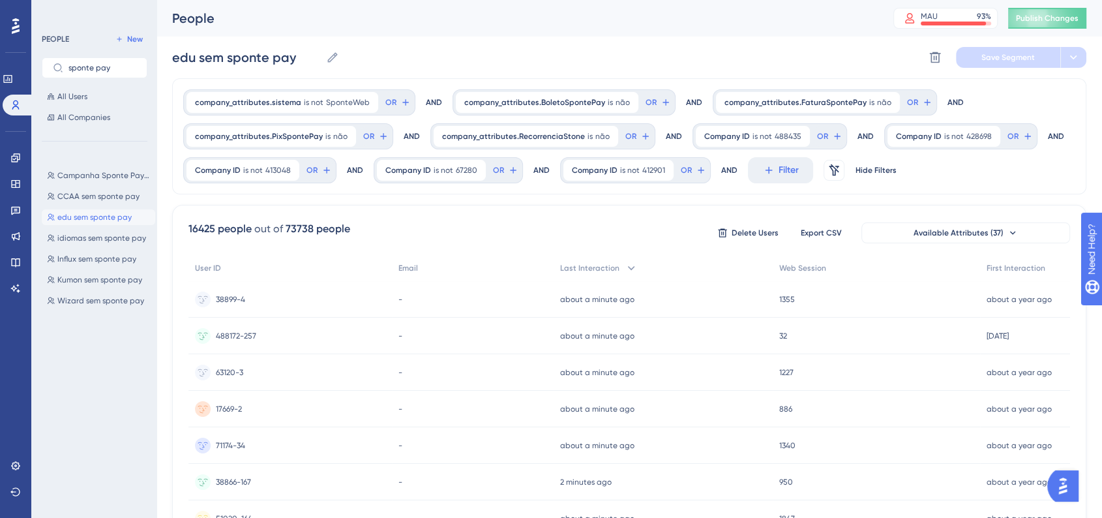
click at [130, 380] on div "Campanha Sponte Pay para franqueadoras Campanha Sponte Pay para franqueadoras C…" at bounding box center [98, 278] width 113 height 232
click at [16, 160] on icon at bounding box center [15, 158] width 10 height 10
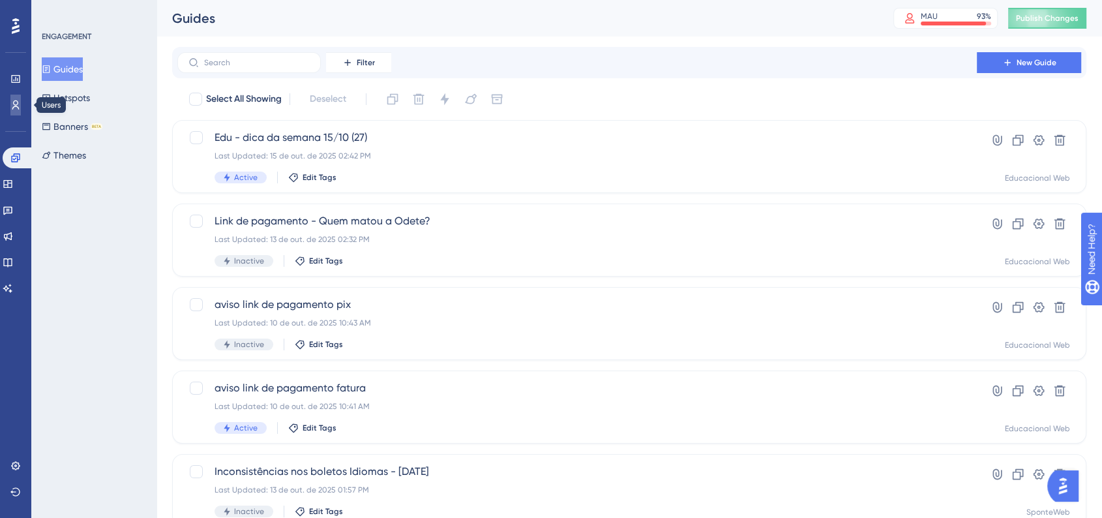
click at [12, 96] on link at bounding box center [15, 105] width 10 height 21
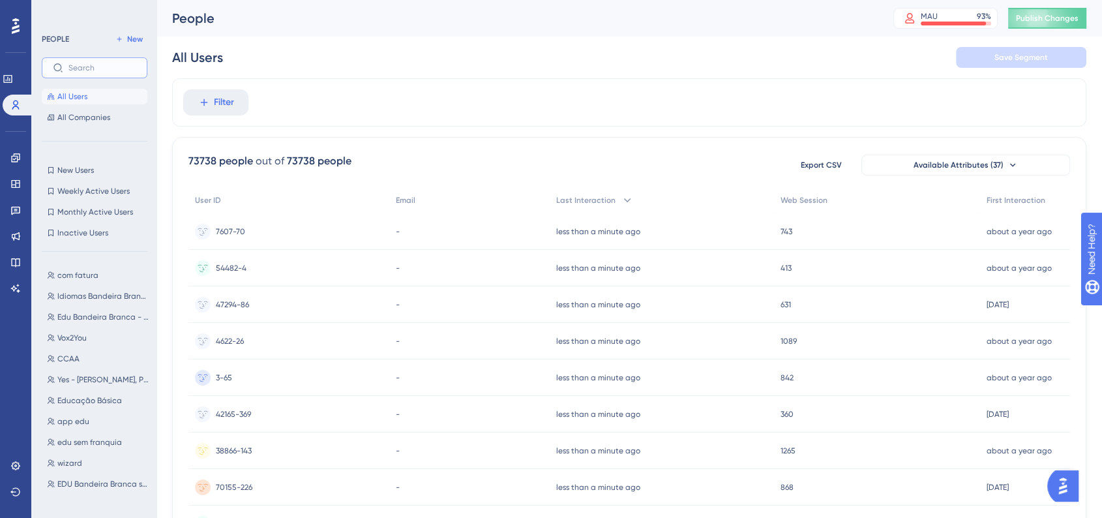
click at [78, 71] on input "text" at bounding box center [102, 67] width 68 height 9
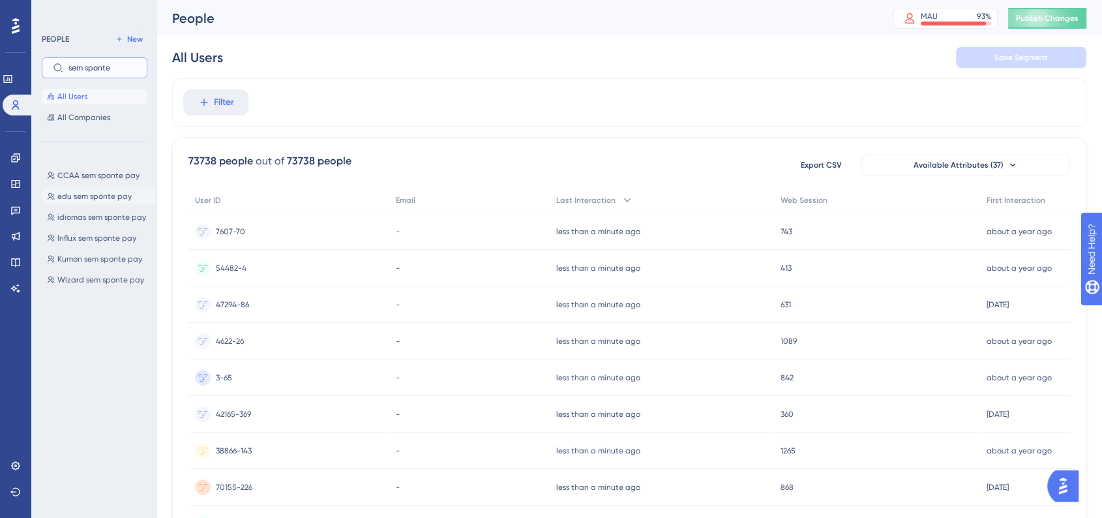
type input "sem sponte"
click at [92, 200] on span "edu sem sponte pay" at bounding box center [94, 196] width 74 height 10
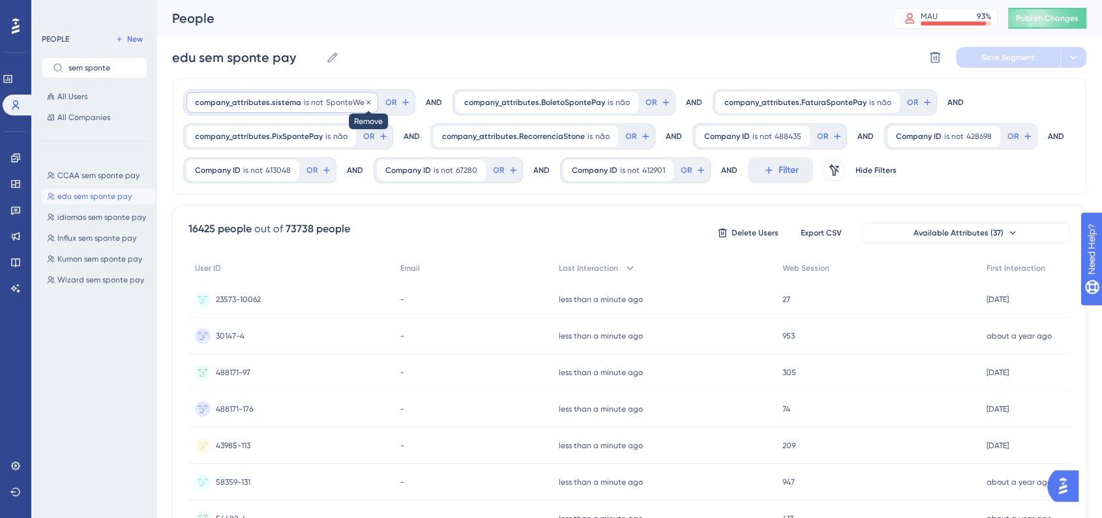
click at [365, 101] on icon at bounding box center [369, 102] width 8 height 8
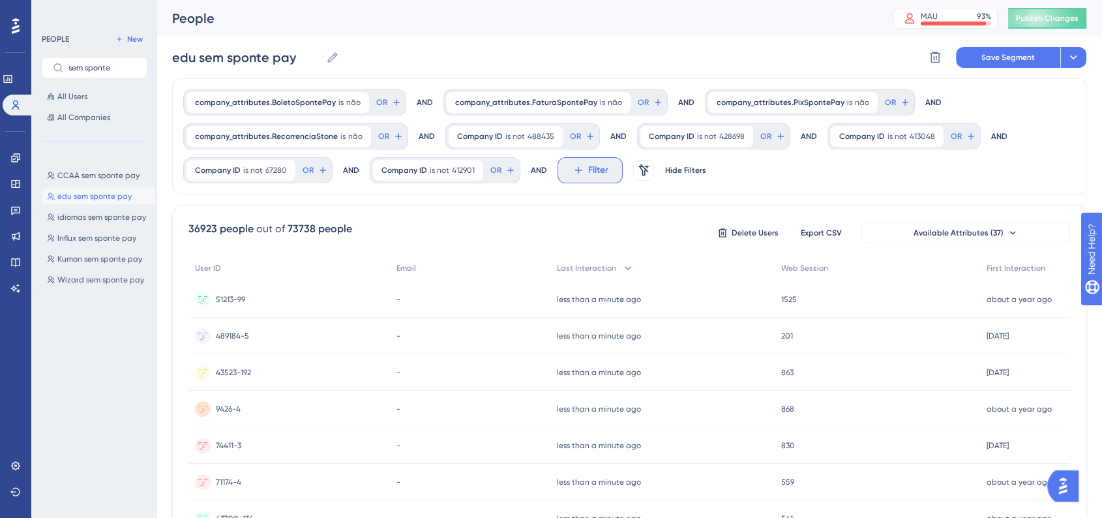
click at [588, 169] on span "Filter" at bounding box center [598, 170] width 20 height 16
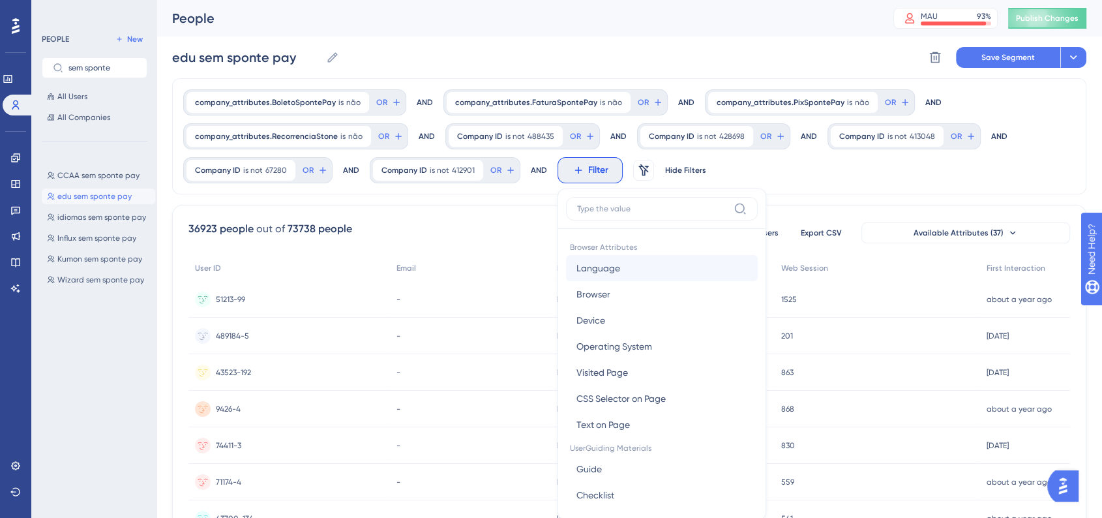
scroll to position [95, 0]
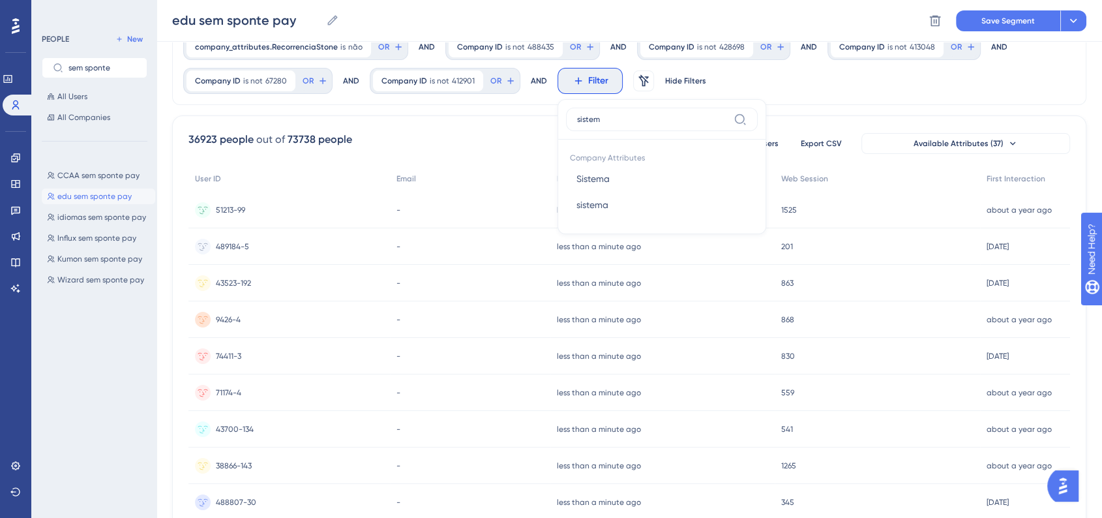
type input "sistema"
click at [636, 171] on button "Sistema Sistema" at bounding box center [662, 179] width 192 height 26
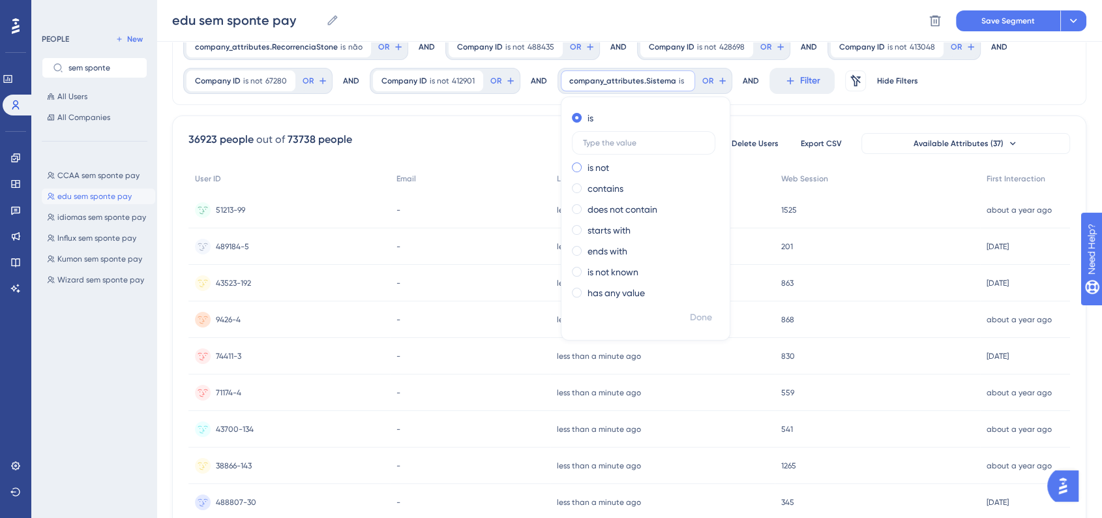
click at [576, 164] on span at bounding box center [577, 167] width 10 height 10
click at [586, 164] on input "radio" at bounding box center [586, 164] width 0 height 0
click at [627, 146] on div "is not" at bounding box center [643, 153] width 142 height 44
click at [631, 160] on input "text" at bounding box center [643, 163] width 121 height 9
type input "SponteWeb"
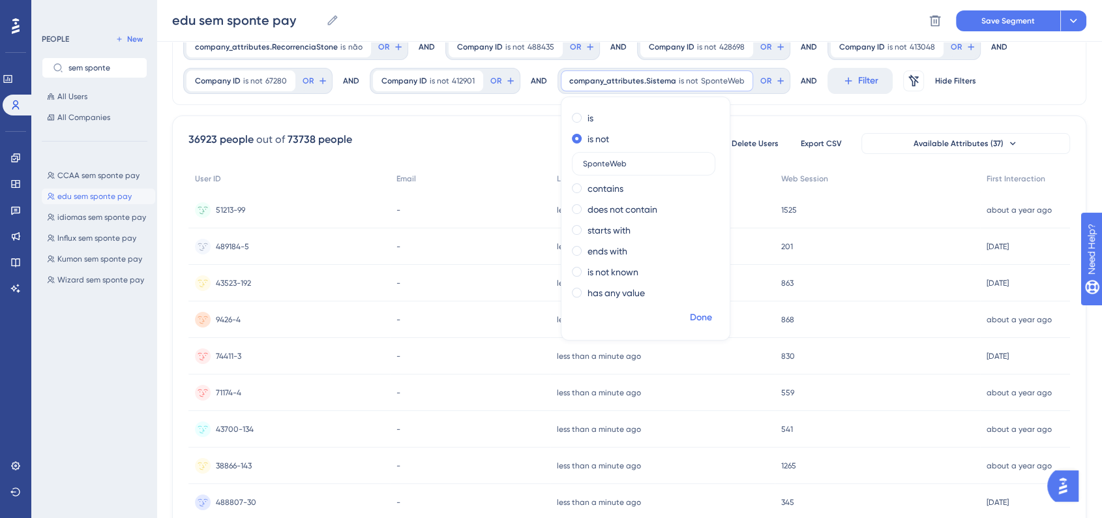
click at [695, 316] on span "Done" at bounding box center [701, 318] width 22 height 16
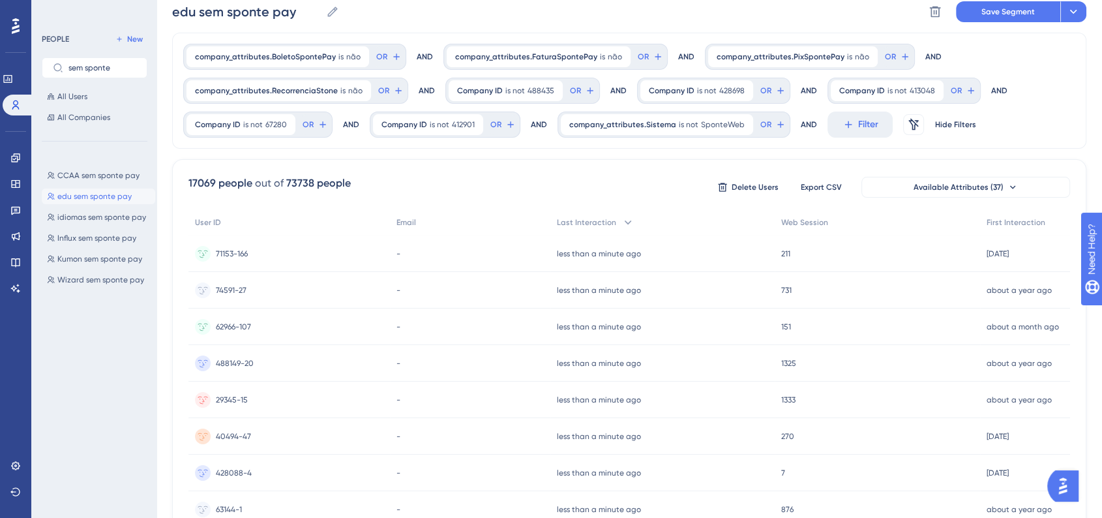
scroll to position [0, 0]
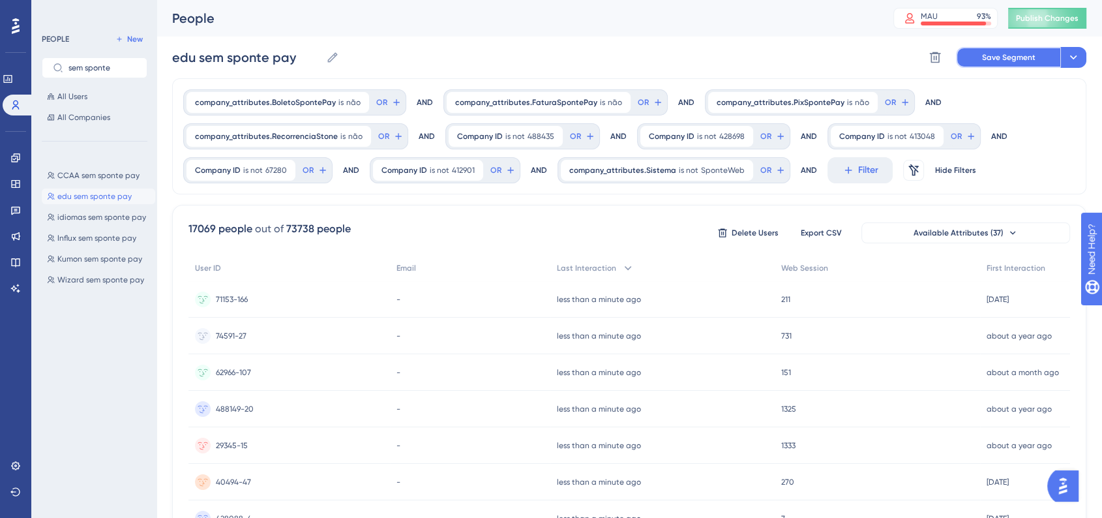
click at [1019, 59] on span "Save Segment" at bounding box center [1008, 57] width 53 height 10
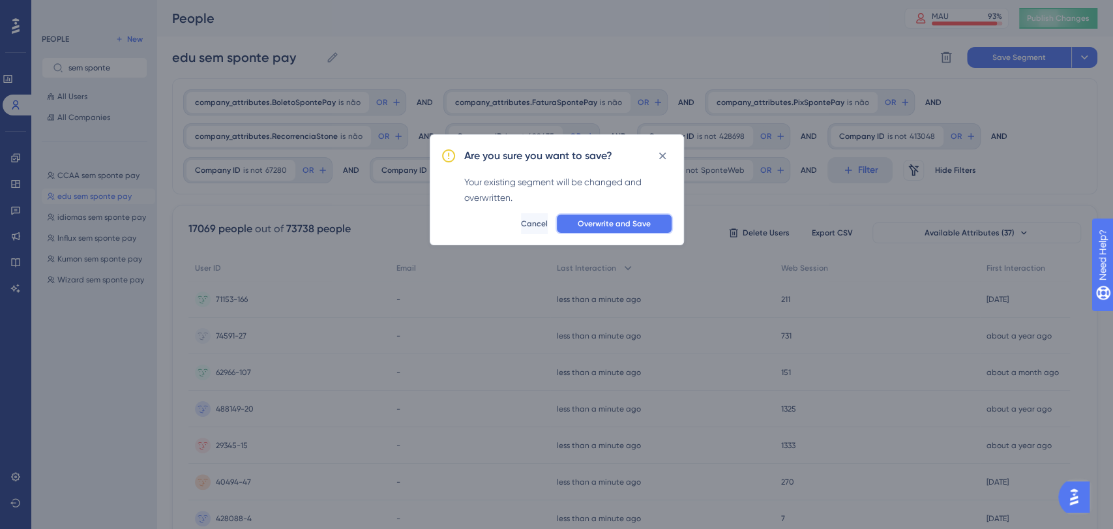
click at [586, 231] on button "Overwrite and Save" at bounding box center [614, 223] width 117 height 21
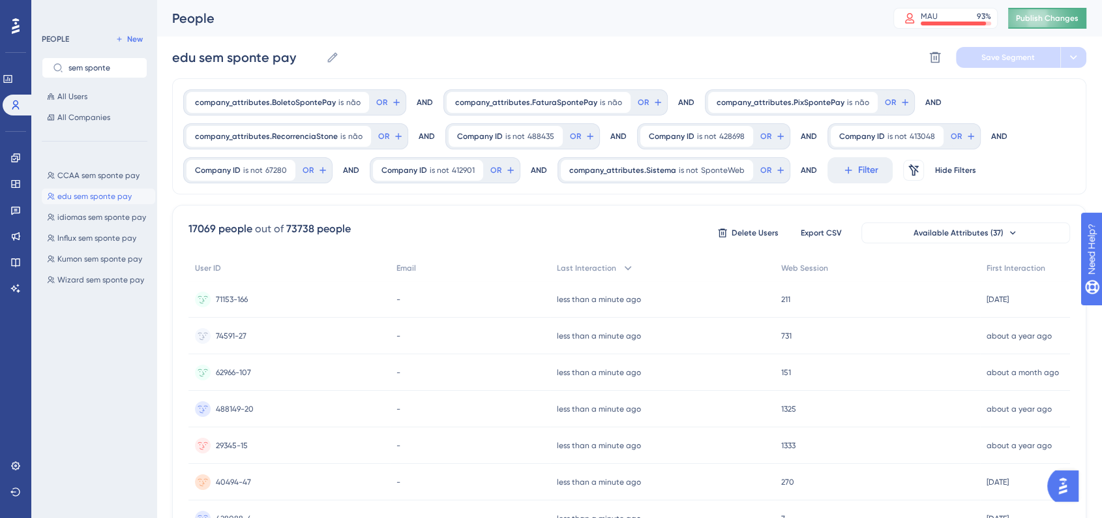
click at [1044, 11] on button "Publish Changes" at bounding box center [1047, 18] width 78 height 21
click at [21, 106] on link at bounding box center [18, 105] width 31 height 21
click at [10, 156] on icon at bounding box center [15, 158] width 10 height 10
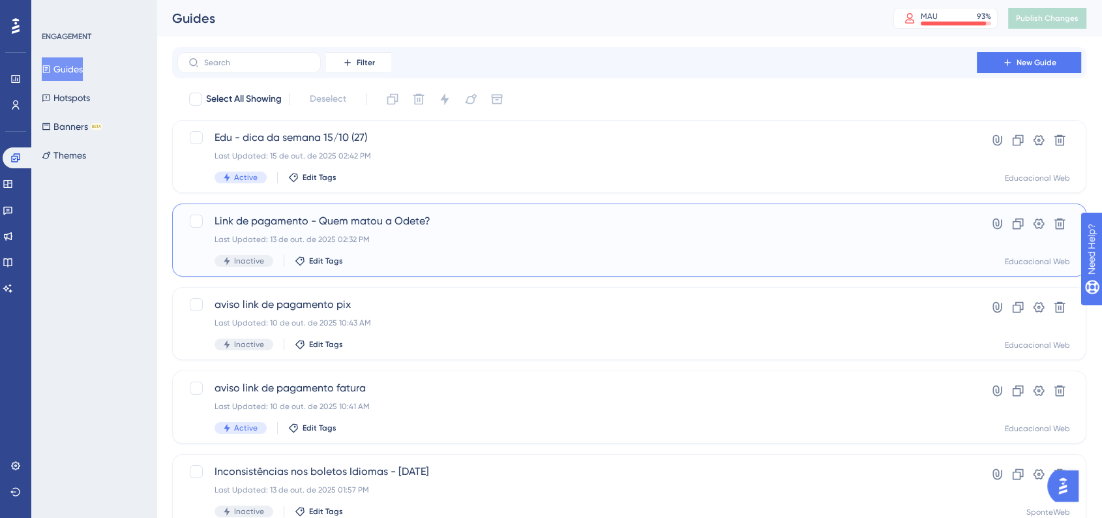
click at [440, 239] on div "Last Updated: 13 de out. de 2025 02:32 PM" at bounding box center [577, 239] width 725 height 10
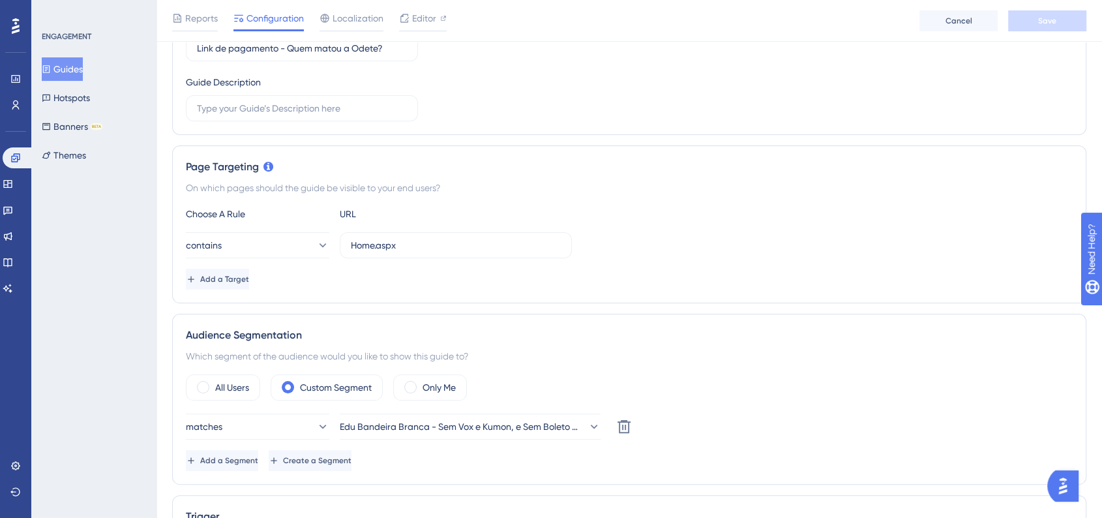
scroll to position [217, 0]
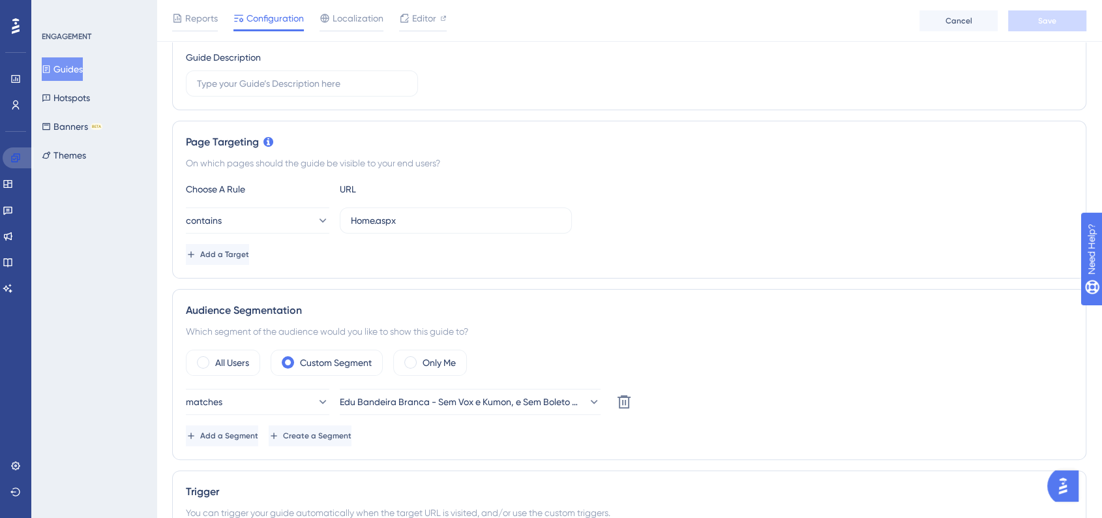
click at [9, 151] on link at bounding box center [18, 157] width 31 height 21
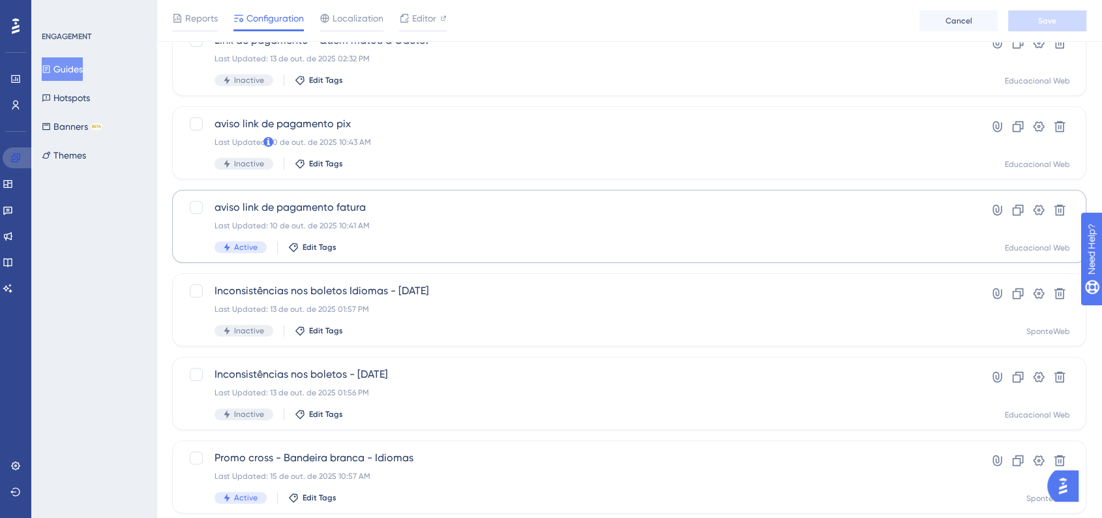
drag, startPoint x: 18, startPoint y: 157, endPoint x: 265, endPoint y: 411, distance: 354.2
click at [18, 158] on icon at bounding box center [15, 158] width 10 height 10
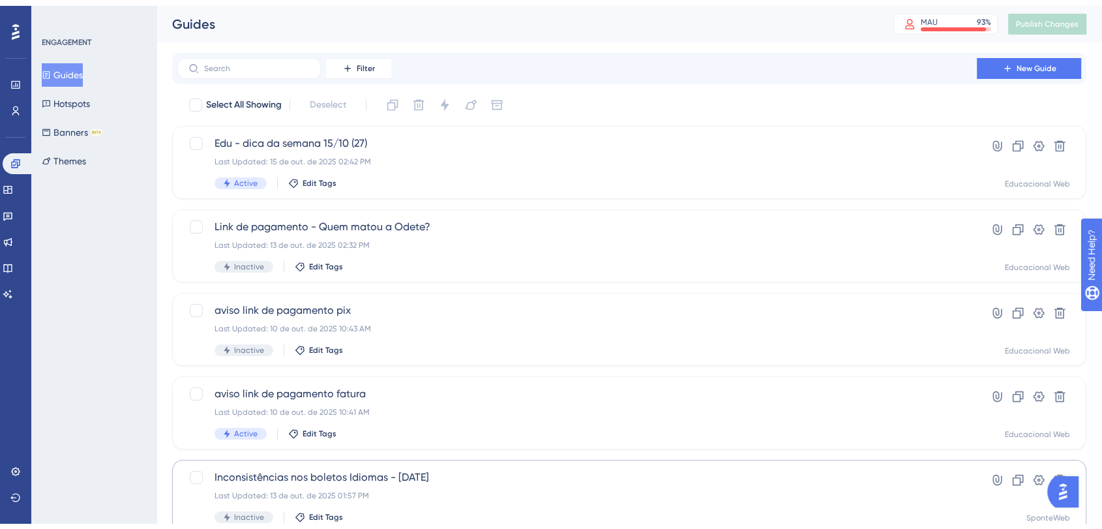
scroll to position [72, 0]
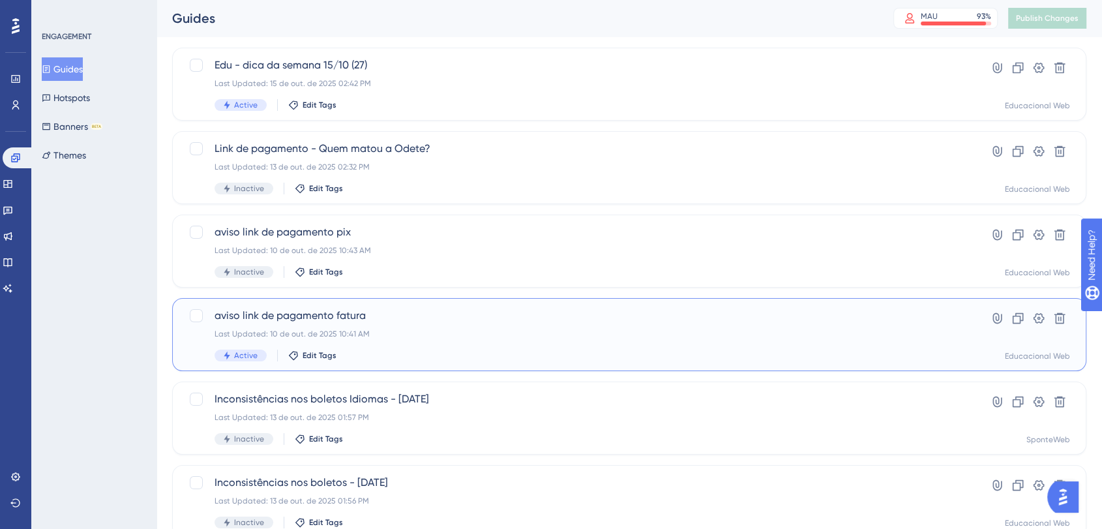
click at [366, 335] on div "Last Updated: 10 de out. de 2025 10:41 AM" at bounding box center [577, 334] width 725 height 10
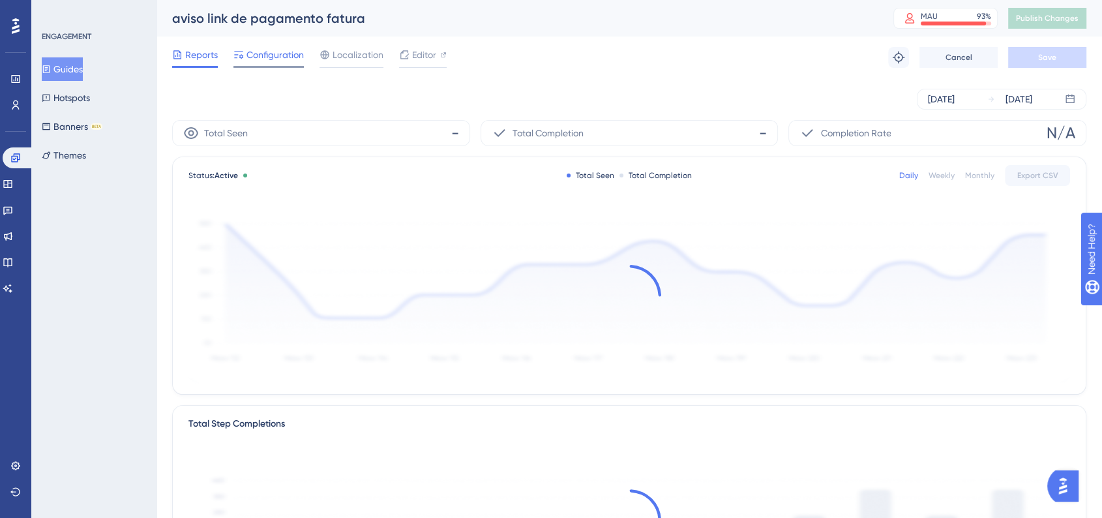
click at [285, 63] on div "Configuration" at bounding box center [268, 57] width 70 height 21
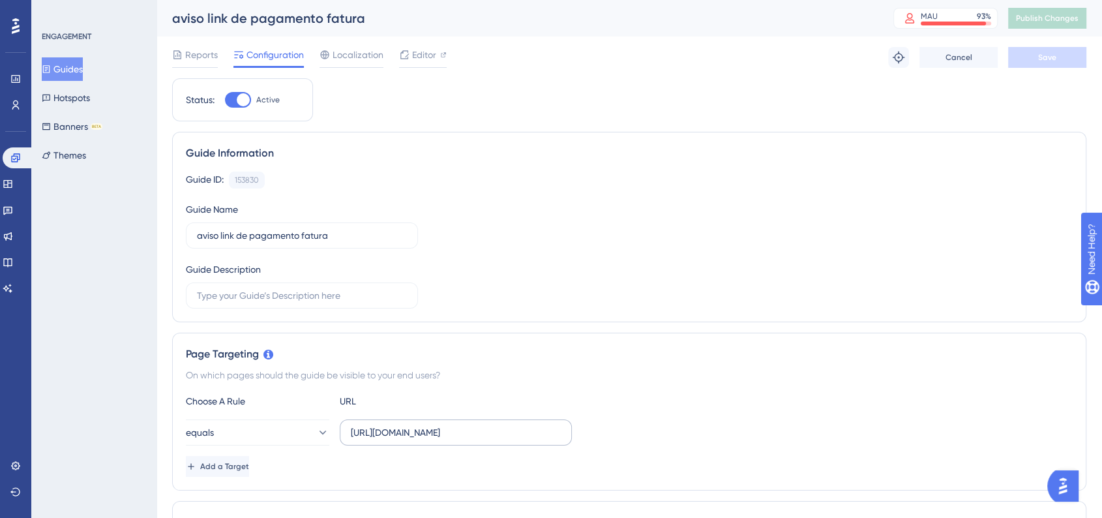
click at [541, 441] on label "[URL][DOMAIN_NAME]" at bounding box center [456, 432] width 232 height 26
click at [541, 440] on input "[URL][DOMAIN_NAME]" at bounding box center [456, 432] width 210 height 14
click at [77, 66] on button "Guides" at bounding box center [62, 68] width 41 height 23
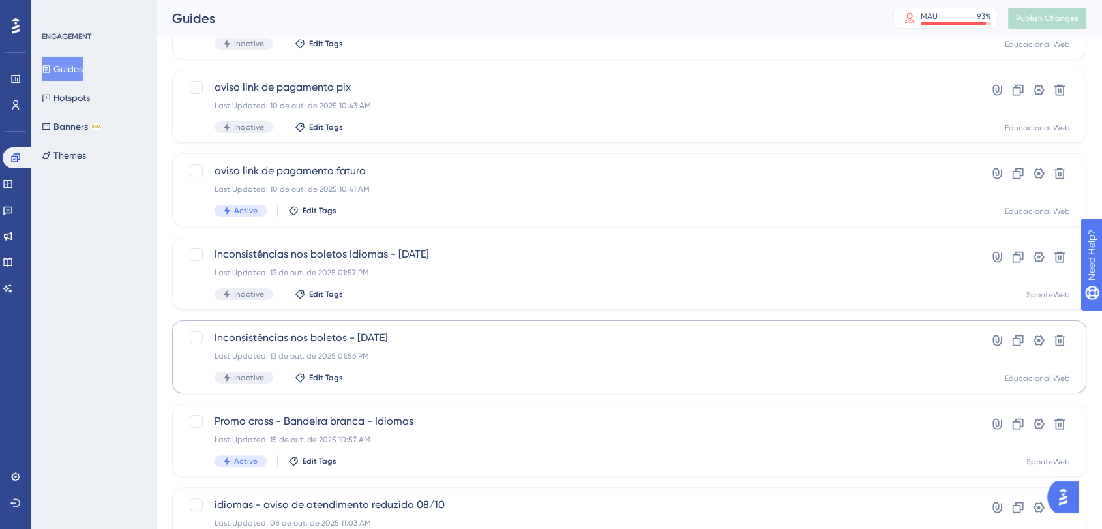
scroll to position [362, 0]
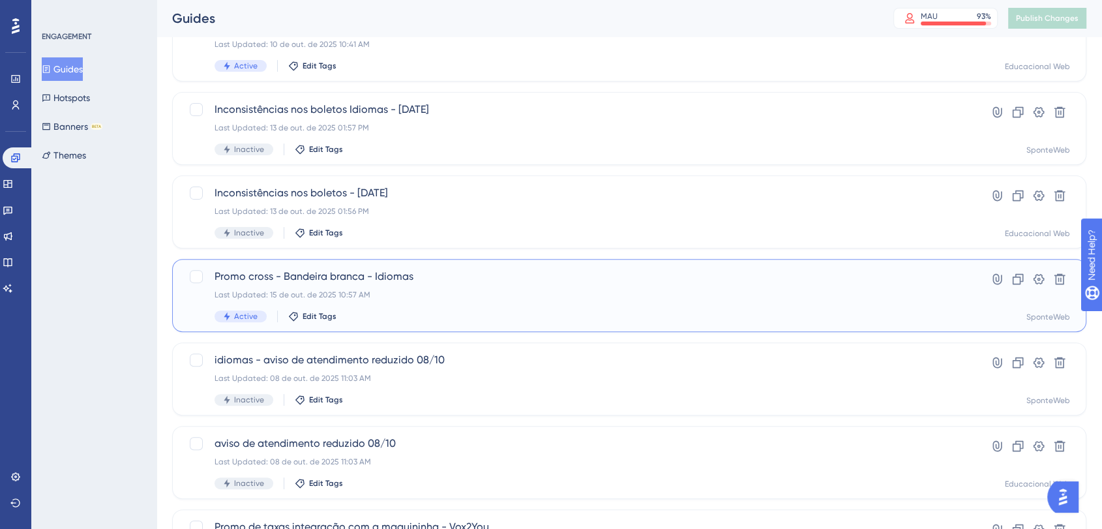
click at [417, 312] on div "Active Edit Tags" at bounding box center [577, 316] width 725 height 12
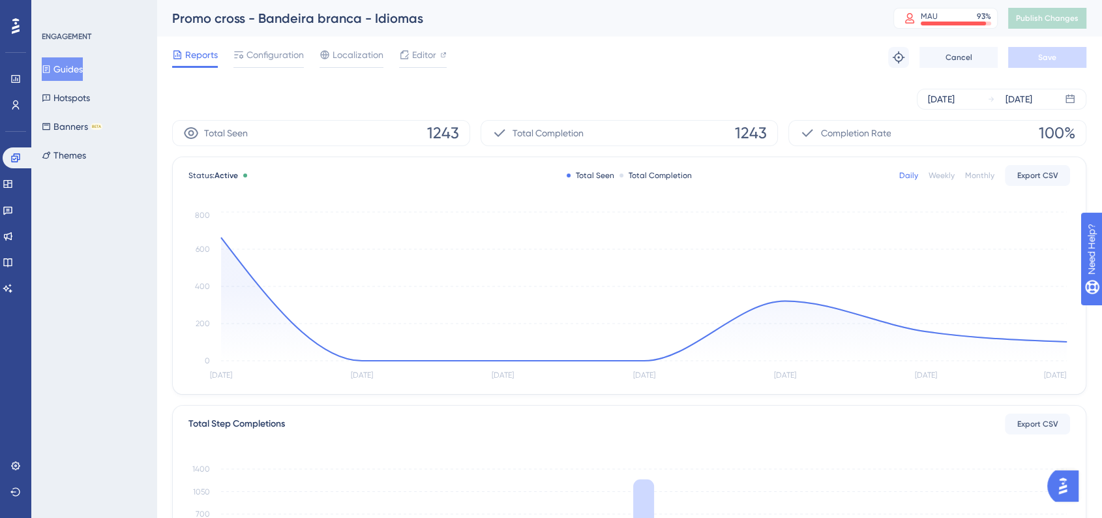
click at [83, 65] on button "Guides" at bounding box center [62, 68] width 41 height 23
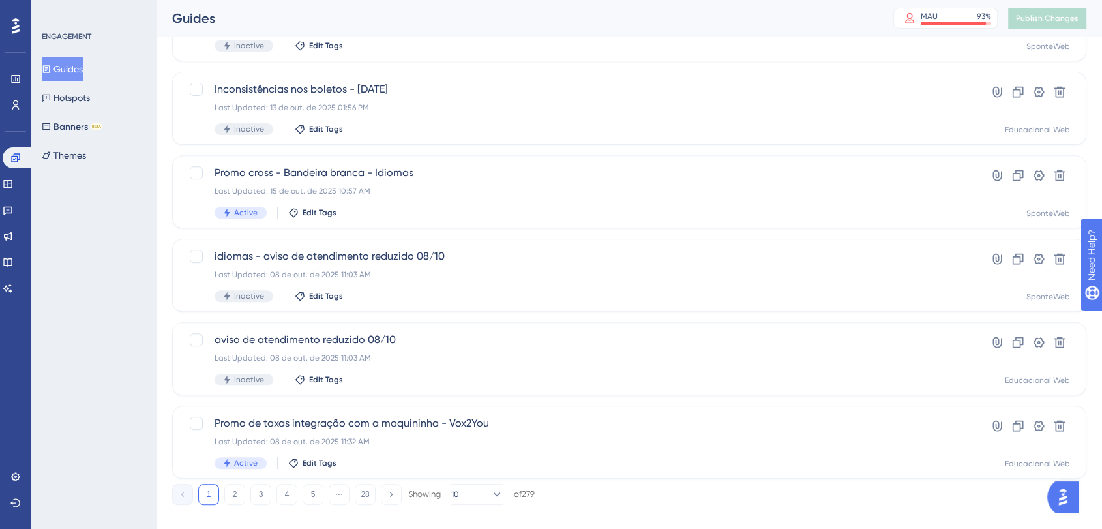
scroll to position [483, 0]
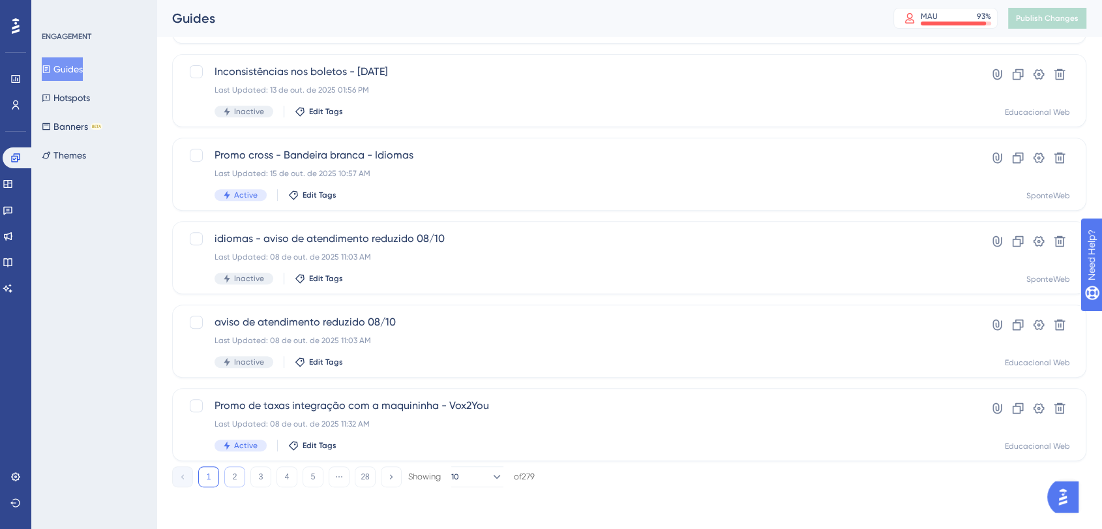
click at [229, 479] on button "2" at bounding box center [234, 476] width 21 height 21
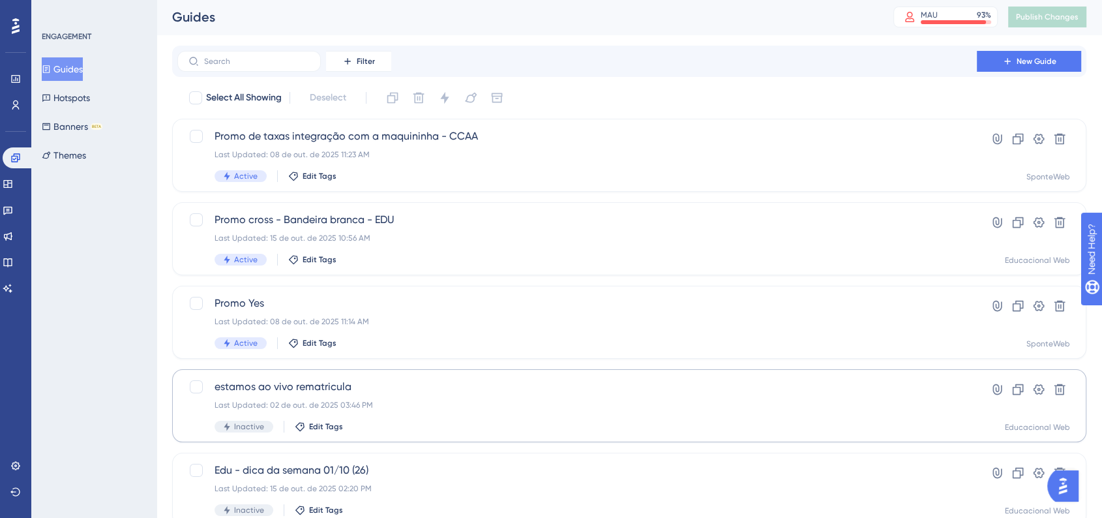
scroll to position [0, 0]
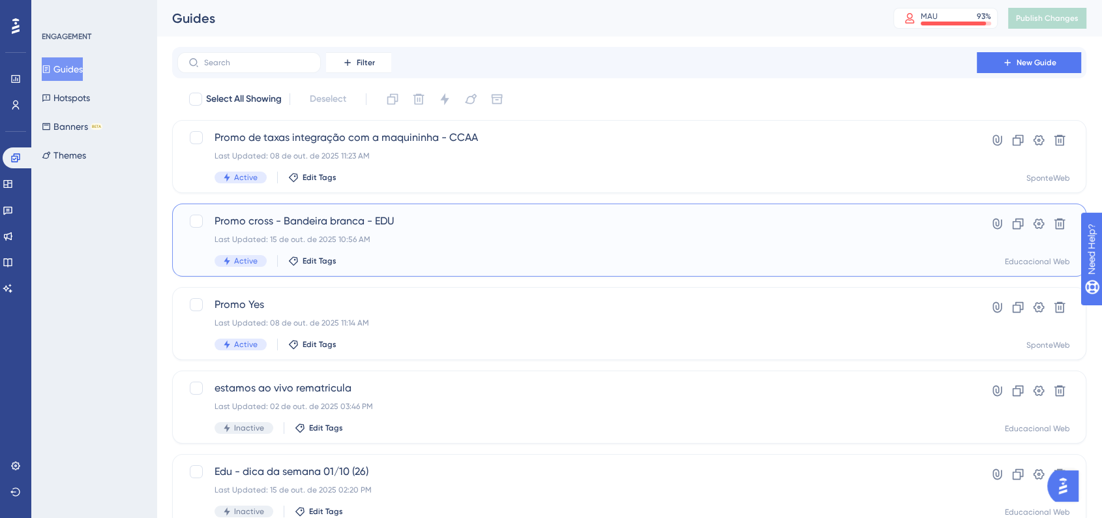
click at [476, 242] on div "Last Updated: 15 de out. de 2025 10:56 AM" at bounding box center [577, 239] width 725 height 10
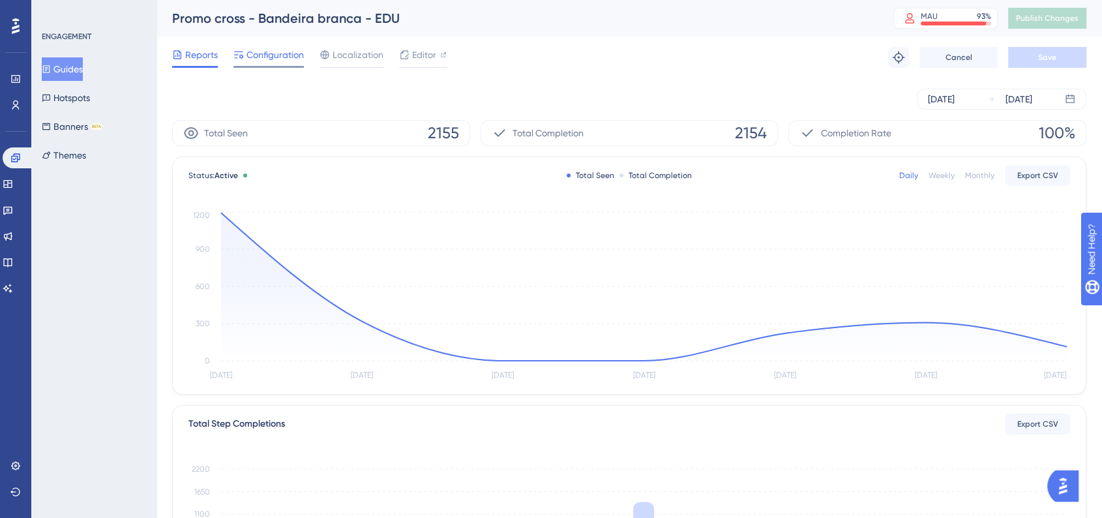
click at [256, 54] on span "Configuration" at bounding box center [274, 55] width 57 height 16
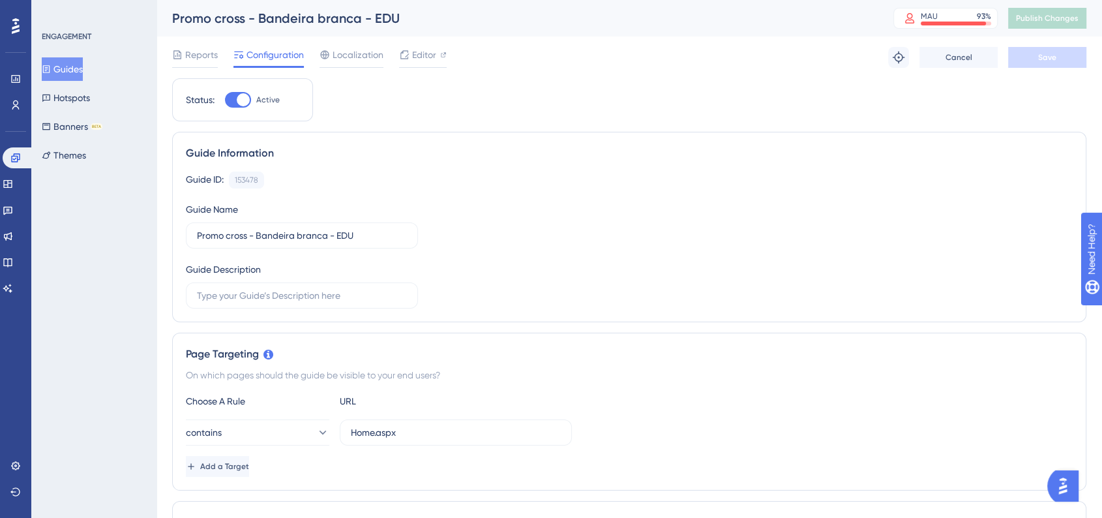
drag, startPoint x: 149, startPoint y: 207, endPoint x: 151, endPoint y: 214, distance: 6.8
click at [149, 207] on div "ENGAGEMENT Guides Hotspots Banners BETA Themes" at bounding box center [93, 259] width 125 height 518
click at [18, 153] on icon at bounding box center [15, 158] width 10 height 10
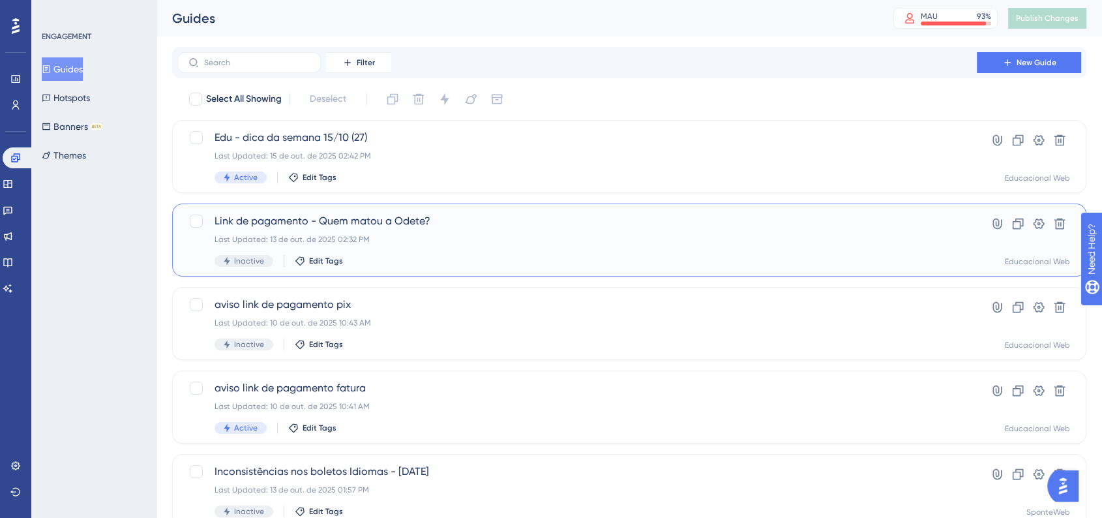
click at [411, 228] on span "Link de pagamento - Quem matou a Odete?" at bounding box center [577, 221] width 725 height 16
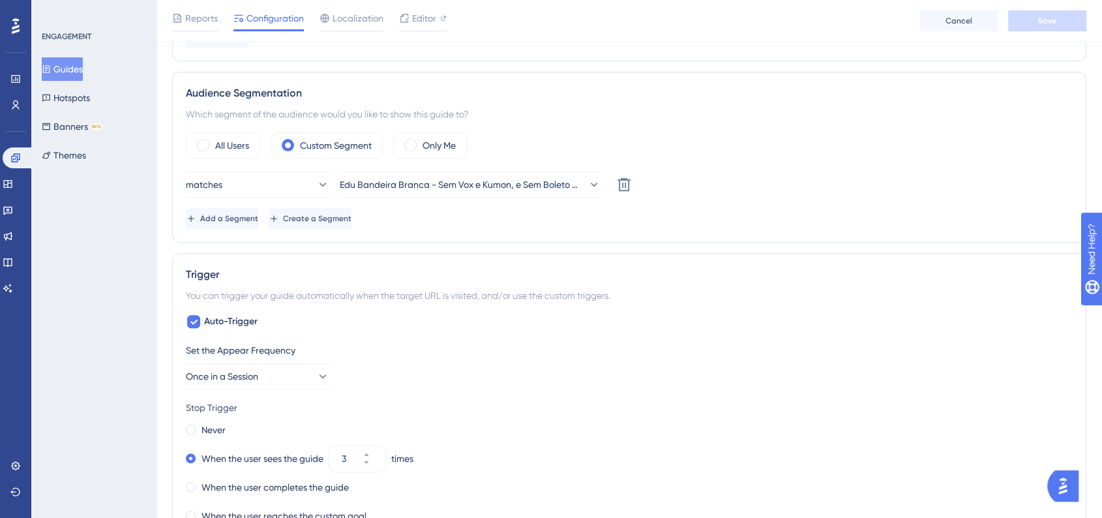
scroll to position [507, 0]
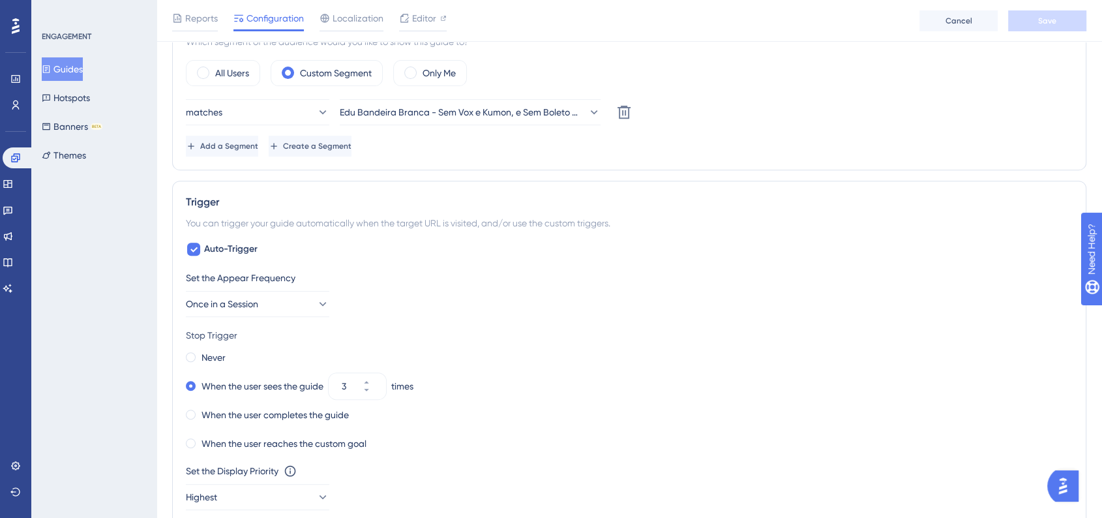
click at [76, 300] on div "ENGAGEMENT Guides Hotspots Banners BETA Themes" at bounding box center [93, 259] width 125 height 518
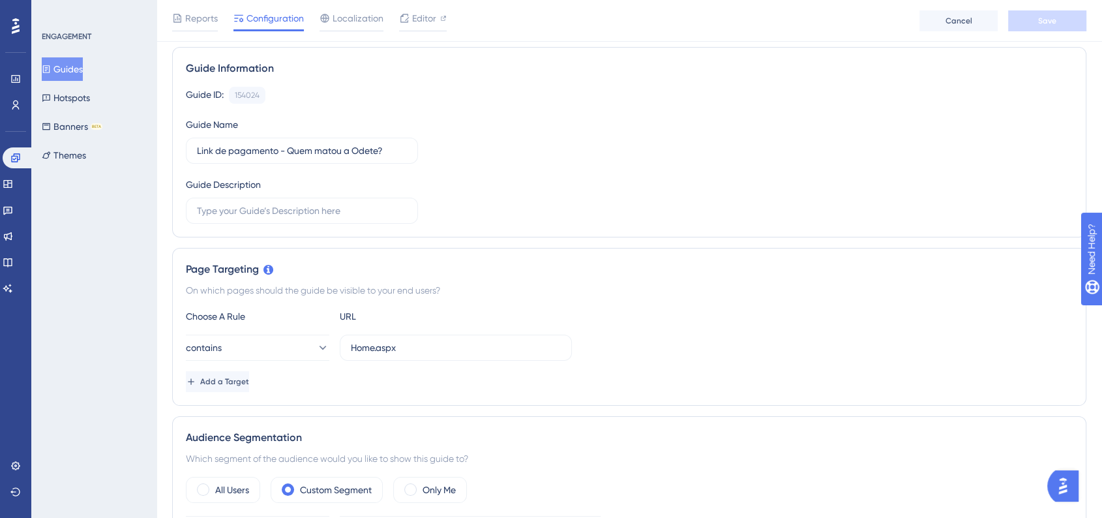
scroll to position [0, 0]
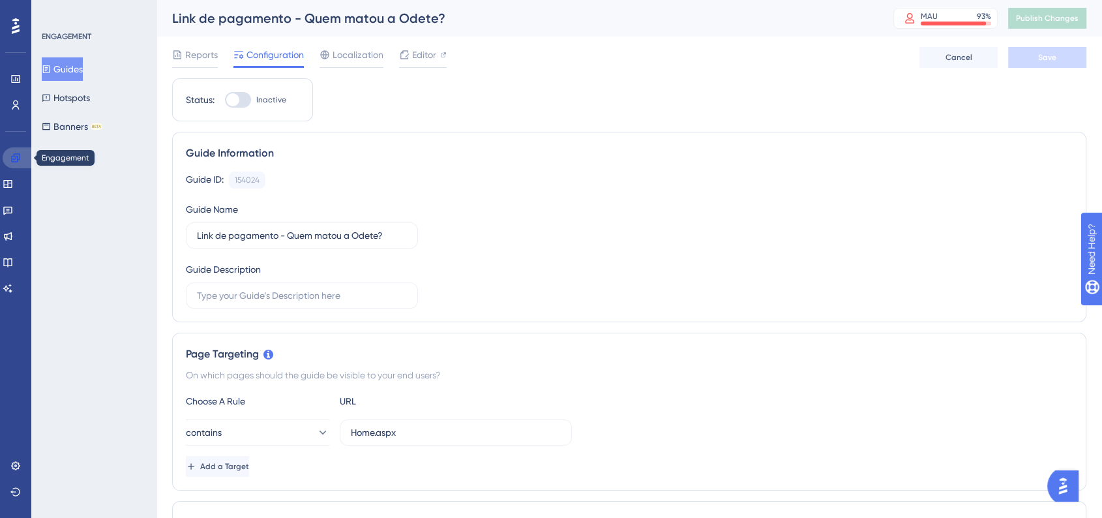
click at [25, 161] on link at bounding box center [18, 157] width 31 height 21
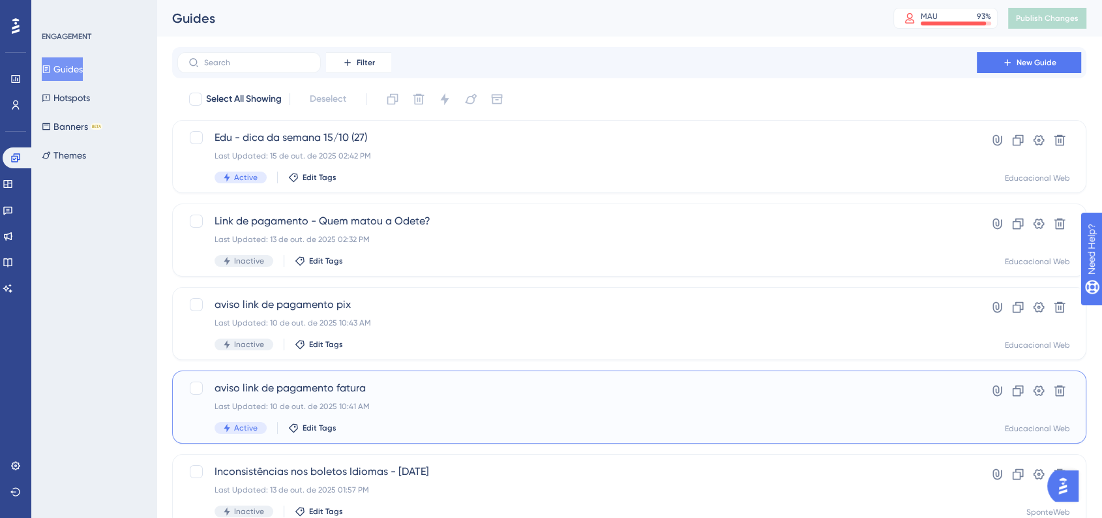
click at [403, 384] on span "aviso link de pagamento fatura" at bounding box center [577, 388] width 725 height 16
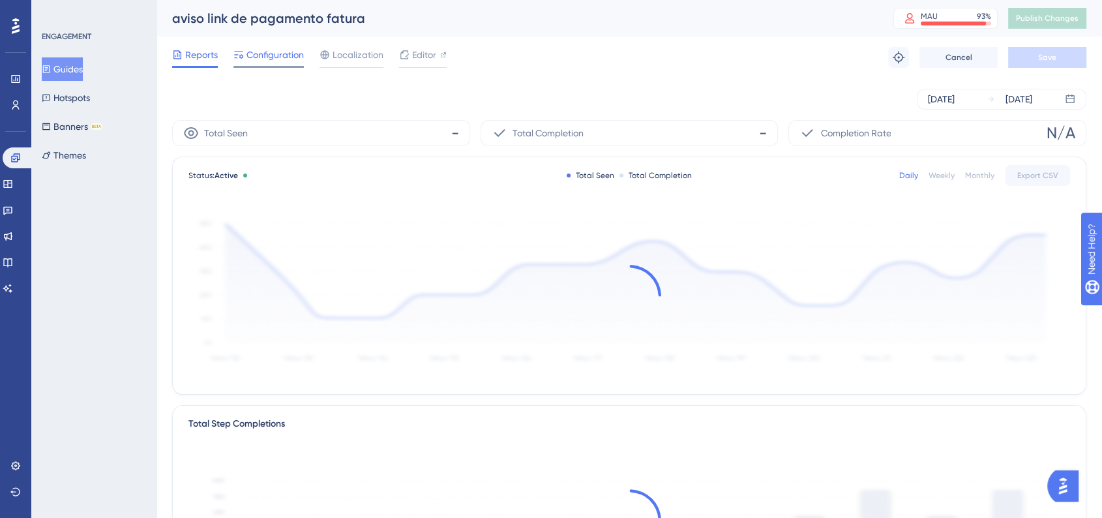
click at [303, 58] on span "Configuration" at bounding box center [274, 55] width 57 height 16
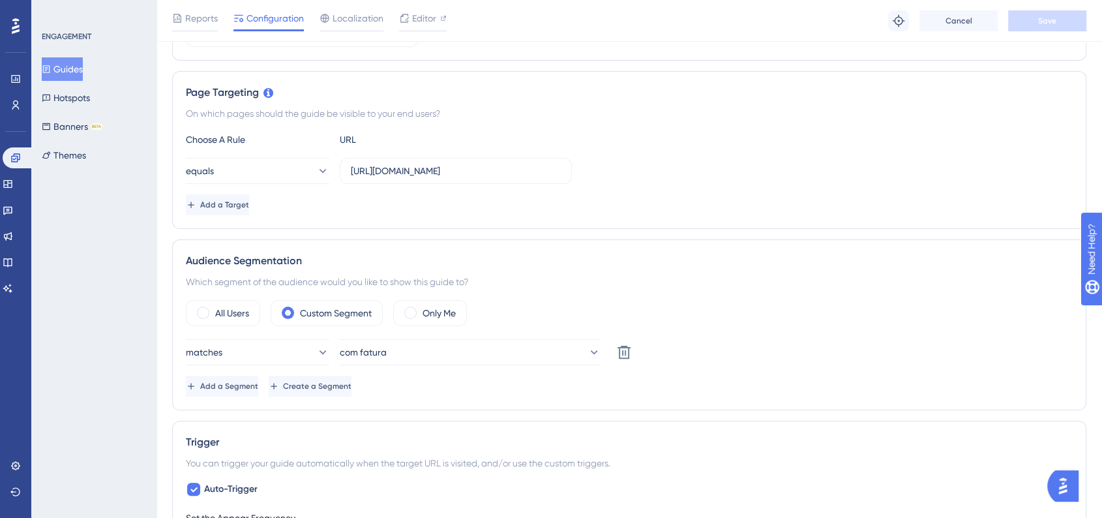
scroll to position [362, 0]
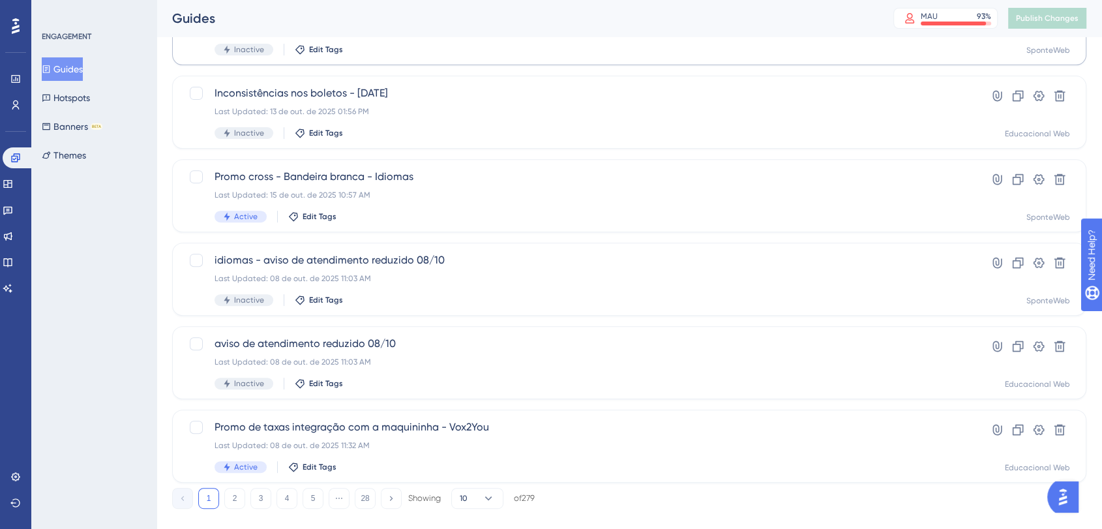
scroll to position [483, 0]
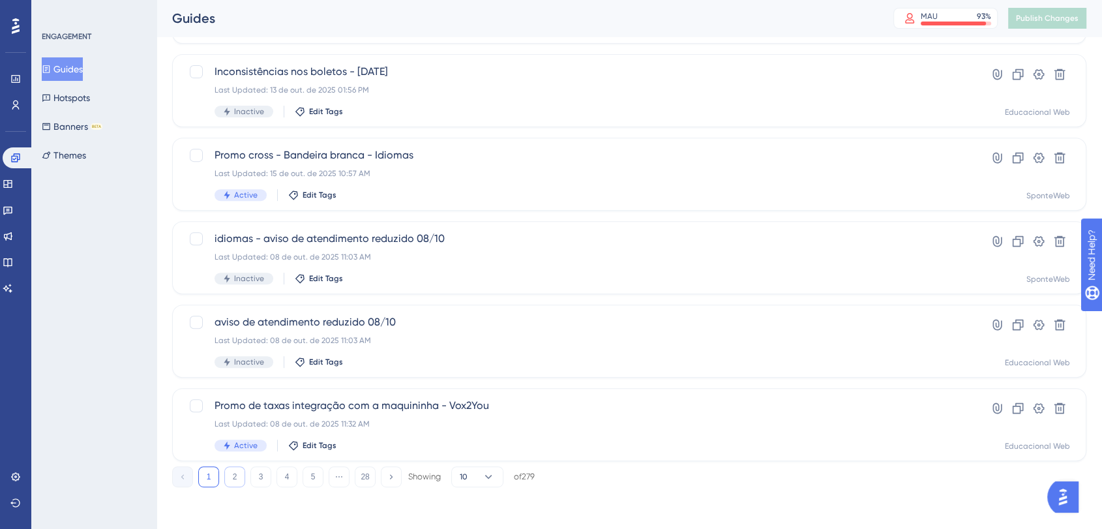
click at [235, 473] on button "2" at bounding box center [234, 476] width 21 height 21
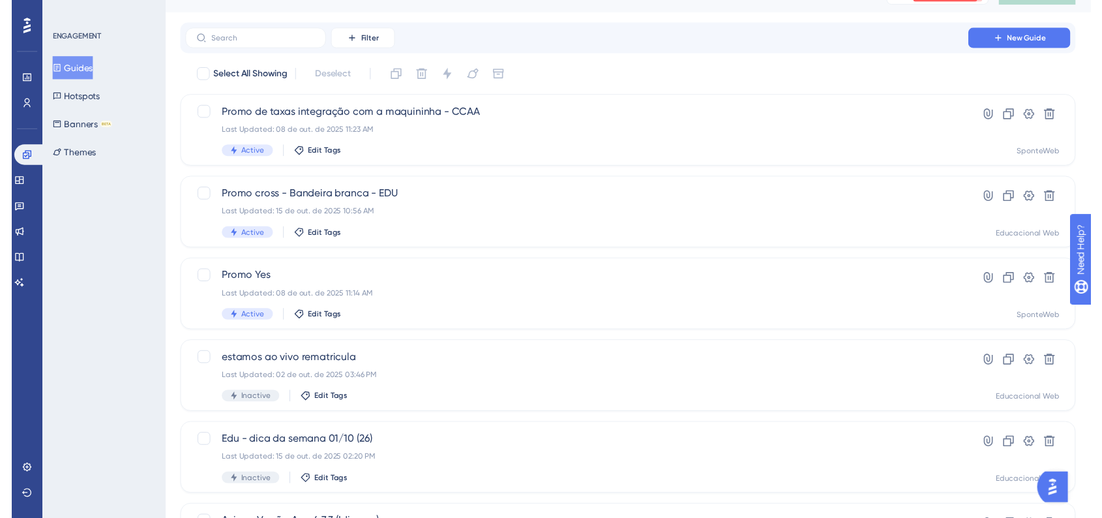
scroll to position [0, 0]
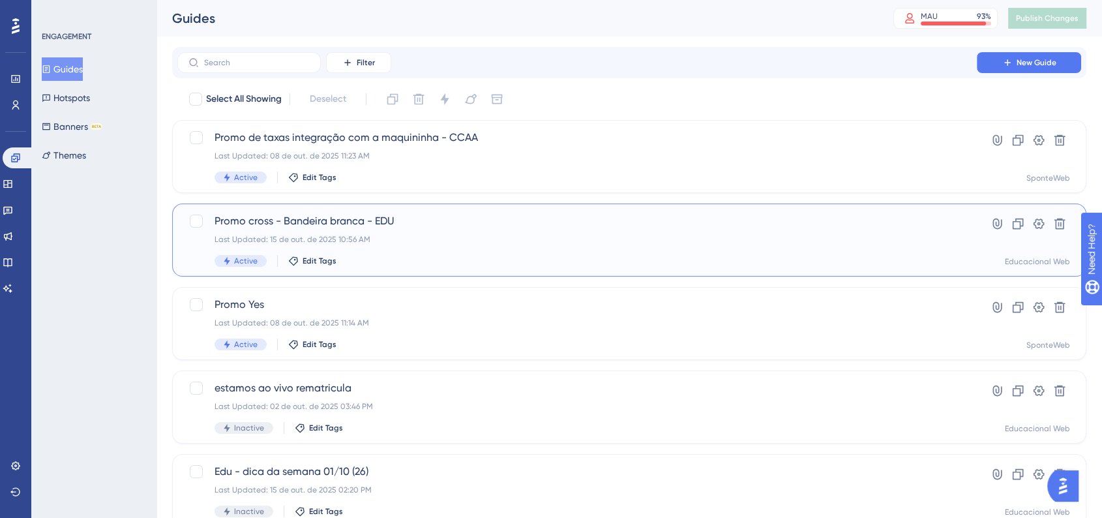
click at [490, 252] on div "Promo cross - Bandeira branca - EDU Last Updated: 15 de out. de 2025 10:56 AM A…" at bounding box center [577, 239] width 725 height 53
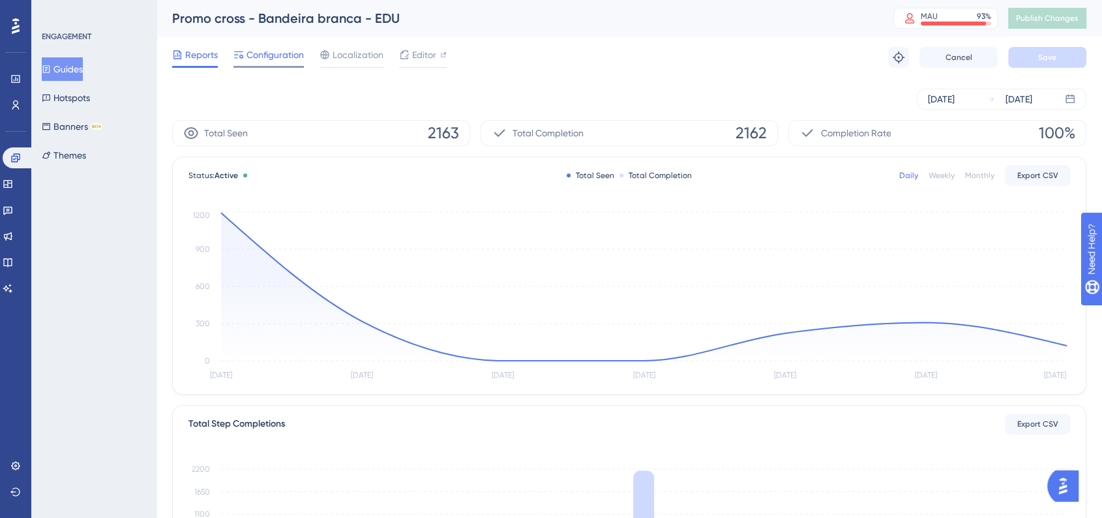
click at [292, 59] on span "Configuration" at bounding box center [274, 55] width 57 height 16
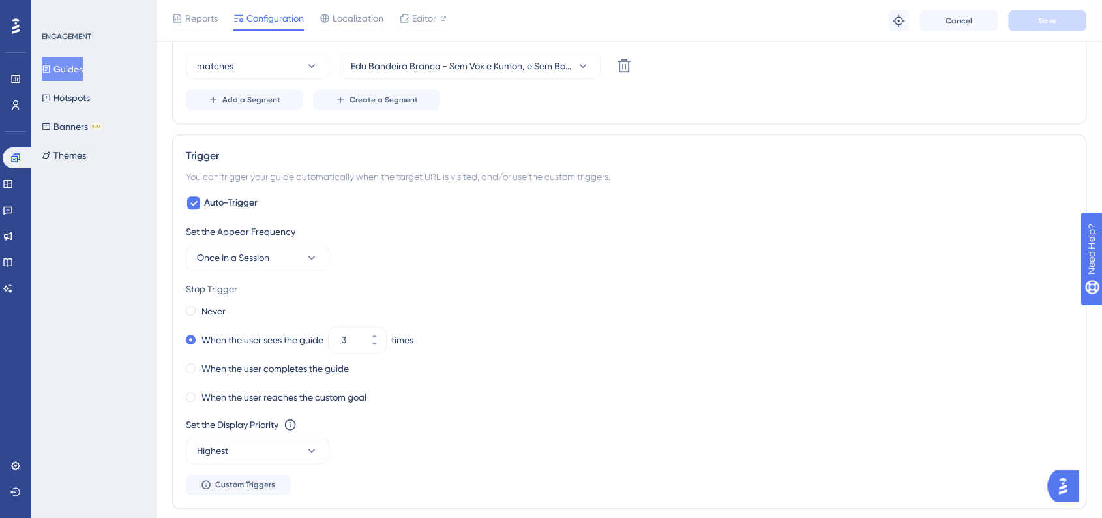
scroll to position [434, 0]
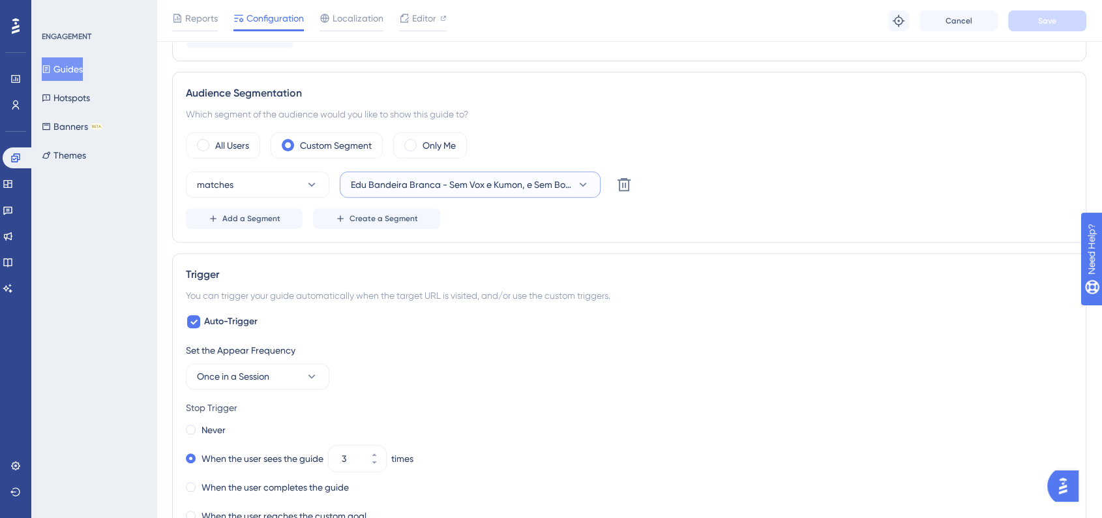
click at [573, 182] on button "Edu Bandeira Branca - Sem Vox e Kumon, e Sem Boleto e Pix SpPay" at bounding box center [470, 185] width 261 height 26
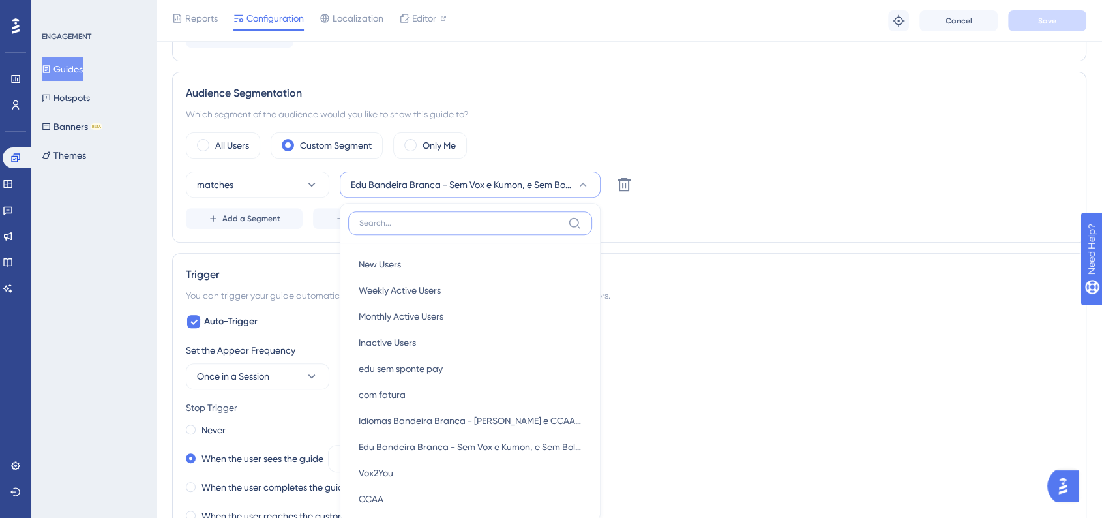
scroll to position [469, 0]
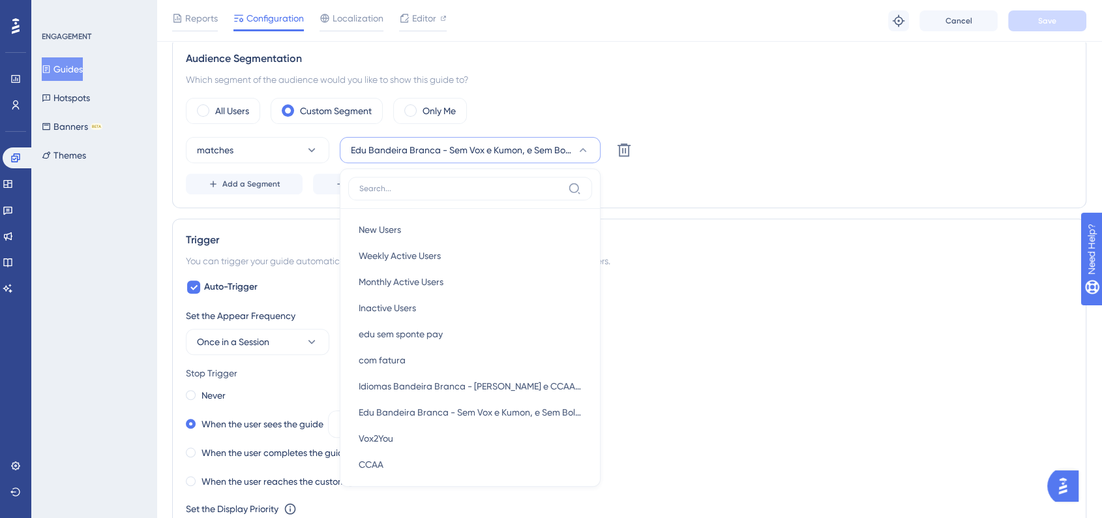
click at [725, 159] on div "matches Edu Bandeira Branca - Sem Vox e Kumon, e Sem Boleto e Pix SpPay New Use…" at bounding box center [629, 150] width 887 height 26
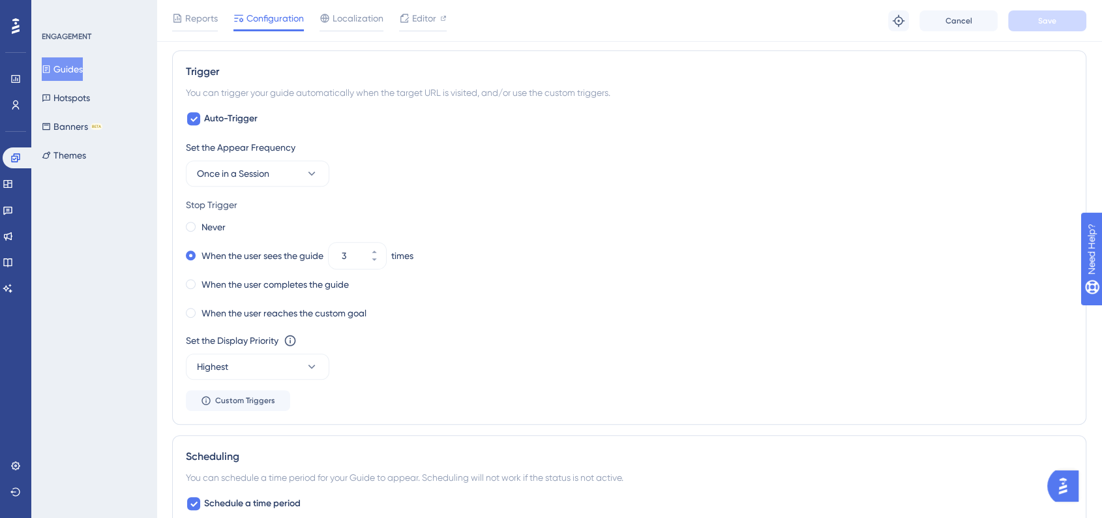
scroll to position [758, 0]
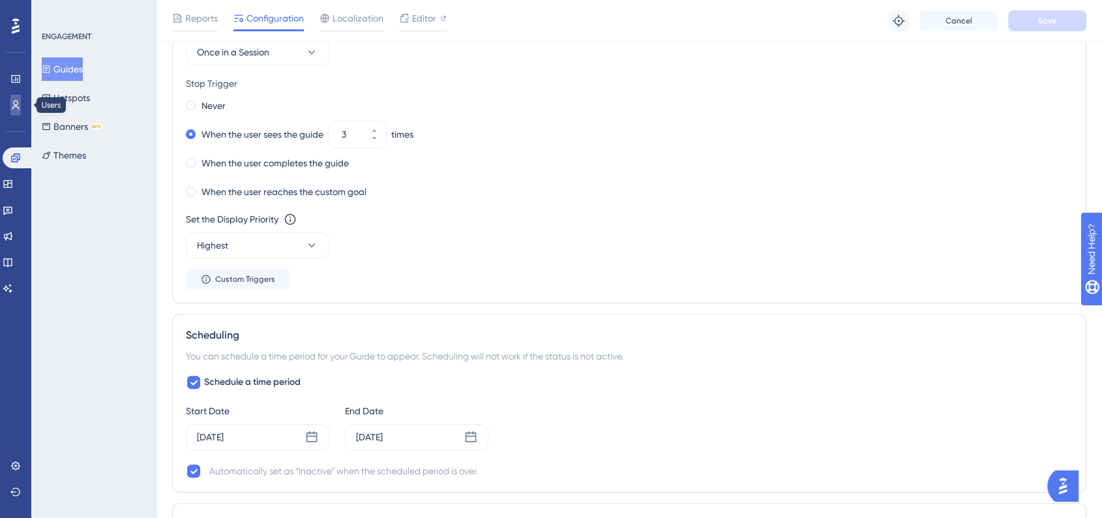
click at [15, 106] on icon at bounding box center [15, 105] width 10 height 10
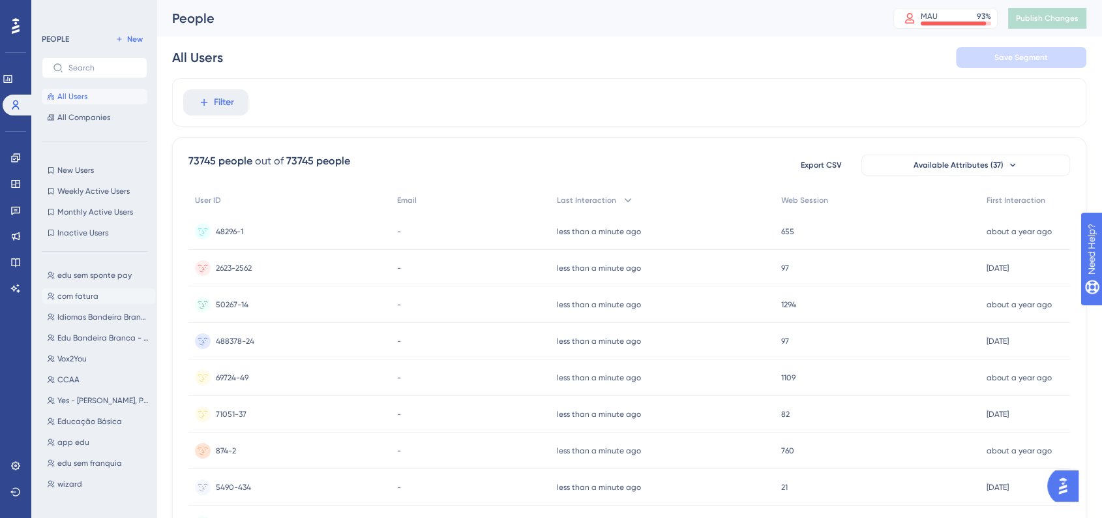
click at [99, 301] on button "com fatura com fatura" at bounding box center [98, 296] width 113 height 16
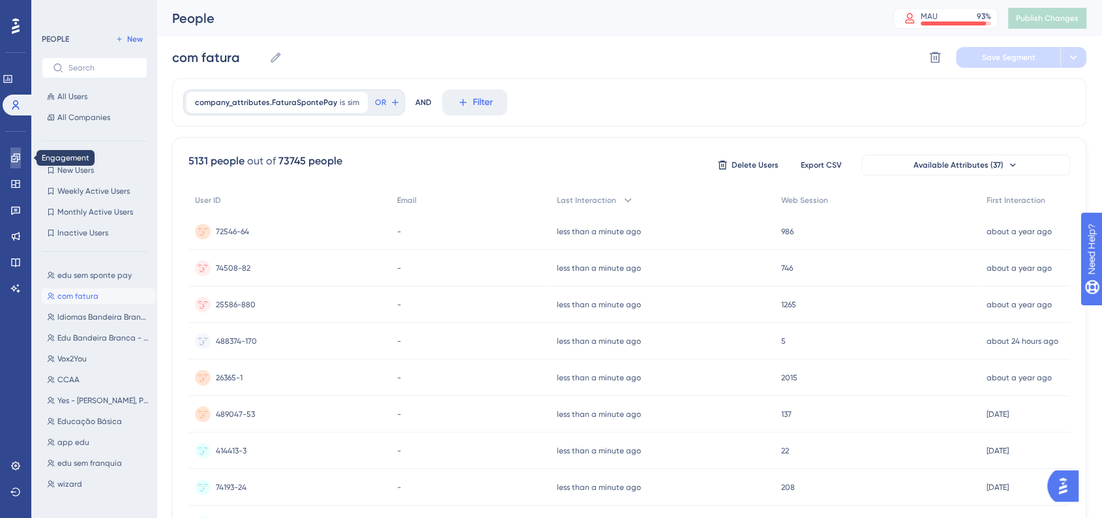
click at [21, 164] on link at bounding box center [15, 157] width 10 height 21
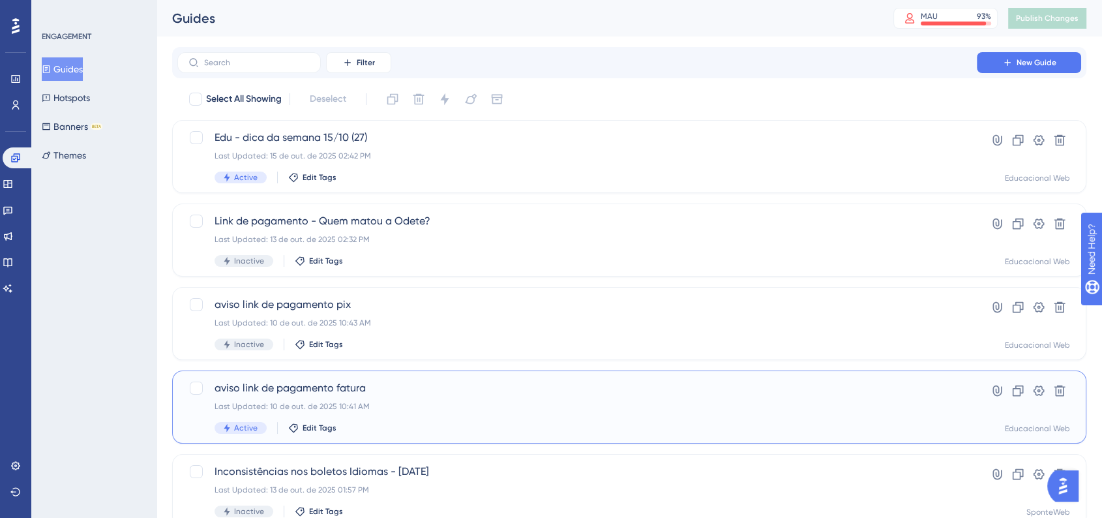
click at [419, 396] on div "aviso link de pagamento fatura Last Updated: 10 de out. de 2025 10:41 AM Active…" at bounding box center [577, 406] width 725 height 53
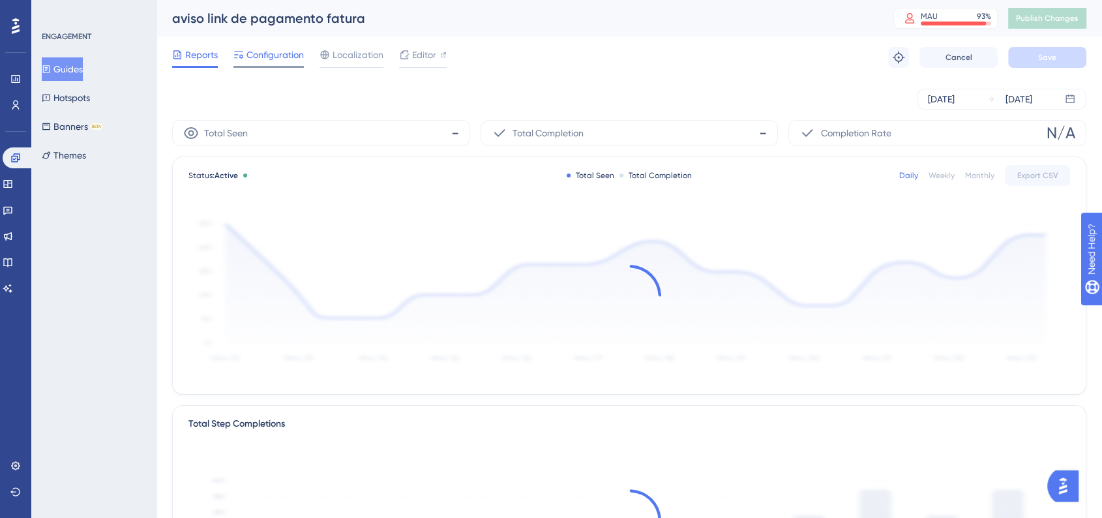
click at [280, 54] on span "Configuration" at bounding box center [274, 55] width 57 height 16
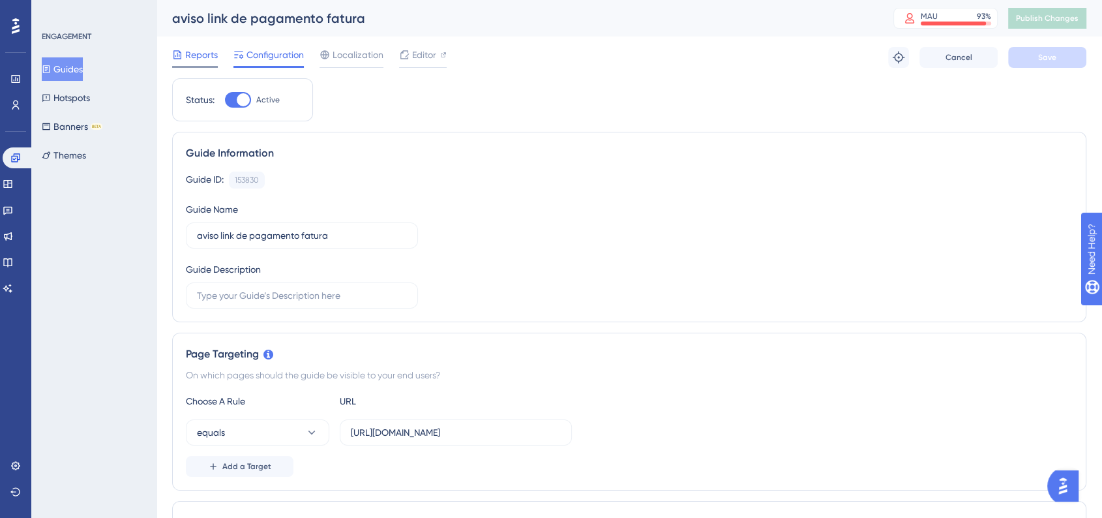
click at [207, 53] on span "Reports" at bounding box center [201, 55] width 33 height 16
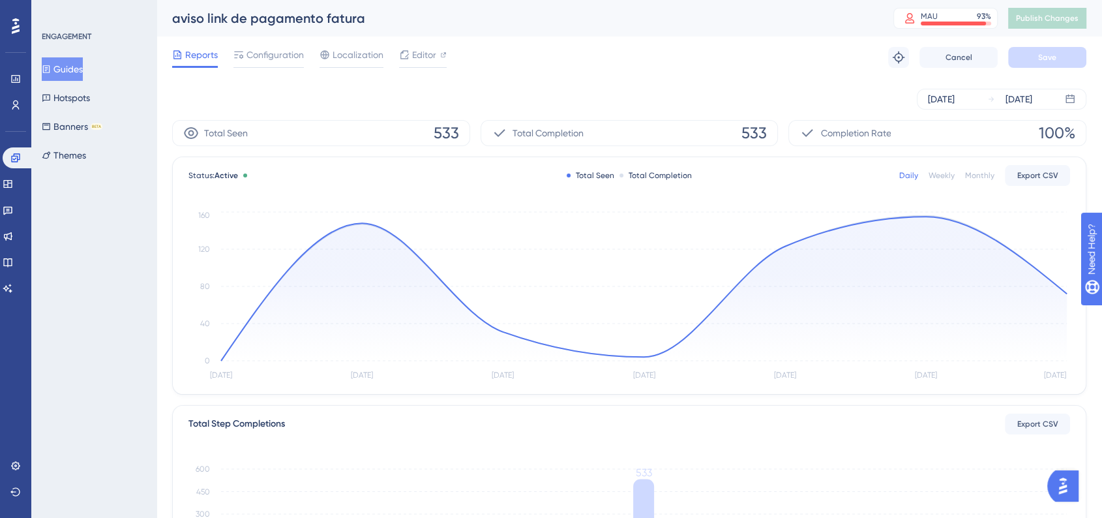
click at [78, 366] on div "ENGAGEMENT Guides Hotspots Banners BETA Themes" at bounding box center [93, 259] width 125 height 518
click at [24, 158] on link at bounding box center [18, 157] width 31 height 21
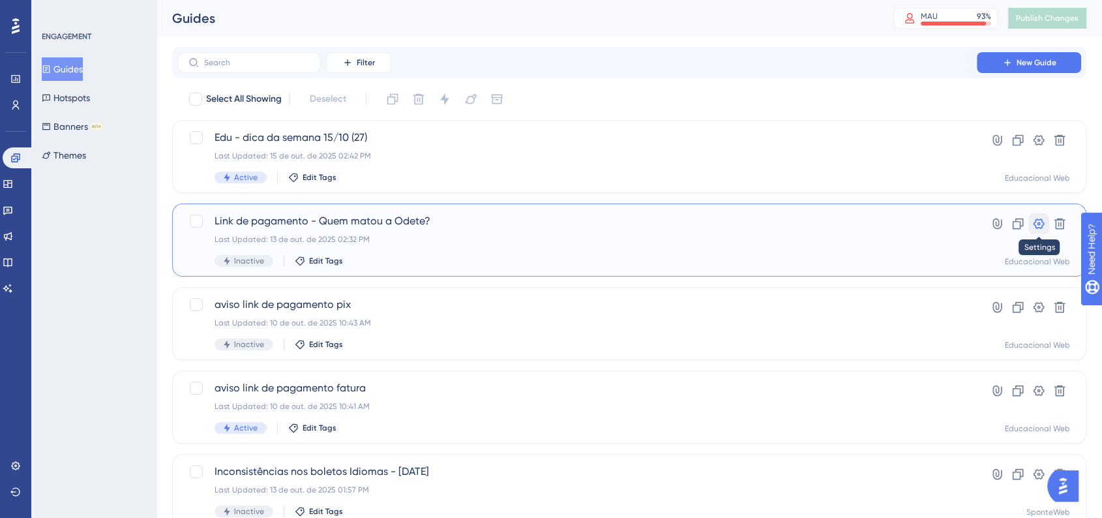
click at [1043, 228] on icon at bounding box center [1038, 223] width 13 height 13
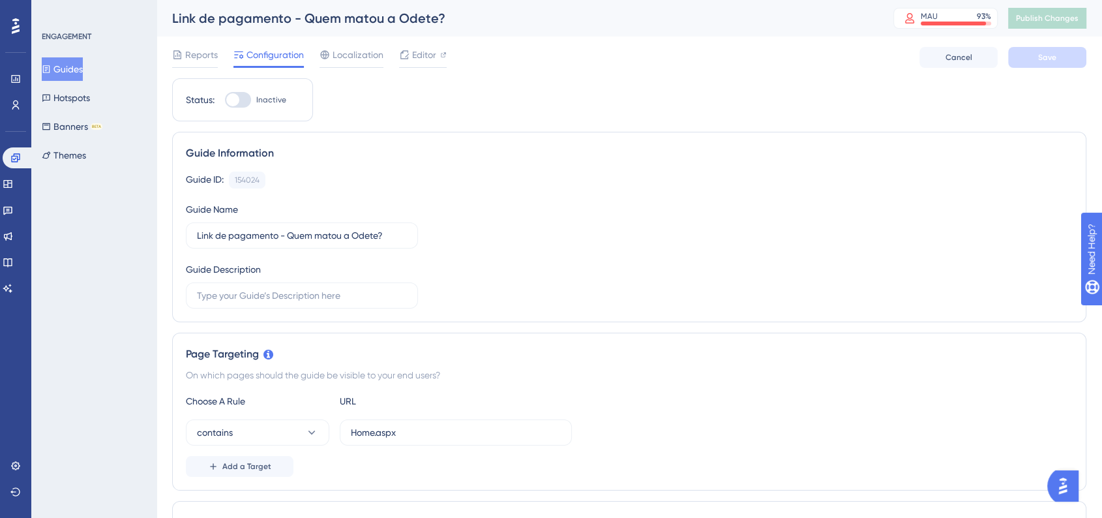
click at [438, 16] on div "Link de pagamento - Quem matou a Odete?" at bounding box center [516, 18] width 689 height 18
click at [440, 16] on div "Link de pagamento - Quem matou a Odete?" at bounding box center [516, 18] width 689 height 18
click at [396, 235] on input "Link de pagamento - Quem matou a Odete?" at bounding box center [302, 235] width 210 height 14
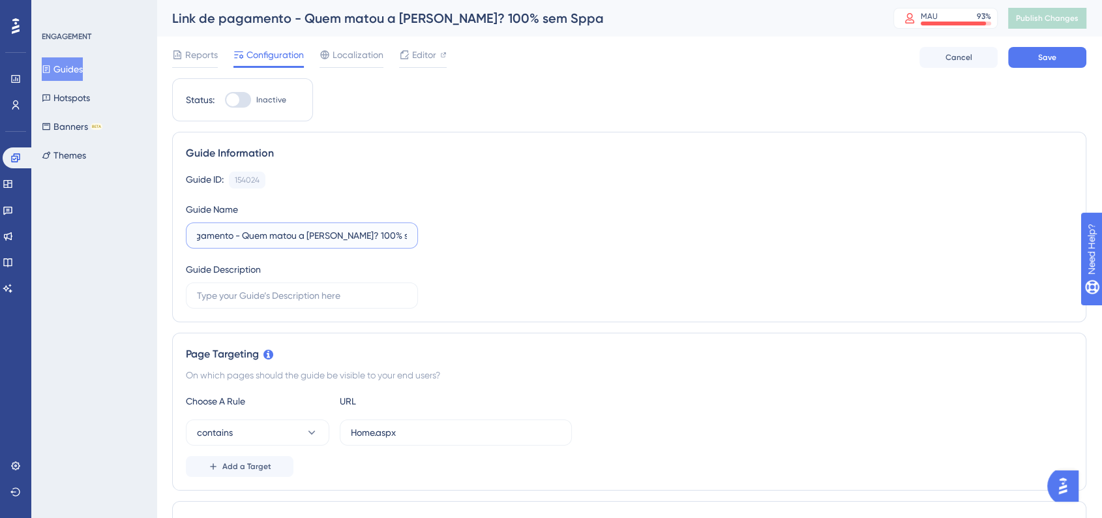
scroll to position [0, 50]
type input "Link de pagamento - Quem matou a Odete? 100% sem Sppay"
click at [580, 213] on div "Guide ID: 154024 Copy Guide Name Link de pagamento - Quem matou a Odete? 100% s…" at bounding box center [629, 240] width 887 height 137
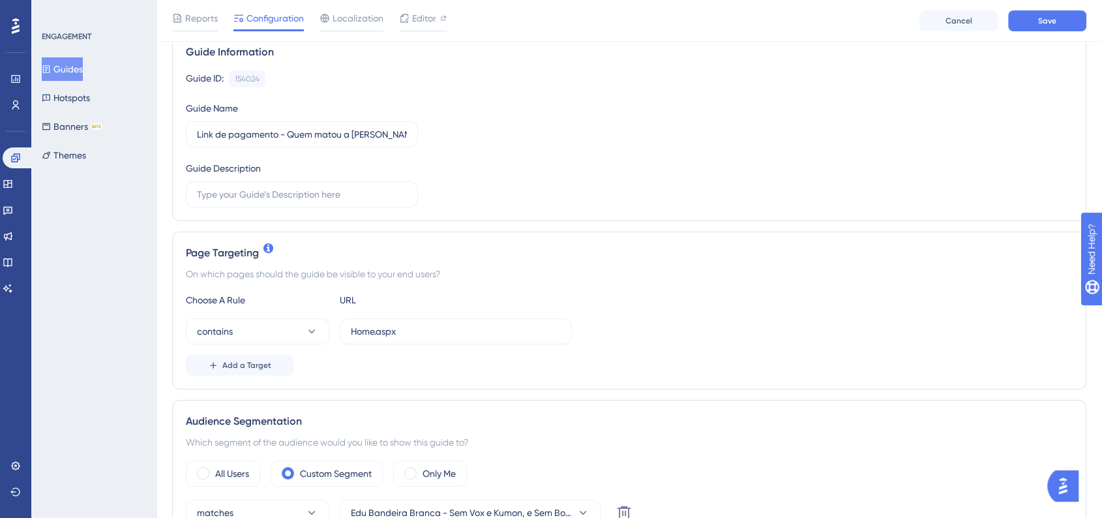
scroll to position [217, 0]
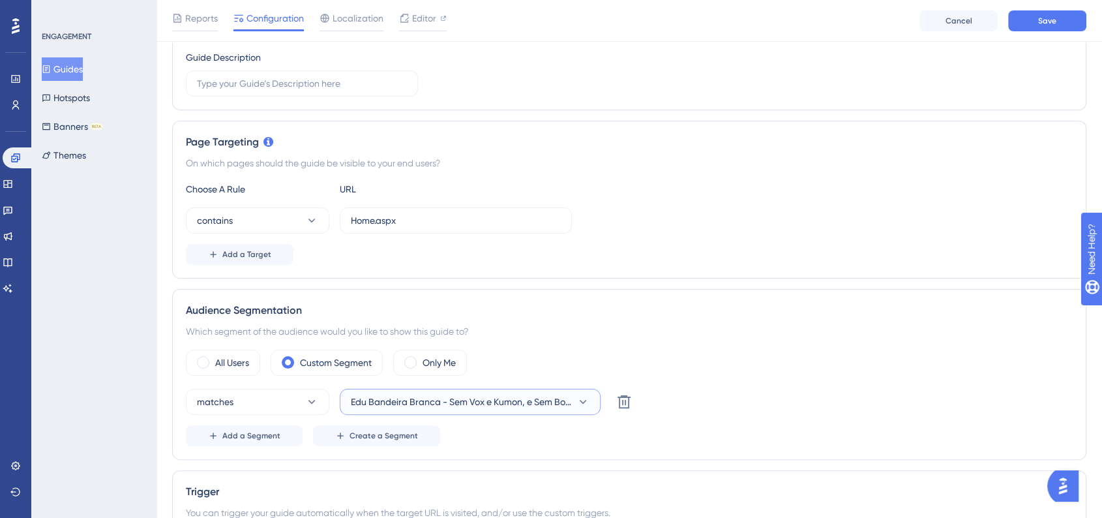
click at [509, 409] on button "Edu Bandeira Branca - Sem Vox e Kumon, e Sem Boleto e Pix SpPay" at bounding box center [470, 402] width 261 height 26
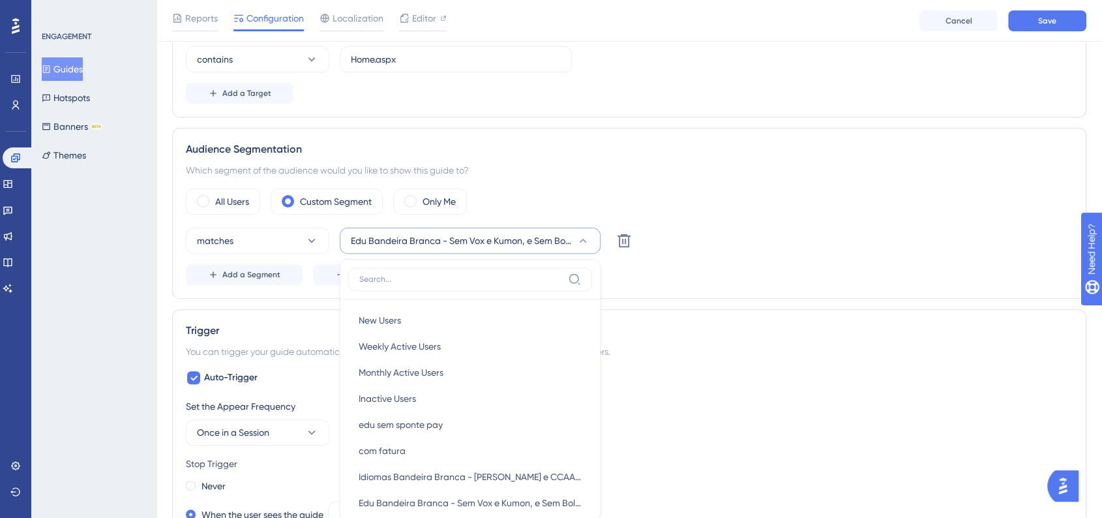
click at [784, 194] on div "All Users Custom Segment Only Me" at bounding box center [629, 201] width 887 height 26
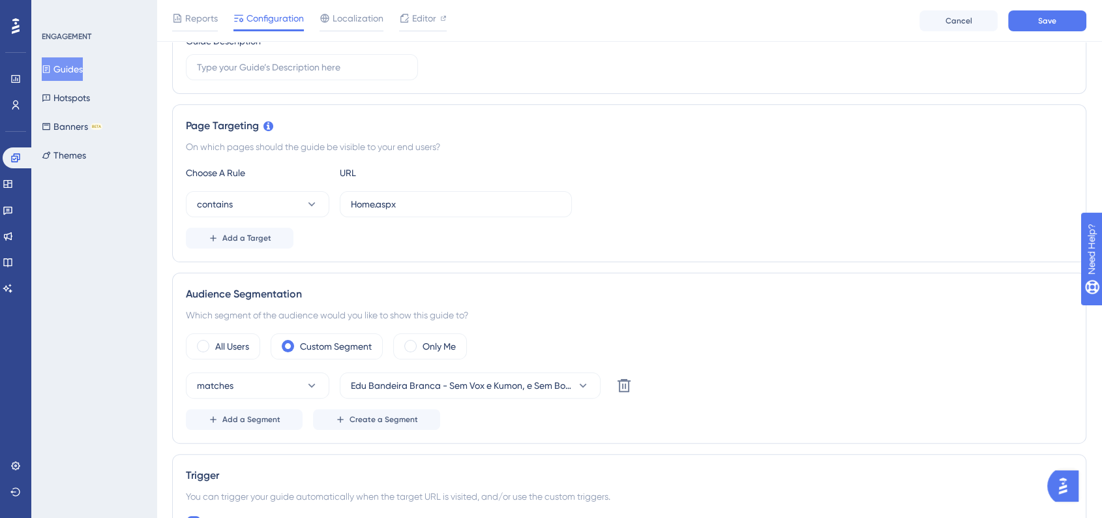
scroll to position [89, 0]
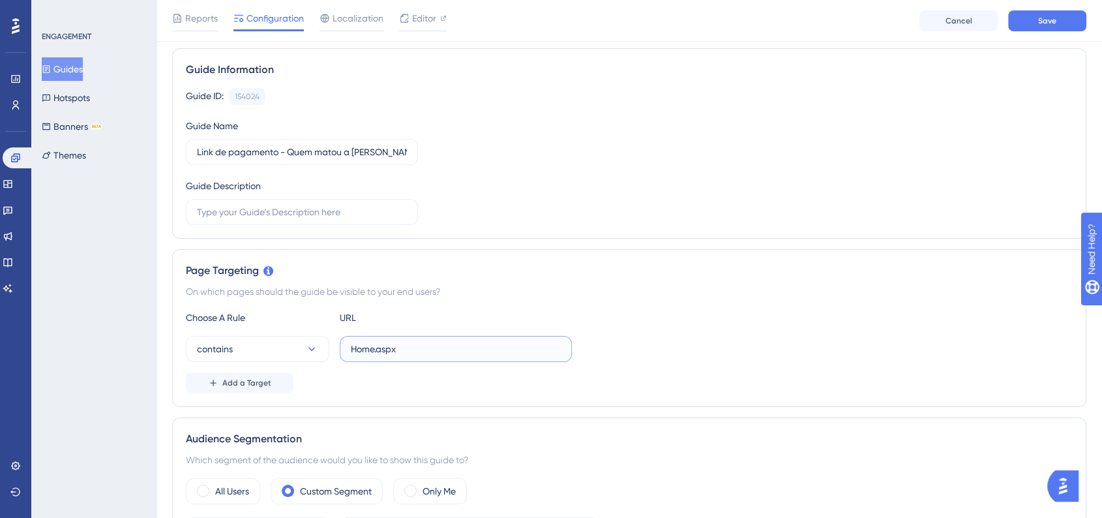
click at [402, 342] on input "Home.aspx" at bounding box center [456, 349] width 210 height 14
paste input "https://www.sponteeducacional.net.br/SPFin/ContasReceber"
type input "[URL][DOMAIN_NAME]"
click at [292, 350] on button "contains" at bounding box center [257, 349] width 143 height 26
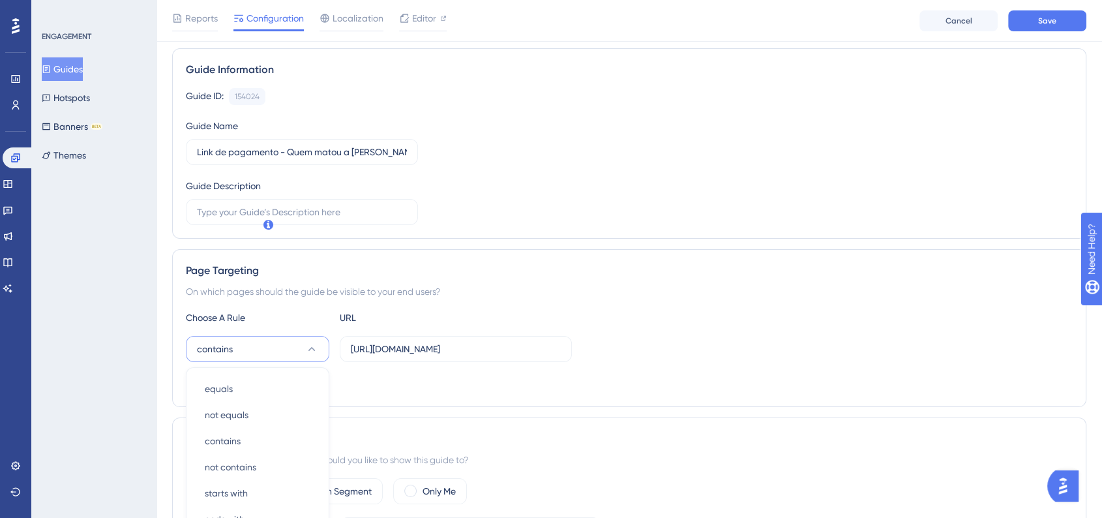
scroll to position [296, 0]
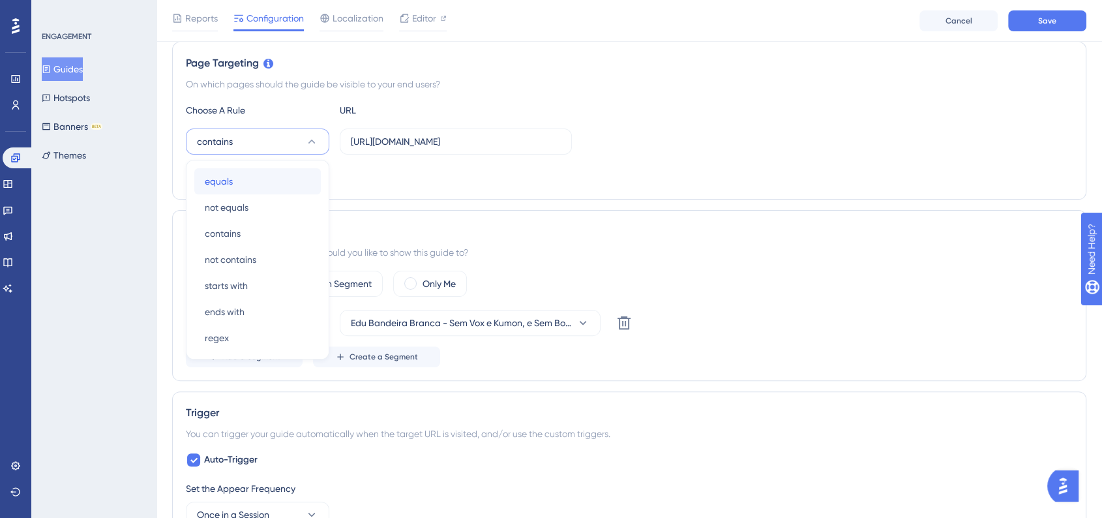
click at [243, 183] on div "equals equals" at bounding box center [258, 181] width 106 height 26
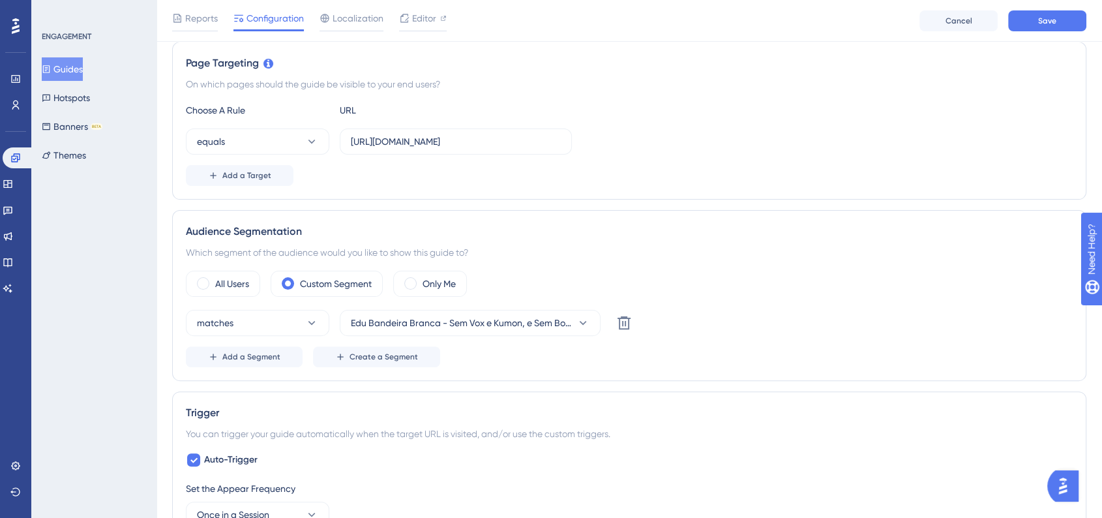
click at [645, 190] on div "Page Targeting On which pages should the guide be visible to your end users? Ch…" at bounding box center [629, 121] width 914 height 158
click at [513, 325] on span "Edu Bandeira Branca - Sem Vox e Kumon, e Sem Boleto e Pix SpPay" at bounding box center [461, 323] width 220 height 16
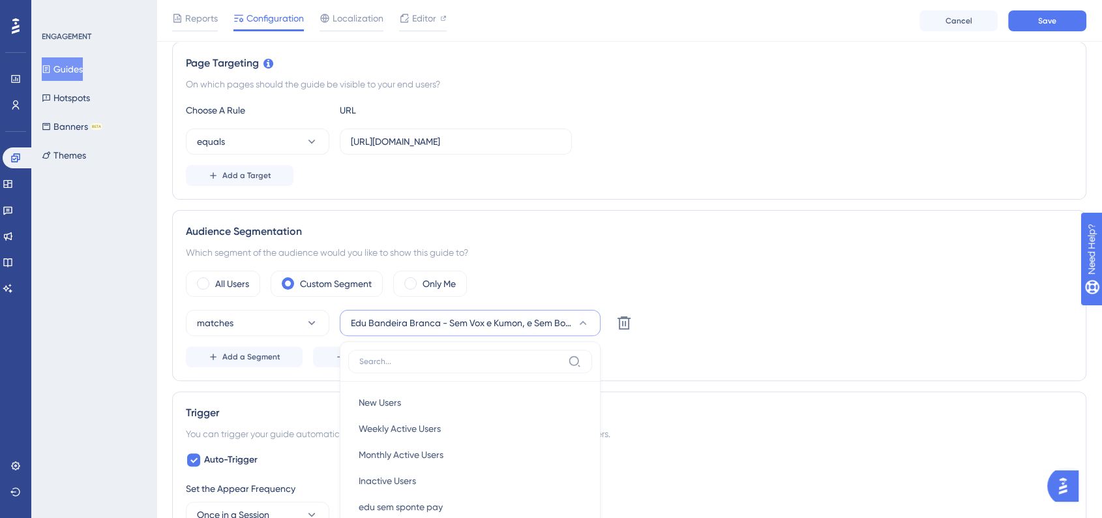
scroll to position [453, 0]
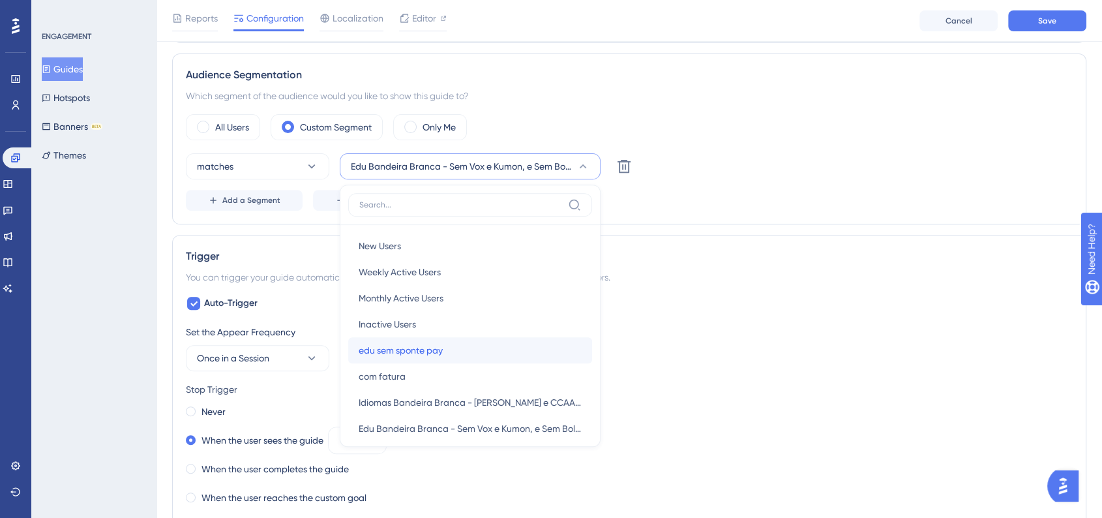
click at [464, 349] on div "edu sem sponte pay edu sem sponte pay" at bounding box center [470, 350] width 223 height 26
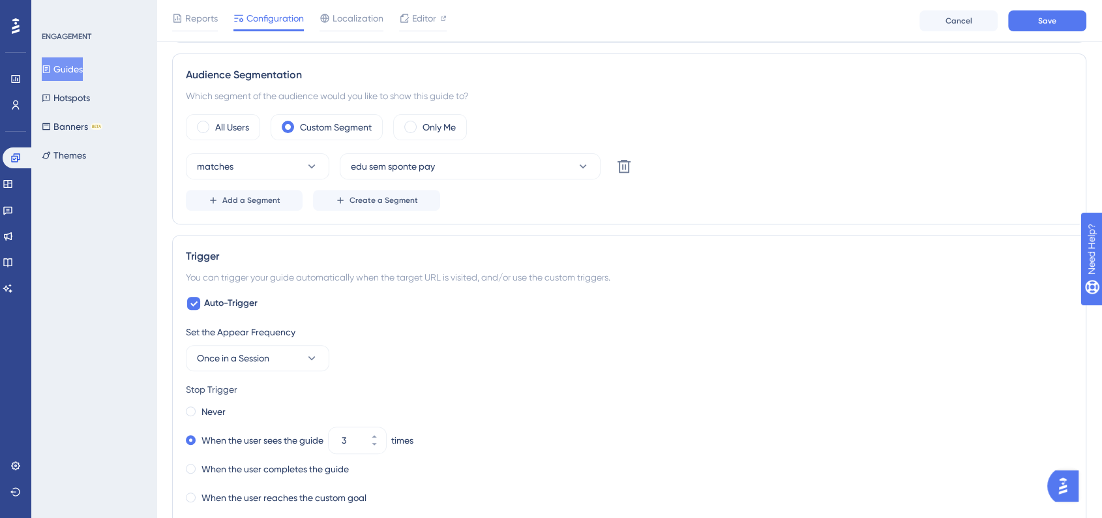
click at [847, 190] on div "Add a Segment Create a Segment" at bounding box center [629, 200] width 887 height 21
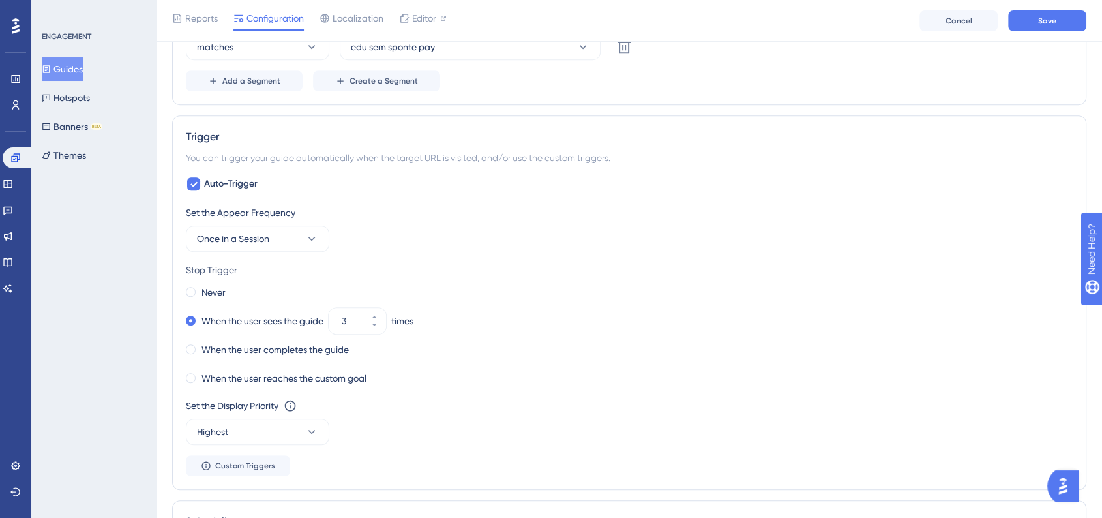
scroll to position [597, 0]
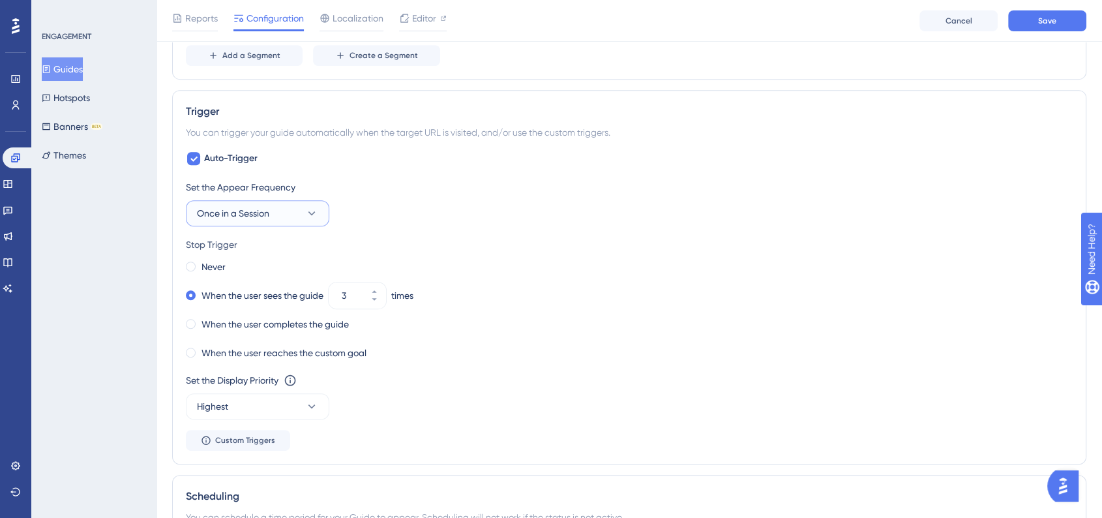
click at [294, 205] on button "Once in a Session" at bounding box center [257, 213] width 143 height 26
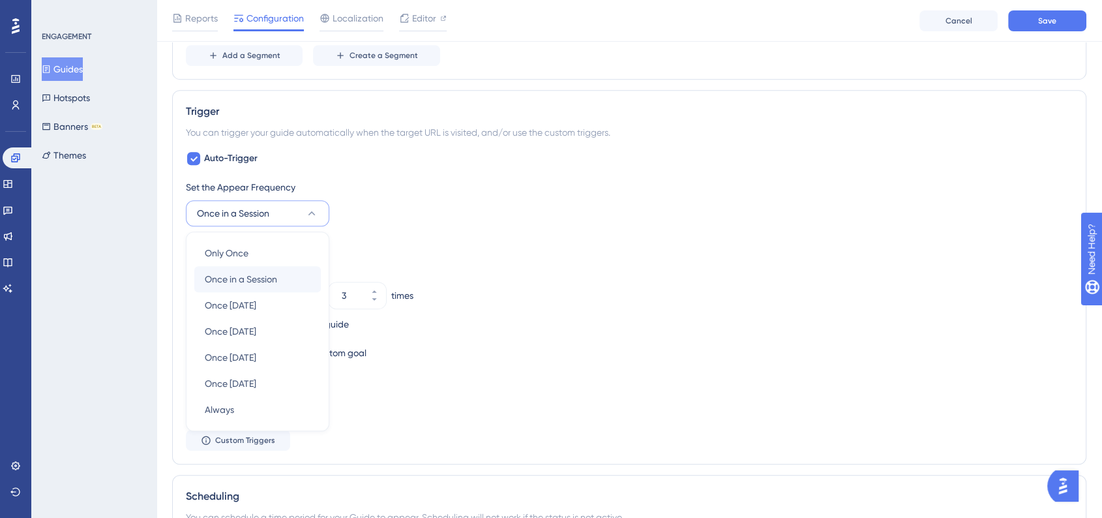
scroll to position [668, 0]
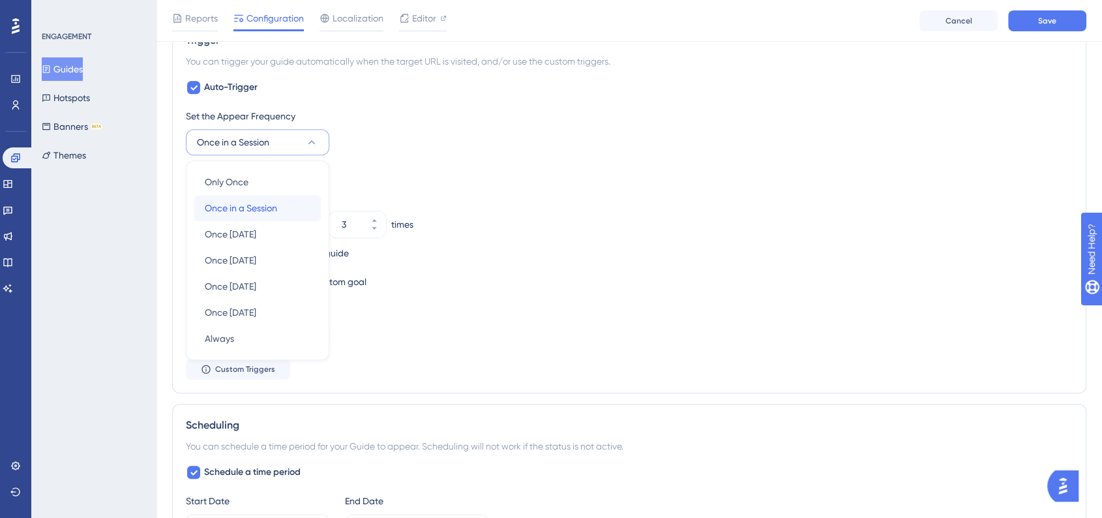
click at [308, 200] on div "Once in a Session Once in a Session" at bounding box center [258, 208] width 106 height 26
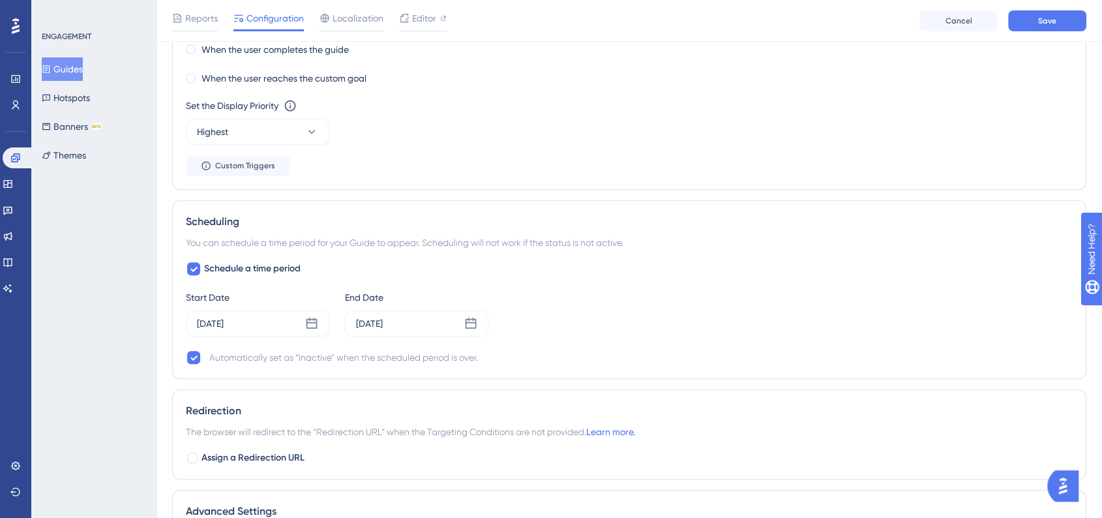
scroll to position [959, 0]
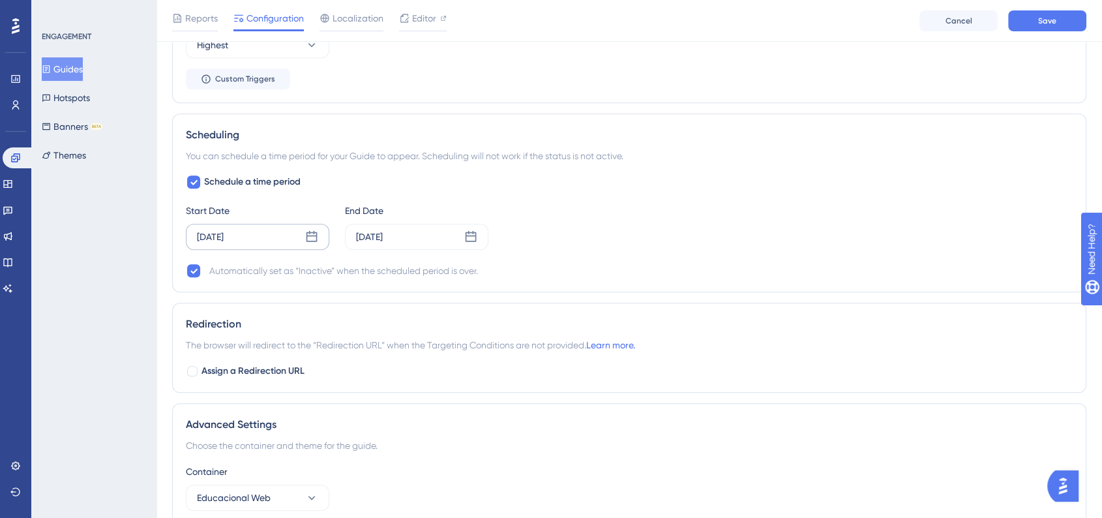
click at [308, 236] on icon at bounding box center [311, 236] width 13 height 13
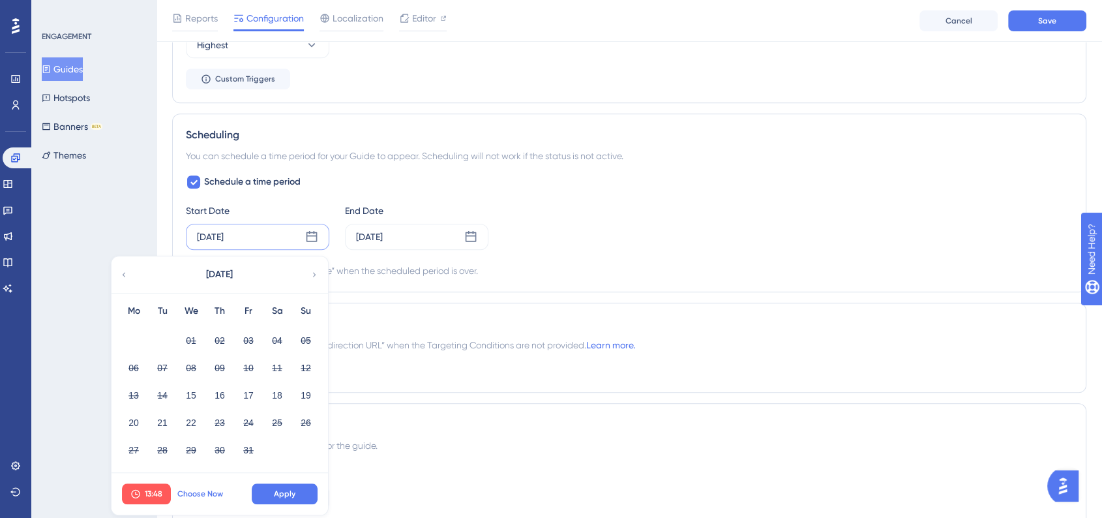
click at [197, 485] on button "Choose Now" at bounding box center [200, 493] width 59 height 21
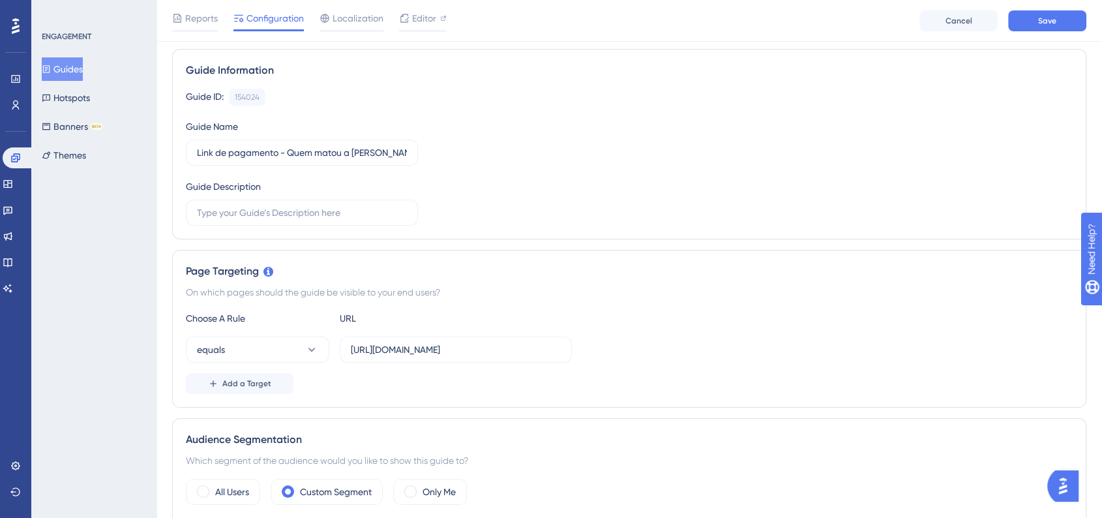
scroll to position [0, 0]
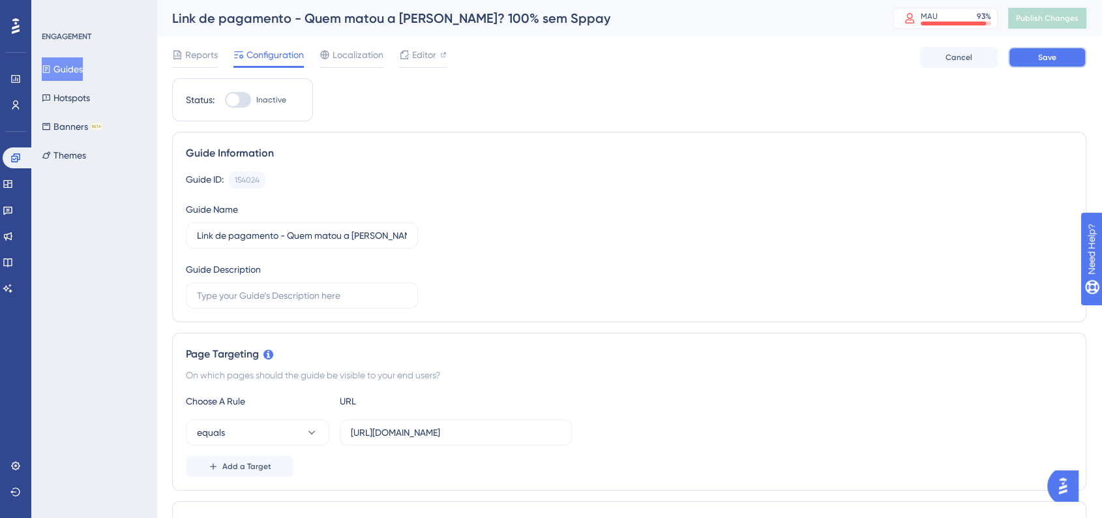
click at [1026, 52] on button "Save" at bounding box center [1047, 57] width 78 height 21
click at [119, 329] on div "ENGAGEMENT Guides Hotspots Banners BETA Themes" at bounding box center [93, 259] width 125 height 518
drag, startPoint x: 16, startPoint y: 166, endPoint x: 95, endPoint y: 192, distance: 82.7
click at [16, 166] on link at bounding box center [18, 157] width 31 height 21
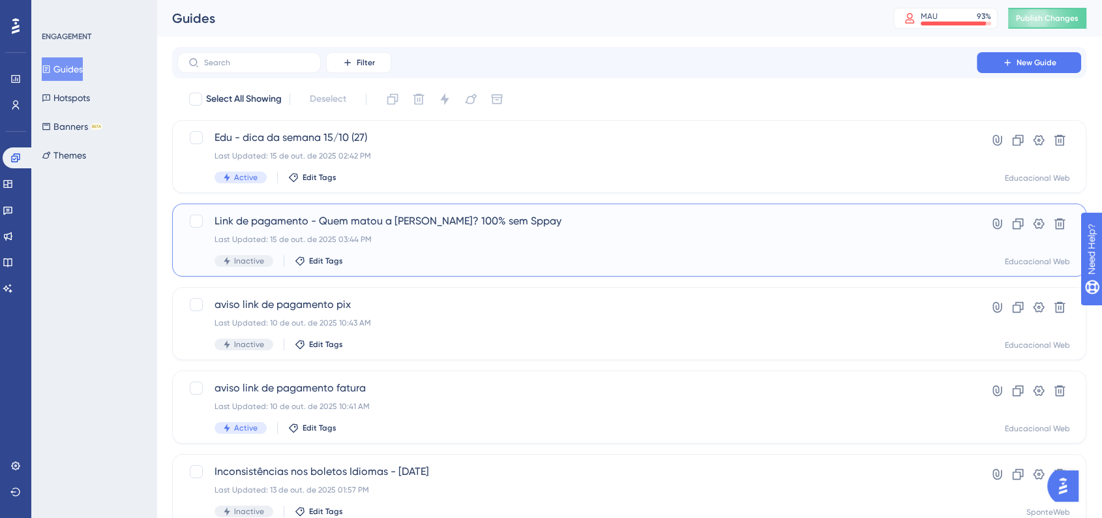
click at [385, 228] on span "Link de pagamento - Quem matou a Odete? 100% sem Sppay" at bounding box center [577, 221] width 725 height 16
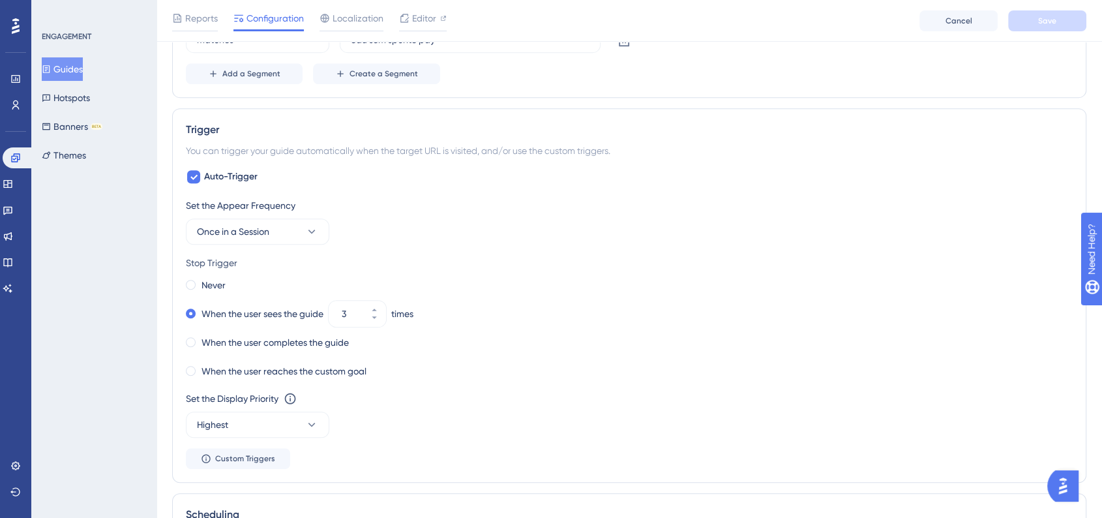
scroll to position [797, 0]
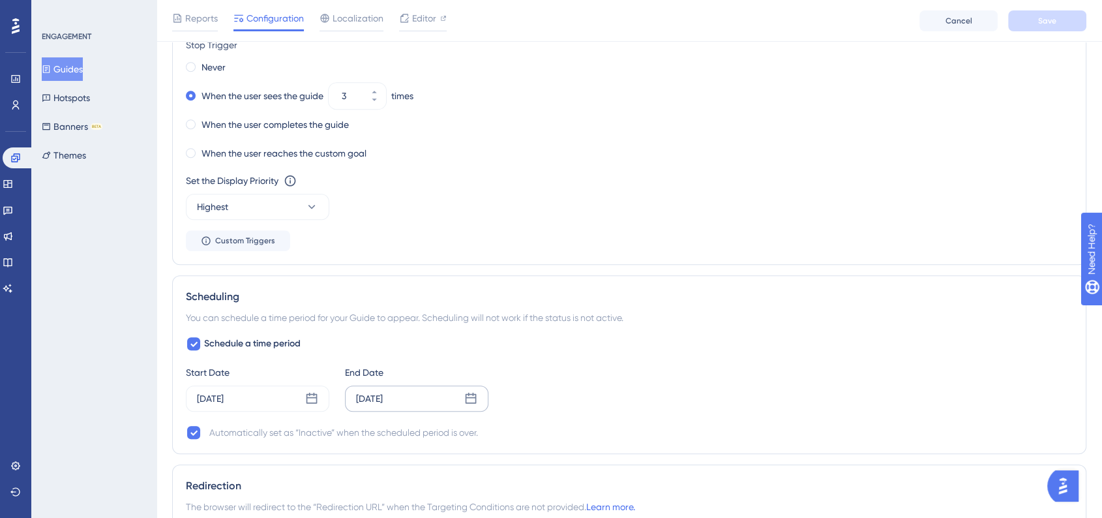
click at [477, 396] on icon at bounding box center [470, 398] width 13 height 13
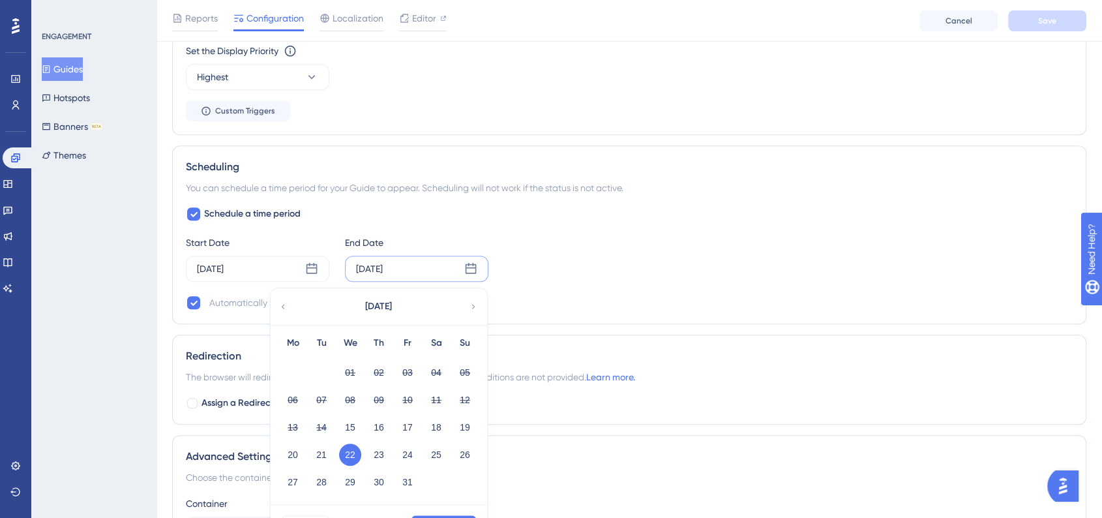
scroll to position [1014, 0]
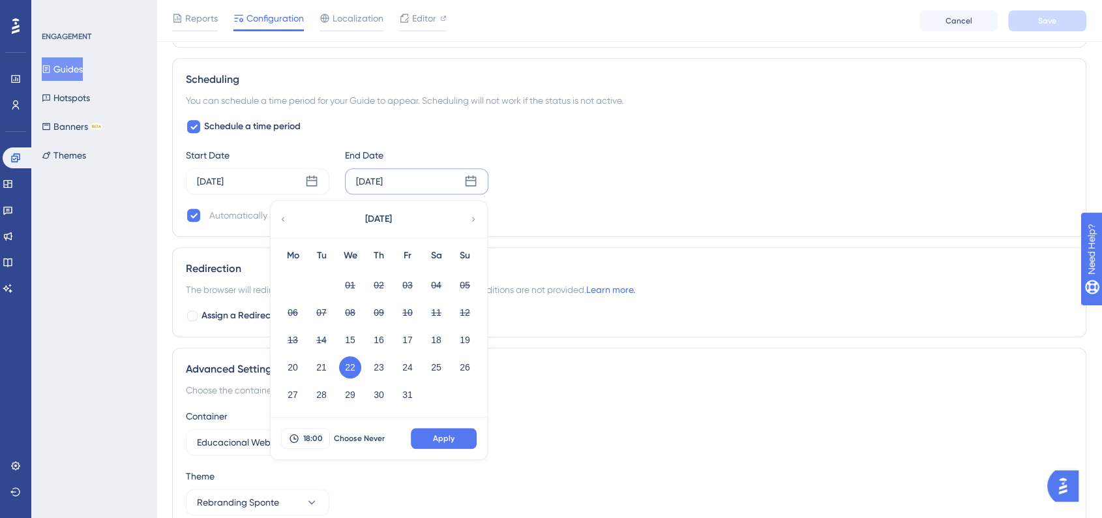
click at [350, 364] on button "22" at bounding box center [350, 367] width 22 height 22
click at [470, 441] on button "Apply" at bounding box center [444, 438] width 66 height 21
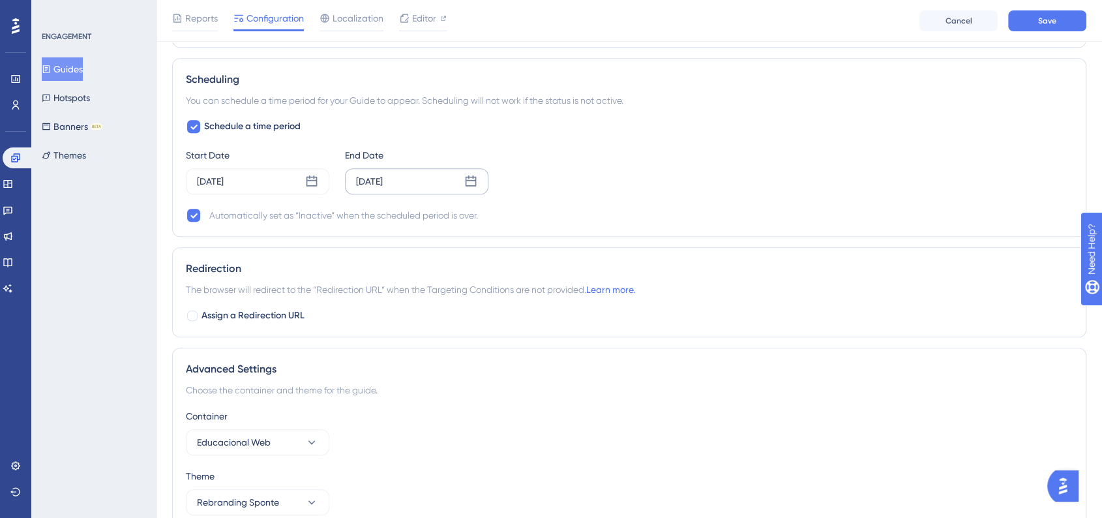
click at [861, 194] on div "Schedule a time period Start Date [DATE] End Date [DATE] Automatically set as “…" at bounding box center [629, 171] width 887 height 104
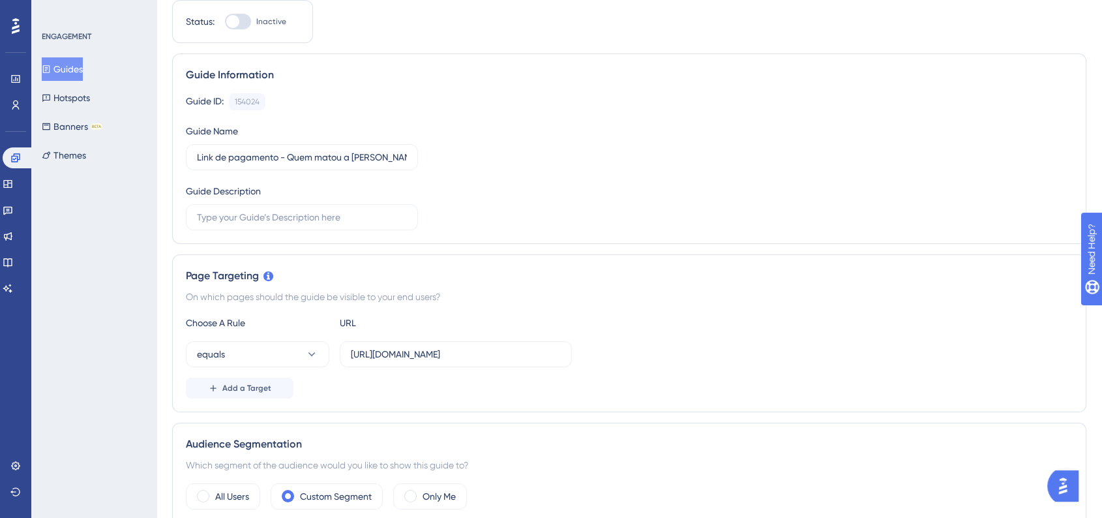
scroll to position [0, 0]
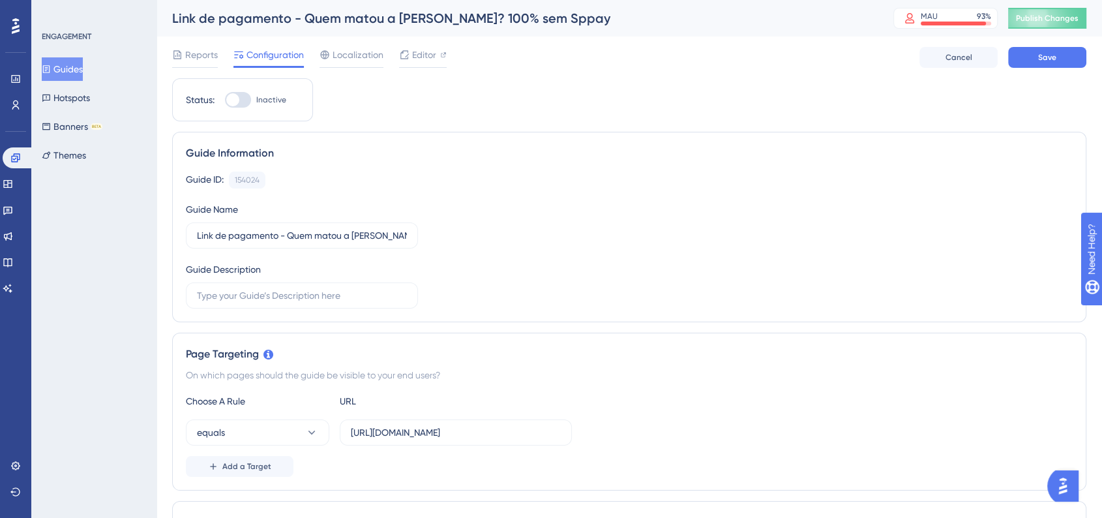
click at [236, 93] on div at bounding box center [238, 100] width 26 height 16
click at [225, 100] on input "Inactive" at bounding box center [224, 100] width 1 height 1
checkbox input "true"
click at [1043, 55] on span "Save" at bounding box center [1047, 57] width 18 height 10
click at [1036, 24] on button "Publish Changes" at bounding box center [1047, 18] width 78 height 21
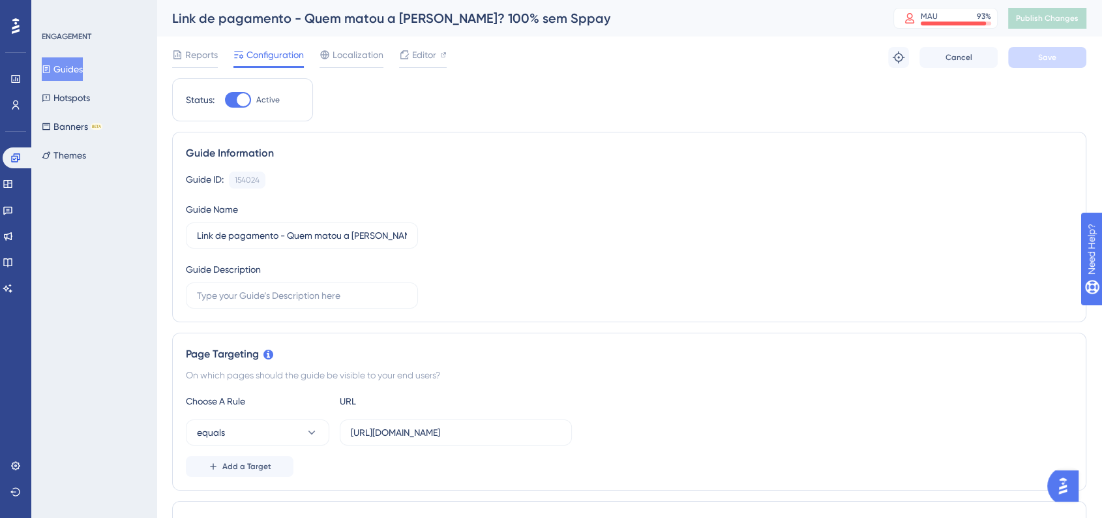
click at [80, 67] on button "Guides" at bounding box center [62, 68] width 41 height 23
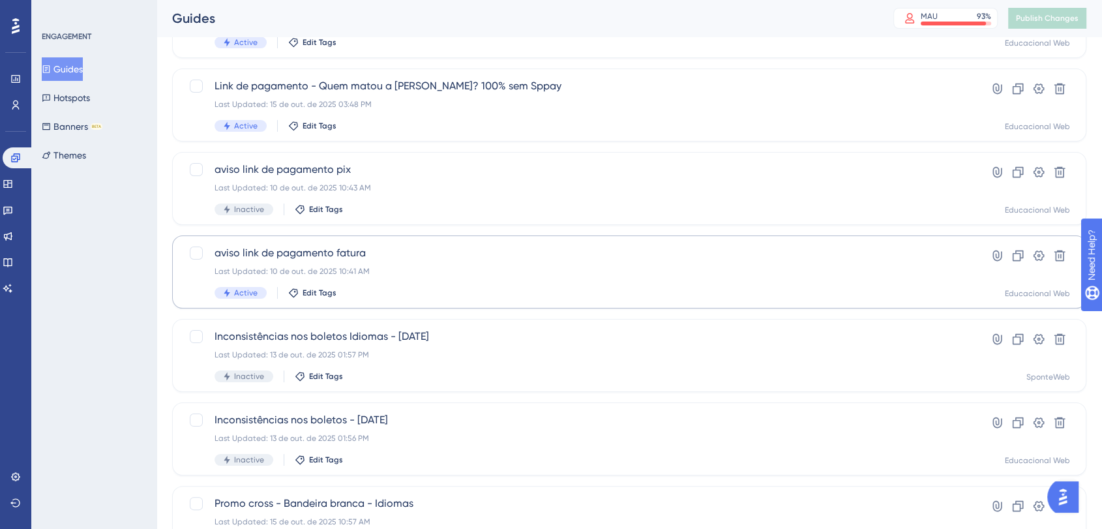
scroll to position [72, 0]
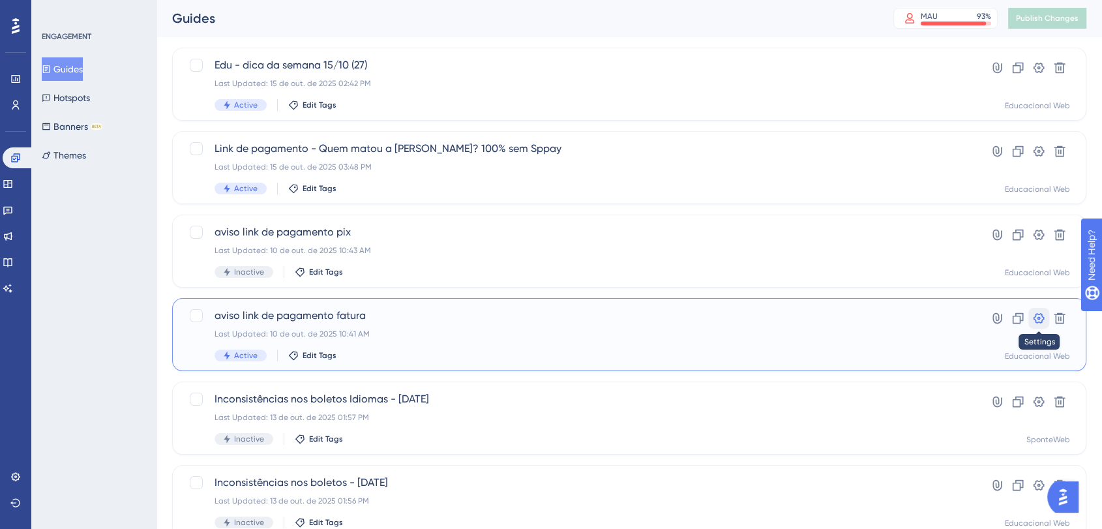
click at [1043, 324] on icon at bounding box center [1038, 318] width 13 height 13
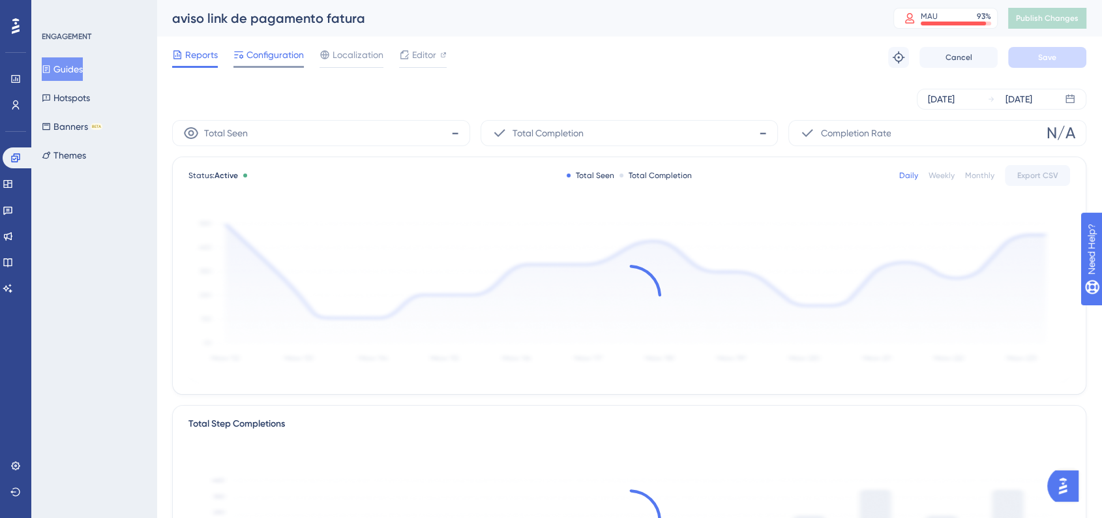
click at [276, 50] on span "Configuration" at bounding box center [274, 55] width 57 height 16
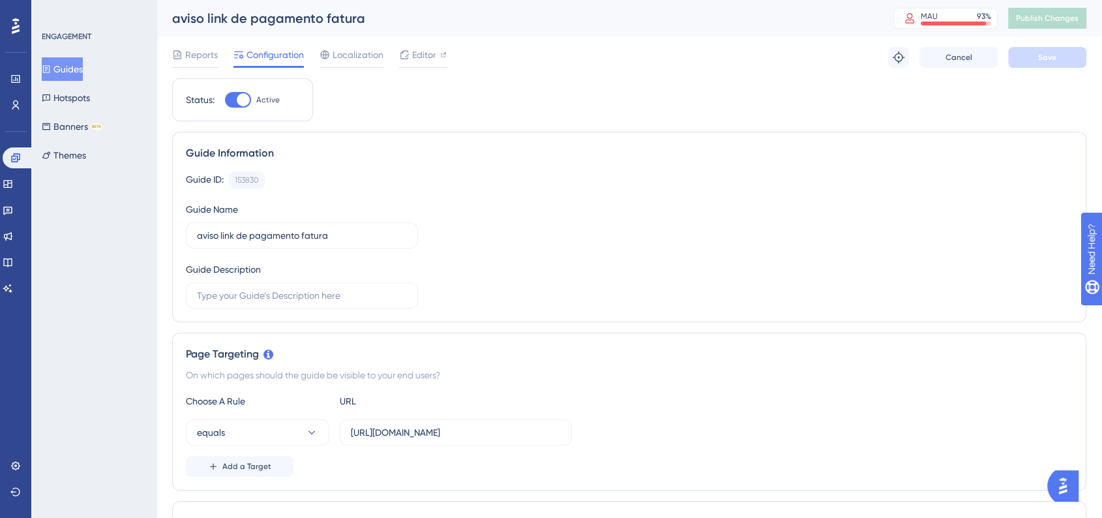
click at [233, 98] on div at bounding box center [238, 100] width 26 height 16
click at [225, 100] on input "Active" at bounding box center [224, 100] width 1 height 1
checkbox input "false"
click at [1011, 61] on button "Save" at bounding box center [1047, 57] width 78 height 21
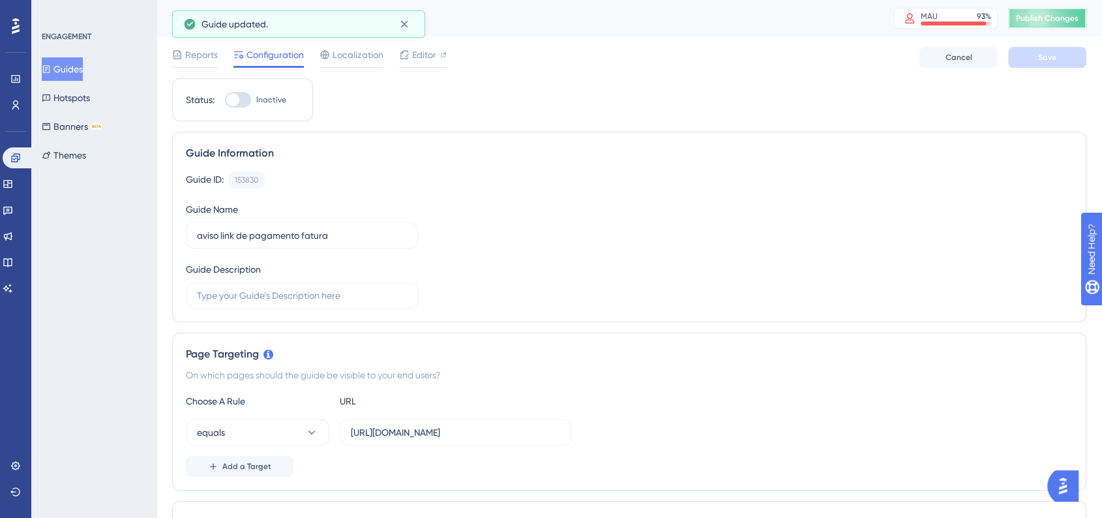
click at [1051, 18] on span "Publish Changes" at bounding box center [1047, 18] width 63 height 10
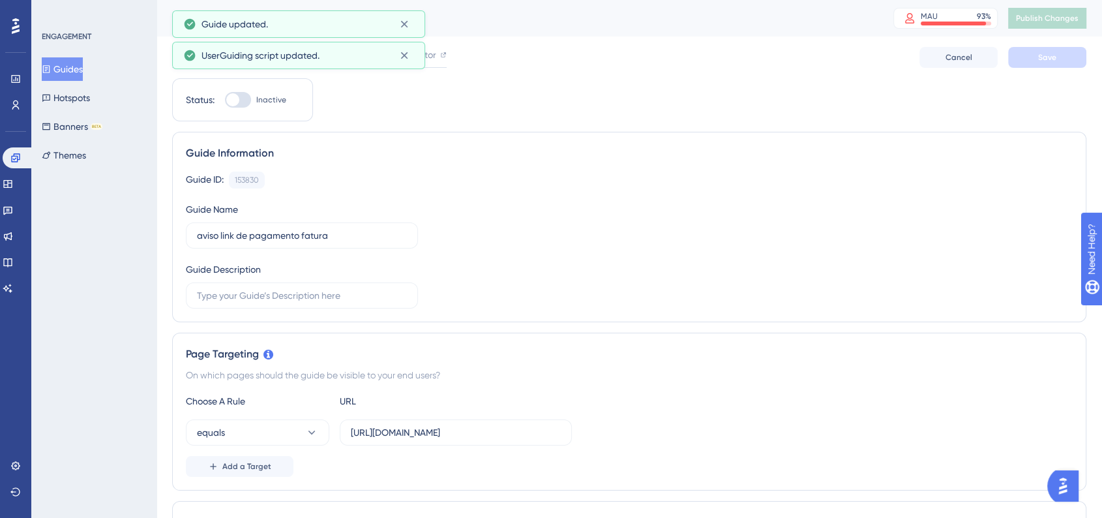
click at [83, 68] on button "Guides" at bounding box center [62, 68] width 41 height 23
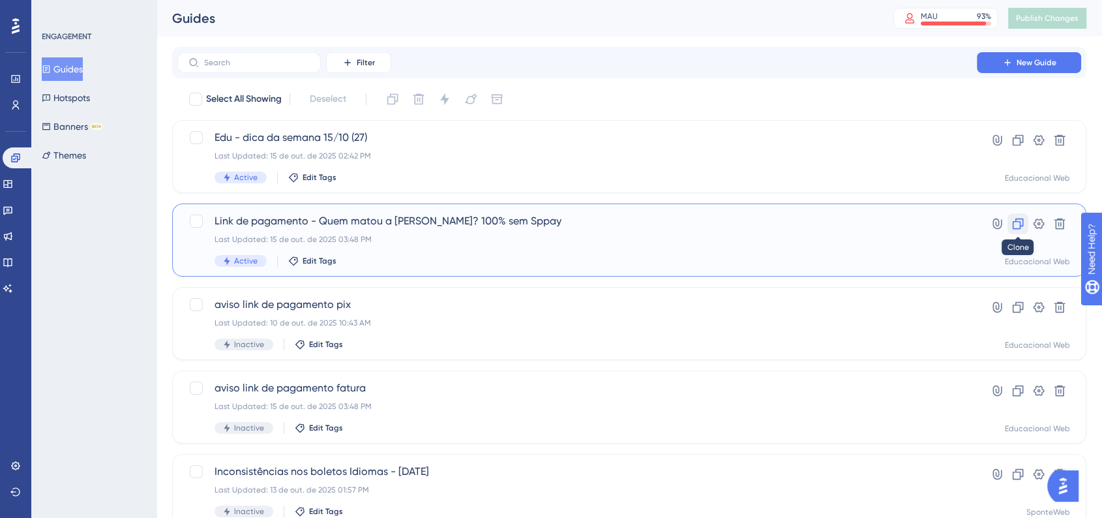
click at [1023, 226] on icon at bounding box center [1018, 223] width 11 height 11
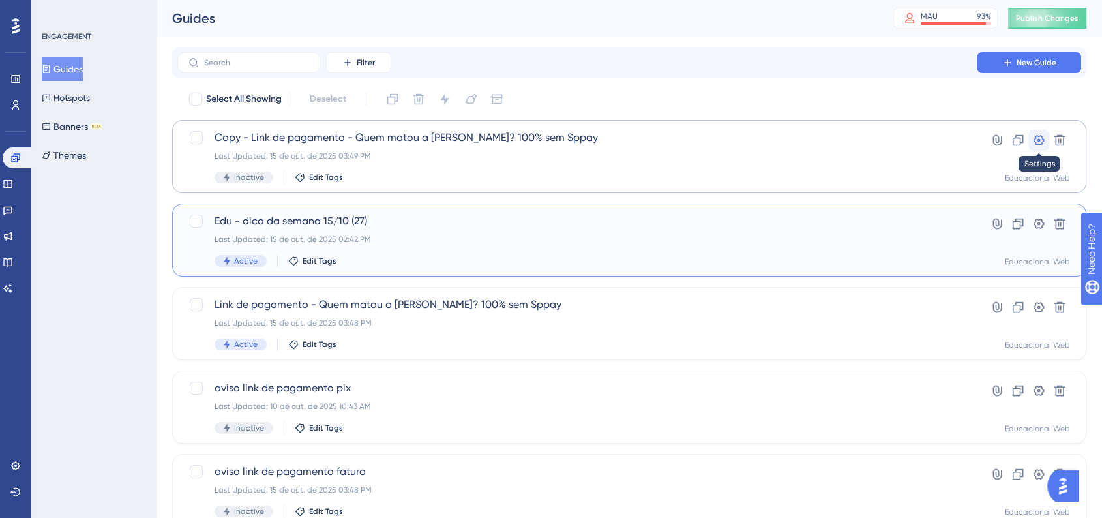
click at [1038, 140] on icon at bounding box center [1038, 140] width 13 height 13
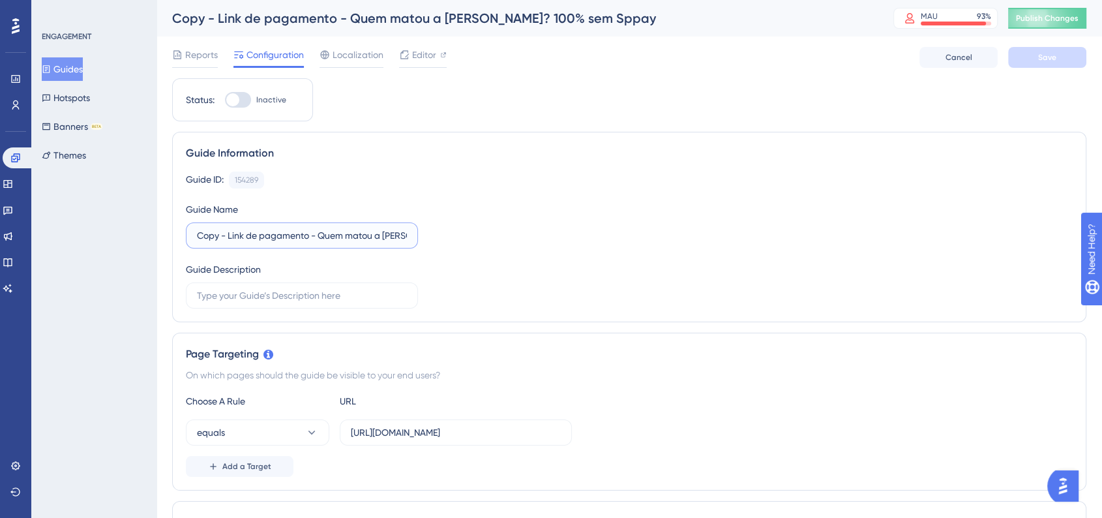
drag, startPoint x: 230, startPoint y: 241, endPoint x: 117, endPoint y: 231, distance: 112.6
drag, startPoint x: 389, startPoint y: 237, endPoint x: 466, endPoint y: 237, distance: 76.9
click at [466, 237] on div "Guide ID: 154289 Copy Guide Name Link de pagamento - Quem matou a Odete? 100% s…" at bounding box center [629, 240] width 887 height 137
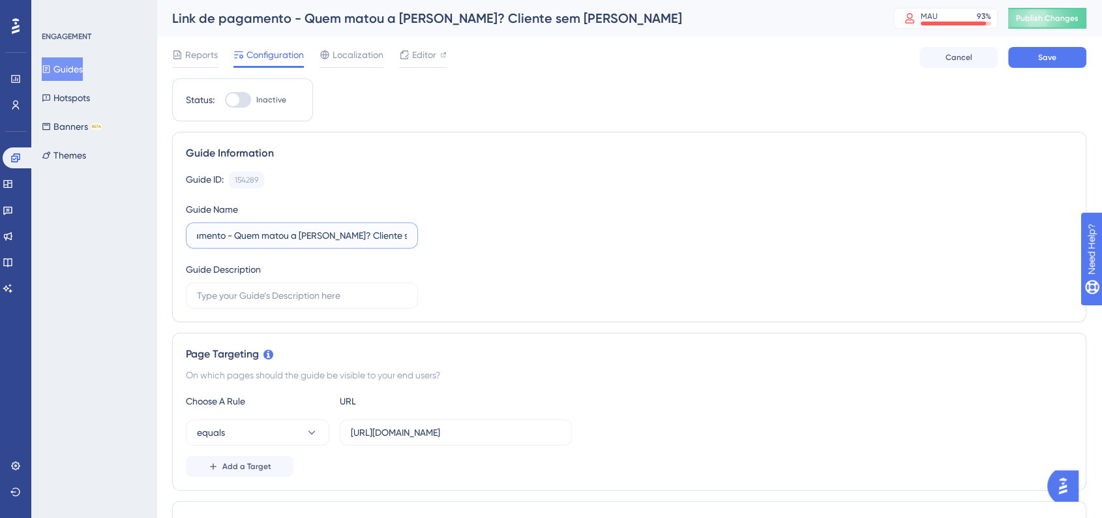
scroll to position [0, 59]
type input "Link de pagamento - Quem matou a Odete? Cliente sem Fatura"
click at [518, 211] on div "Guide ID: 154289 Copy Guide Name Link de pagamento - Quem matou a Odete? Client…" at bounding box center [629, 240] width 887 height 137
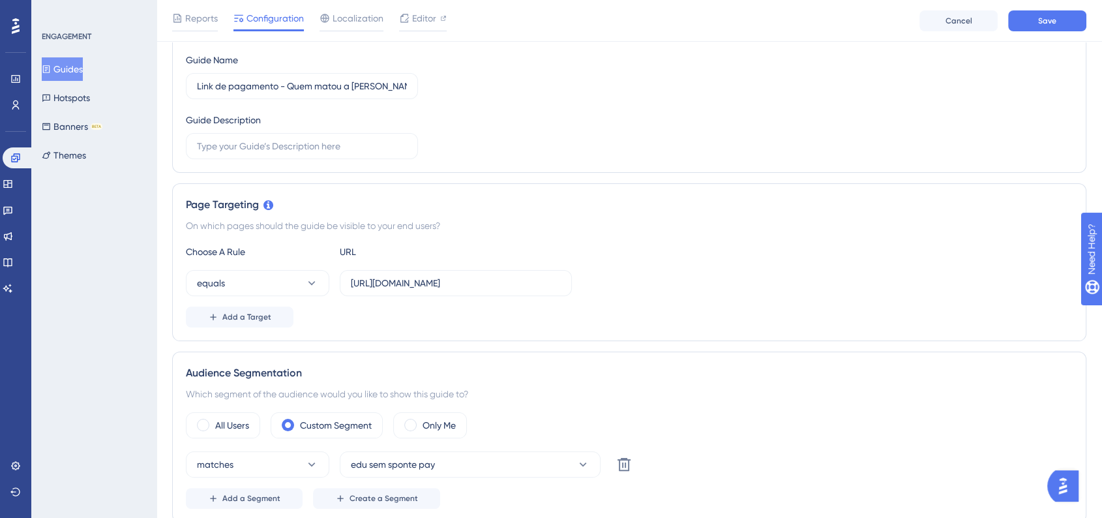
scroll to position [290, 0]
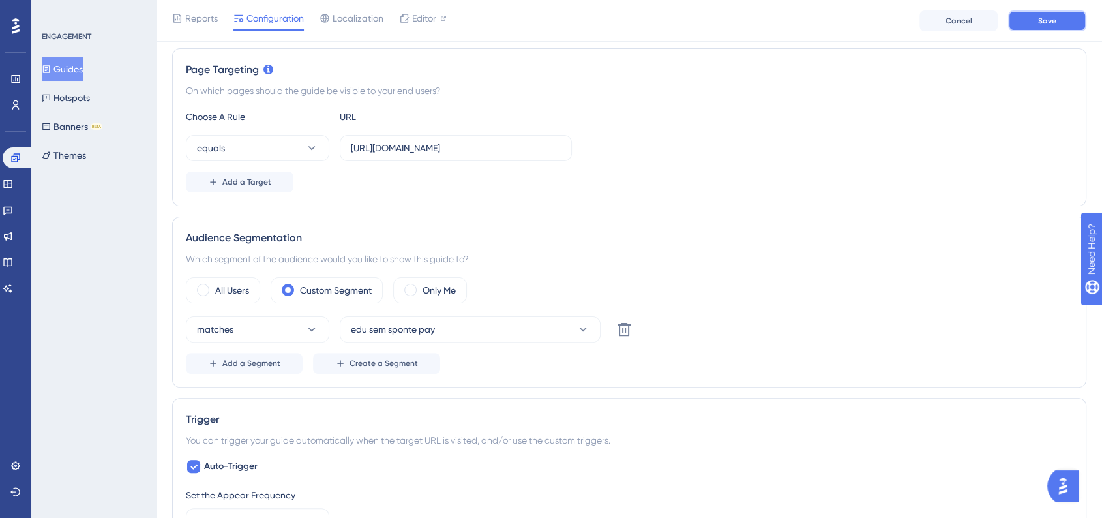
click at [1060, 29] on button "Save" at bounding box center [1047, 20] width 78 height 21
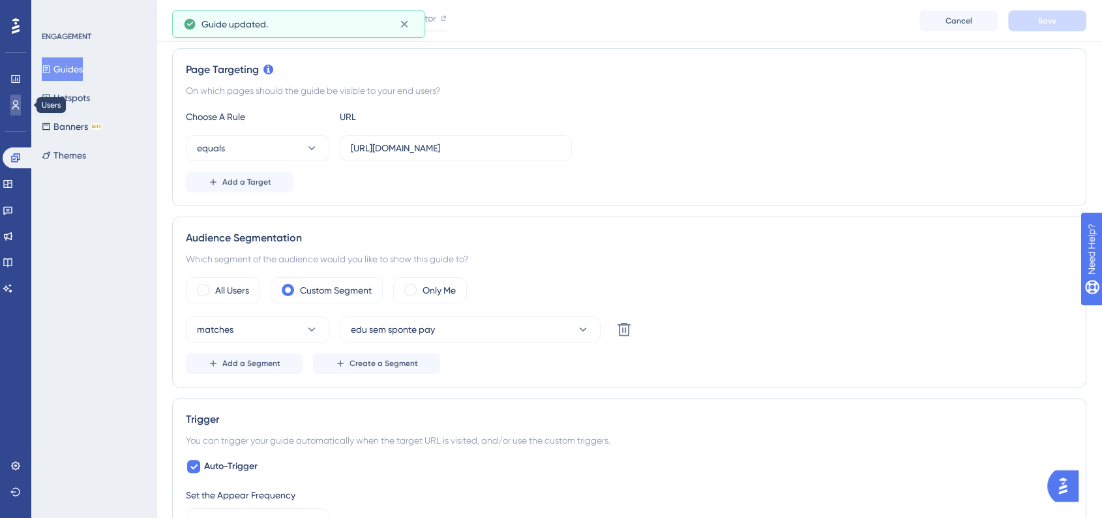
click at [15, 111] on link at bounding box center [15, 105] width 10 height 21
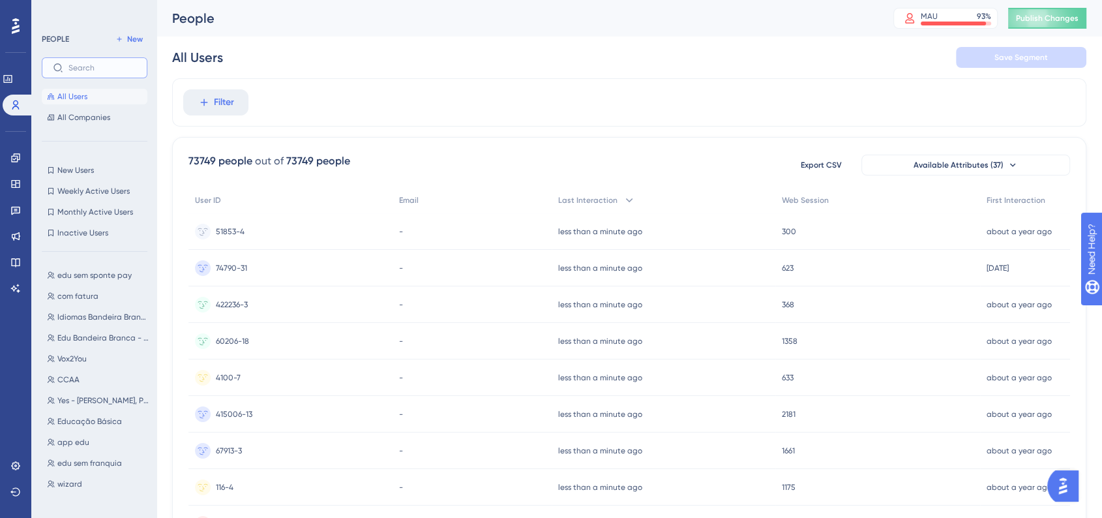
click at [107, 68] on input "text" at bounding box center [102, 67] width 68 height 9
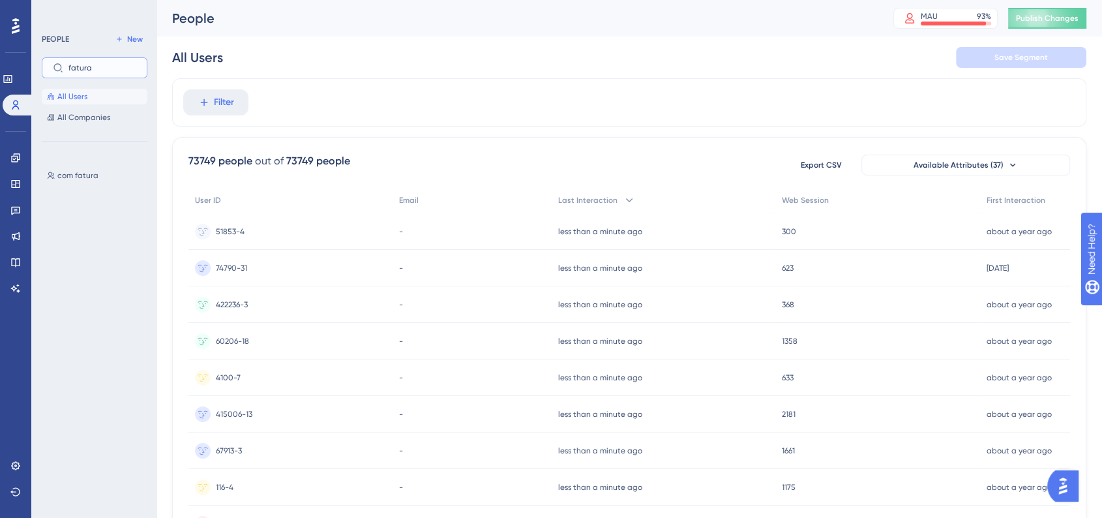
drag, startPoint x: 117, startPoint y: 67, endPoint x: 42, endPoint y: 63, distance: 75.1
click at [42, 63] on label "fatura" at bounding box center [95, 67] width 106 height 21
type input "fatura"
click at [143, 36] on button "New" at bounding box center [129, 39] width 37 height 16
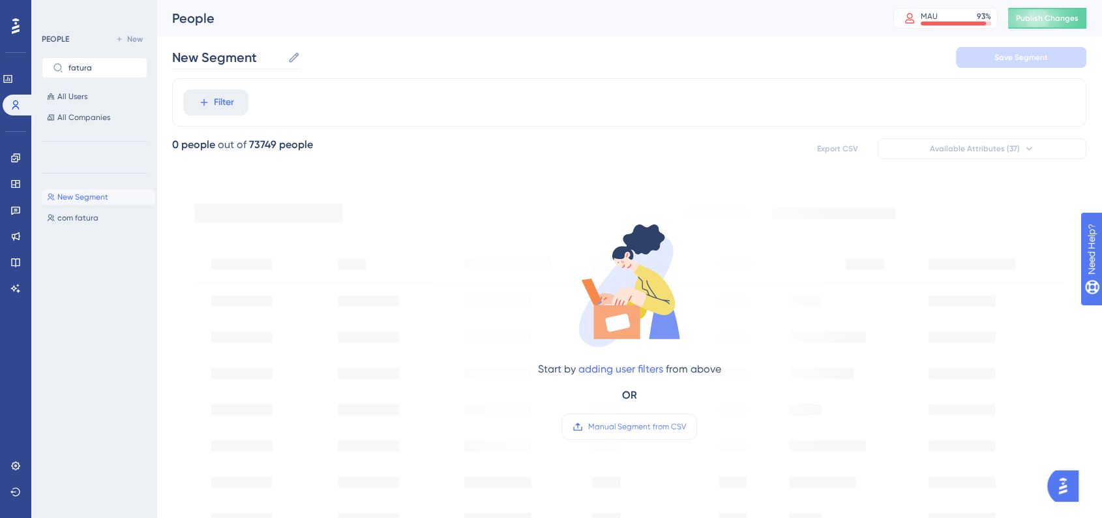
click at [244, 68] on label "New Segment New Segment" at bounding box center [236, 57] width 128 height 23
click at [244, 67] on input "New Segment" at bounding box center [227, 57] width 110 height 18
drag, startPoint x: 258, startPoint y: 57, endPoint x: 87, endPoint y: 46, distance: 171.9
click at [157, 46] on div "Performance Users Engagement Widgets Feedback Product Updates Knowledge Base AI…" at bounding box center [630, 501] width 946 height 1002
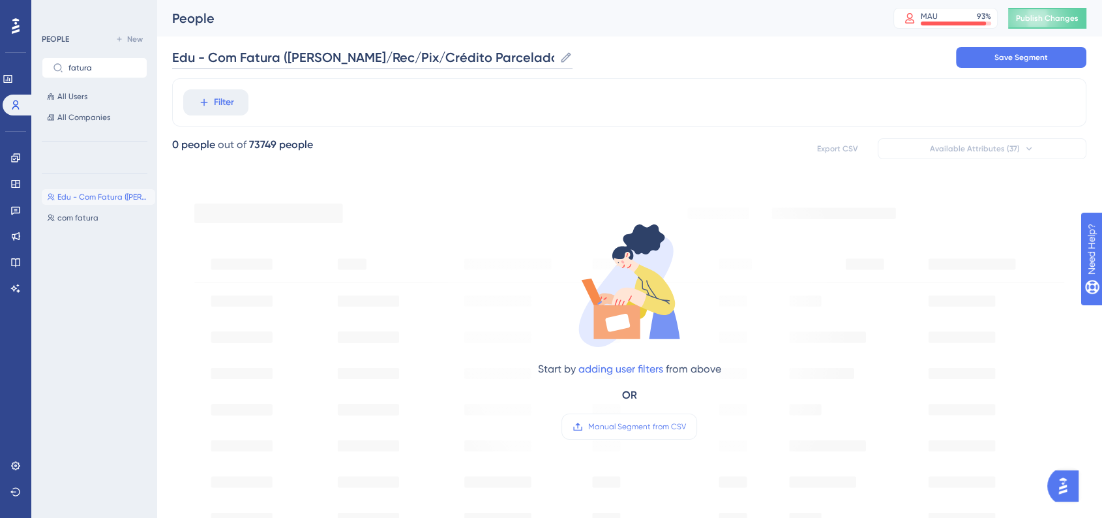
drag, startPoint x: 236, startPoint y: 58, endPoint x: 211, endPoint y: 58, distance: 24.8
click at [211, 58] on input "Edu - Com Fatura (Sem Boleto/Rec/Pix/Crédito Parcelado)" at bounding box center [363, 57] width 382 height 18
drag, startPoint x: 286, startPoint y: 55, endPoint x: 307, endPoint y: 55, distance: 21.5
click at [307, 55] on input "Edu - Sem Fatura (Sem Boleto/Rec/Pix/Crédito Parcelado)" at bounding box center [362, 57] width 380 height 18
type input "Edu - Sem Fatura (Mas com Boleto/Rec/Pix/Crédito Parcelado)"
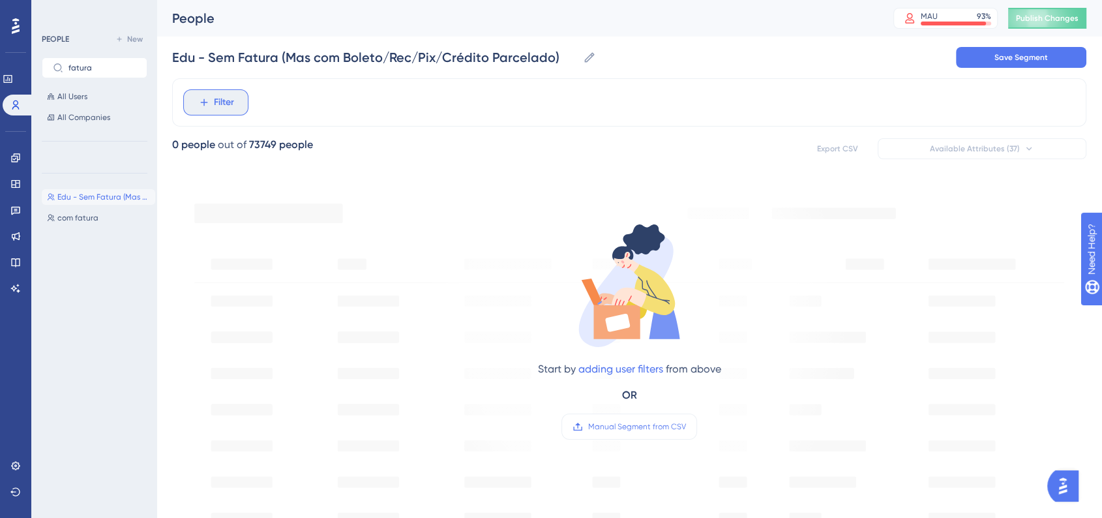
click at [215, 93] on button "Filter" at bounding box center [215, 102] width 65 height 26
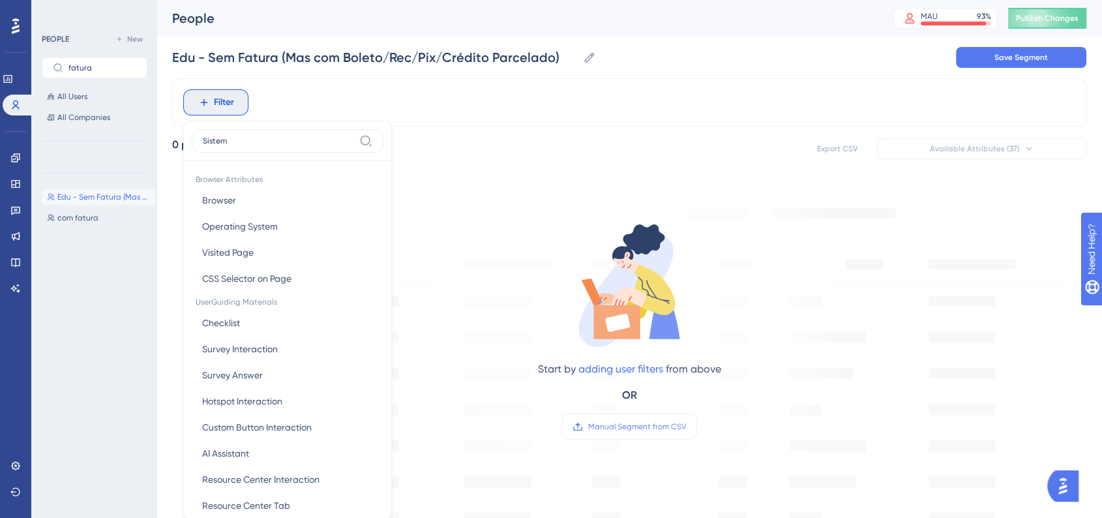
type input "Sistema"
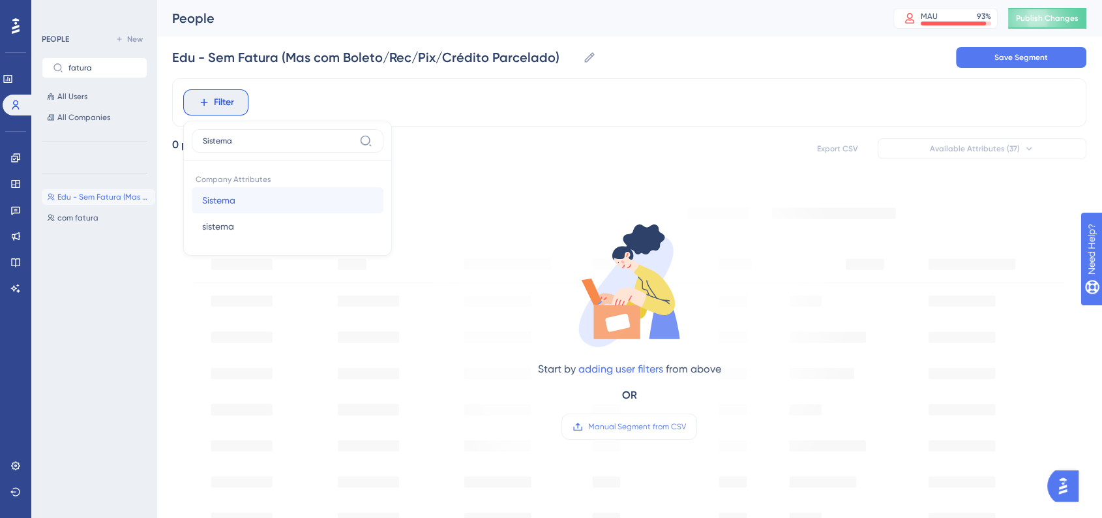
click at [254, 205] on button "Sistema Sistema" at bounding box center [288, 200] width 192 height 26
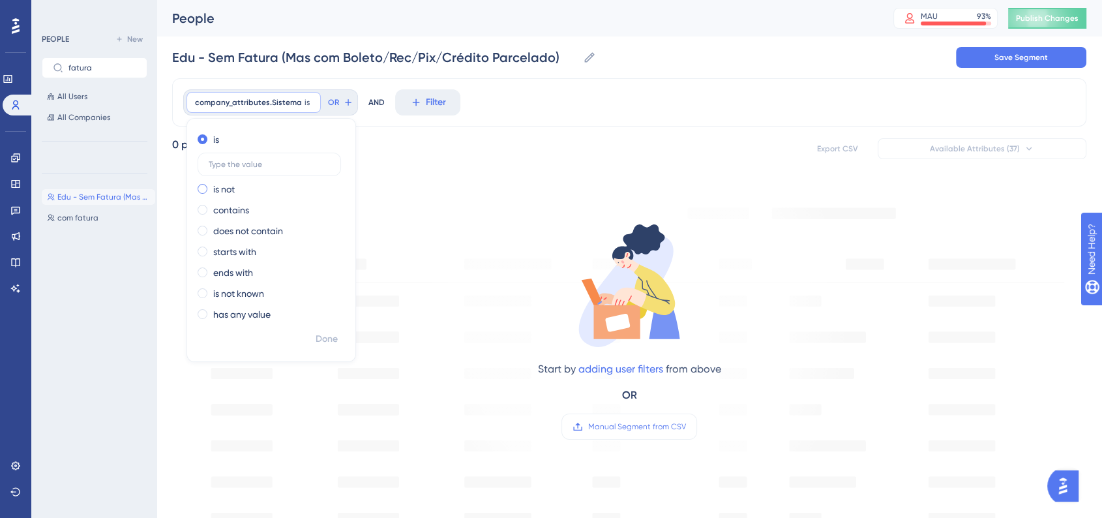
click at [222, 188] on label "is not" at bounding box center [224, 189] width 22 height 16
click at [248, 173] on label at bounding box center [269, 184] width 143 height 23
click at [248, 181] on input "text" at bounding box center [269, 185] width 121 height 9
type input "SponteWeb"
click at [321, 340] on span "Done" at bounding box center [327, 339] width 22 height 16
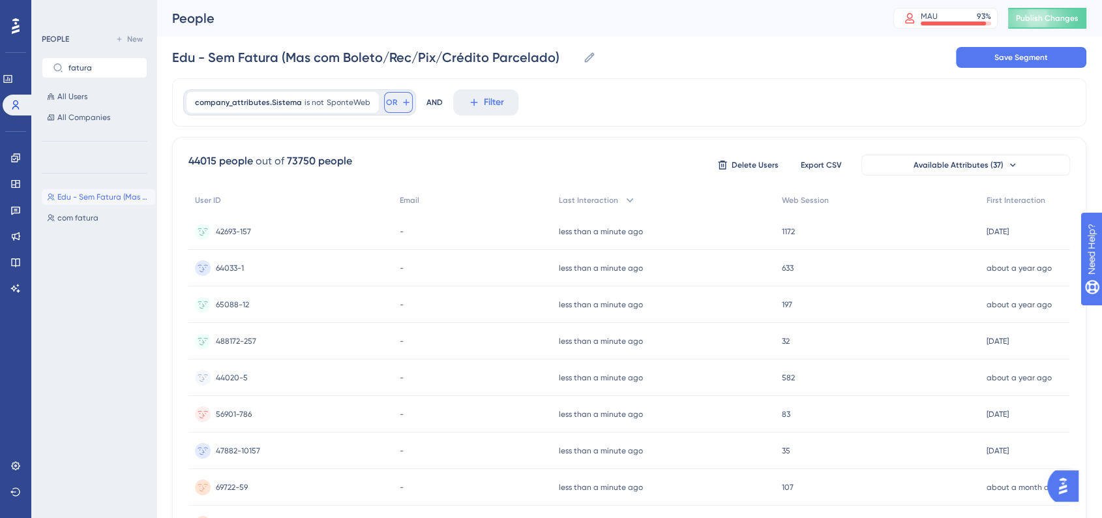
click at [391, 101] on button "OR" at bounding box center [398, 102] width 29 height 21
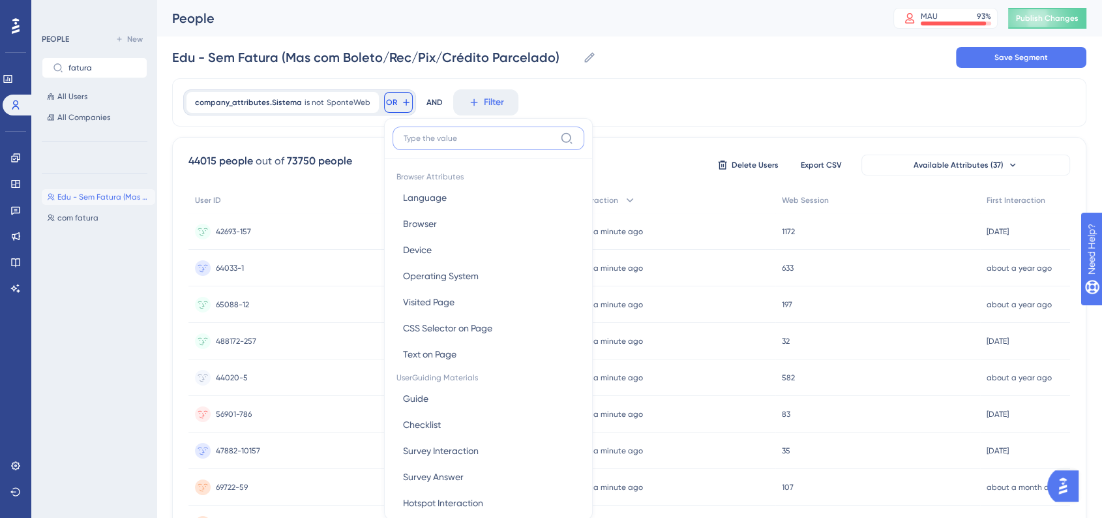
scroll to position [60, 0]
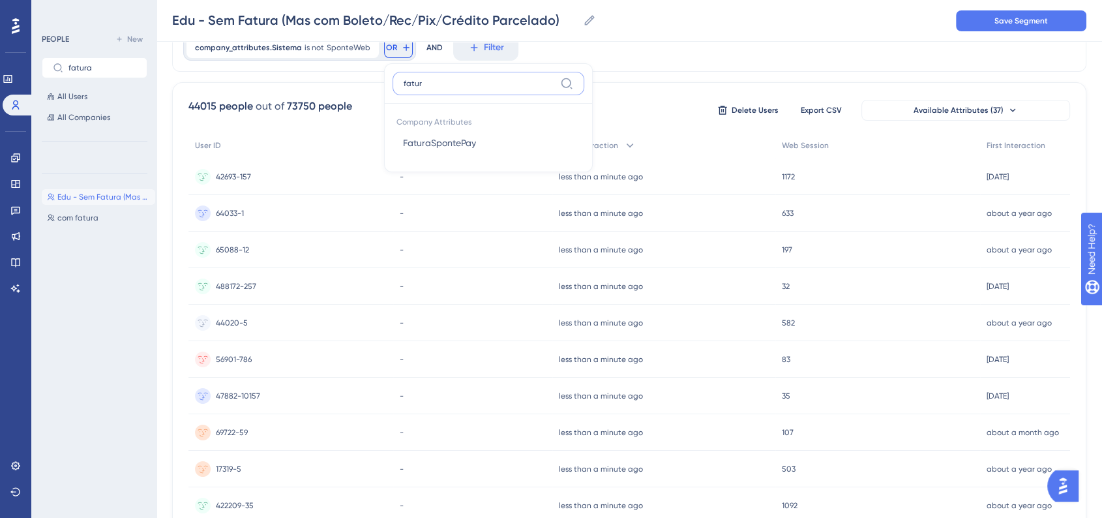
type input "fatura"
click at [466, 141] on span "FaturaSpontePay" at bounding box center [439, 143] width 73 height 16
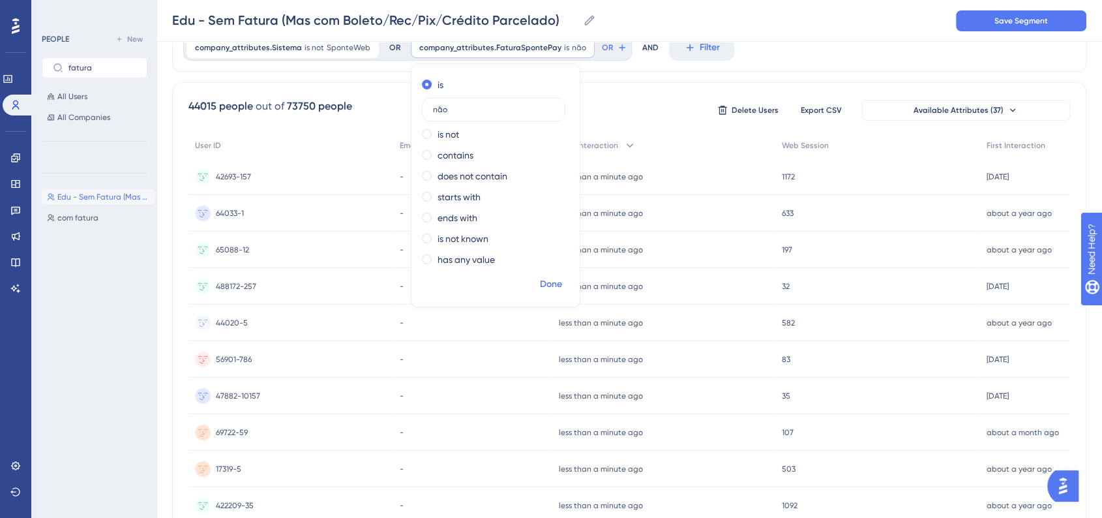
type input "não"
click at [552, 286] on span "Done" at bounding box center [551, 284] width 22 height 16
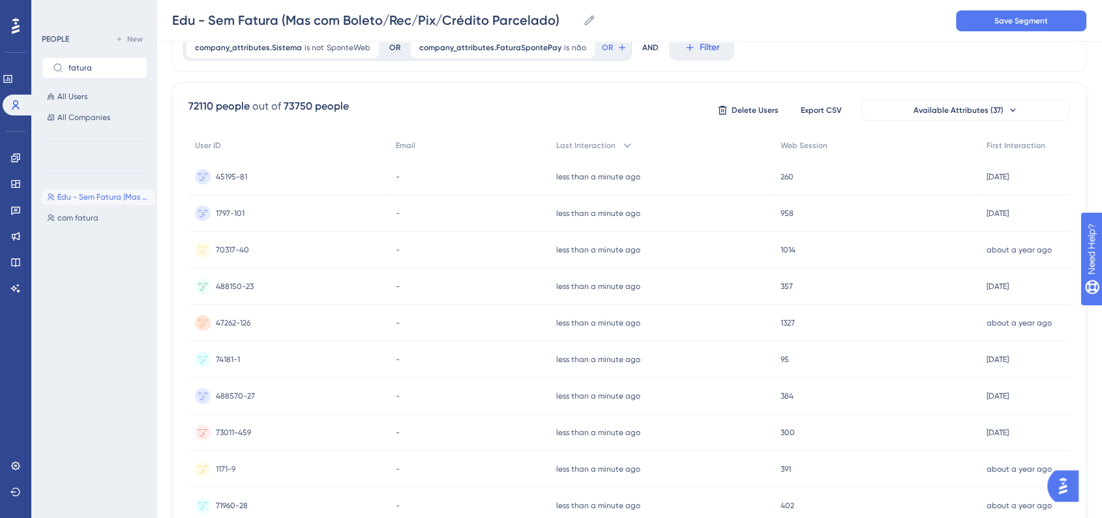
scroll to position [0, 0]
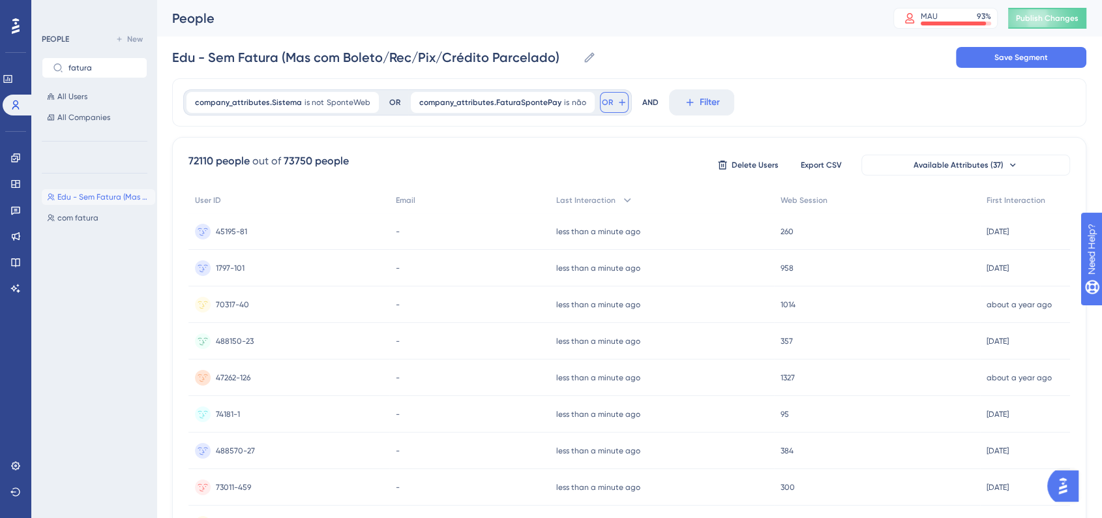
click at [617, 106] on icon at bounding box center [622, 102] width 10 height 10
type input "pix"
click at [693, 194] on button "PixSpontePay PixSpontePay" at bounding box center [704, 198] width 192 height 26
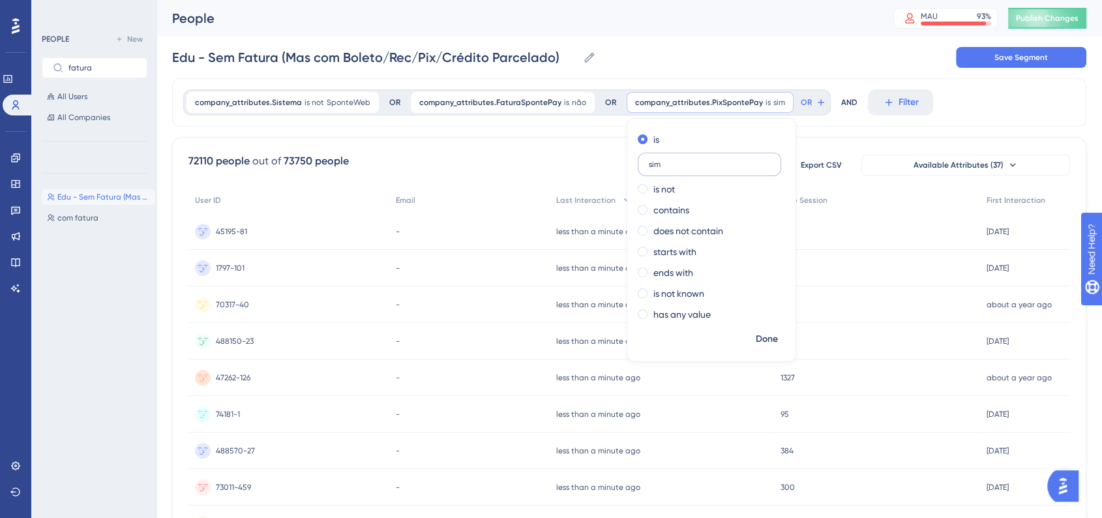
type input "sim"
click at [756, 333] on span "Done" at bounding box center [767, 339] width 22 height 16
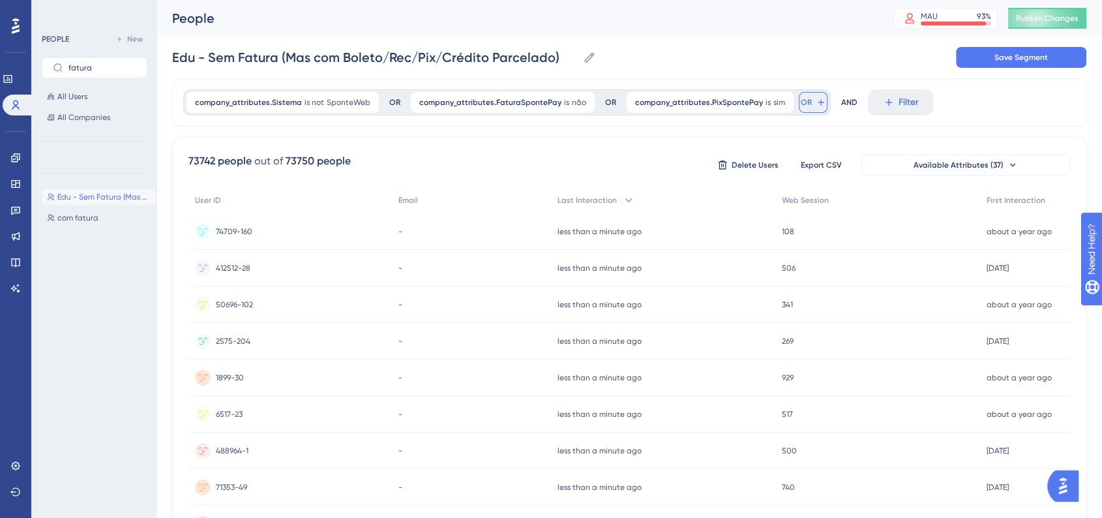
click at [801, 104] on span "OR" at bounding box center [806, 102] width 11 height 10
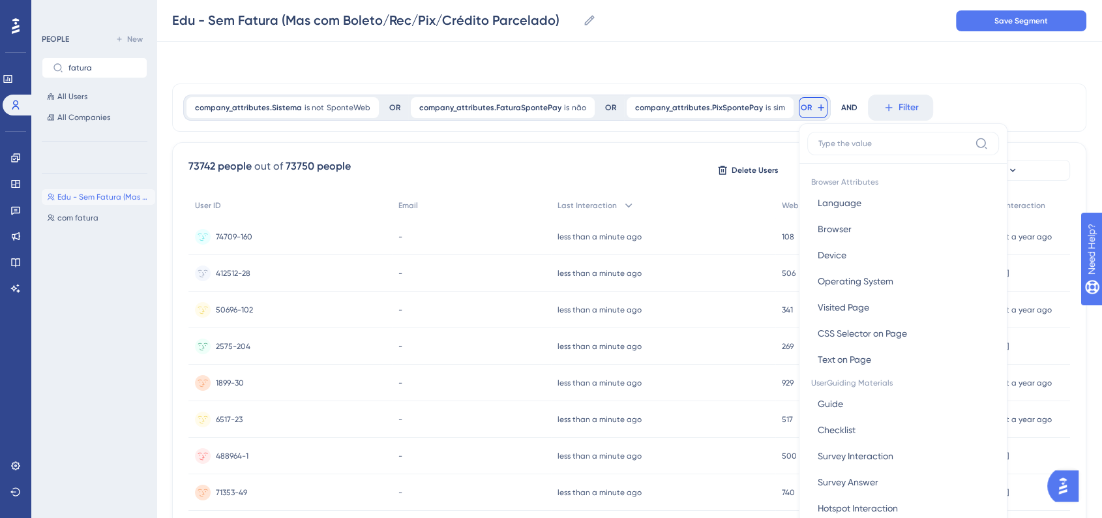
scroll to position [60, 0]
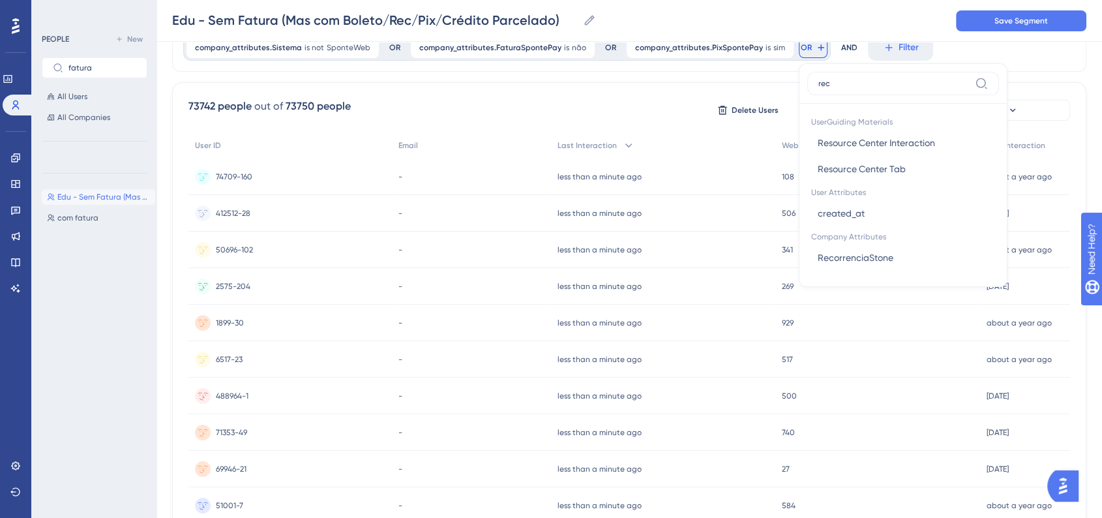
type input "reco"
click at [818, 147] on span "RecorrenciaStone" at bounding box center [856, 143] width 76 height 16
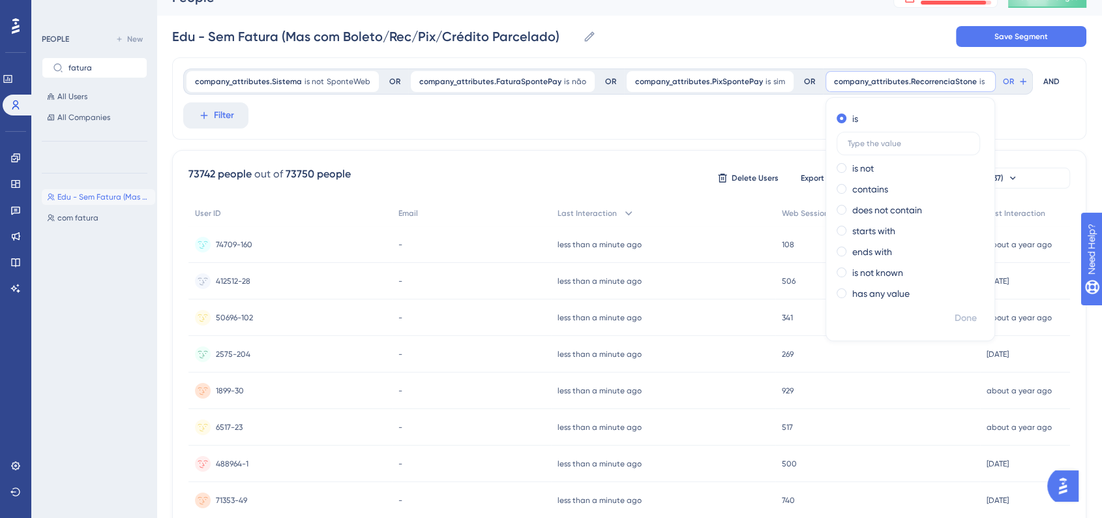
scroll to position [0, 0]
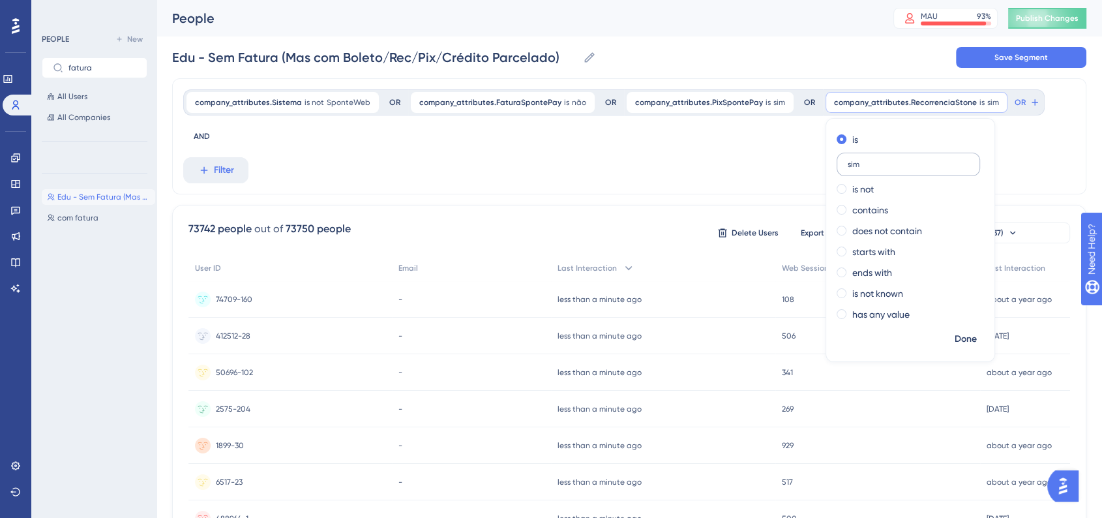
type input "sim"
click at [960, 333] on span "Done" at bounding box center [966, 339] width 22 height 16
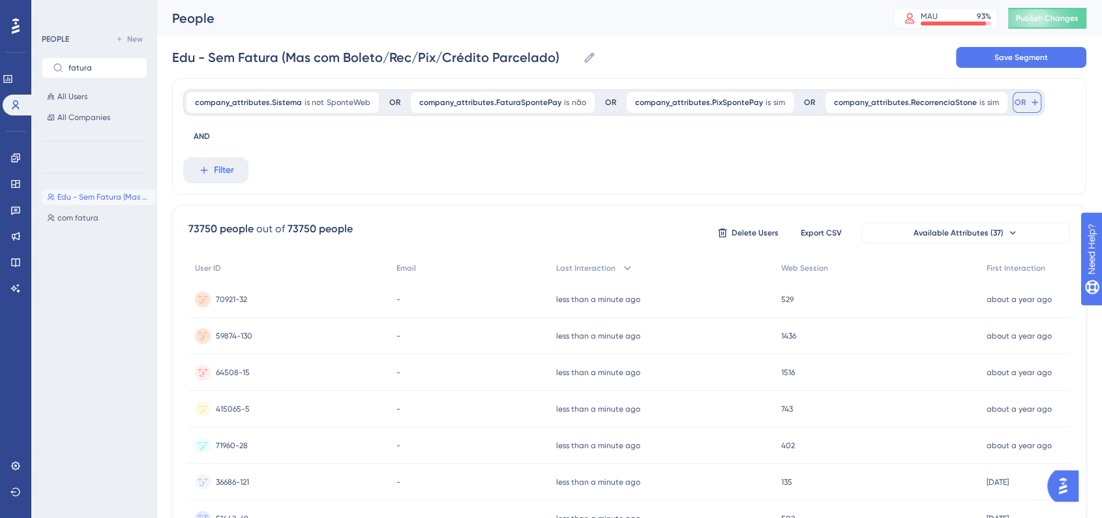
click at [1013, 100] on button "OR" at bounding box center [1027, 102] width 29 height 21
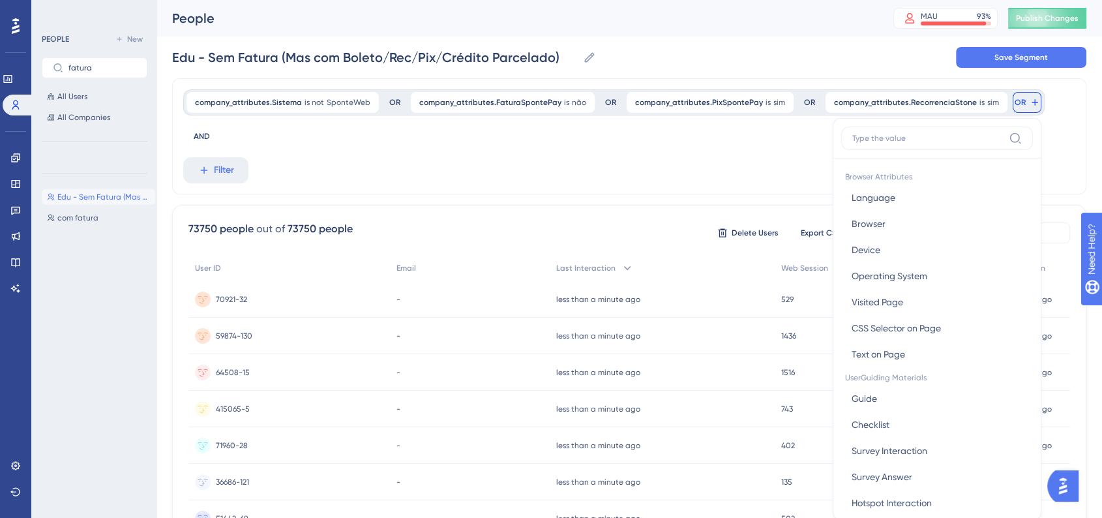
scroll to position [60, 0]
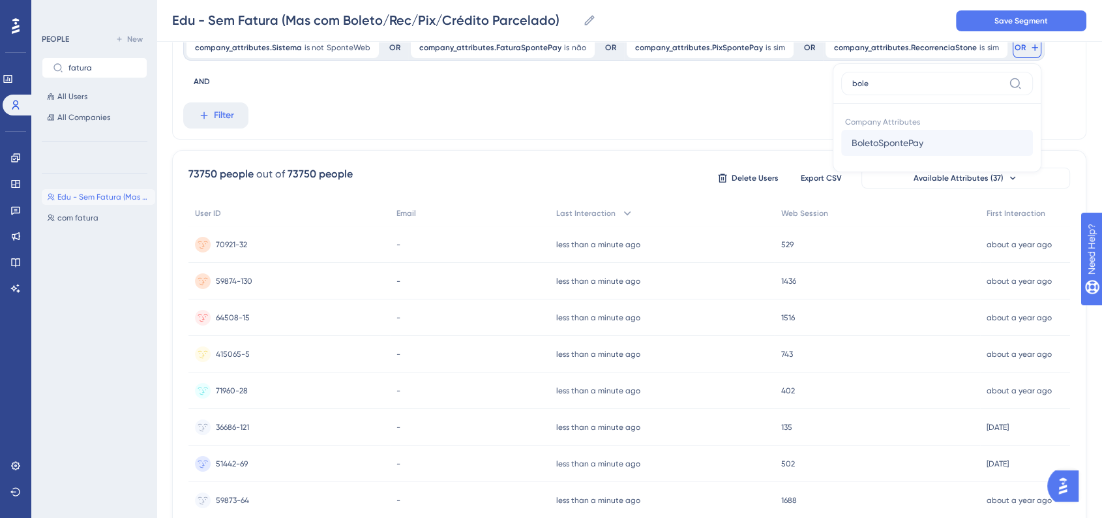
type input "bole"
click at [891, 147] on span "BoletoSpontePay" at bounding box center [888, 143] width 72 height 16
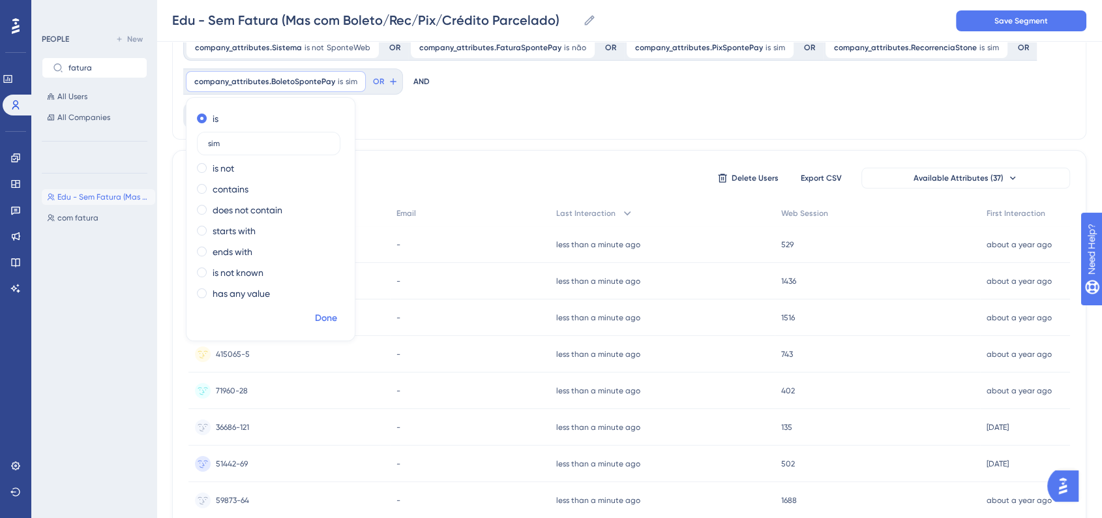
type input "sim"
click at [339, 314] on button "Done" at bounding box center [326, 317] width 37 height 23
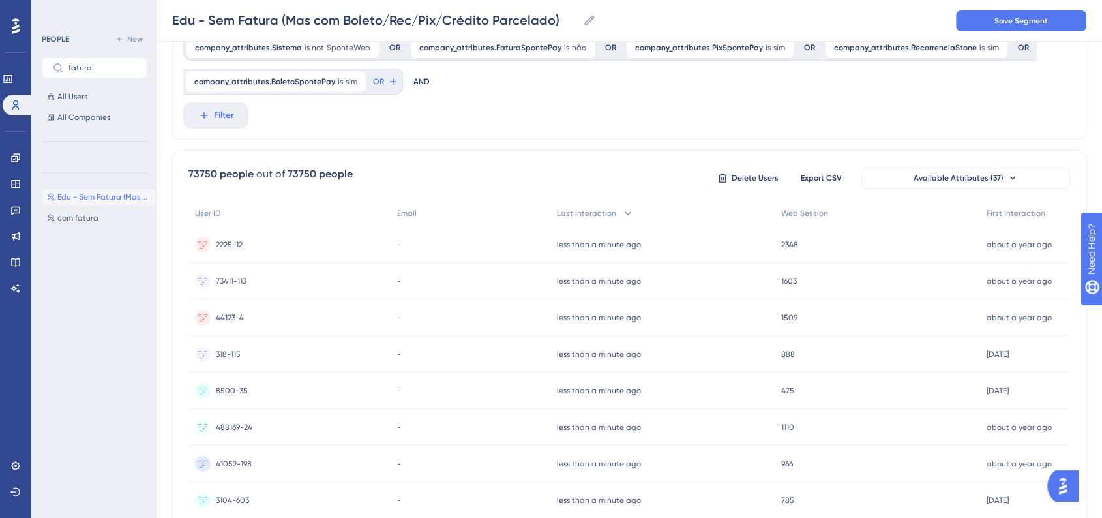
scroll to position [0, 0]
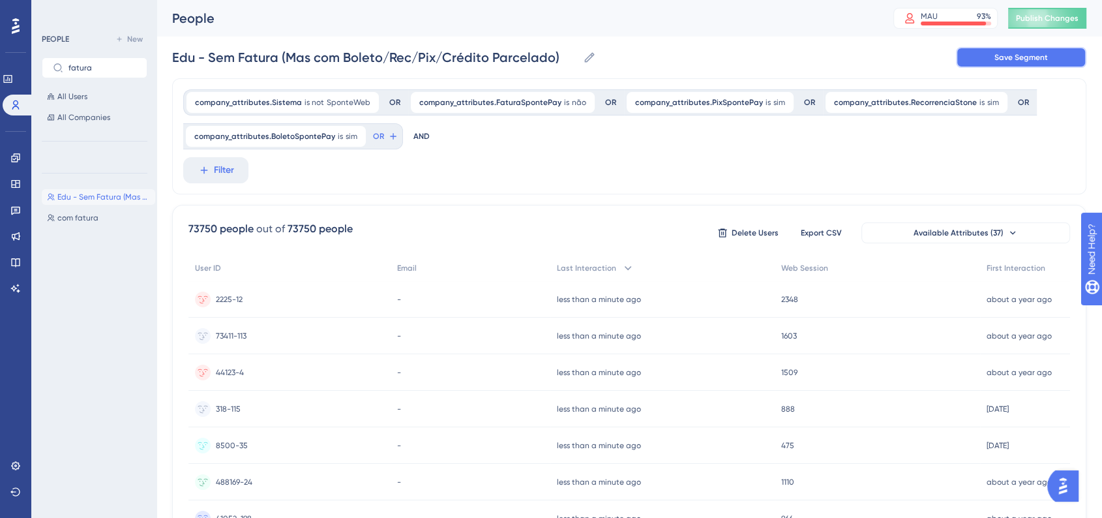
click at [976, 59] on button "Save Segment" at bounding box center [1021, 57] width 130 height 21
click at [64, 179] on span "com fatura" at bounding box center [77, 175] width 41 height 10
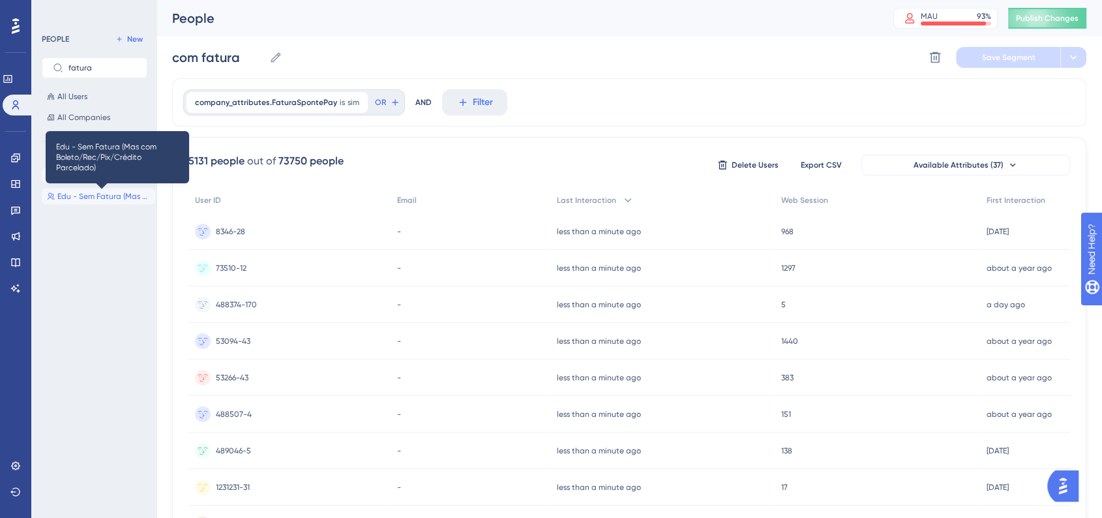
click at [73, 198] on span "Edu - Sem Fatura (Mas com Boleto/Rec/Pix/Crédito Parcelado)" at bounding box center [103, 196] width 93 height 10
type input "Edu - Sem Fatura (Mas com Boleto/Rec/Pix/Crédito Parcelado)"
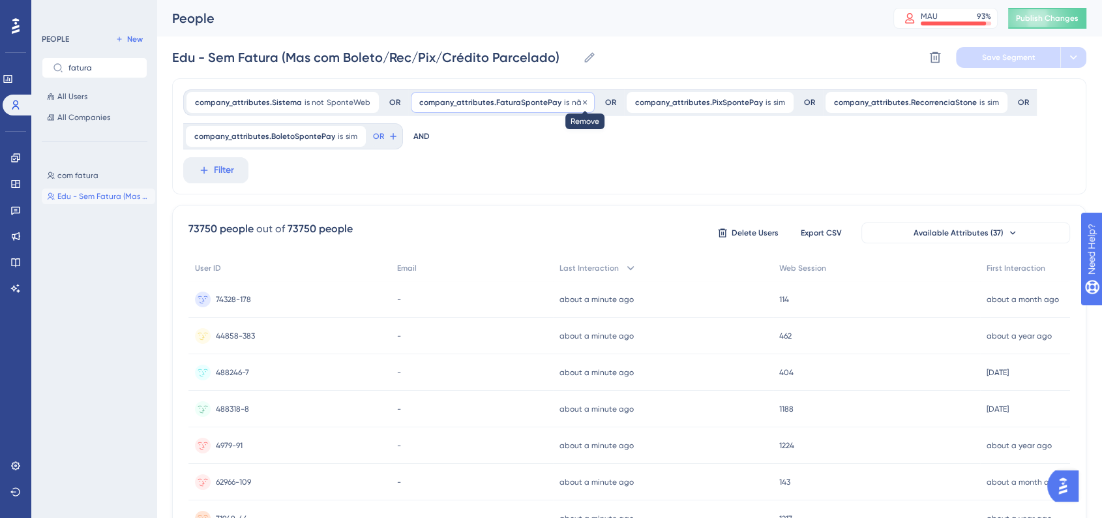
click at [581, 104] on icon at bounding box center [585, 102] width 8 height 8
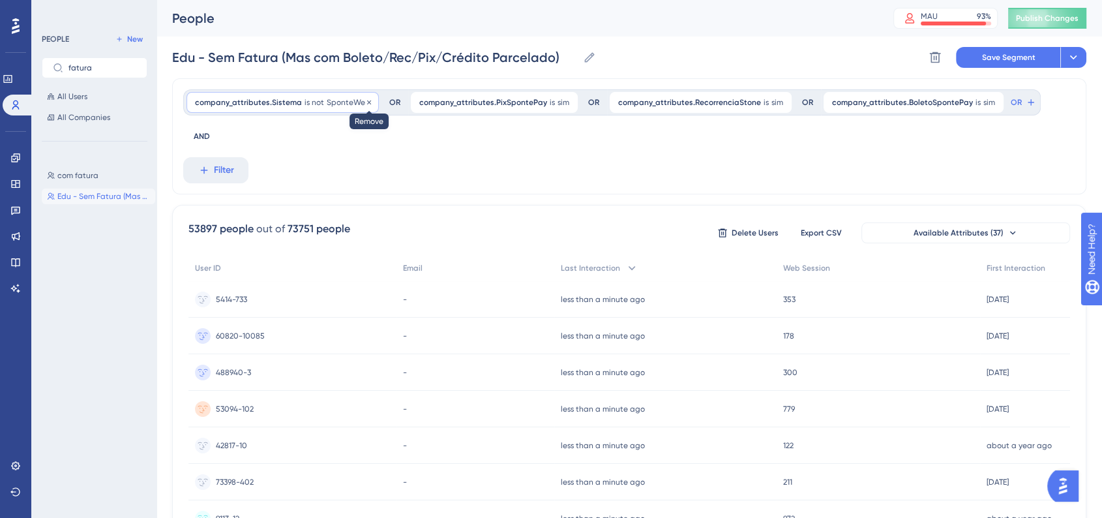
click at [365, 104] on icon at bounding box center [369, 102] width 8 height 8
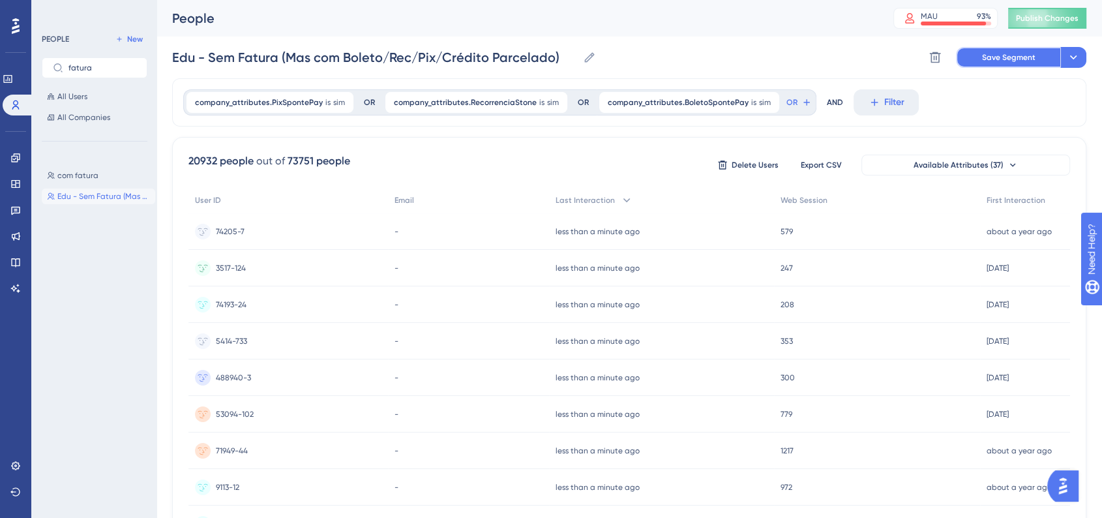
click at [1002, 62] on span "Save Segment" at bounding box center [1008, 57] width 53 height 10
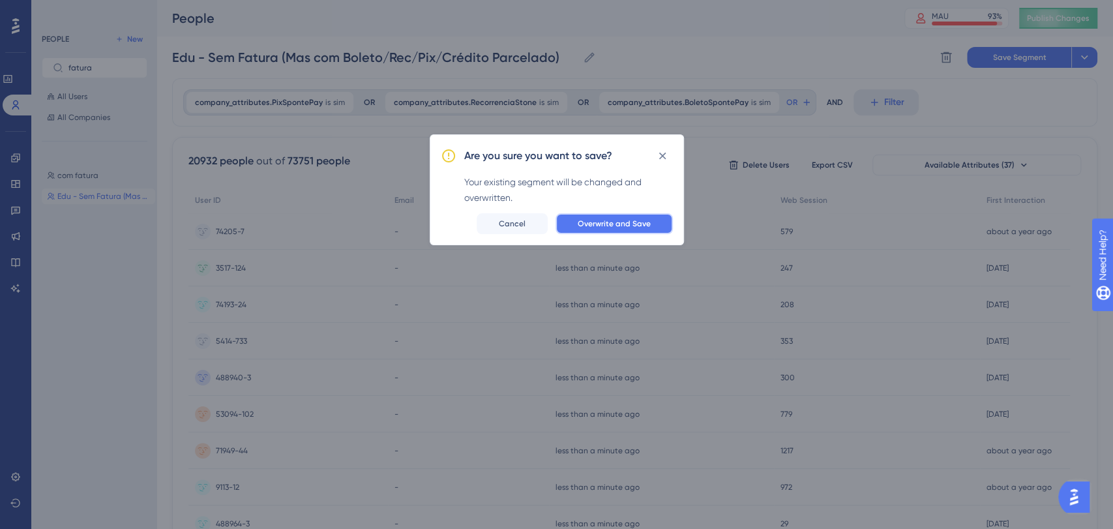
click at [608, 220] on span "Overwrite and Save" at bounding box center [614, 223] width 73 height 10
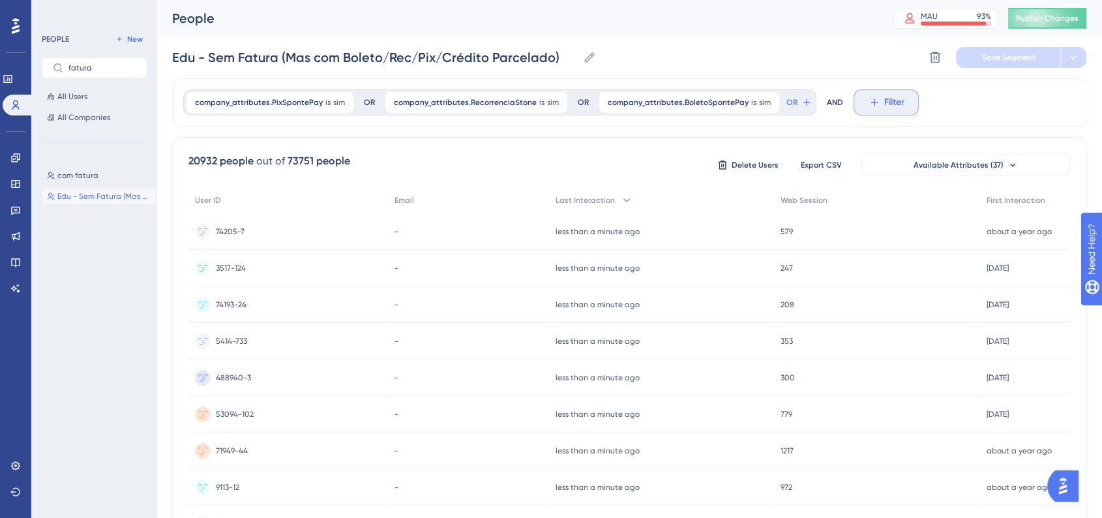
click at [864, 110] on button "Filter" at bounding box center [886, 102] width 65 height 26
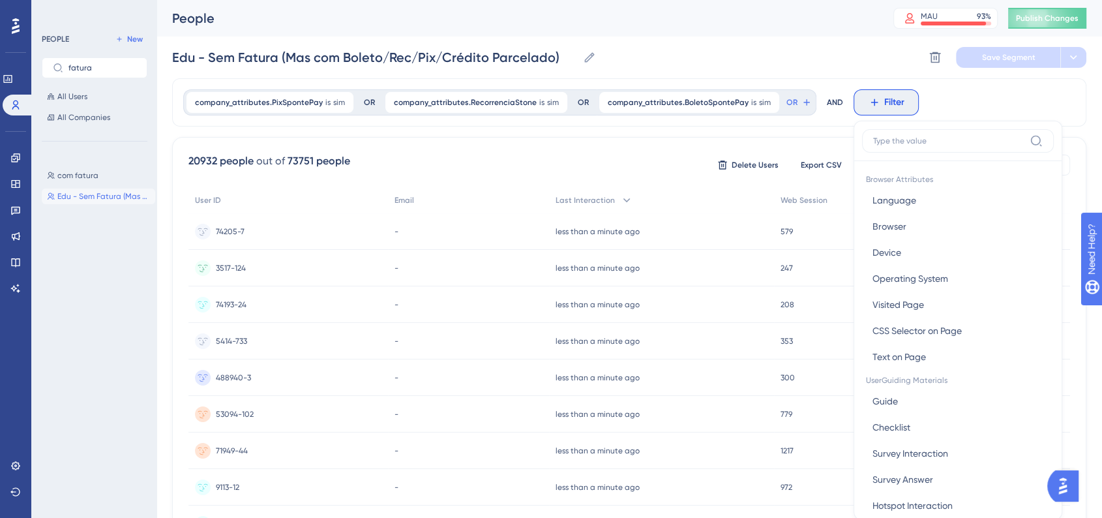
scroll to position [61, 0]
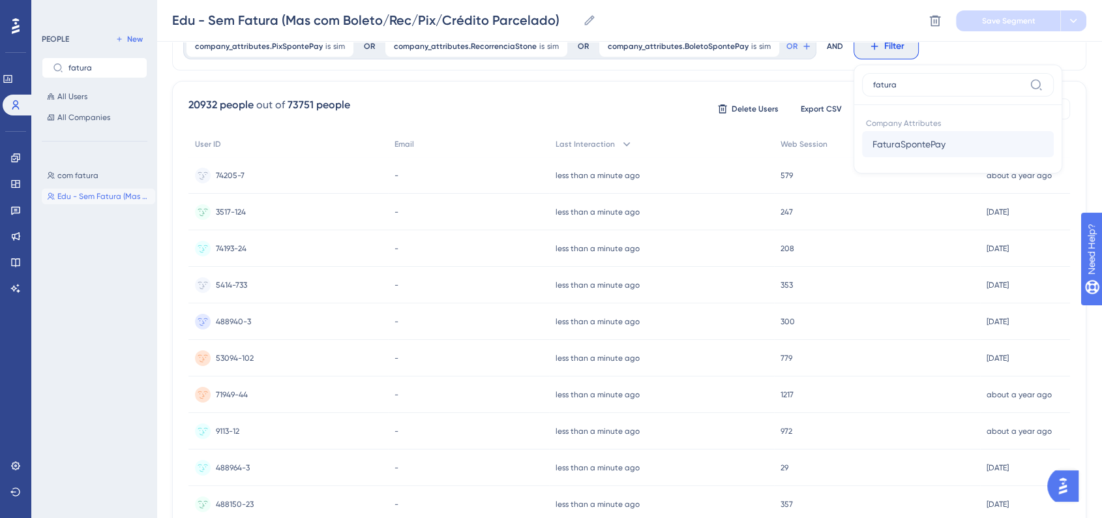
type input "fatura"
click at [889, 149] on span "FaturaSpontePay" at bounding box center [909, 144] width 73 height 16
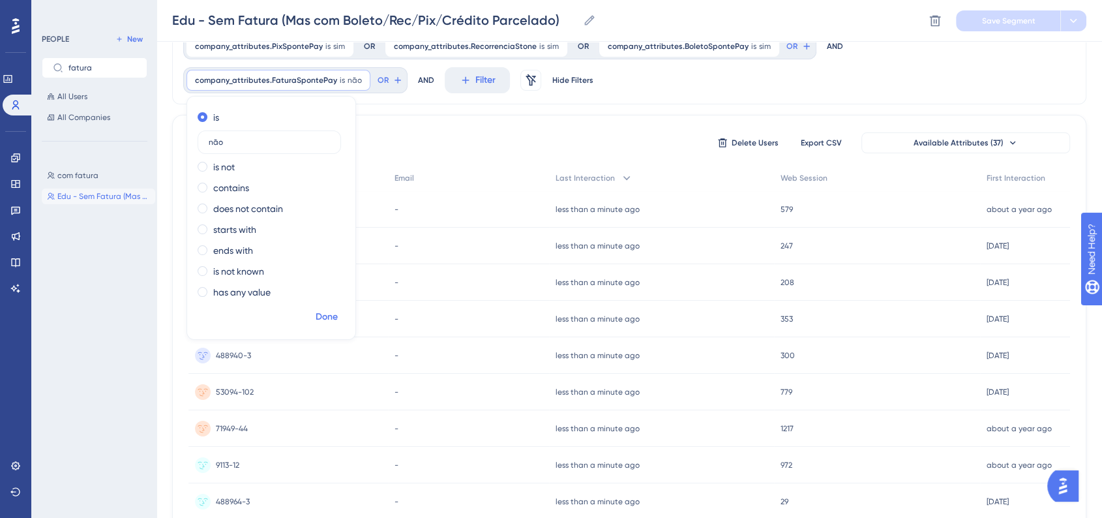
type input "não"
click at [318, 325] on button "Done" at bounding box center [326, 316] width 37 height 23
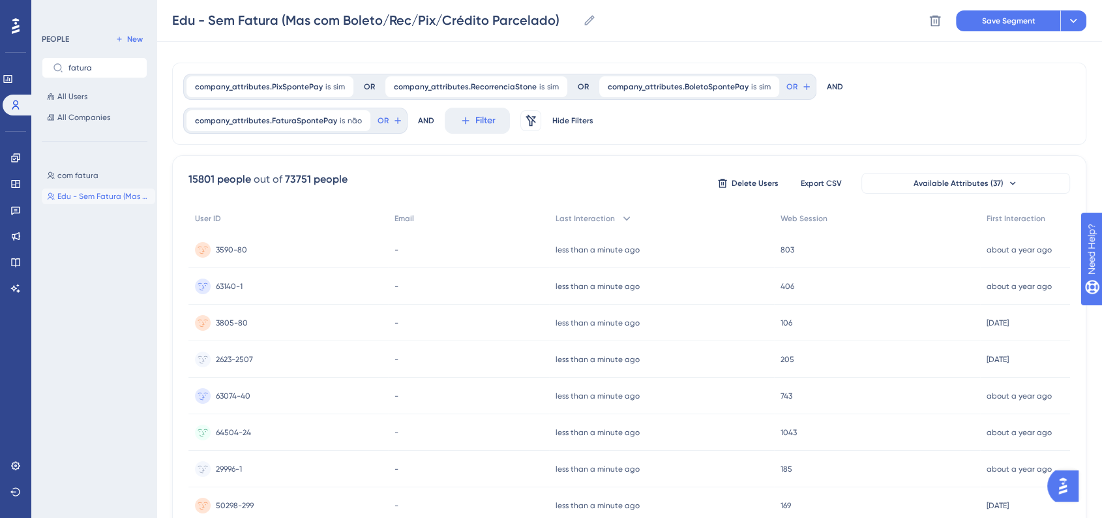
scroll to position [0, 0]
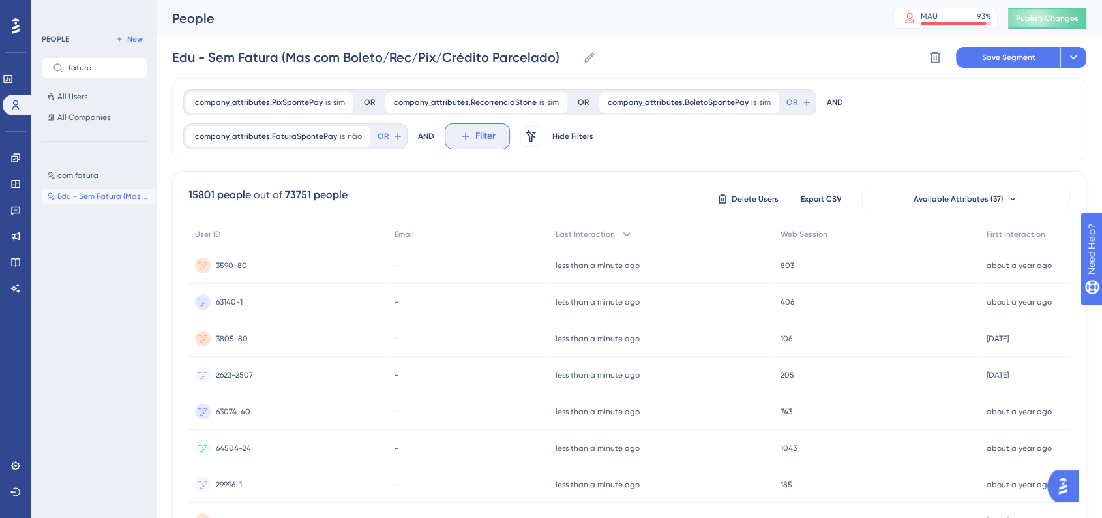
click at [461, 140] on icon at bounding box center [466, 136] width 12 height 12
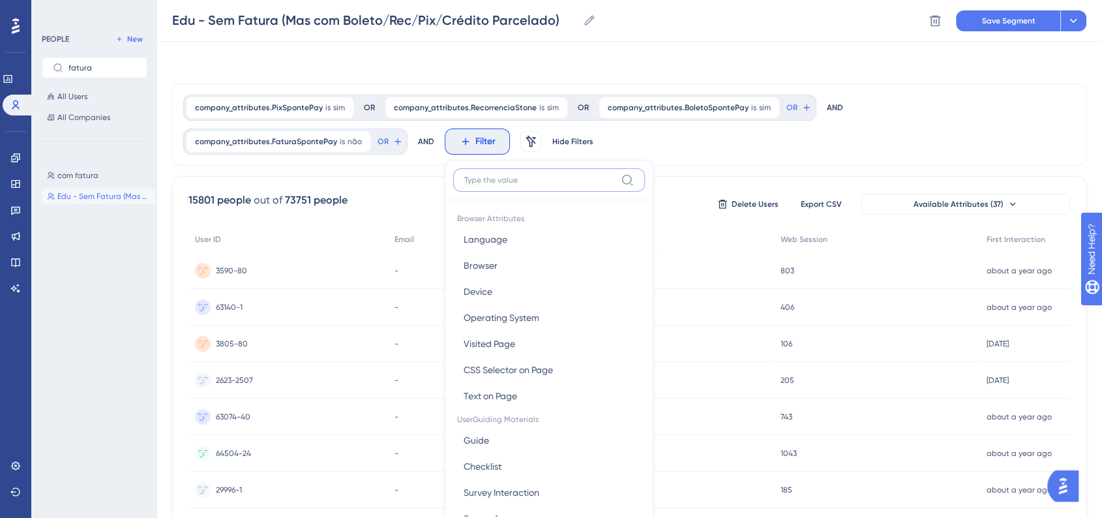
scroll to position [78, 0]
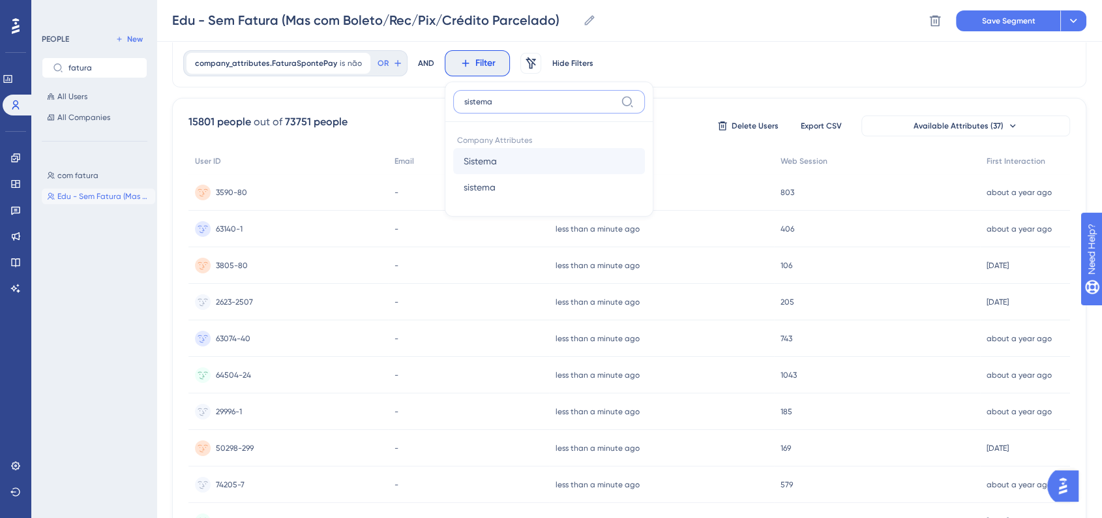
type input "sistema"
click at [503, 158] on button "Sistema Sistema" at bounding box center [549, 161] width 192 height 26
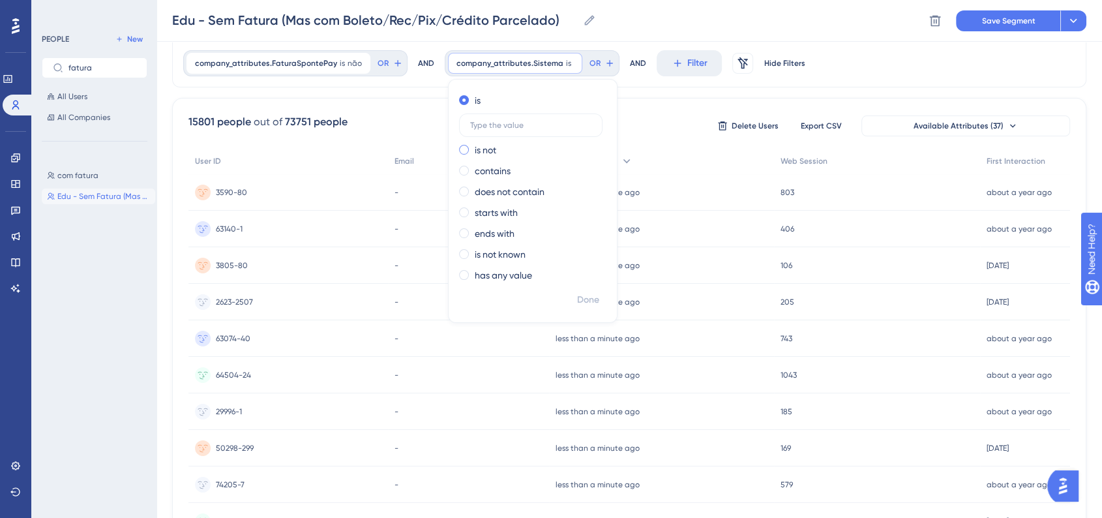
click at [459, 153] on span at bounding box center [464, 150] width 10 height 10
click at [473, 147] on input "radio" at bounding box center [473, 147] width 0 height 0
type input "SponteWeb"
click at [579, 295] on span "Done" at bounding box center [588, 300] width 22 height 16
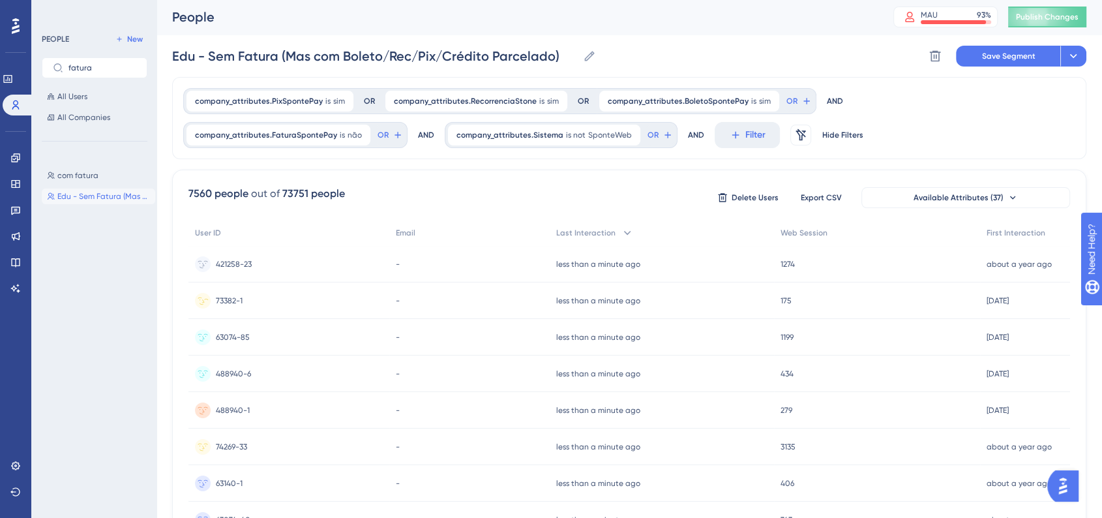
scroll to position [0, 0]
click at [978, 104] on div "company_attributes.PixSpontePay is sim sim Remove OR company_attributes.Recorre…" at bounding box center [629, 119] width 914 height 82
click at [989, 62] on span "Save Segment" at bounding box center [1008, 57] width 53 height 10
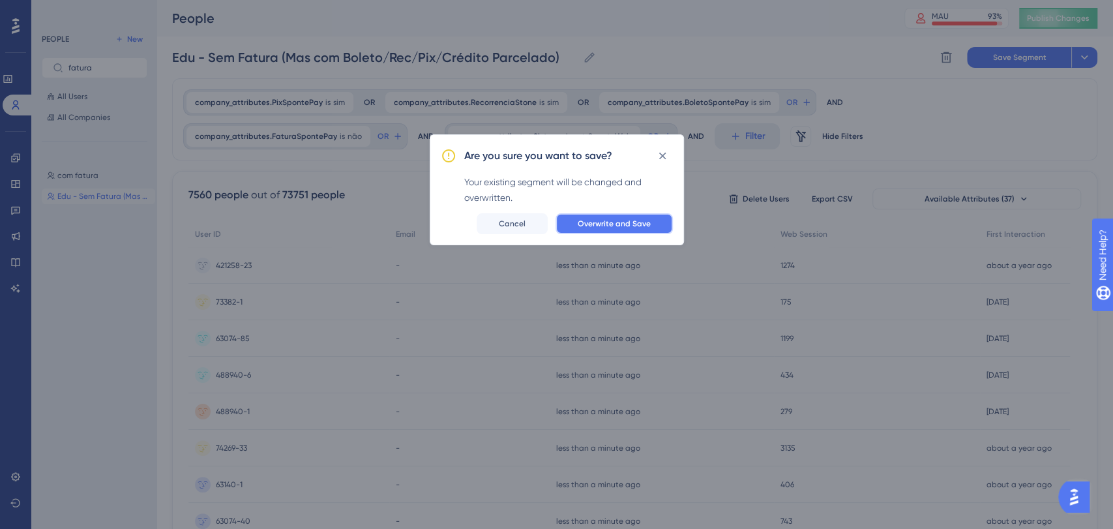
click at [631, 222] on span "Overwrite and Save" at bounding box center [614, 223] width 73 height 10
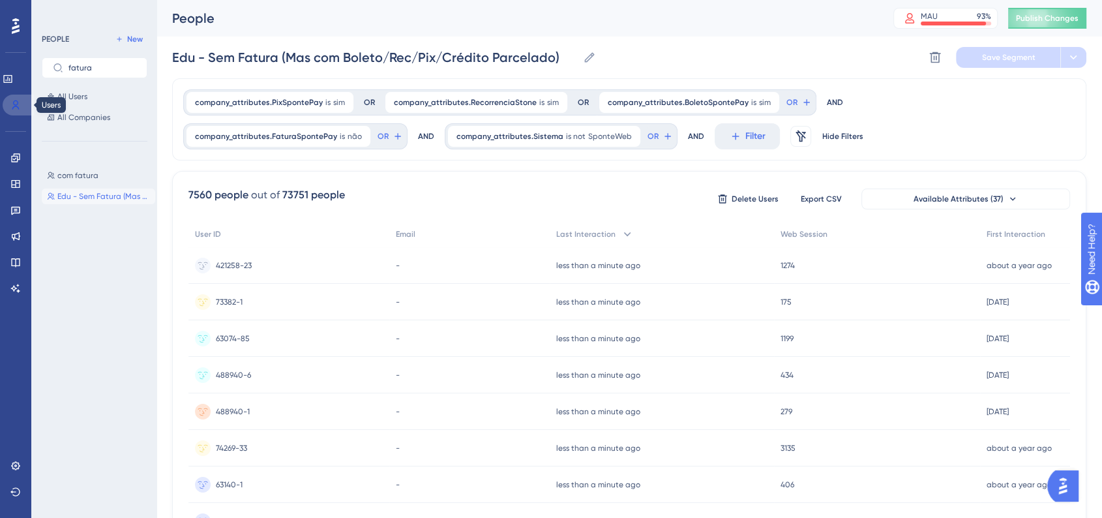
click at [22, 105] on link at bounding box center [18, 105] width 31 height 21
click at [14, 155] on icon at bounding box center [15, 158] width 10 height 10
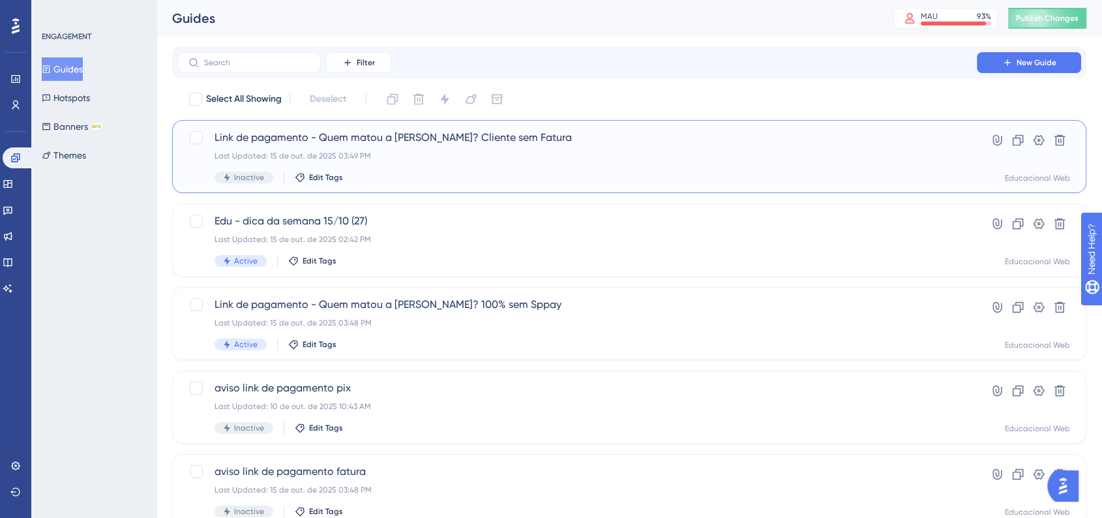
click at [651, 162] on div "Link de pagamento - Quem matou a Odete? Cliente sem Fatura Last Updated: 15 de …" at bounding box center [577, 156] width 725 height 53
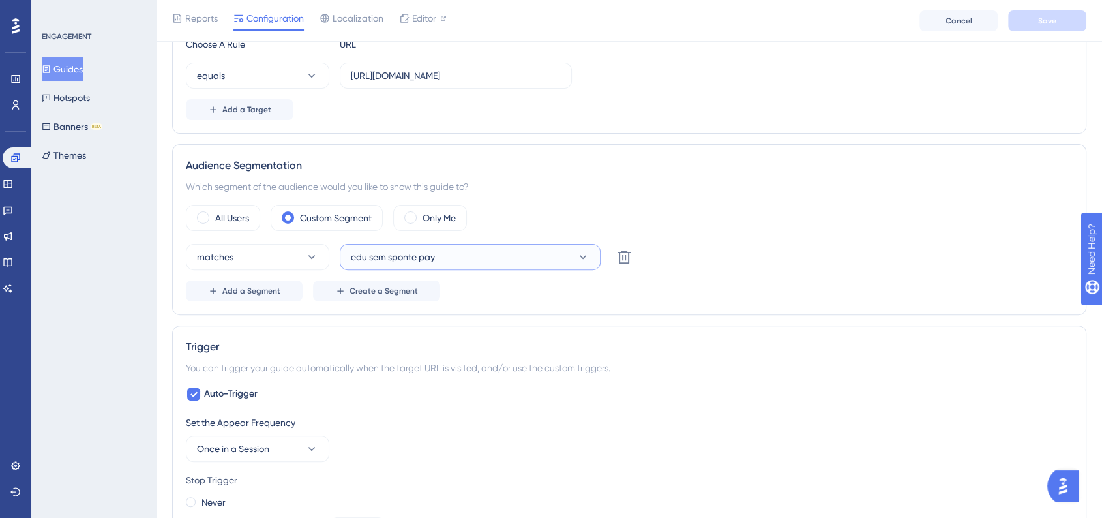
click at [535, 261] on button "edu sem sponte pay" at bounding box center [470, 257] width 261 height 26
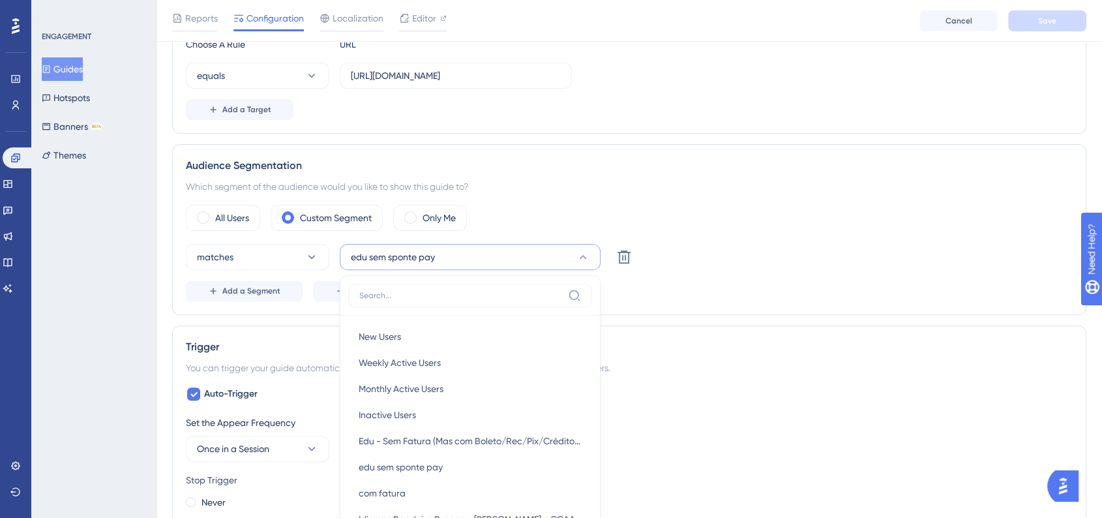
scroll to position [483, 0]
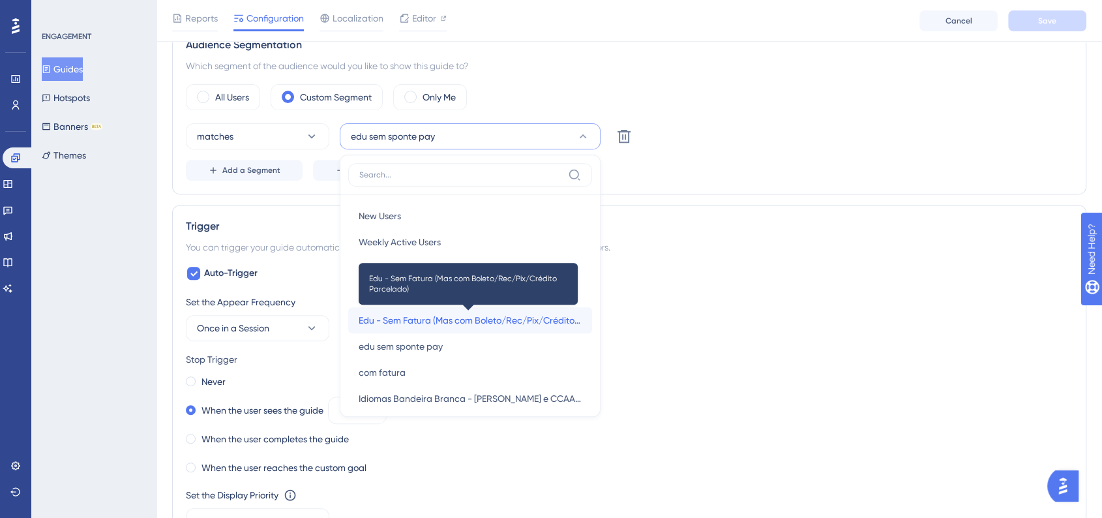
click at [516, 318] on span "Edu - Sem Fatura (Mas com Boleto/Rec/Pix/Crédito Parcelado)" at bounding box center [470, 320] width 223 height 16
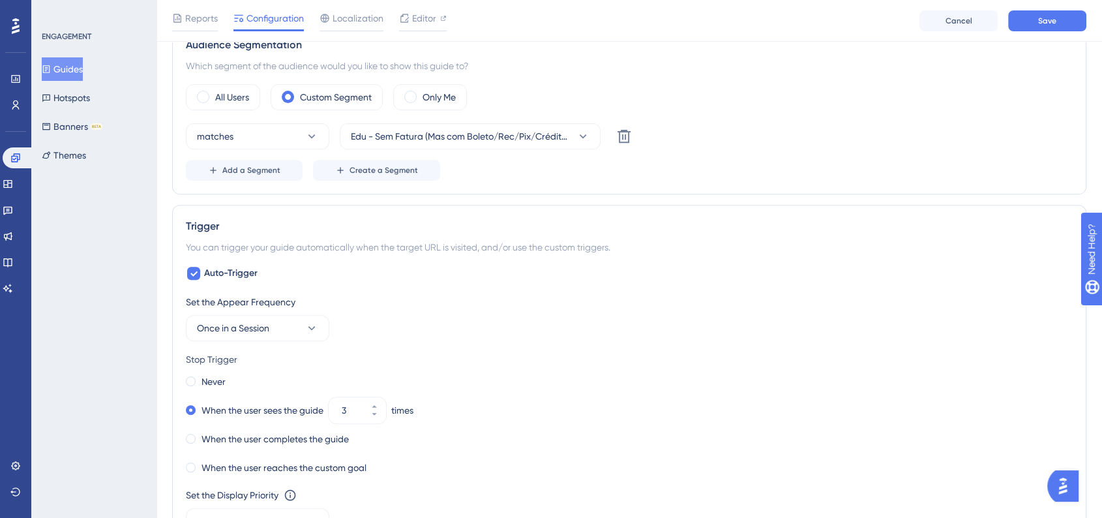
click at [766, 131] on div "matches Edu - Sem Fatura (Mas com Boleto/Rec/Pix/Crédito Parcelado) Delete" at bounding box center [629, 136] width 887 height 26
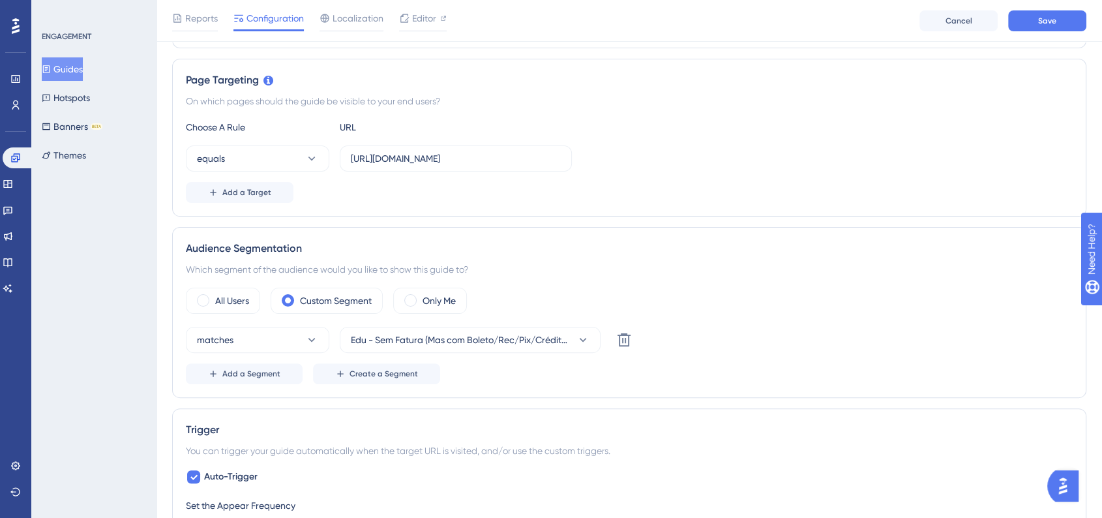
scroll to position [0, 0]
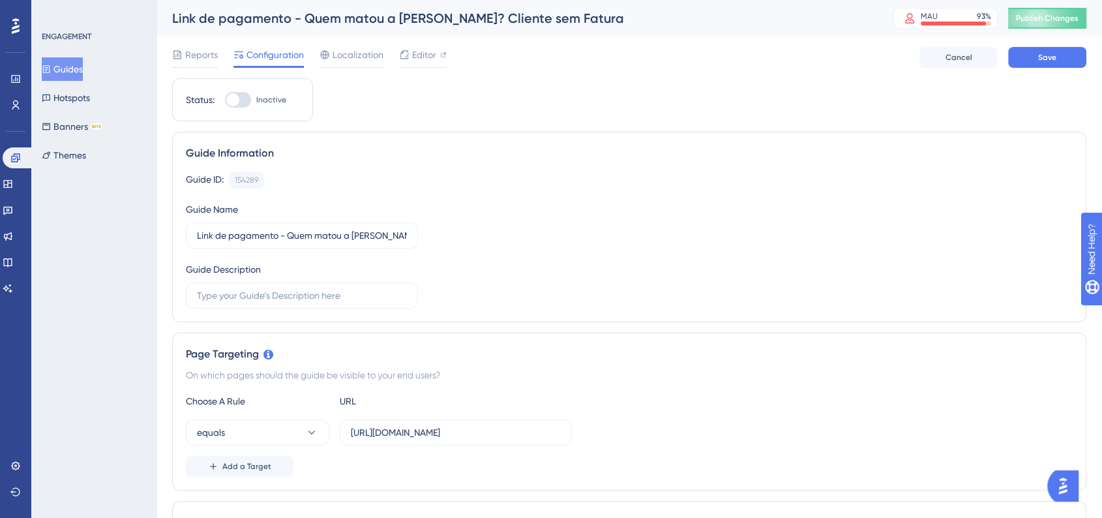
click at [250, 108] on div "Status: Inactive" at bounding box center [242, 99] width 141 height 43
click at [245, 104] on div at bounding box center [238, 100] width 26 height 16
click at [225, 100] on input "Inactive" at bounding box center [224, 100] width 1 height 1
checkbox input "true"
click at [1039, 52] on span "Save" at bounding box center [1047, 57] width 18 height 10
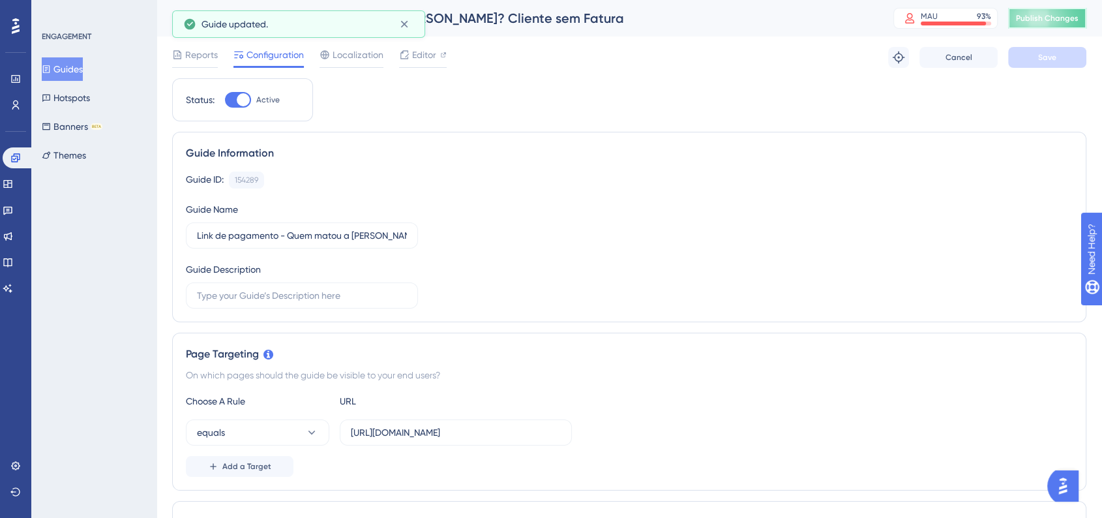
click at [1047, 23] on span "Publish Changes" at bounding box center [1047, 18] width 63 height 10
click at [12, 157] on icon at bounding box center [15, 158] width 10 height 10
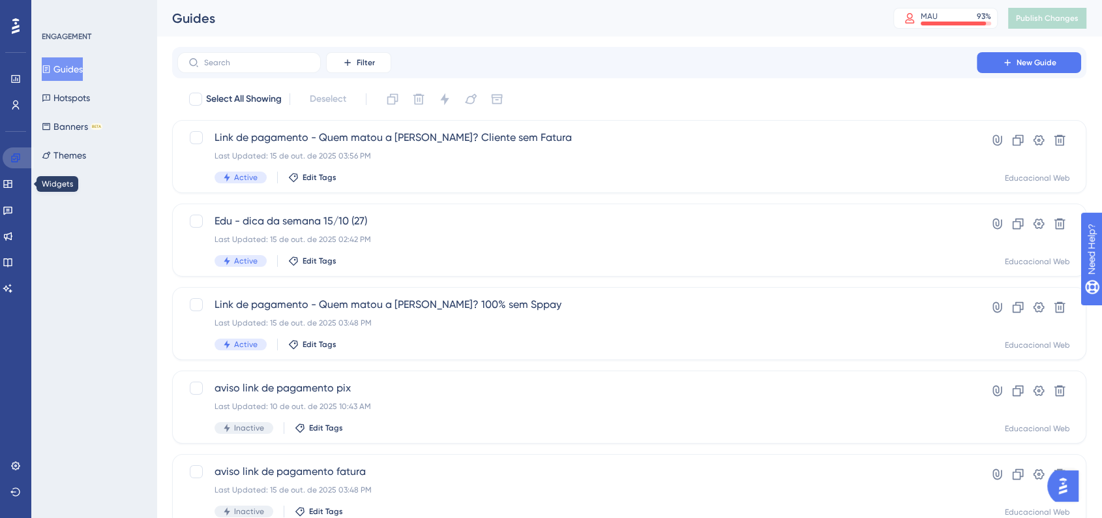
drag, startPoint x: 12, startPoint y: 164, endPoint x: 297, endPoint y: 525, distance: 459.2
click at [12, 164] on link at bounding box center [18, 157] width 31 height 21
click at [121, 331] on div "ENGAGEMENT Guides Hotspots Banners BETA Themes" at bounding box center [93, 259] width 125 height 518
